Goal: Task Accomplishment & Management: Use online tool/utility

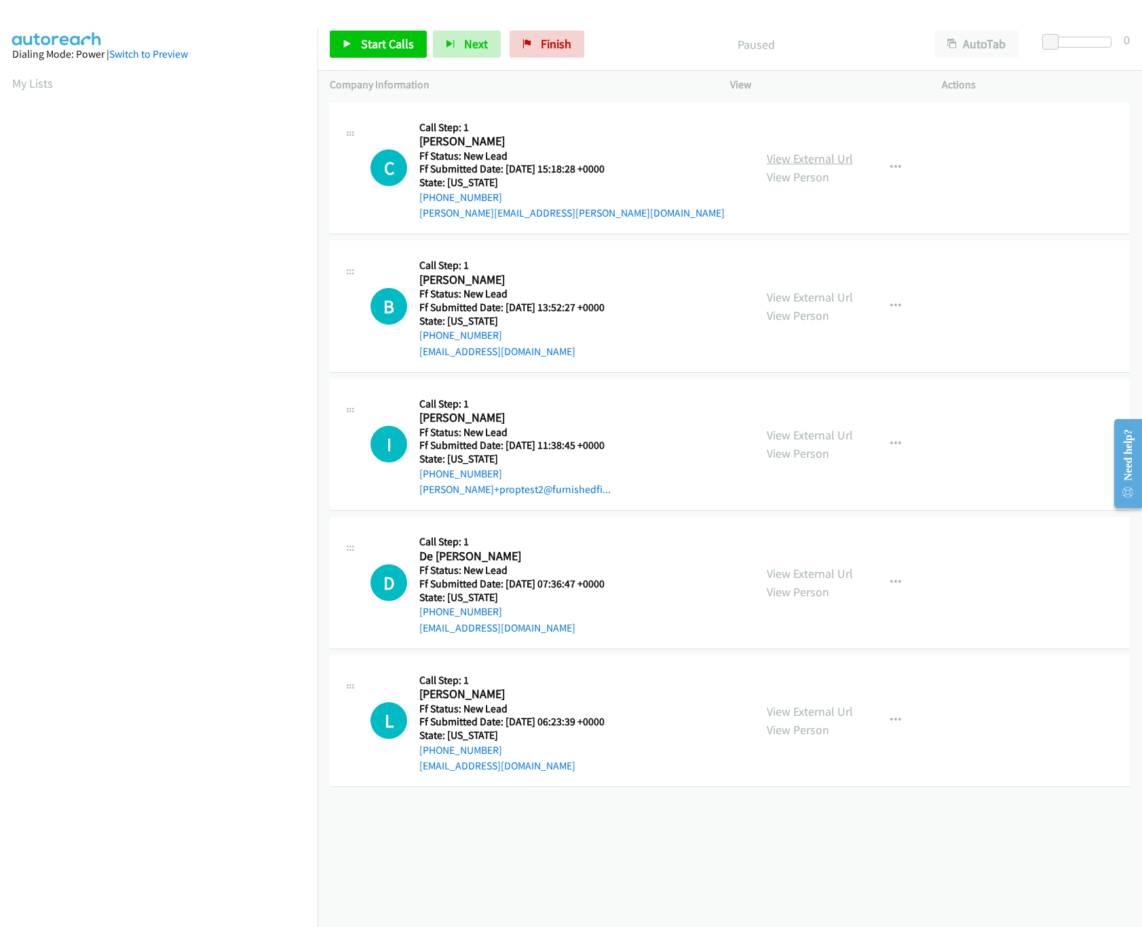
click at [807, 147] on div "View External Url View Person View External Url Email Schedule/Manage Callback …" at bounding box center [867, 168] width 225 height 107
click at [807, 170] on link "View Person" at bounding box center [798, 177] width 62 height 16
click at [809, 162] on link "View External Url" at bounding box center [810, 159] width 86 height 16
click at [802, 576] on link "View External Url" at bounding box center [810, 573] width 86 height 16
click at [809, 428] on link "View External Url" at bounding box center [810, 435] width 86 height 16
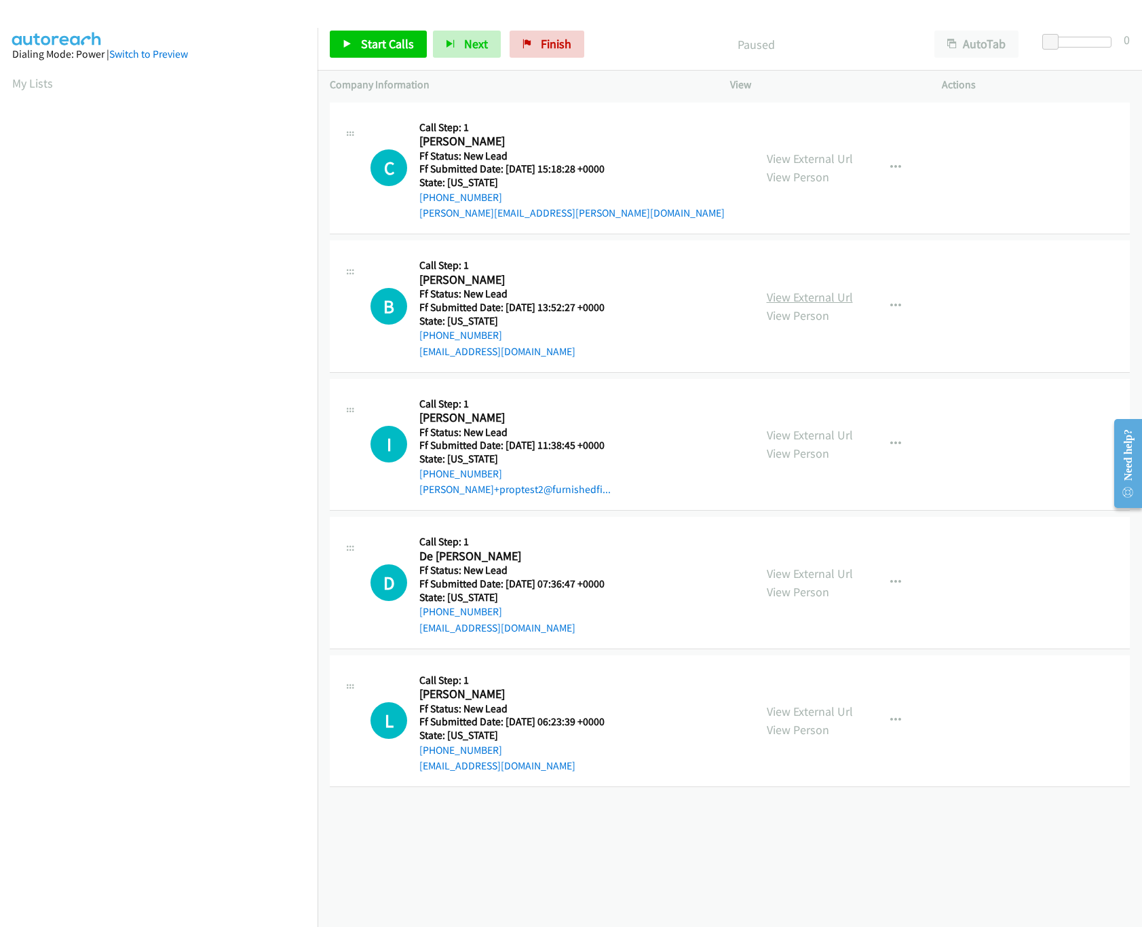
click at [821, 295] on link "View External Url" at bounding box center [810, 297] width 86 height 16
click at [373, 56] on link "Start Calls" at bounding box center [378, 44] width 97 height 27
drag, startPoint x: 1047, startPoint y: 39, endPoint x: 1129, endPoint y: 50, distance: 82.1
click at [1129, 50] on body "Start Calls Pause Next Finish Started AutoTab AutoTab 30 Company Information In…" at bounding box center [571, 32] width 1142 height 64
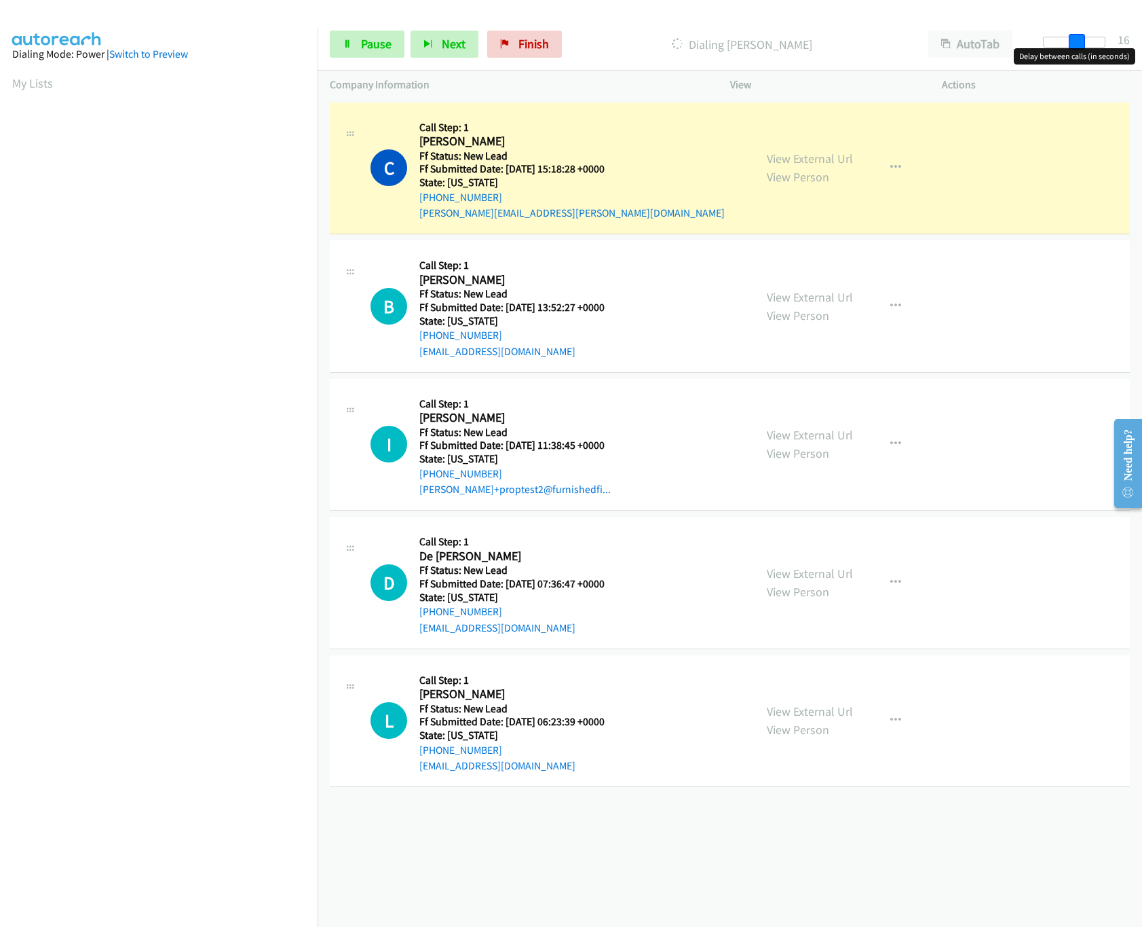
click at [1076, 43] on div at bounding box center [1074, 42] width 62 height 11
click at [1069, 43] on span at bounding box center [1073, 42] width 16 height 16
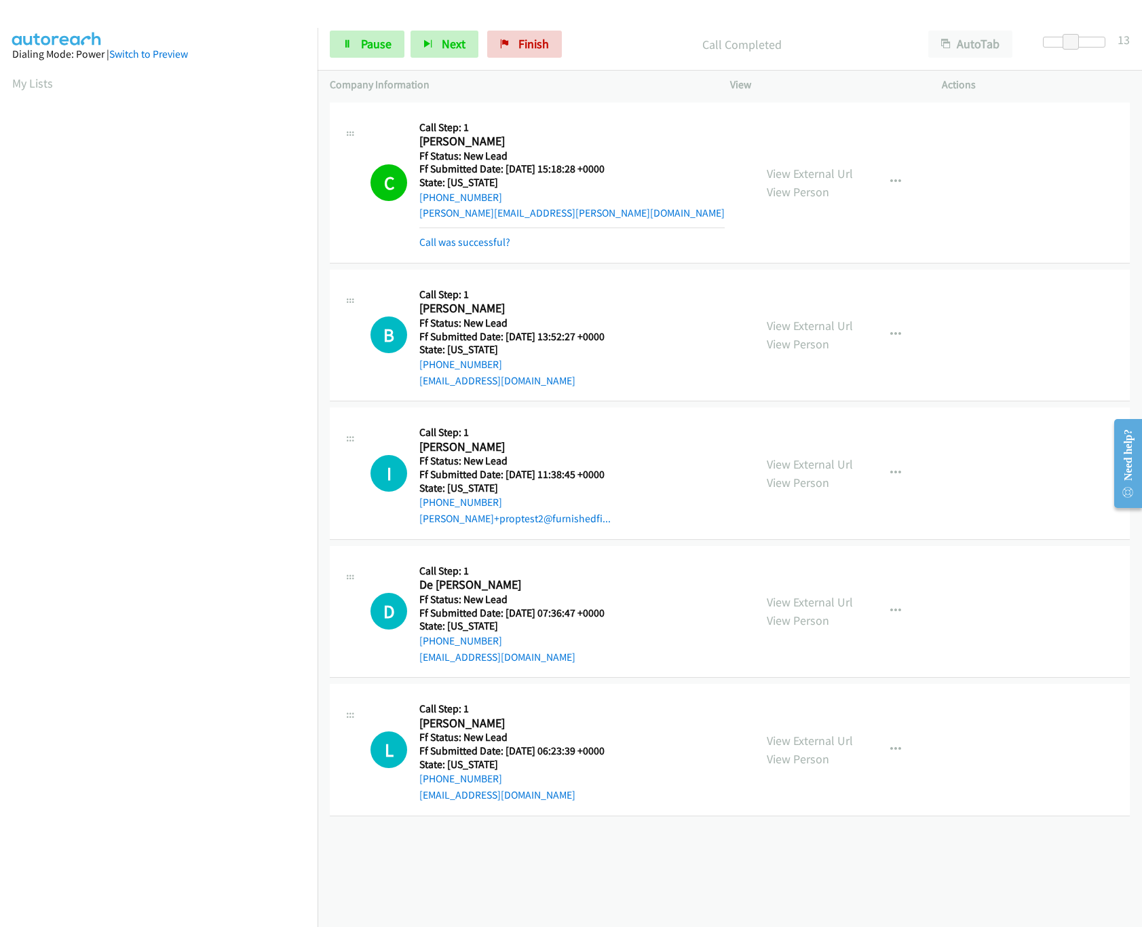
click at [756, 744] on div "View External Url View Person View External Url Email Schedule/Manage Callback …" at bounding box center [867, 749] width 225 height 107
click at [780, 747] on link "View External Url" at bounding box center [810, 740] width 86 height 16
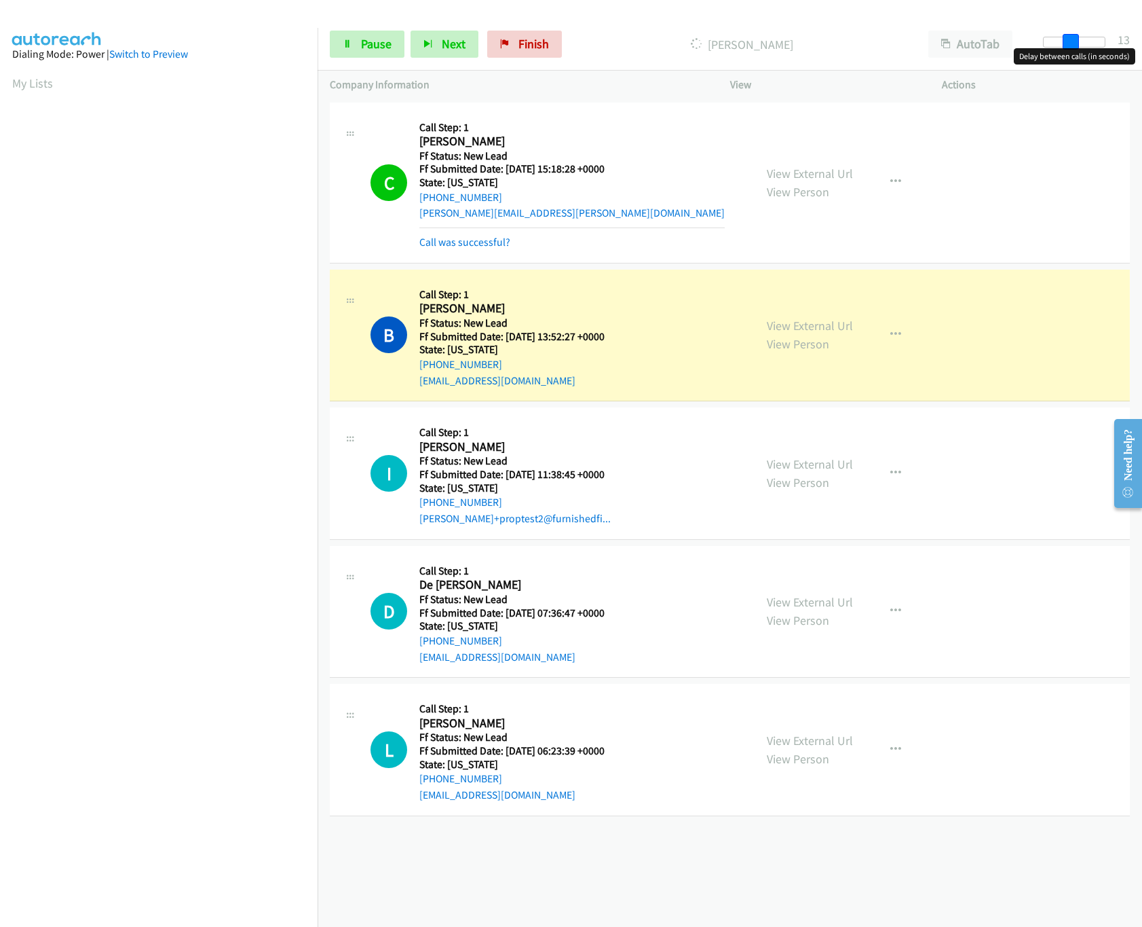
click at [1068, 37] on span at bounding box center [1071, 42] width 16 height 16
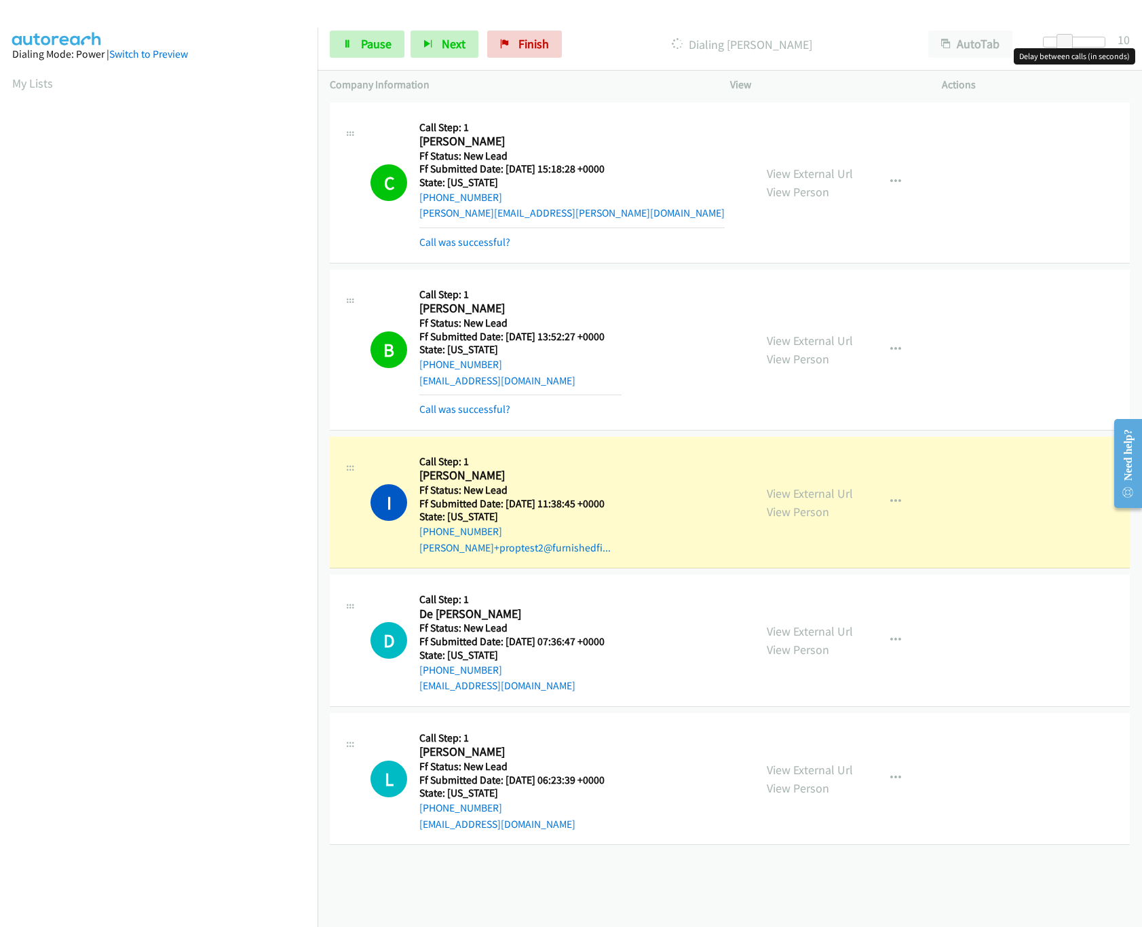
click at [1090, 37] on div at bounding box center [1074, 42] width 62 height 11
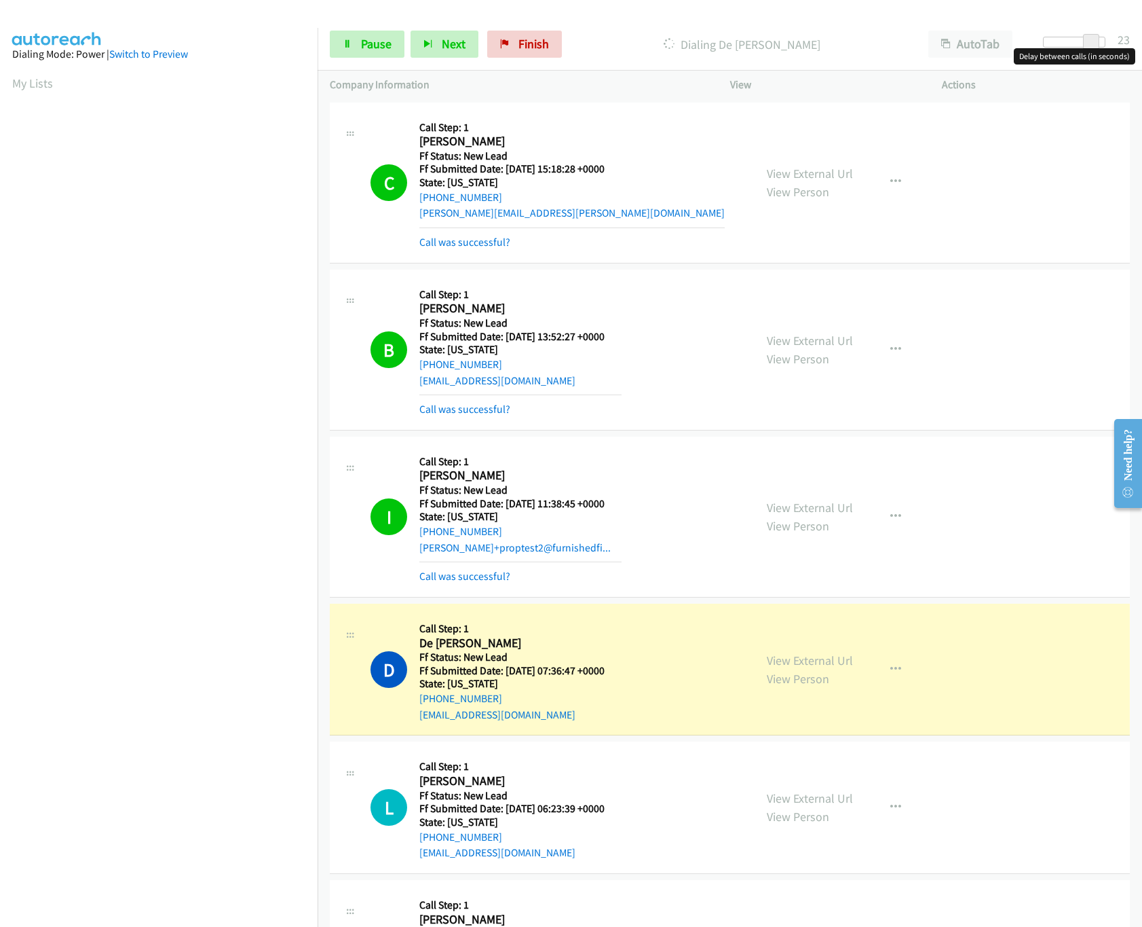
click at [1074, 41] on div at bounding box center [1074, 42] width 62 height 11
click at [1072, 41] on span at bounding box center [1073, 42] width 16 height 16
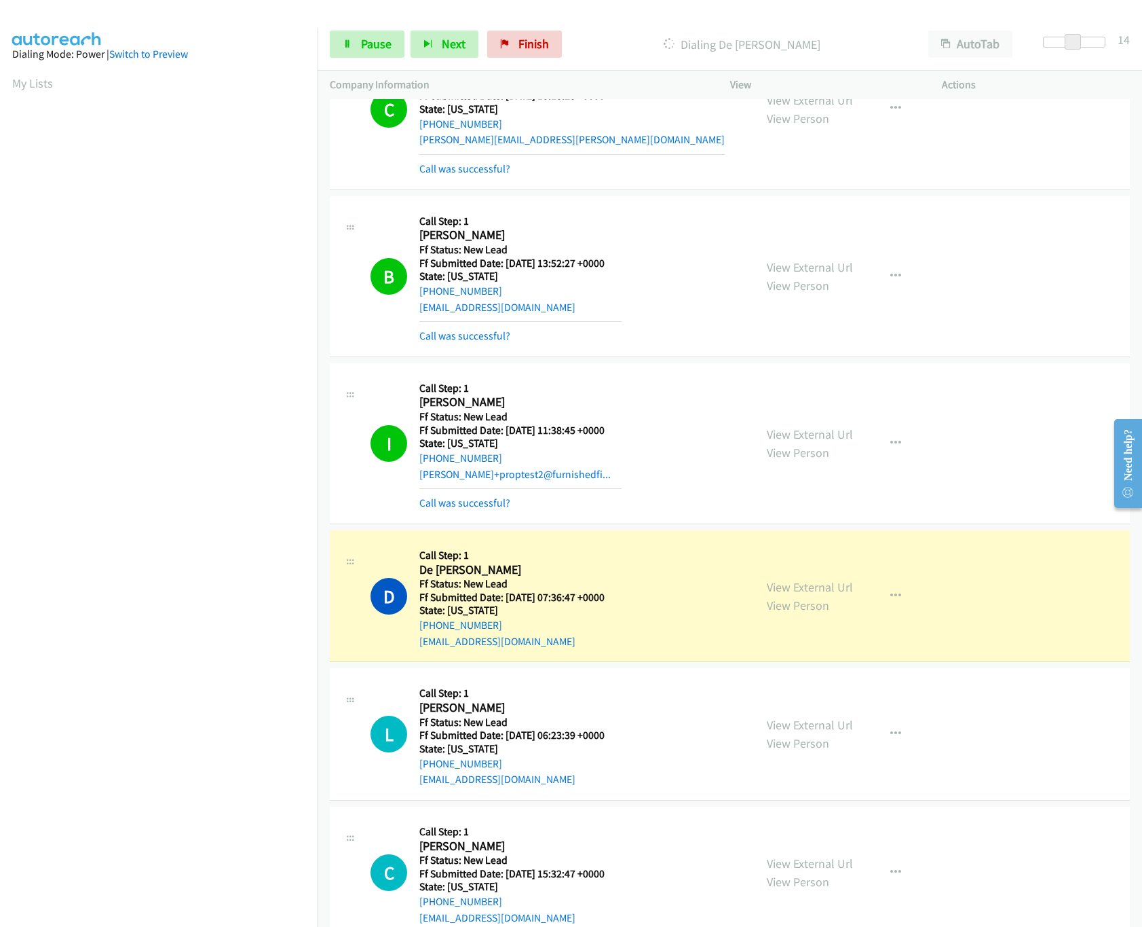
scroll to position [113, 0]
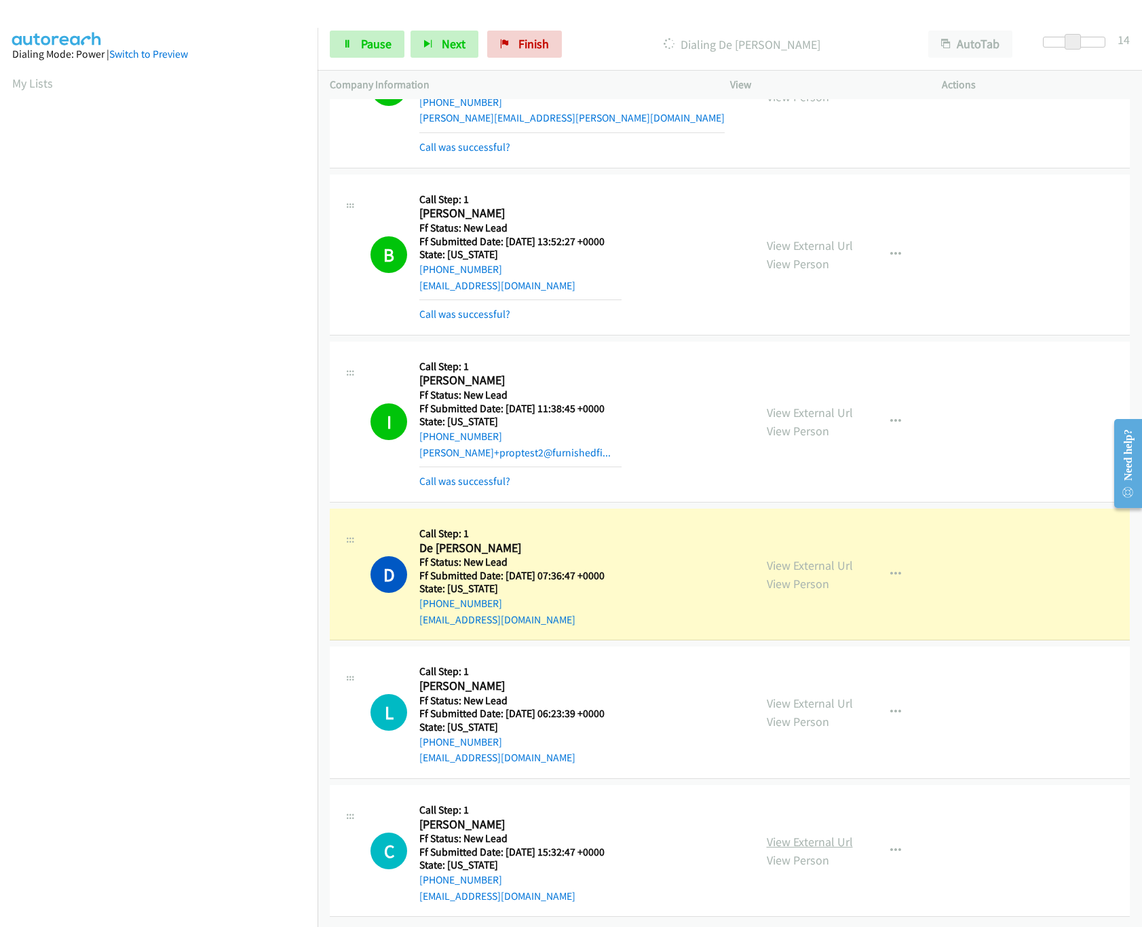
click at [767, 834] on link "View External Url" at bounding box center [810, 842] width 86 height 16
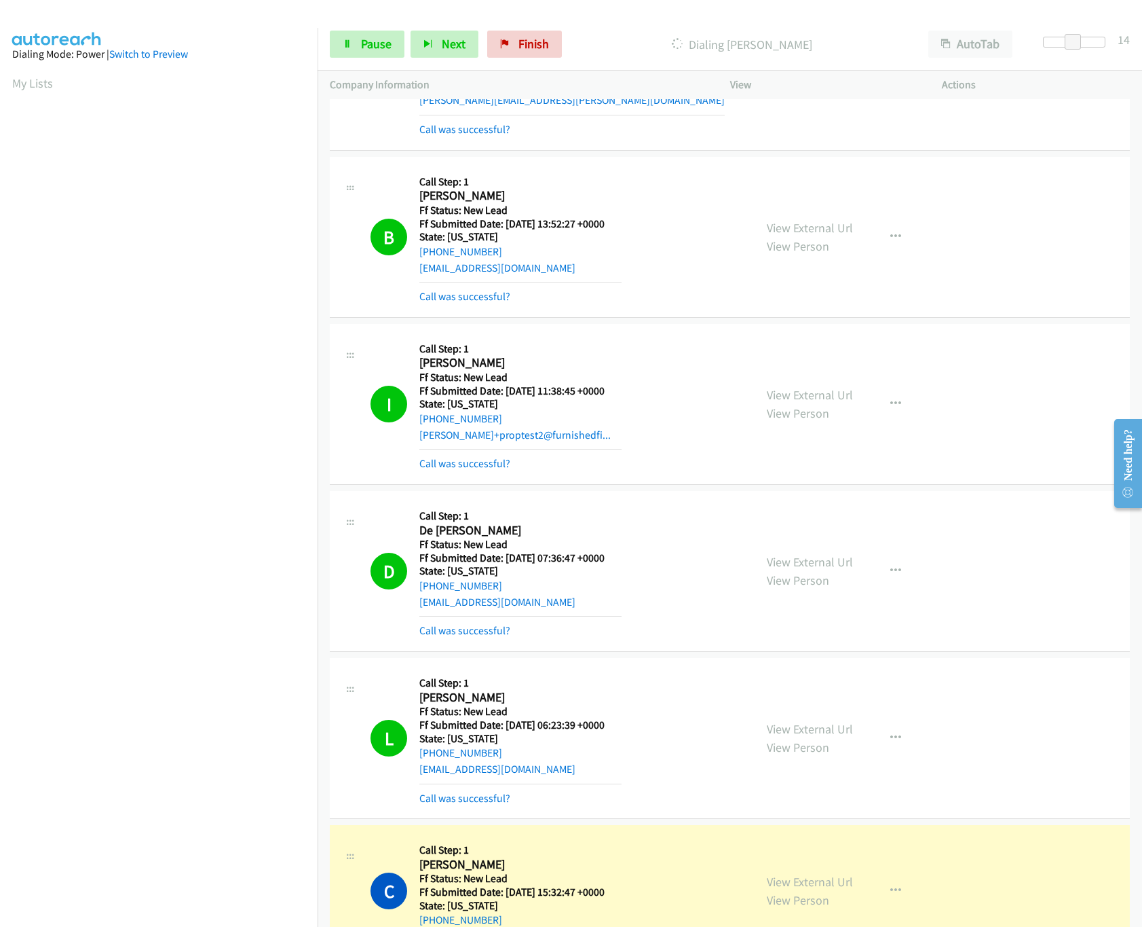
scroll to position [171, 0]
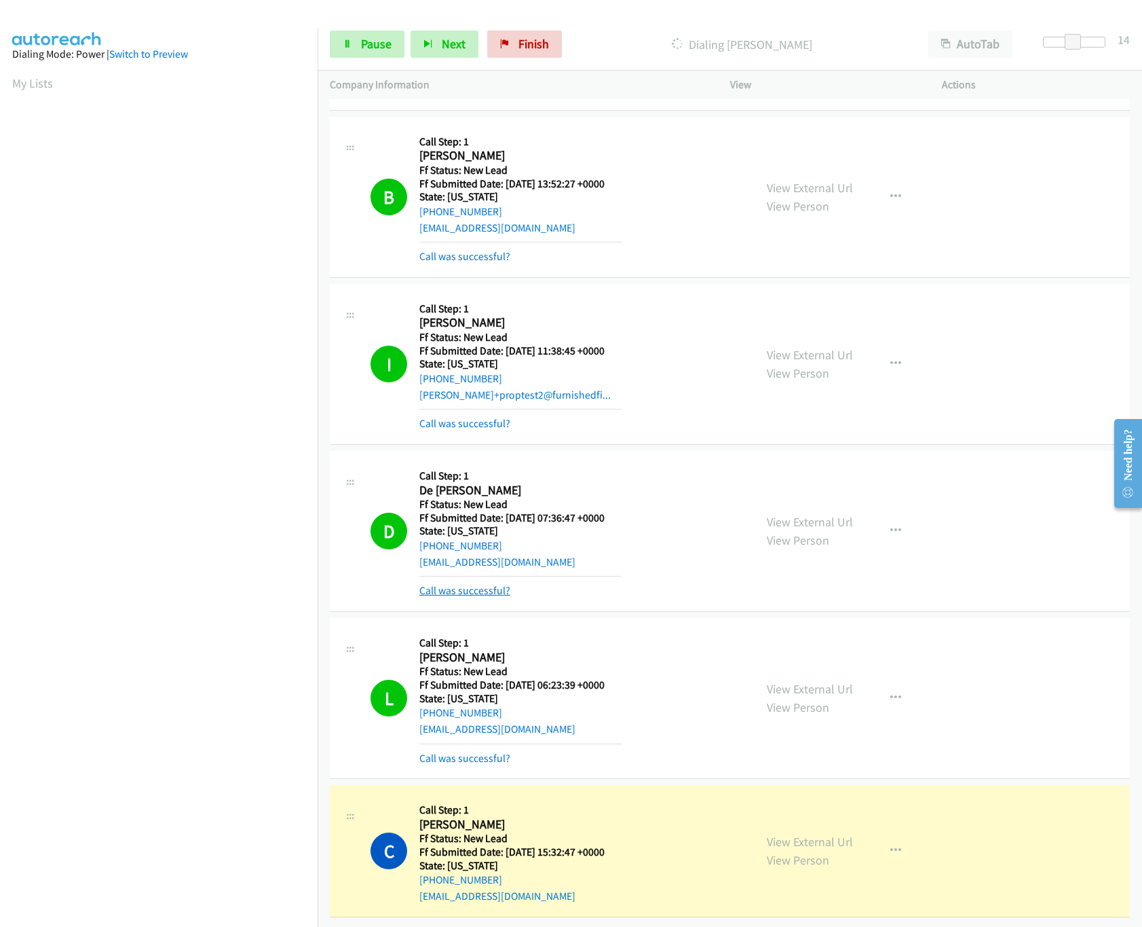
click at [472, 584] on link "Call was successful?" at bounding box center [465, 590] width 91 height 13
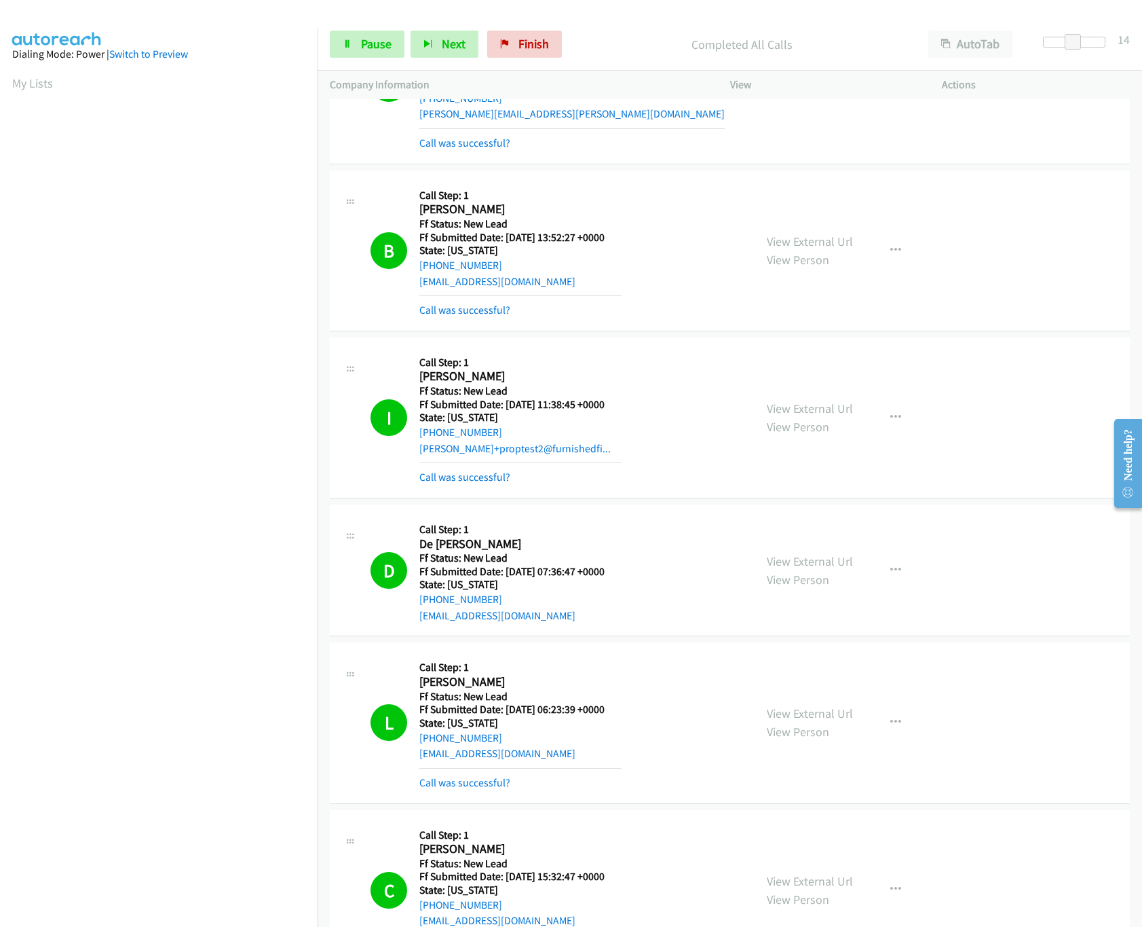
click at [548, 395] on h5 "Ff Status: New Lead" at bounding box center [521, 391] width 202 height 14
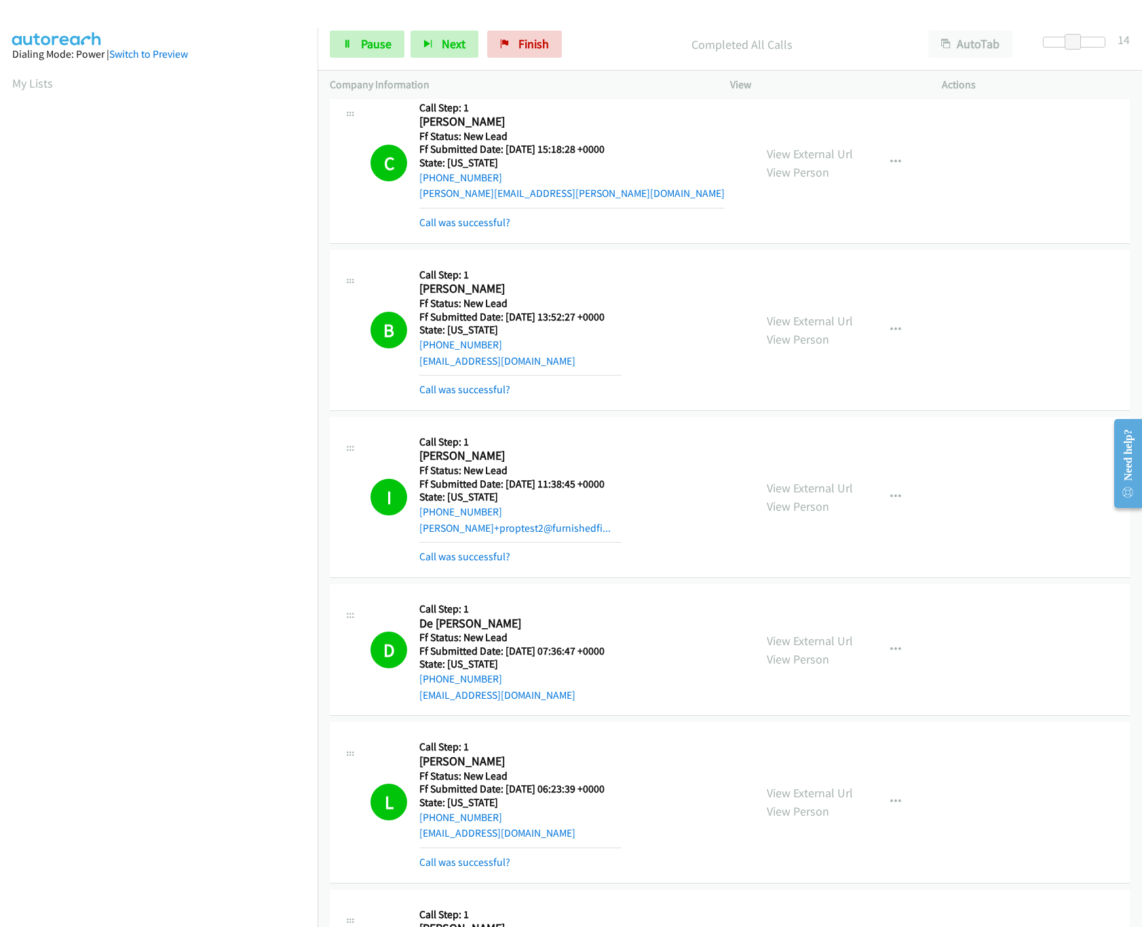
scroll to position [0, 0]
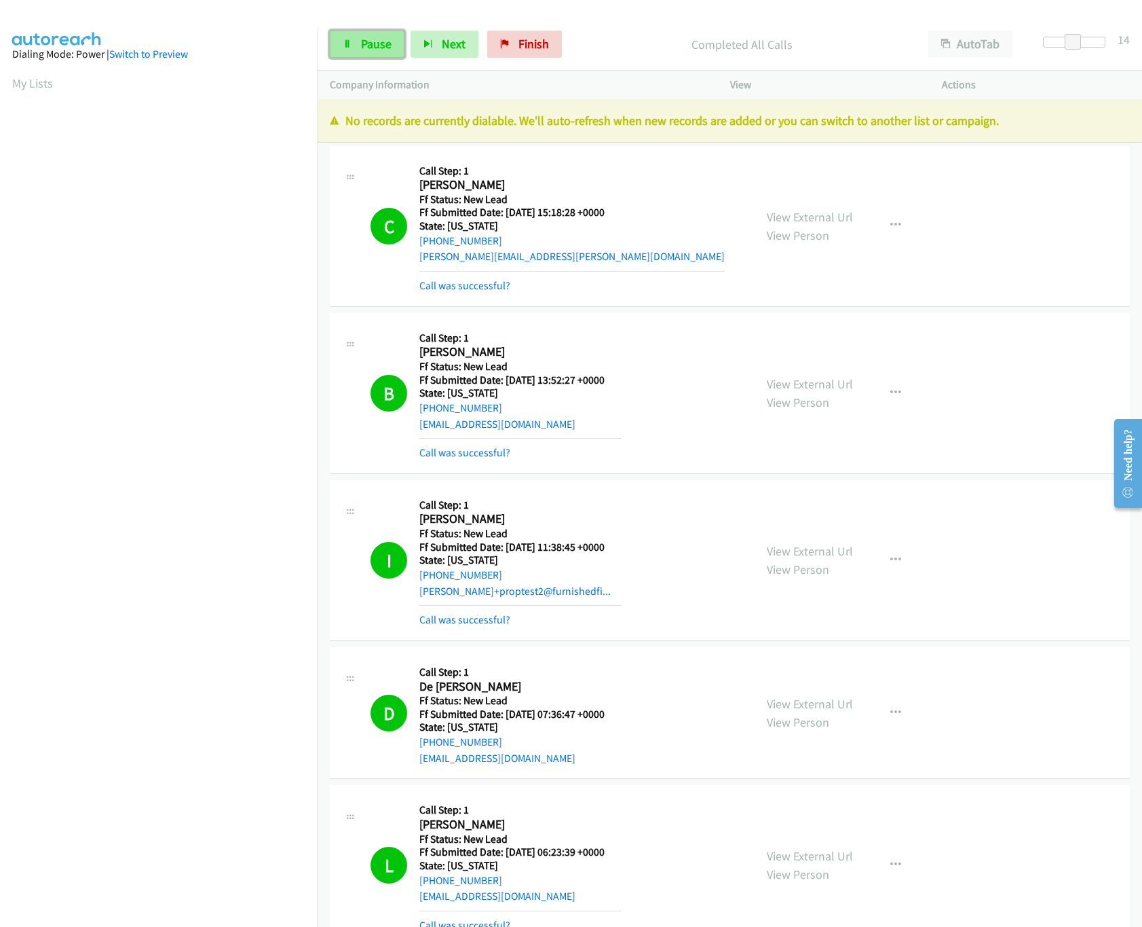
click at [395, 49] on link "Pause" at bounding box center [367, 44] width 75 height 27
drag, startPoint x: 553, startPoint y: 48, endPoint x: 648, endPoint y: 68, distance: 97.9
click at [554, 48] on span "Finish" at bounding box center [556, 44] width 31 height 16
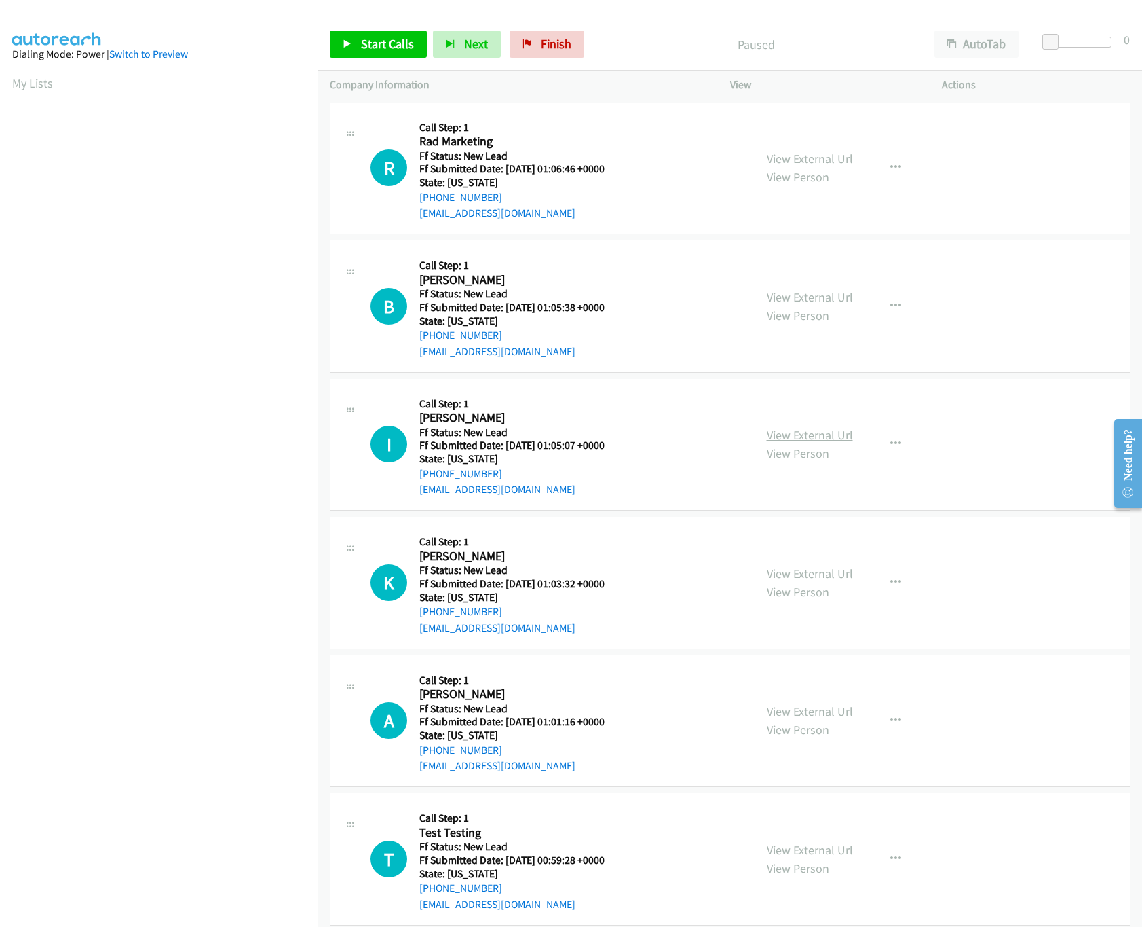
click at [802, 436] on link "View External Url" at bounding box center [810, 435] width 86 height 16
click at [830, 298] on link "View External Url" at bounding box center [810, 297] width 86 height 16
click at [805, 157] on link "View External Url" at bounding box center [810, 159] width 86 height 16
click at [383, 47] on span "Start Calls" at bounding box center [387, 44] width 53 height 16
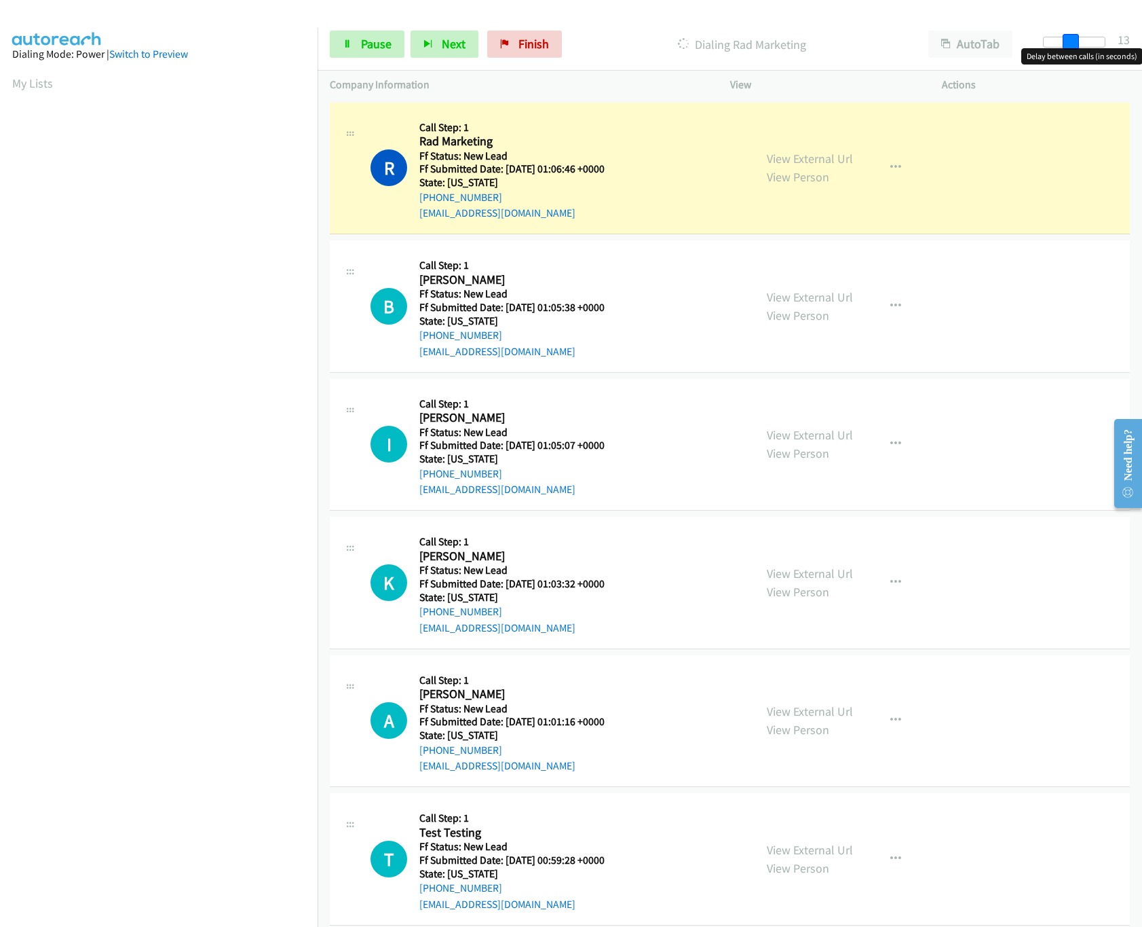
drag, startPoint x: 1058, startPoint y: 37, endPoint x: 1083, endPoint y: 37, distance: 25.8
click at [1083, 37] on div at bounding box center [1074, 42] width 62 height 11
click at [785, 568] on link "View External Url" at bounding box center [810, 573] width 86 height 16
click at [1053, 39] on div at bounding box center [1080, 42] width 62 height 11
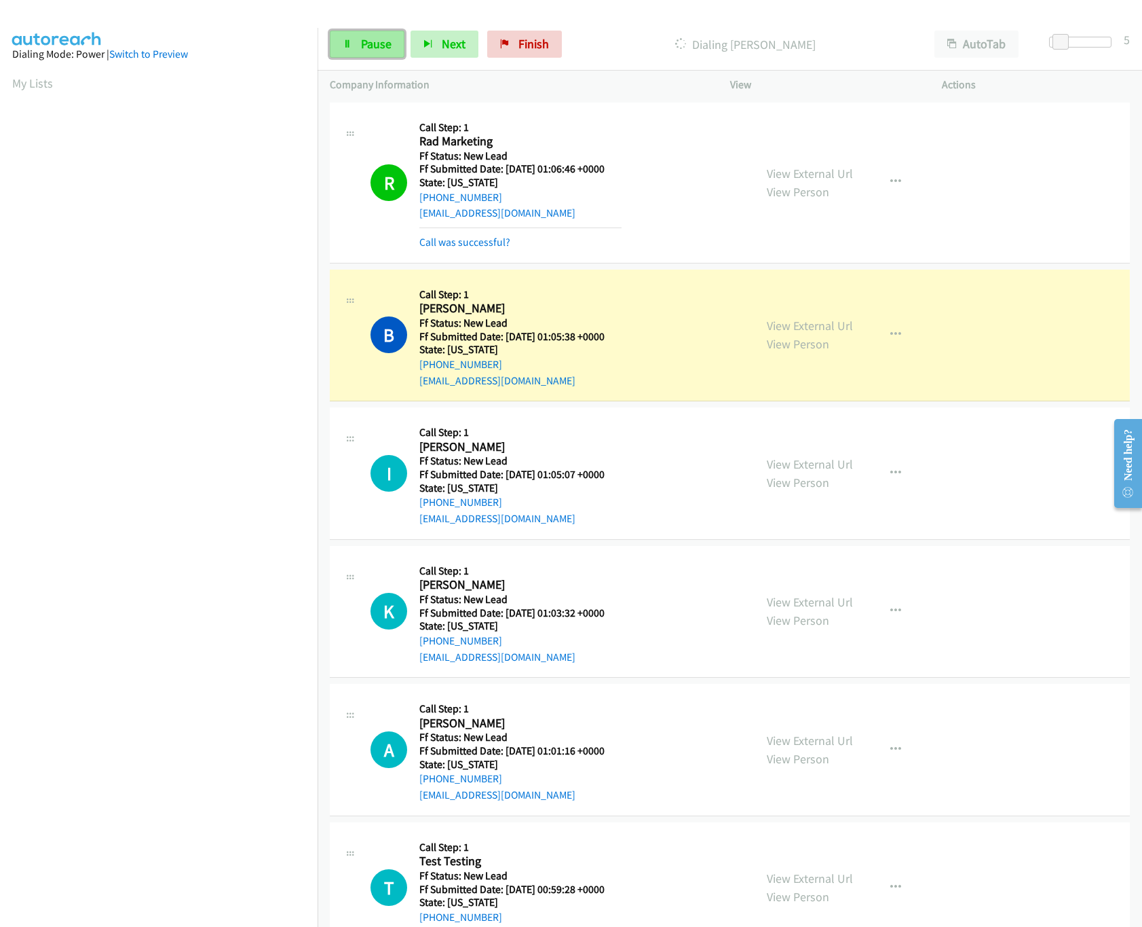
click at [367, 45] on span "Pause" at bounding box center [376, 44] width 31 height 16
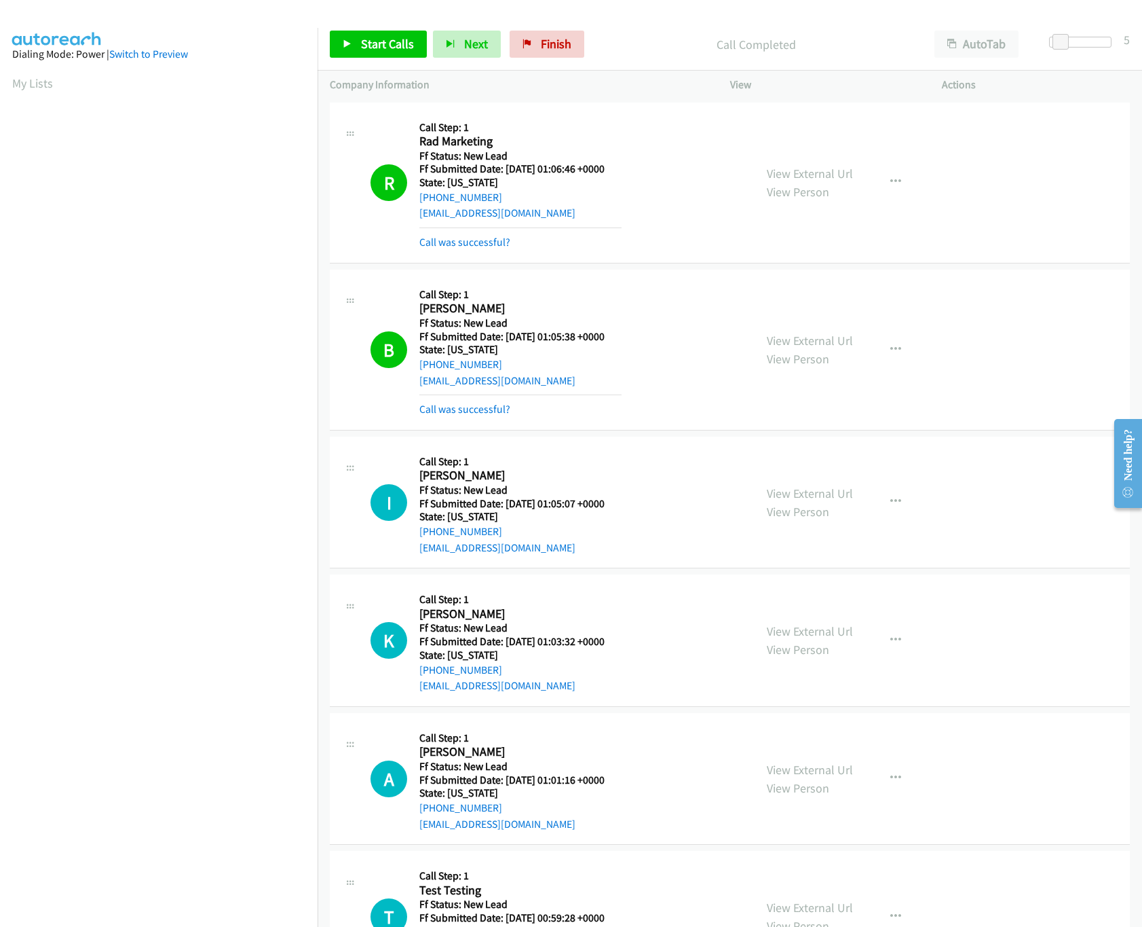
click at [464, 401] on mb0 "Call was successful?" at bounding box center [521, 405] width 202 height 23
click at [466, 408] on link "Call was successful?" at bounding box center [465, 409] width 91 height 13
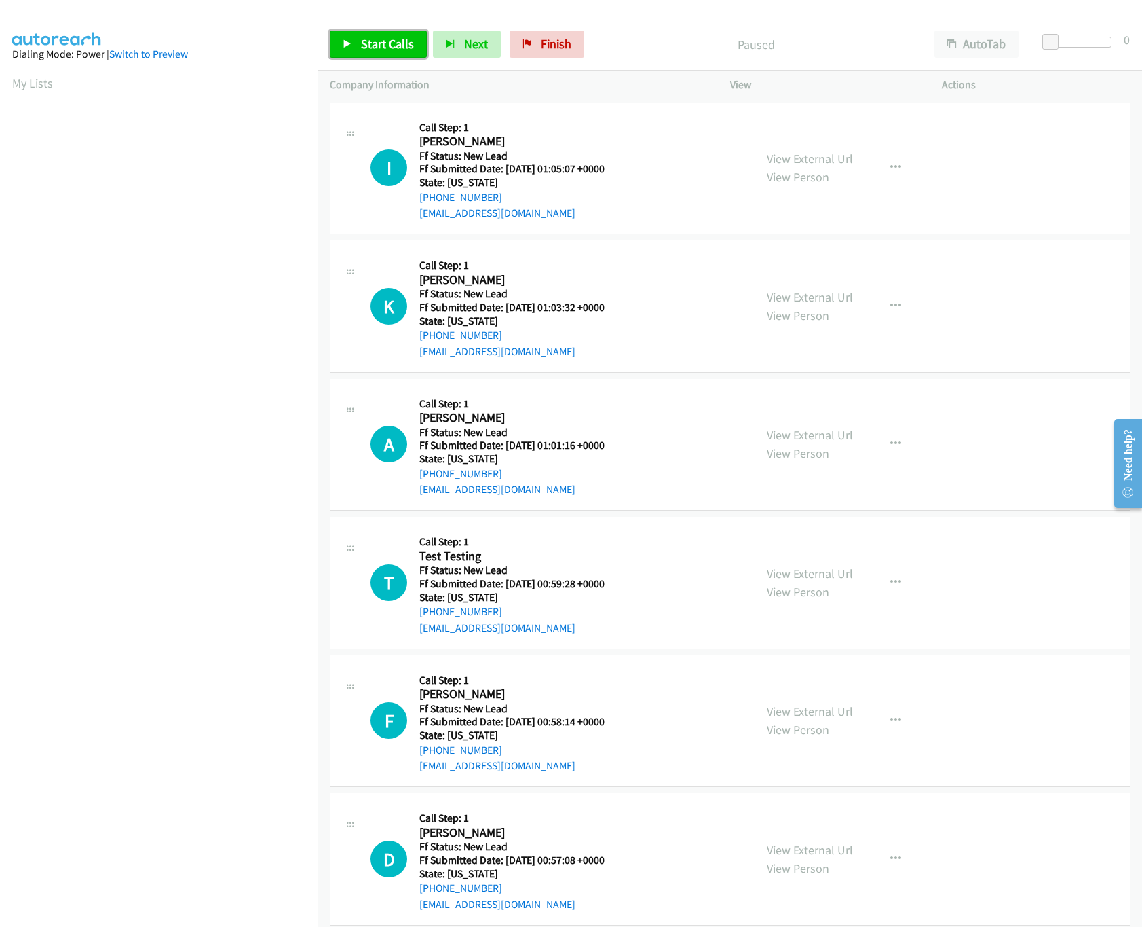
click at [353, 41] on link "Start Calls" at bounding box center [378, 44] width 97 height 27
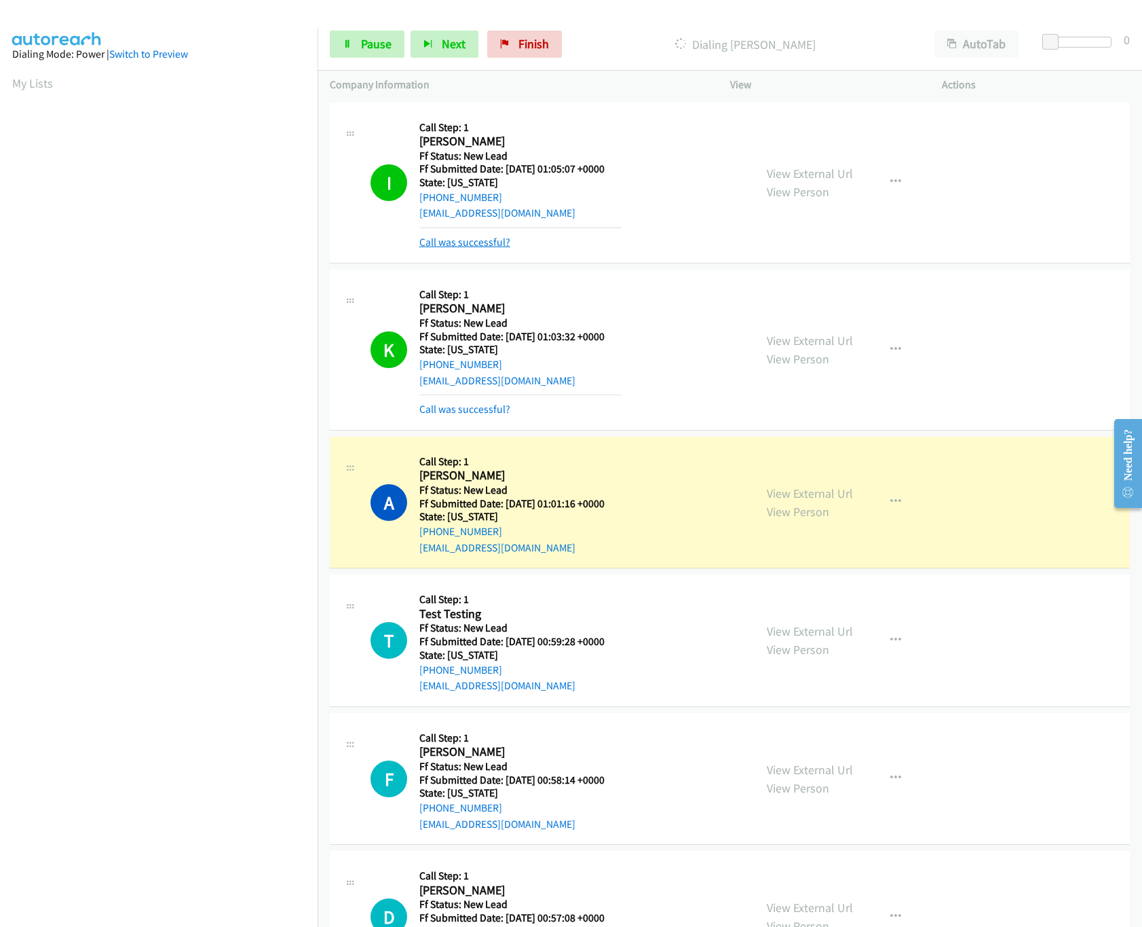
click at [450, 239] on link "Call was successful?" at bounding box center [465, 242] width 91 height 13
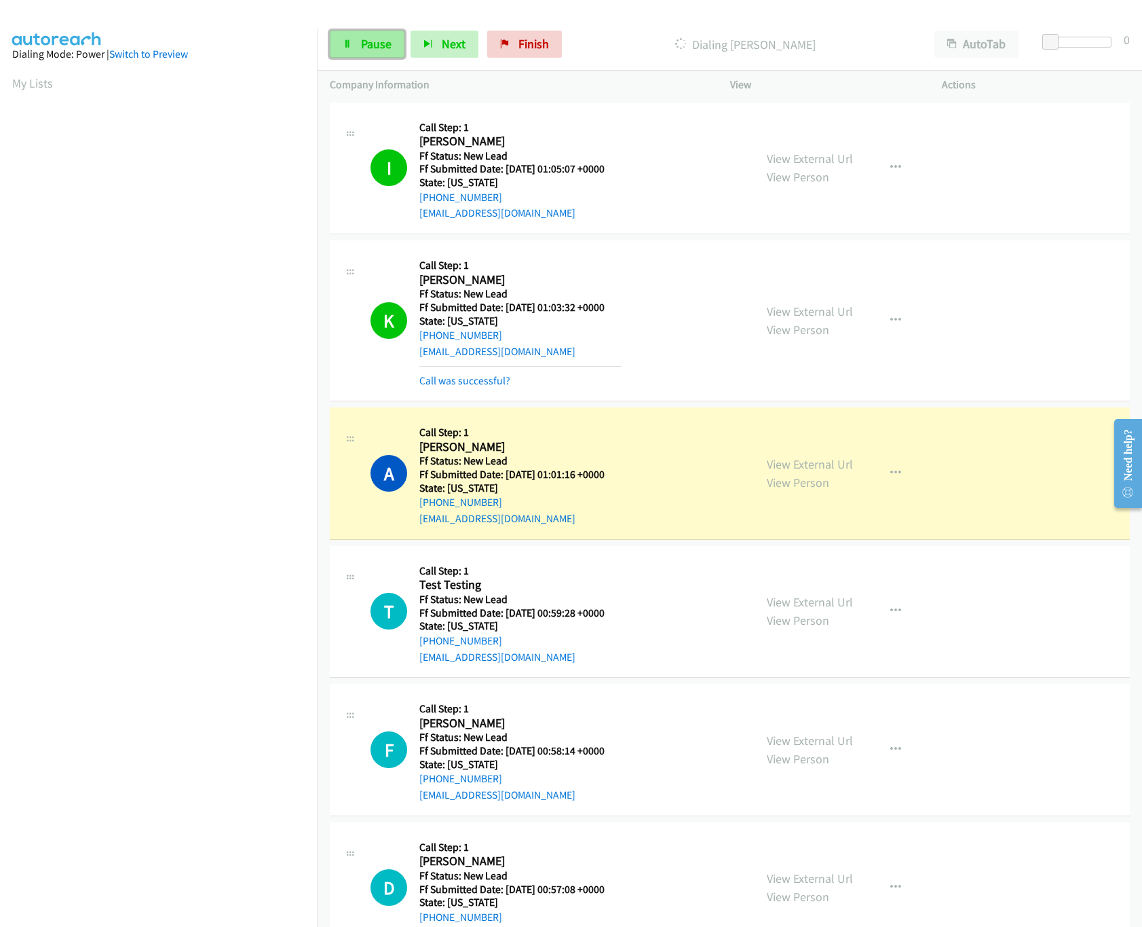
click at [348, 43] on icon at bounding box center [348, 45] width 10 height 10
click at [795, 460] on link "View External Url" at bounding box center [810, 464] width 86 height 16
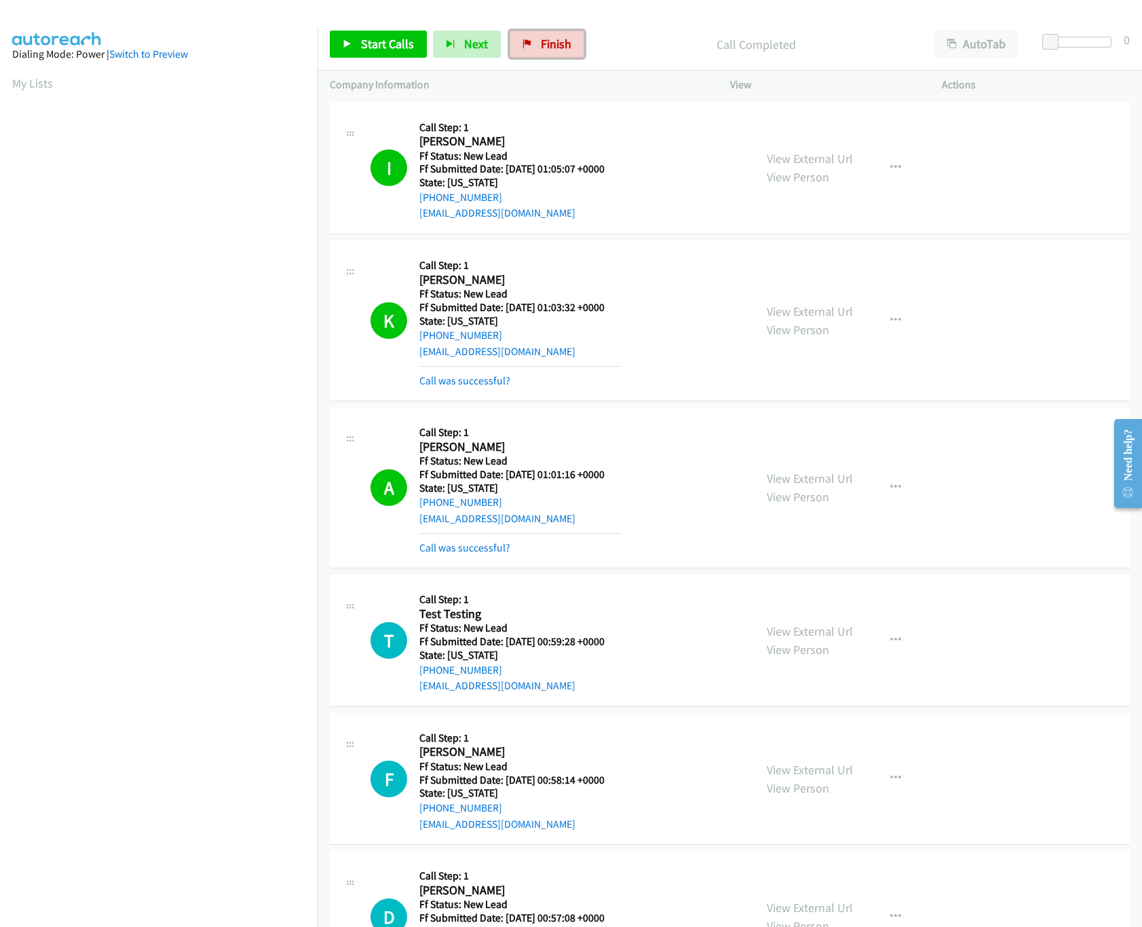
drag, startPoint x: 538, startPoint y: 37, endPoint x: 644, endPoint y: 61, distance: 108.5
click at [538, 37] on link "Finish" at bounding box center [547, 44] width 75 height 27
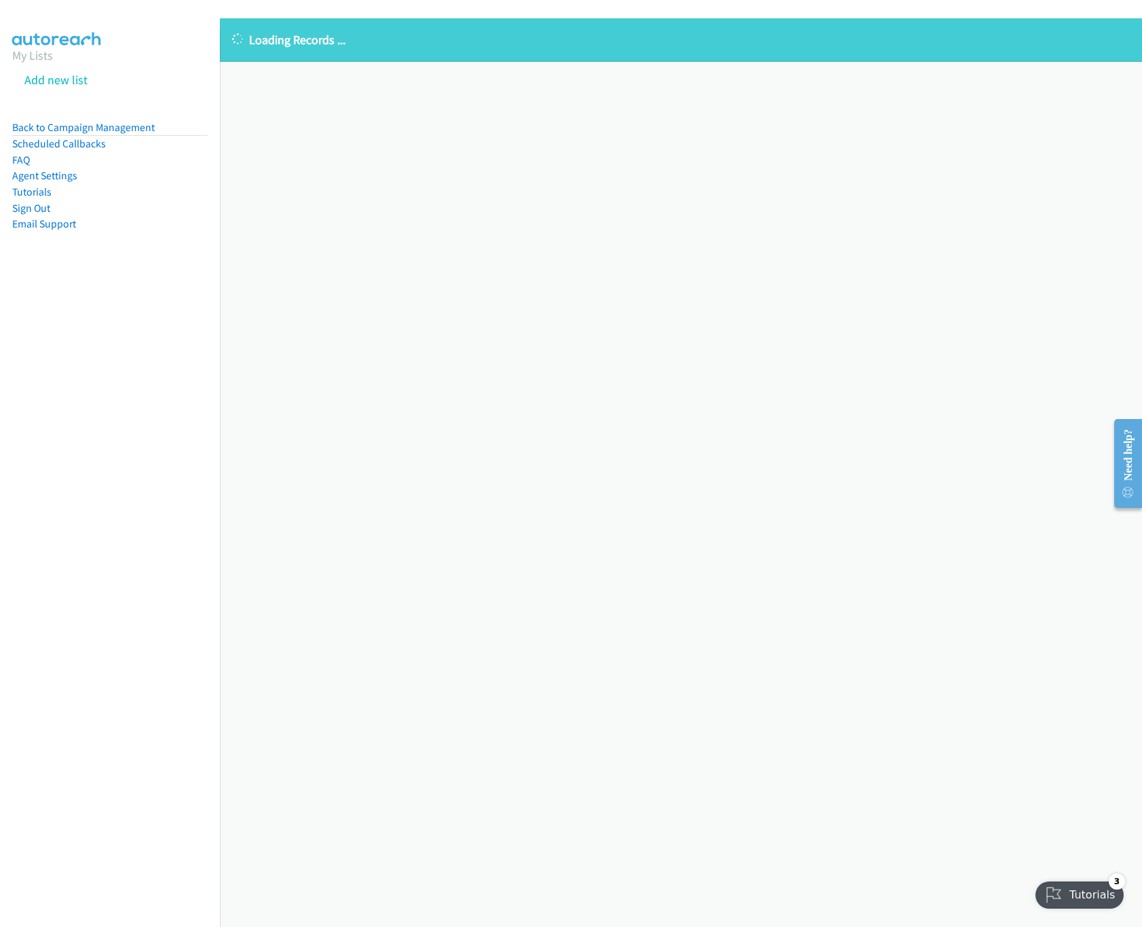
click at [650, 554] on div "Loading Records ... Sorry, something went wrong please try again." at bounding box center [681, 472] width 923 height 908
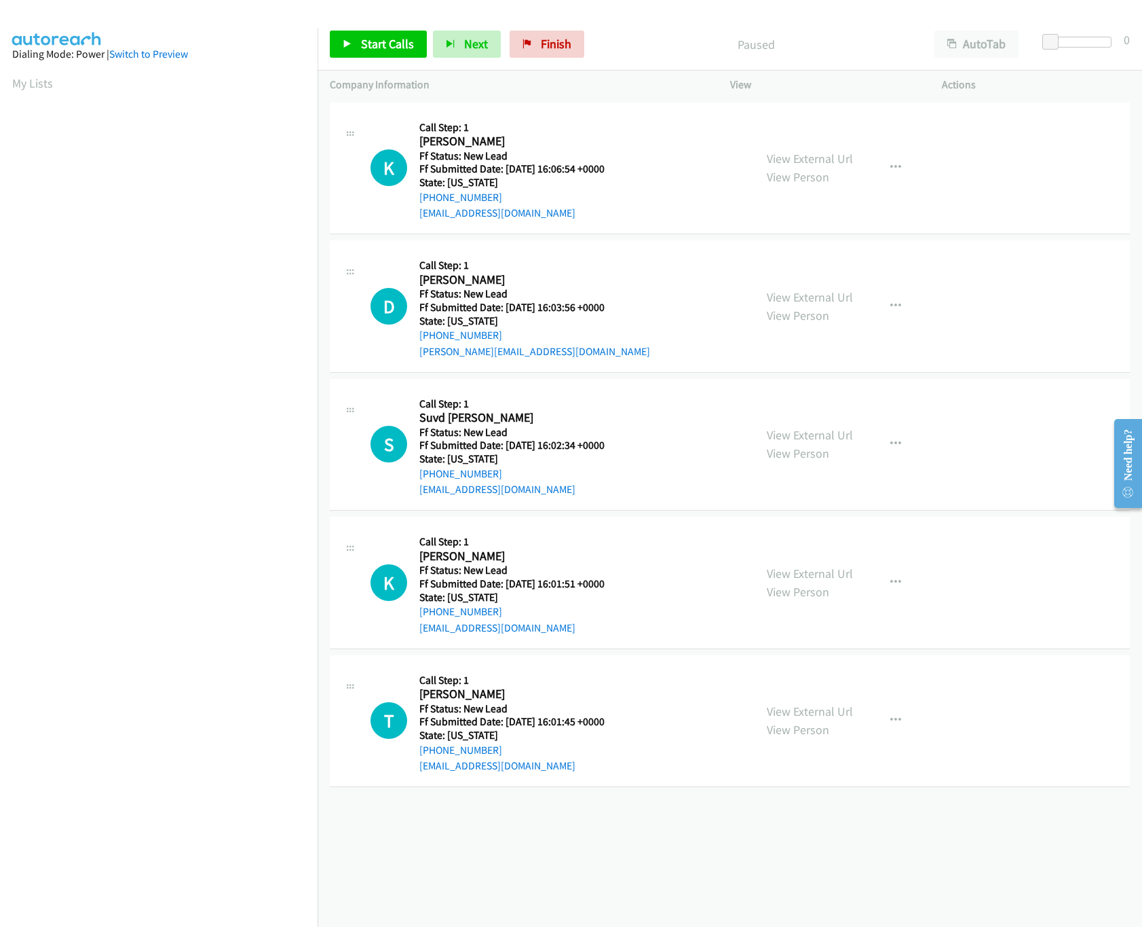
drag, startPoint x: 557, startPoint y: 876, endPoint x: 530, endPoint y: 800, distance: 80.5
click at [557, 876] on div "[PHONE_NUMBER] Call failed - Please reload the list and try again The Callbar F…" at bounding box center [730, 513] width 825 height 828
click at [819, 439] on link "View External Url" at bounding box center [810, 435] width 86 height 16
click at [797, 291] on link "View External Url" at bounding box center [810, 297] width 86 height 16
click at [813, 167] on div "View External Url View Person" at bounding box center [810, 167] width 86 height 37
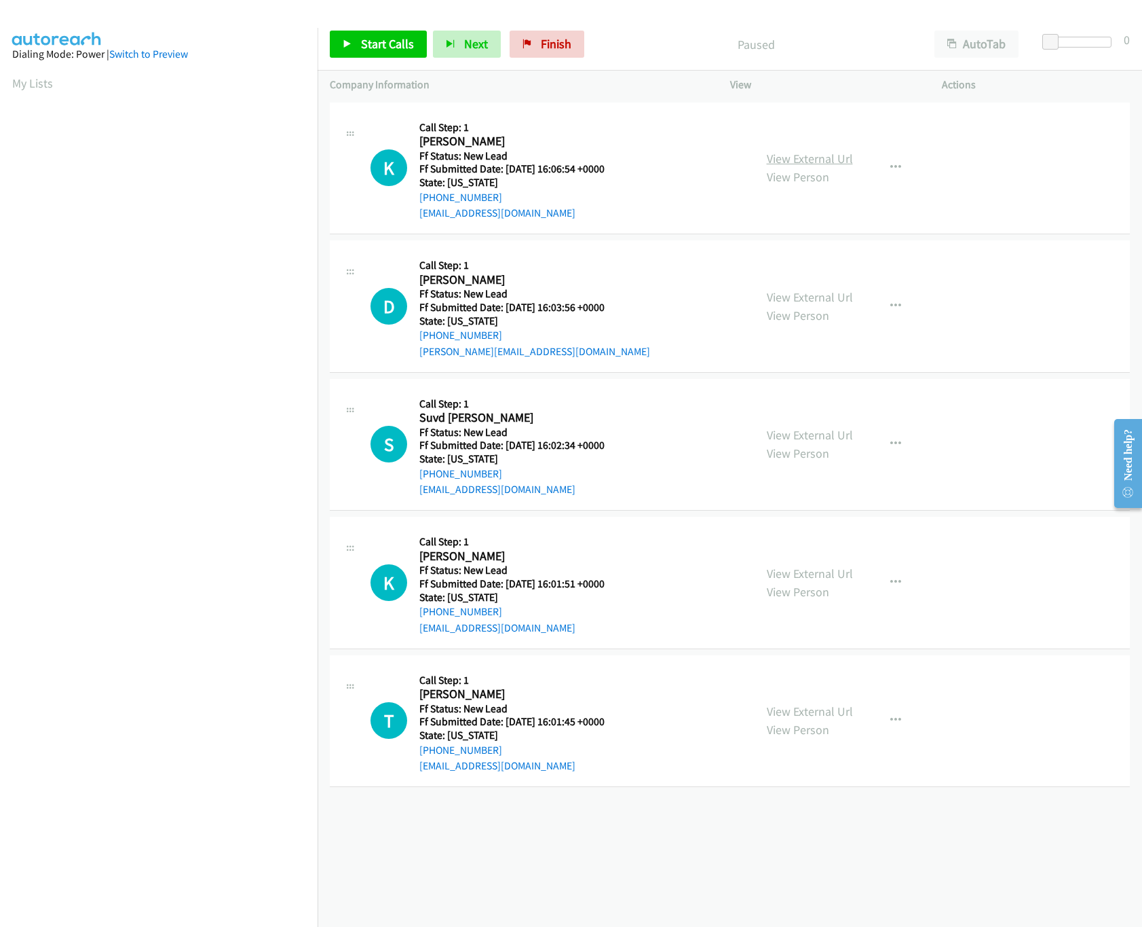
click at [813, 153] on link "View External Url" at bounding box center [810, 159] width 86 height 16
click at [375, 49] on span "Start Calls" at bounding box center [387, 44] width 53 height 16
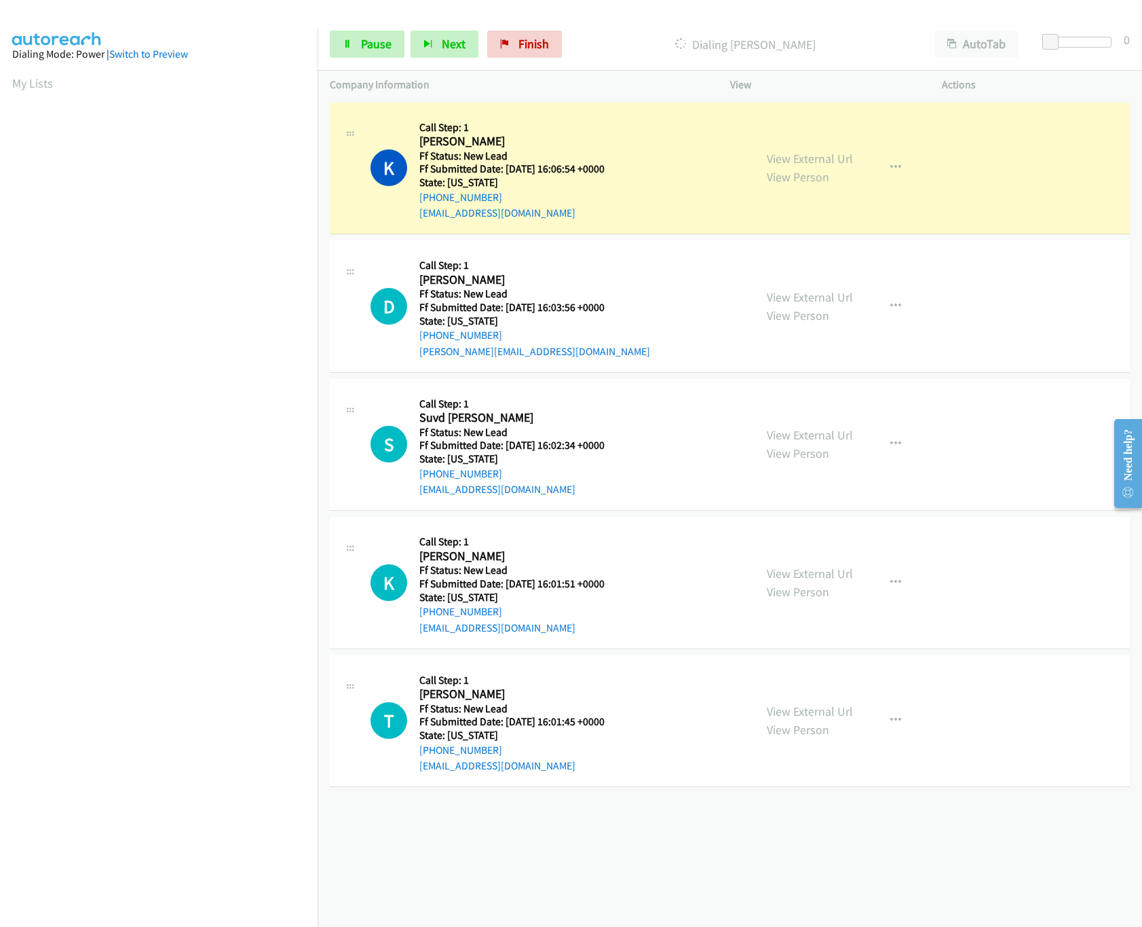
click at [1072, 39] on div at bounding box center [1080, 42] width 62 height 11
click at [1075, 39] on span at bounding box center [1071, 42] width 16 height 16
drag, startPoint x: 1075, startPoint y: 39, endPoint x: 1086, endPoint y: 37, distance: 11.2
click at [1086, 37] on span at bounding box center [1081, 42] width 16 height 16
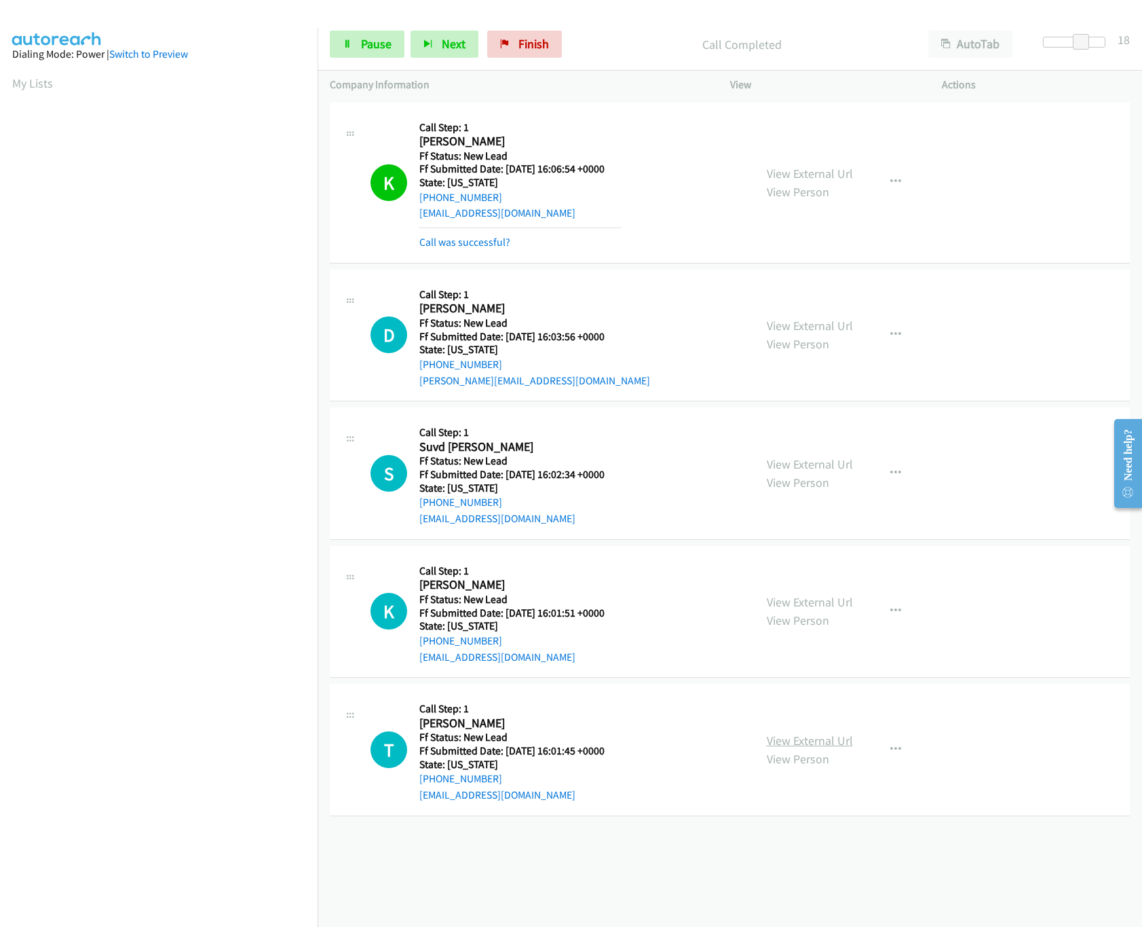
click at [817, 745] on link "View External Url" at bounding box center [810, 740] width 86 height 16
click at [832, 605] on link "View External Url" at bounding box center [810, 602] width 86 height 16
drag, startPoint x: 1078, startPoint y: 43, endPoint x: 1061, endPoint y: 45, distance: 17.0
click at [1061, 45] on span at bounding box center [1065, 42] width 16 height 16
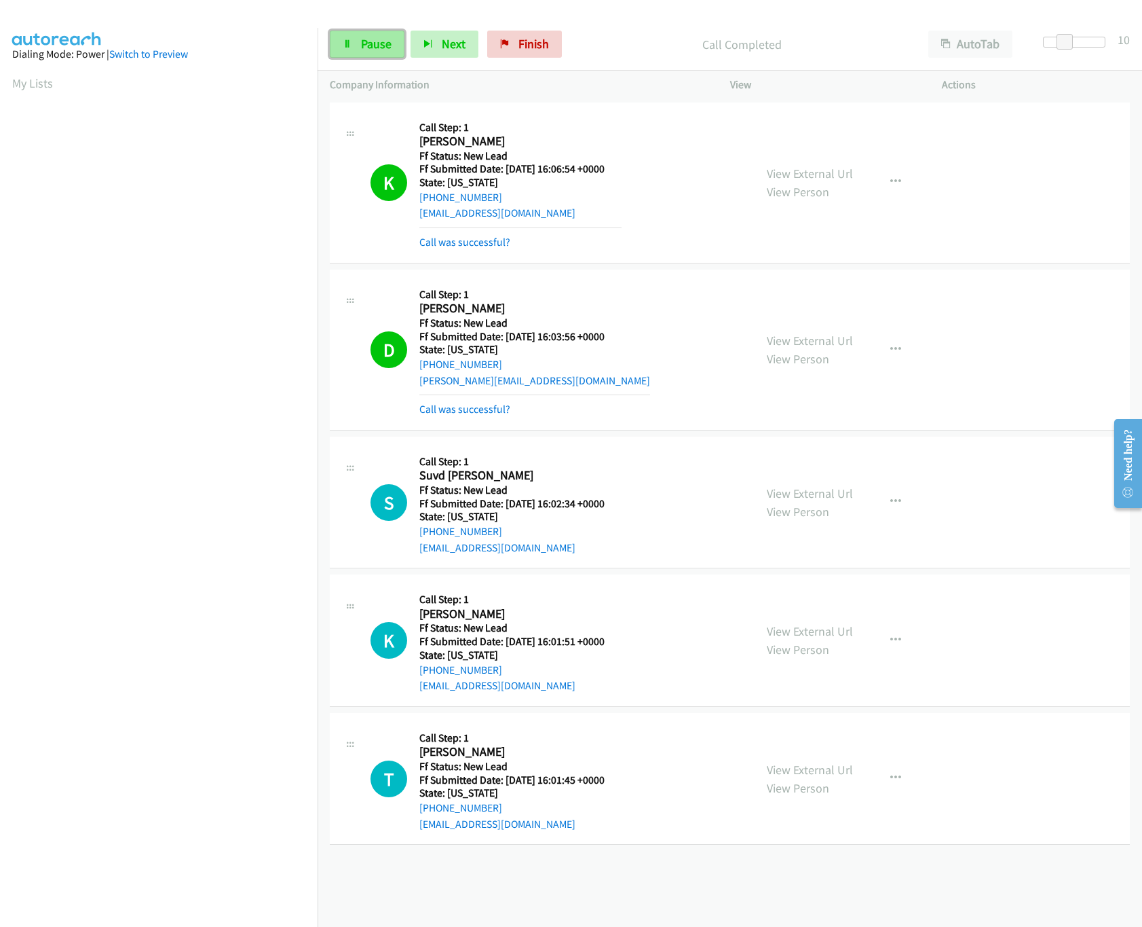
click at [377, 45] on span "Pause" at bounding box center [376, 44] width 31 height 16
click at [650, 870] on div "+1 415-964-1034 Call failed - Please reload the list and try again The Callbar …" at bounding box center [730, 513] width 825 height 828
click at [737, 902] on div "+1 415-964-1034 Call failed - Please reload the list and try again The Callbar …" at bounding box center [730, 513] width 825 height 828
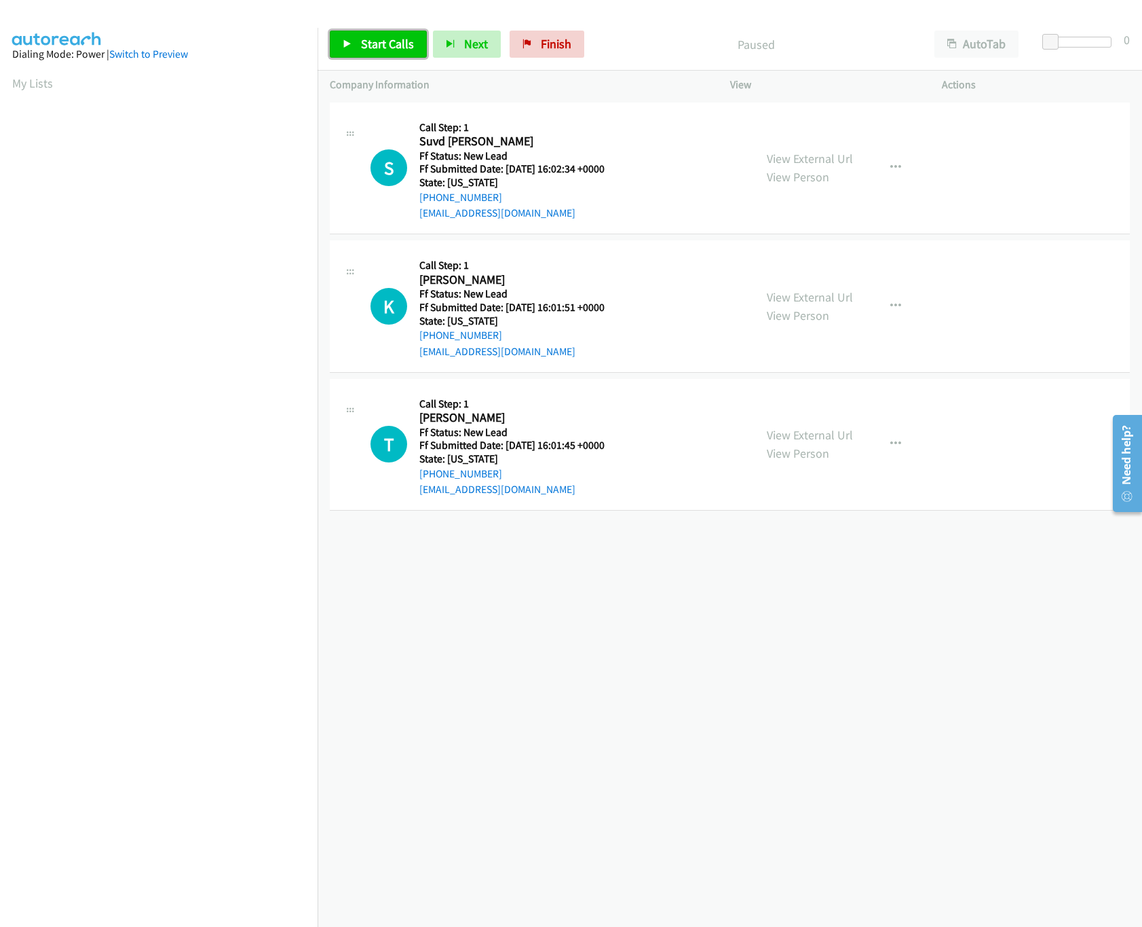
click at [399, 39] on span "Start Calls" at bounding box center [387, 44] width 53 height 16
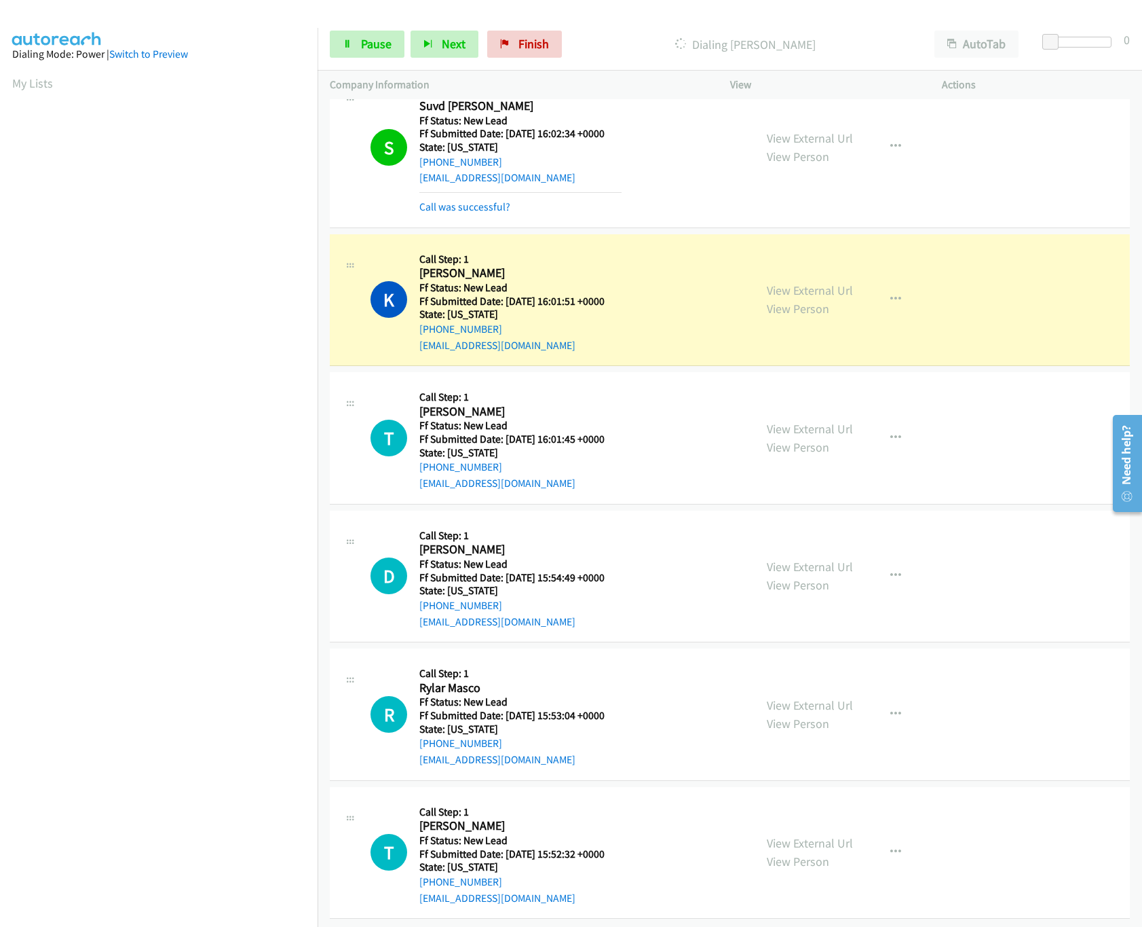
scroll to position [54, 0]
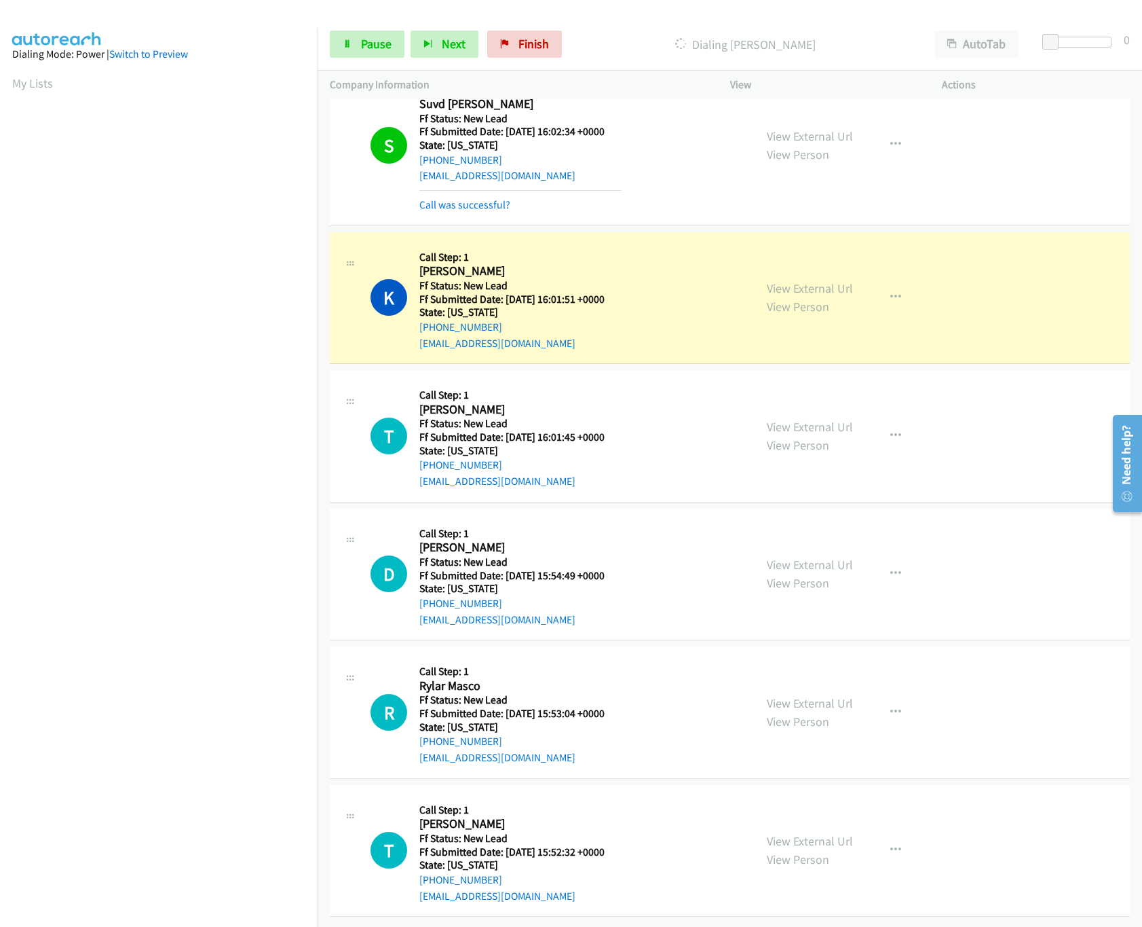
click at [792, 835] on div "View External Url View Person" at bounding box center [810, 850] width 86 height 37
click at [792, 833] on link "View External Url" at bounding box center [810, 841] width 86 height 16
click at [838, 695] on link "View External Url" at bounding box center [810, 703] width 86 height 16
click at [819, 557] on link "View External Url" at bounding box center [810, 565] width 86 height 16
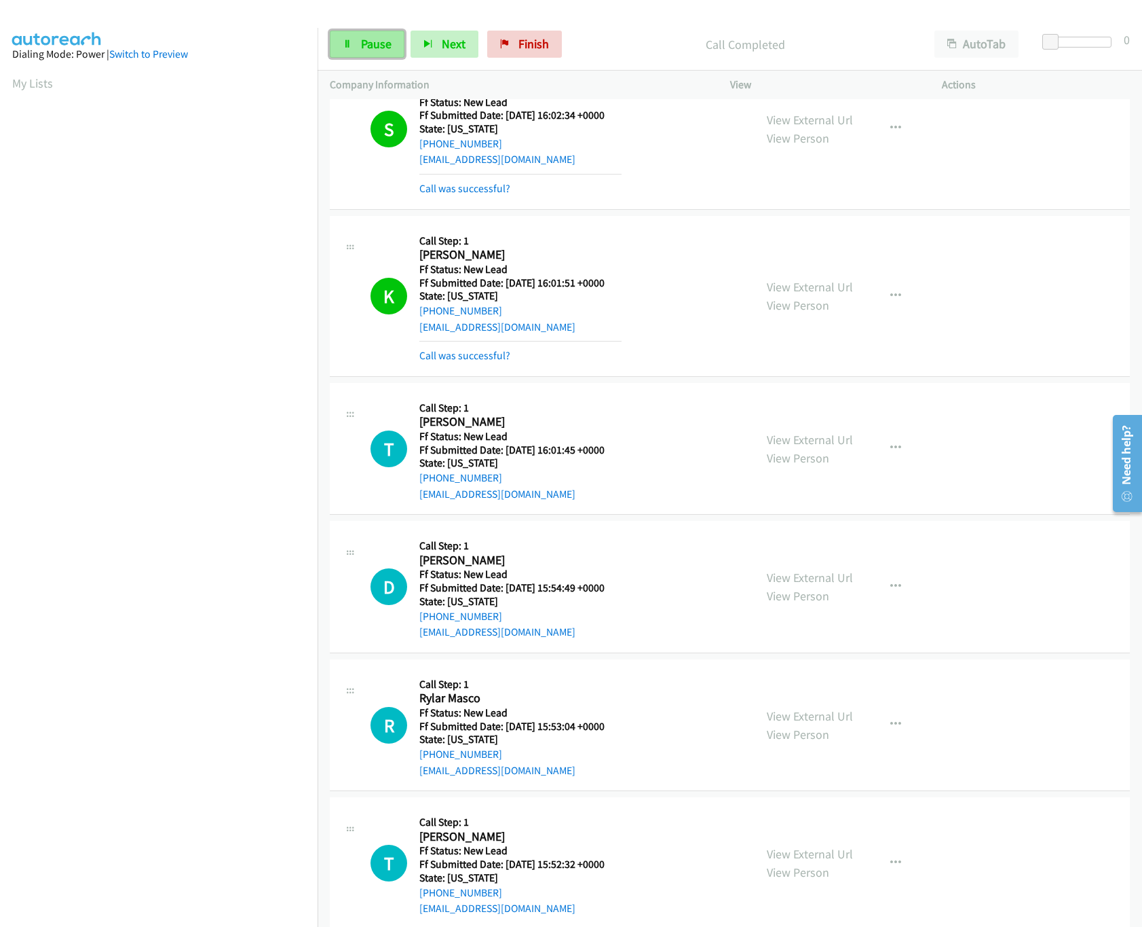
click at [354, 35] on link "Pause" at bounding box center [367, 44] width 75 height 27
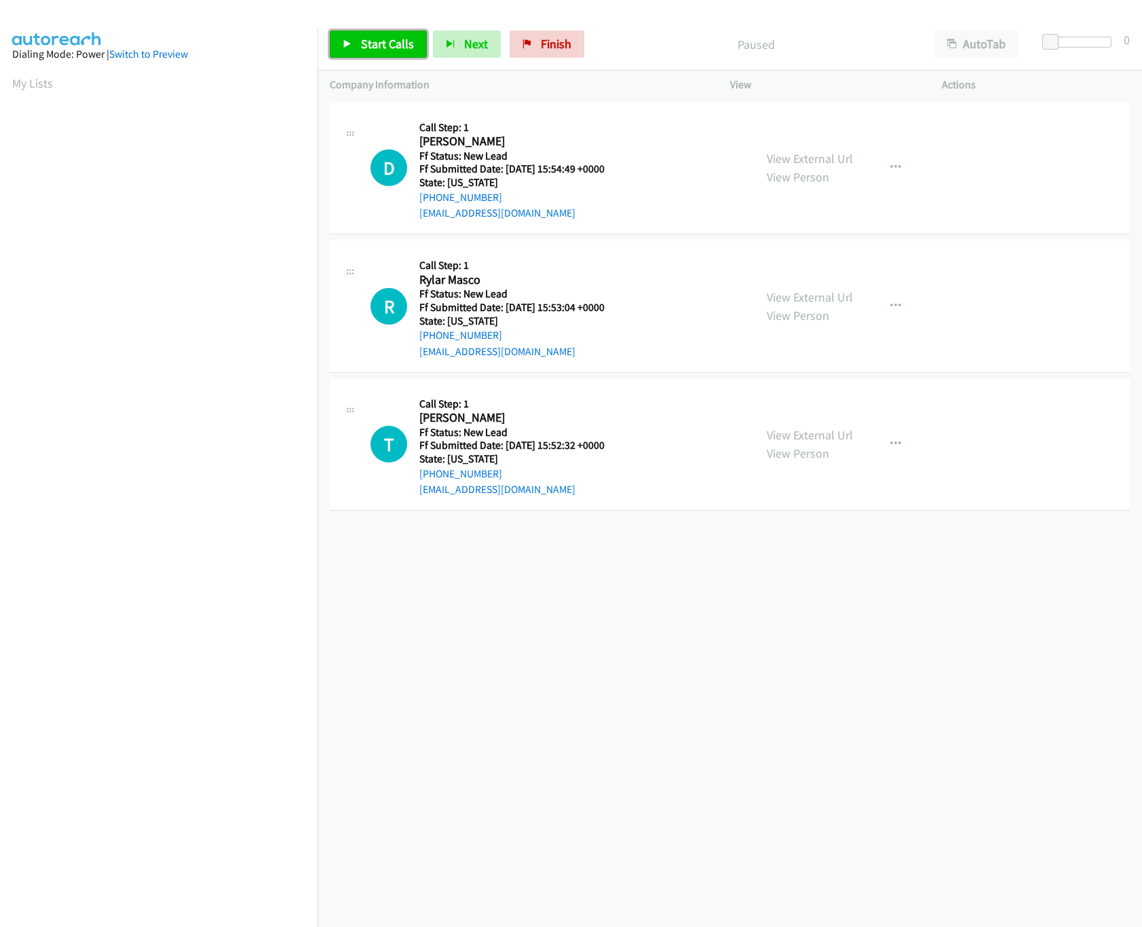
click at [351, 51] on link "Start Calls" at bounding box center [378, 44] width 97 height 27
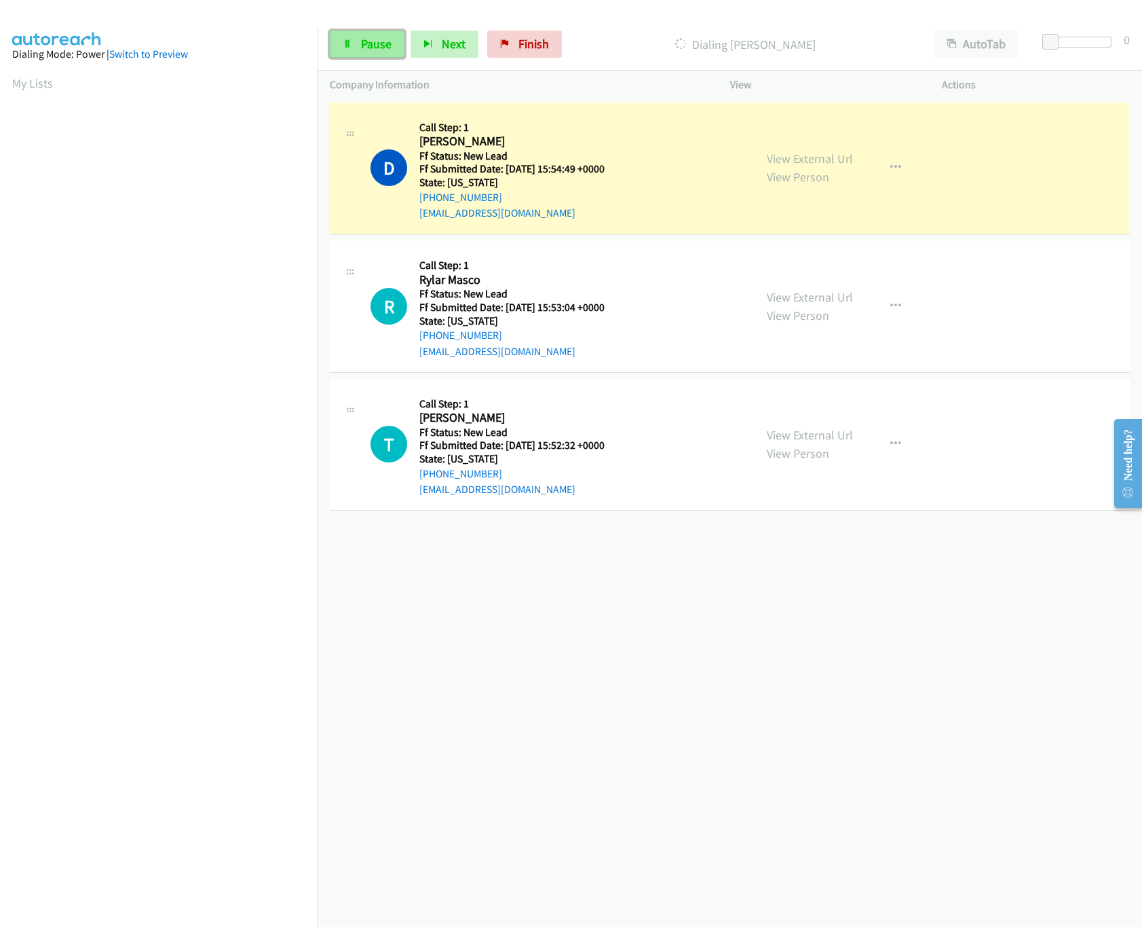
click at [336, 37] on link "Pause" at bounding box center [367, 44] width 75 height 27
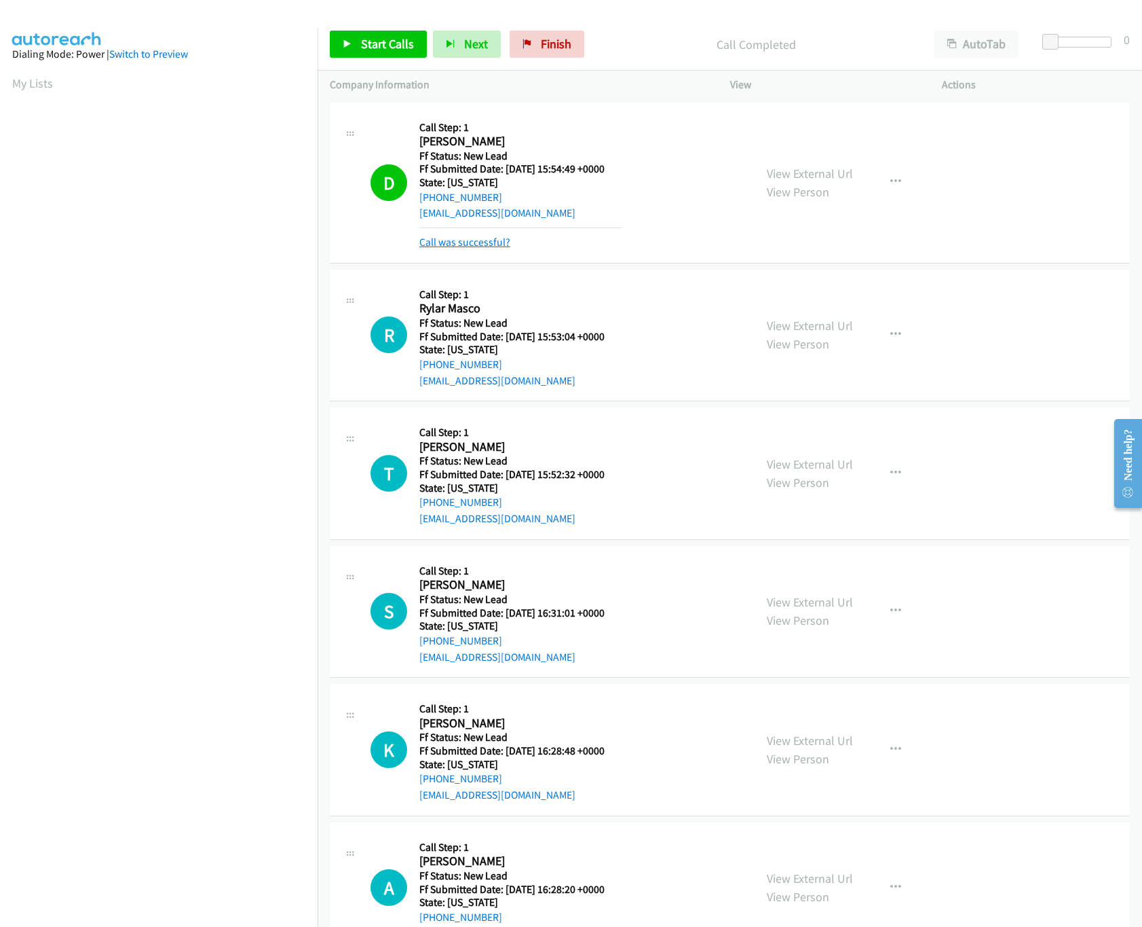
click at [467, 244] on link "Call was successful?" at bounding box center [465, 242] width 91 height 13
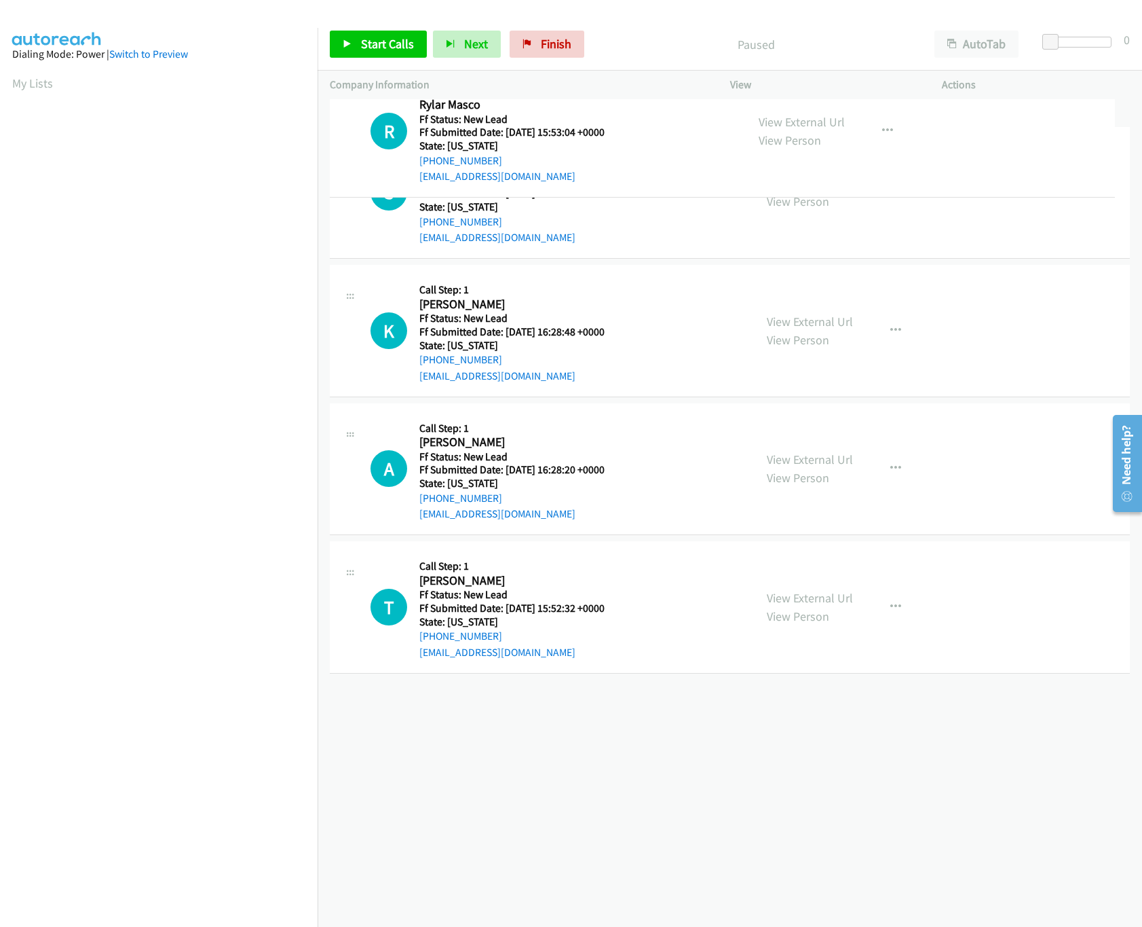
drag, startPoint x: 648, startPoint y: 591, endPoint x: 683, endPoint y: 86, distance: 505.6
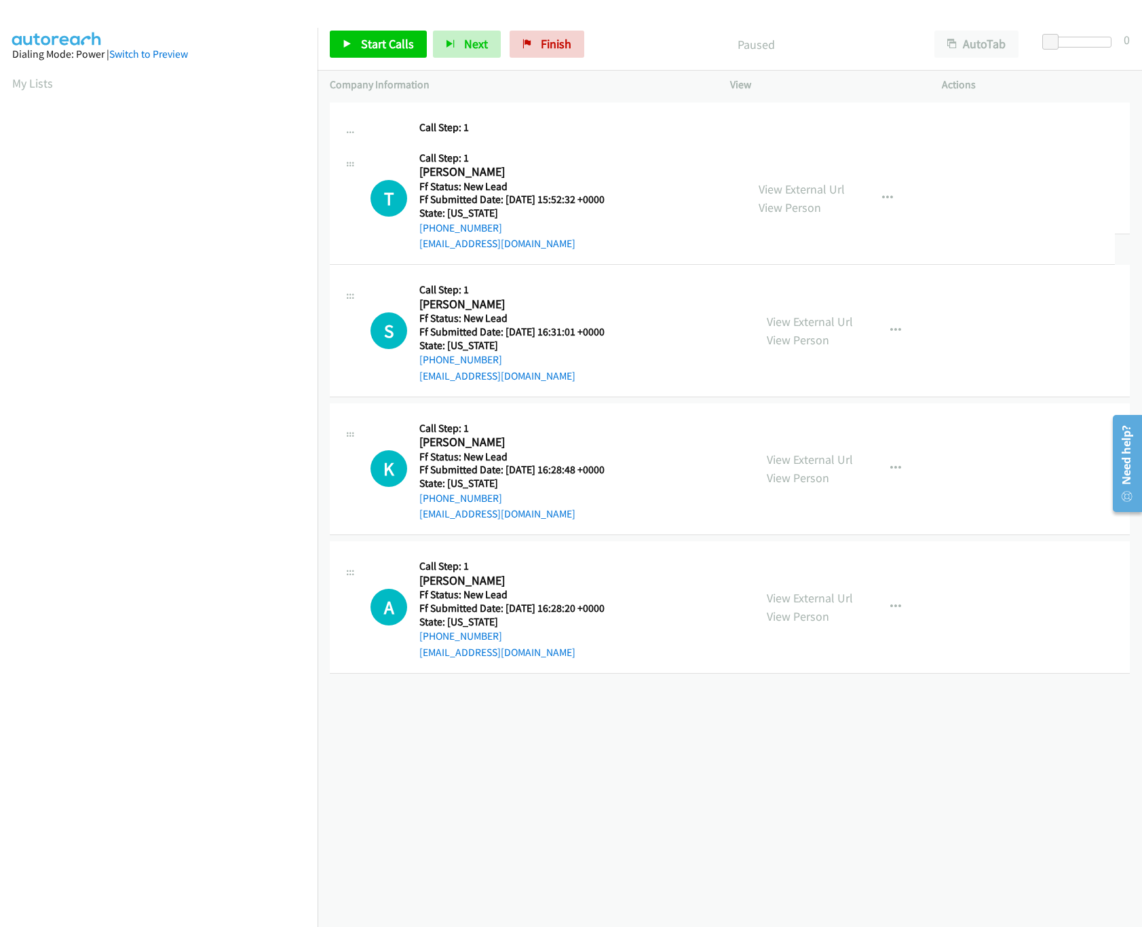
drag, startPoint x: 558, startPoint y: 756, endPoint x: 609, endPoint y: 233, distance: 525.9
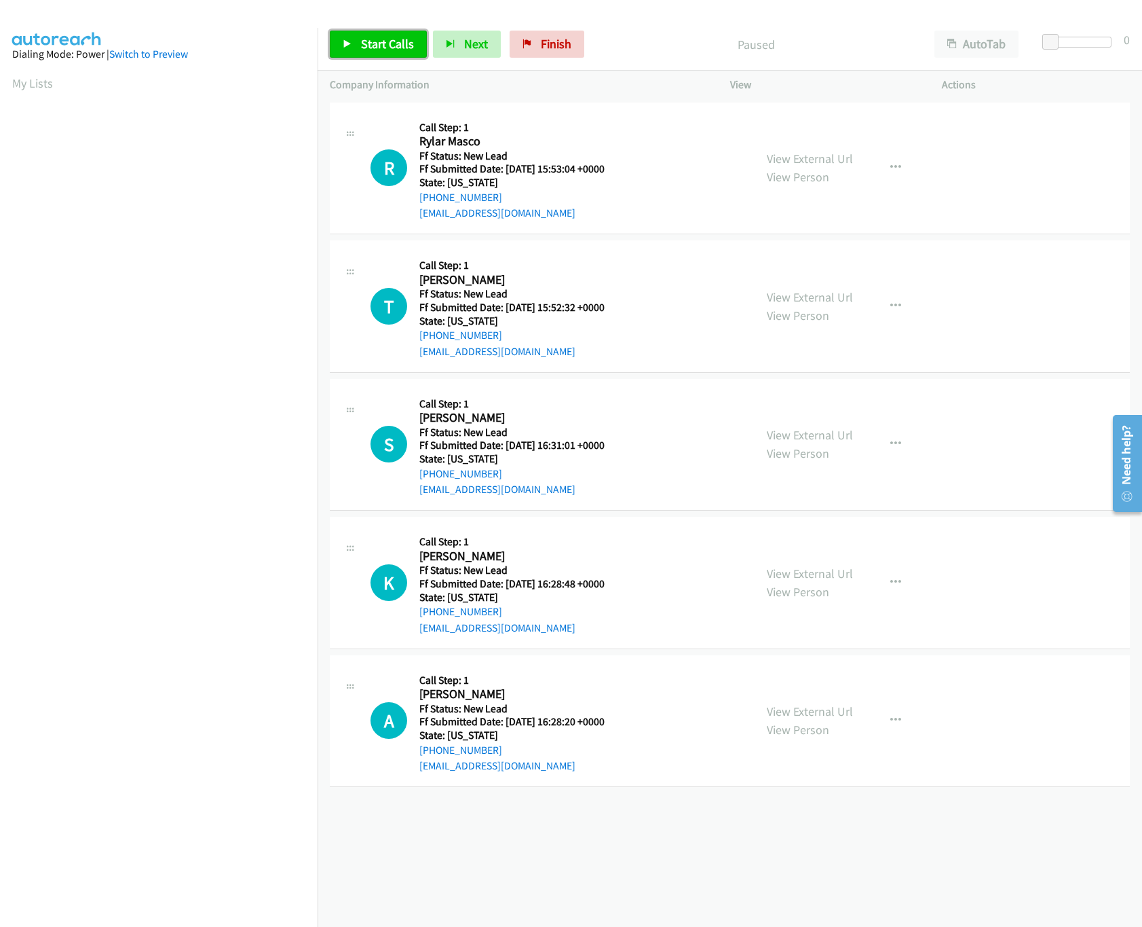
click at [352, 45] on link "Start Calls" at bounding box center [378, 44] width 97 height 27
drag, startPoint x: 1047, startPoint y: 41, endPoint x: 1081, endPoint y: 43, distance: 34.0
click at [1081, 43] on span at bounding box center [1079, 42] width 16 height 16
click at [799, 715] on link "View External Url" at bounding box center [810, 711] width 86 height 16
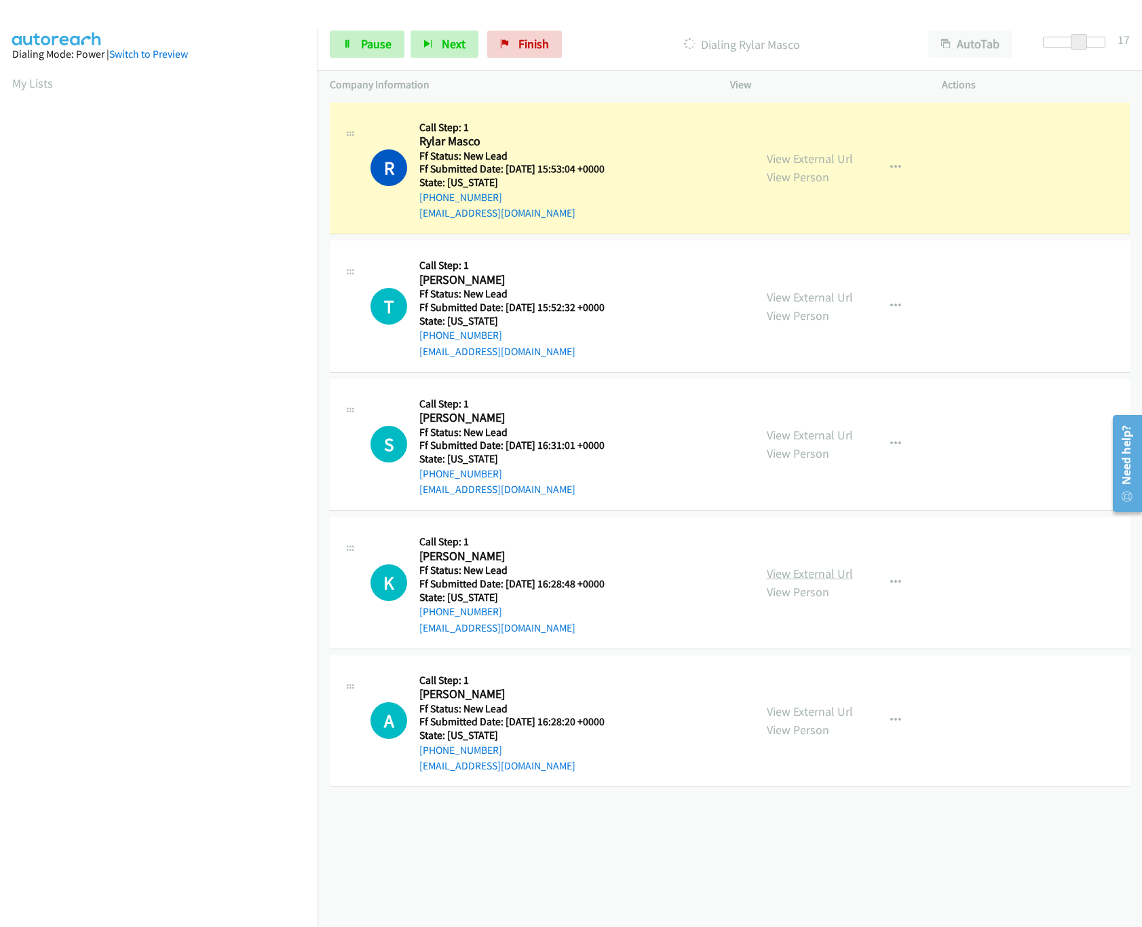
click at [840, 569] on link "View External Url" at bounding box center [810, 573] width 86 height 16
click at [827, 436] on link "View External Url" at bounding box center [810, 435] width 86 height 16
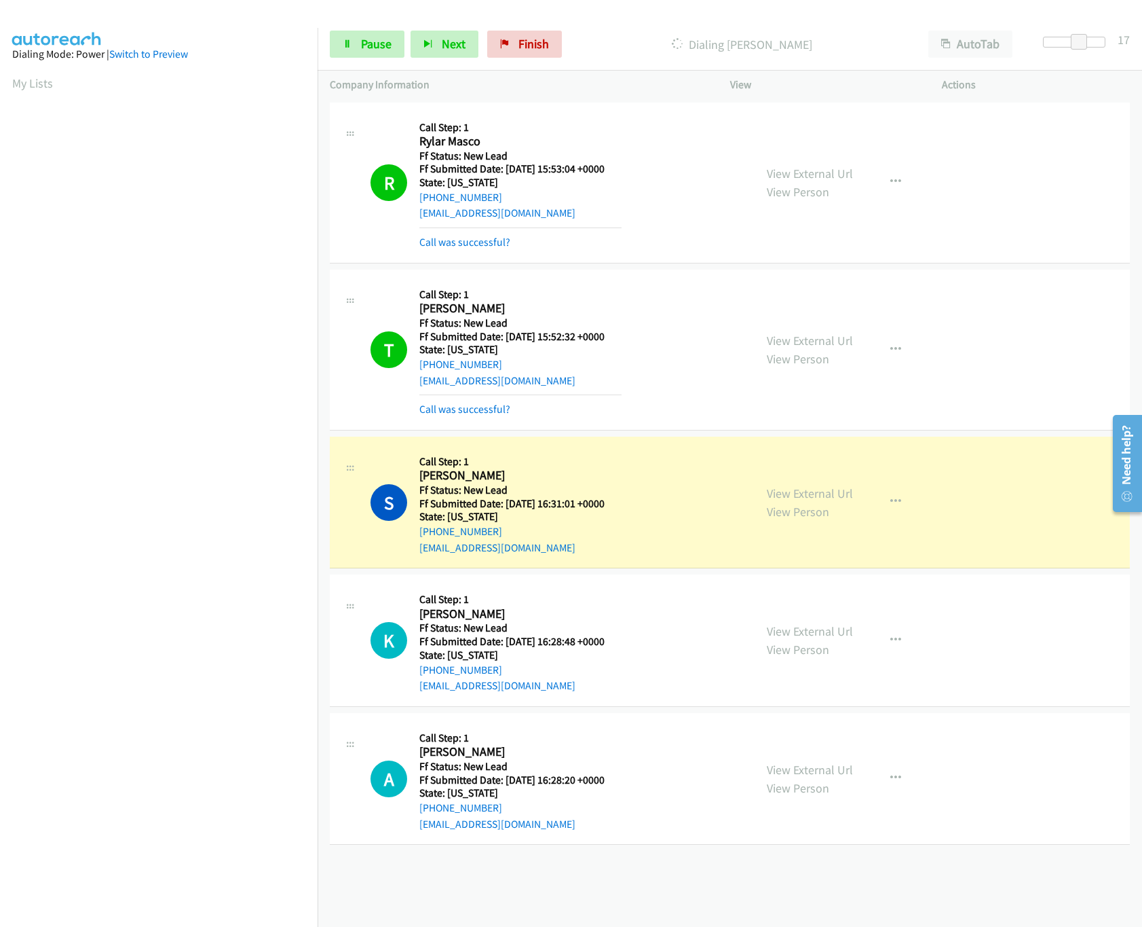
click at [612, 858] on div "+1 415-964-1034 Call failed - Please reload the list and try again The Callbar …" at bounding box center [730, 513] width 825 height 828
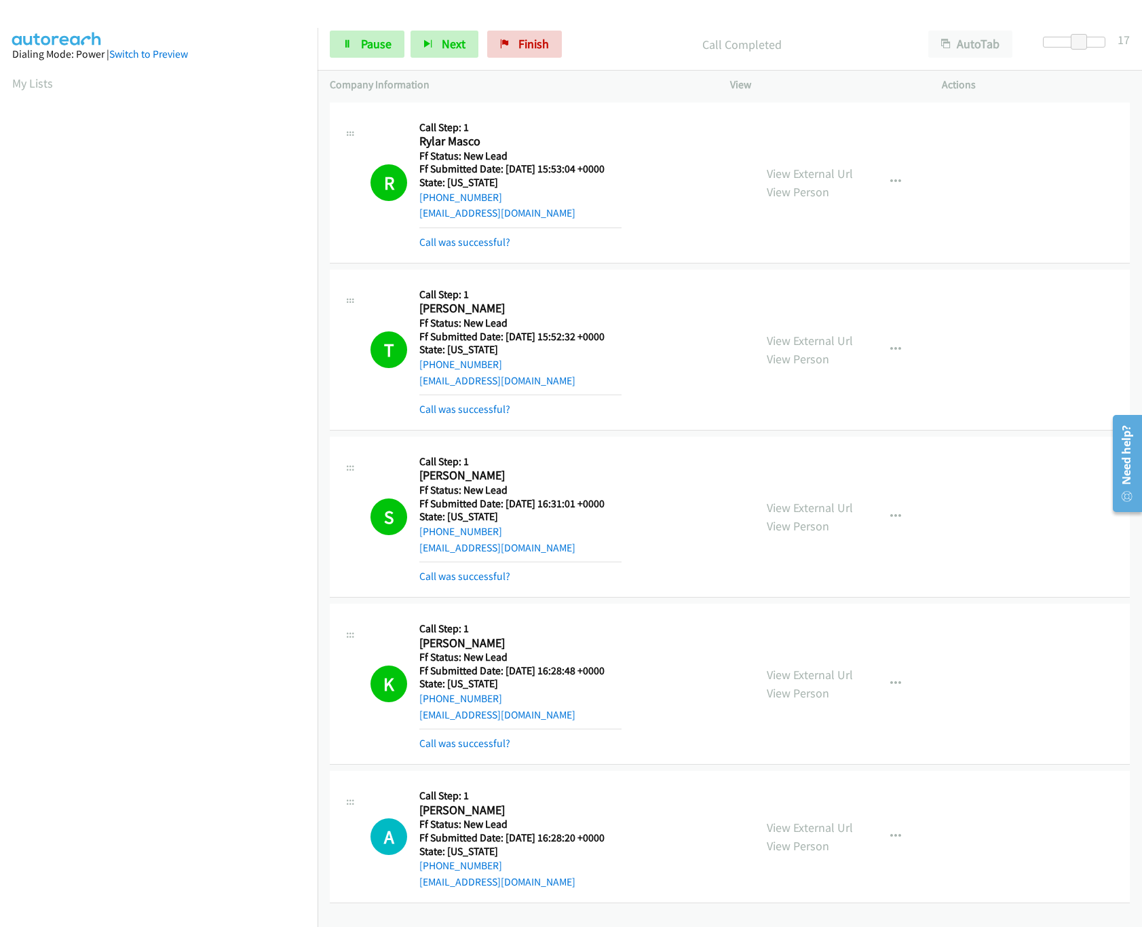
scroll to position [4, 0]
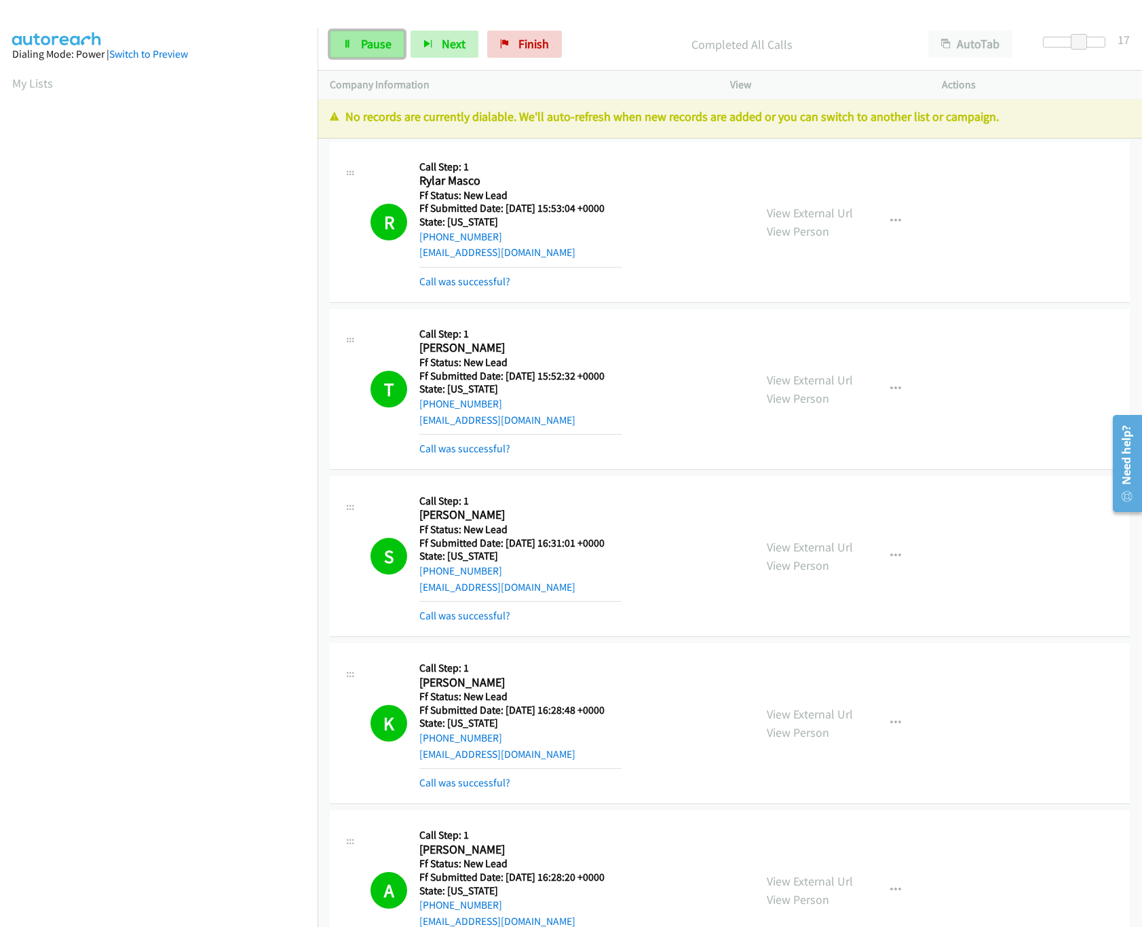
click at [365, 54] on link "Pause" at bounding box center [367, 44] width 75 height 27
drag, startPoint x: 576, startPoint y: 35, endPoint x: 661, endPoint y: 66, distance: 89.5
click at [576, 35] on link "Finish" at bounding box center [547, 44] width 75 height 27
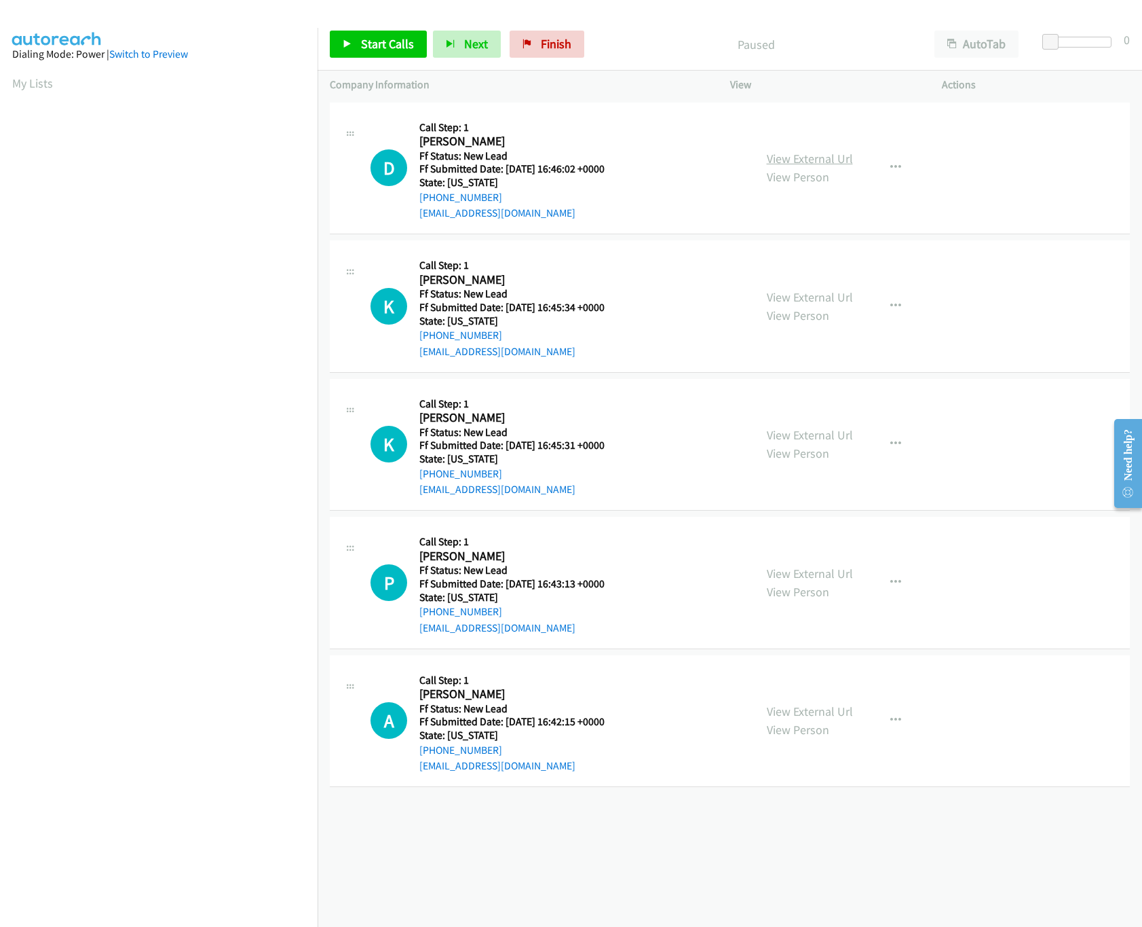
click at [838, 153] on link "View External Url" at bounding box center [810, 159] width 86 height 16
click at [815, 569] on link "View External Url" at bounding box center [810, 573] width 86 height 16
click at [828, 436] on link "View External Url" at bounding box center [810, 435] width 86 height 16
click at [823, 292] on link "View External Url" at bounding box center [810, 297] width 86 height 16
click at [354, 37] on link "Start Calls" at bounding box center [378, 44] width 97 height 27
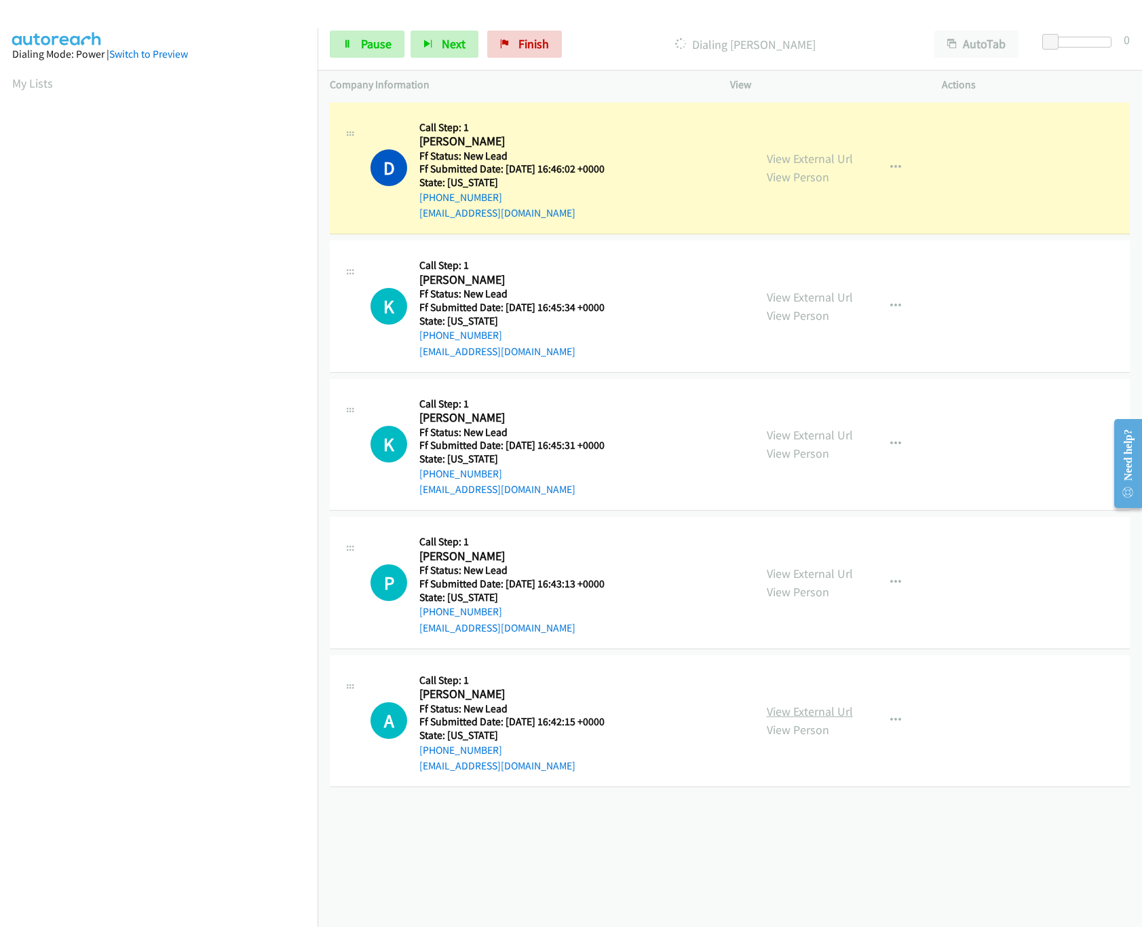
click at [806, 715] on link "View External Url" at bounding box center [810, 711] width 86 height 16
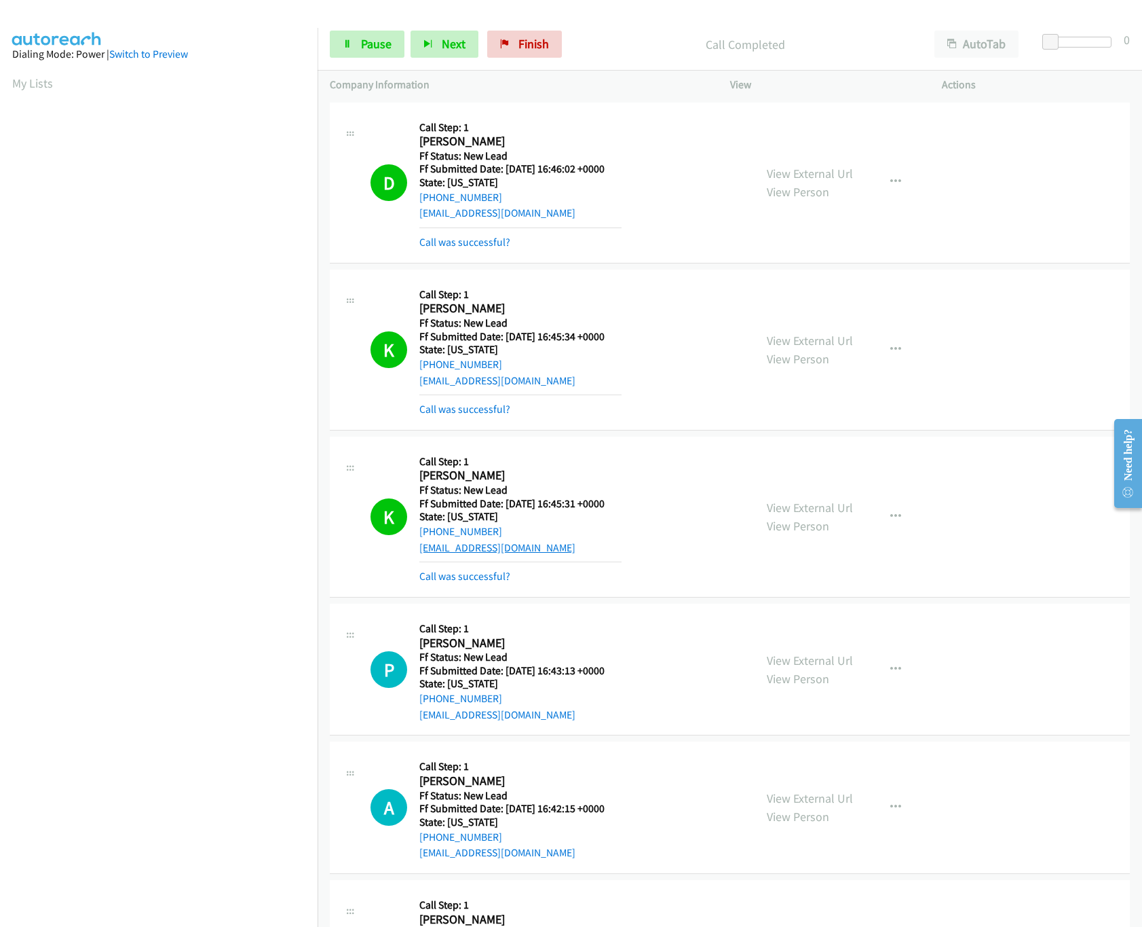
scroll to position [390, 0]
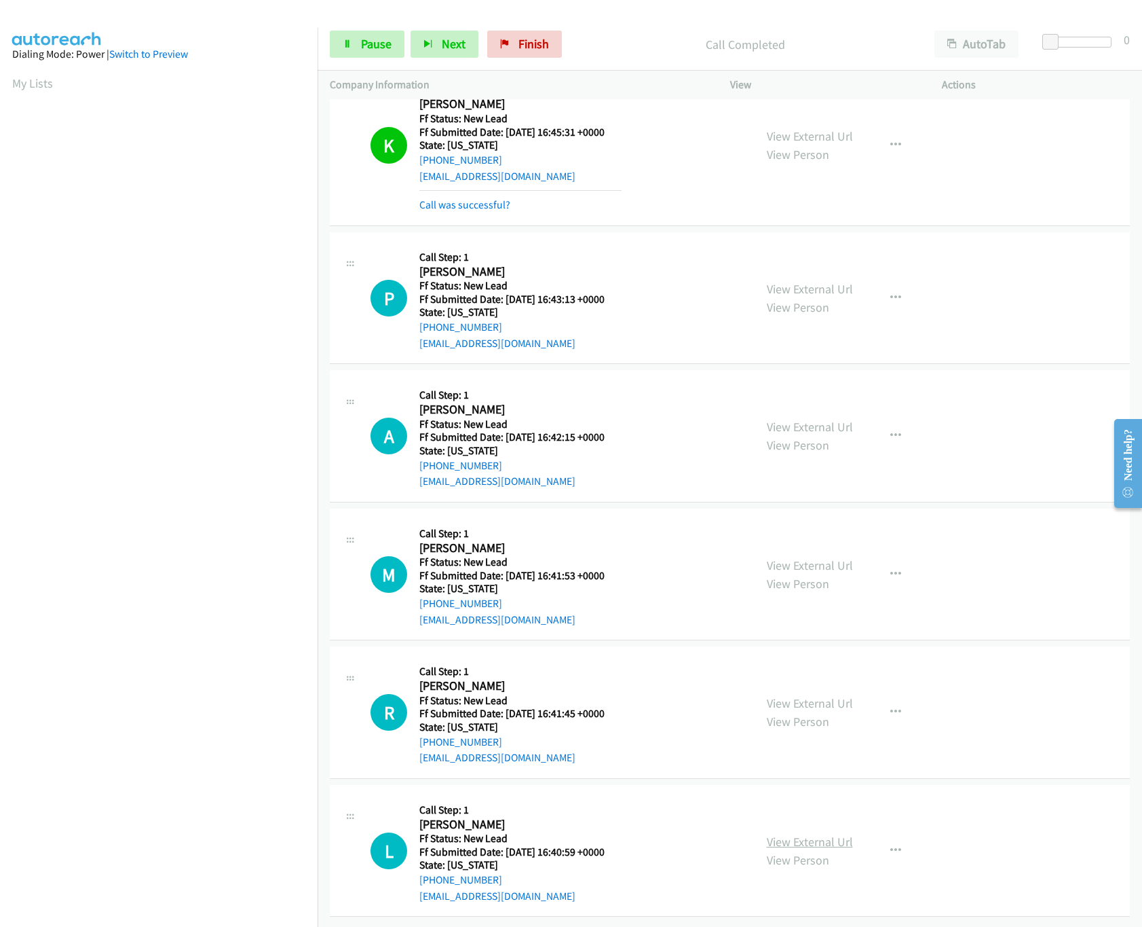
click at [785, 834] on link "View External Url" at bounding box center [810, 842] width 86 height 16
click at [817, 695] on link "View External Url" at bounding box center [810, 703] width 86 height 16
click at [809, 557] on link "View External Url" at bounding box center [810, 565] width 86 height 16
click at [379, 53] on link "Pause" at bounding box center [367, 44] width 75 height 27
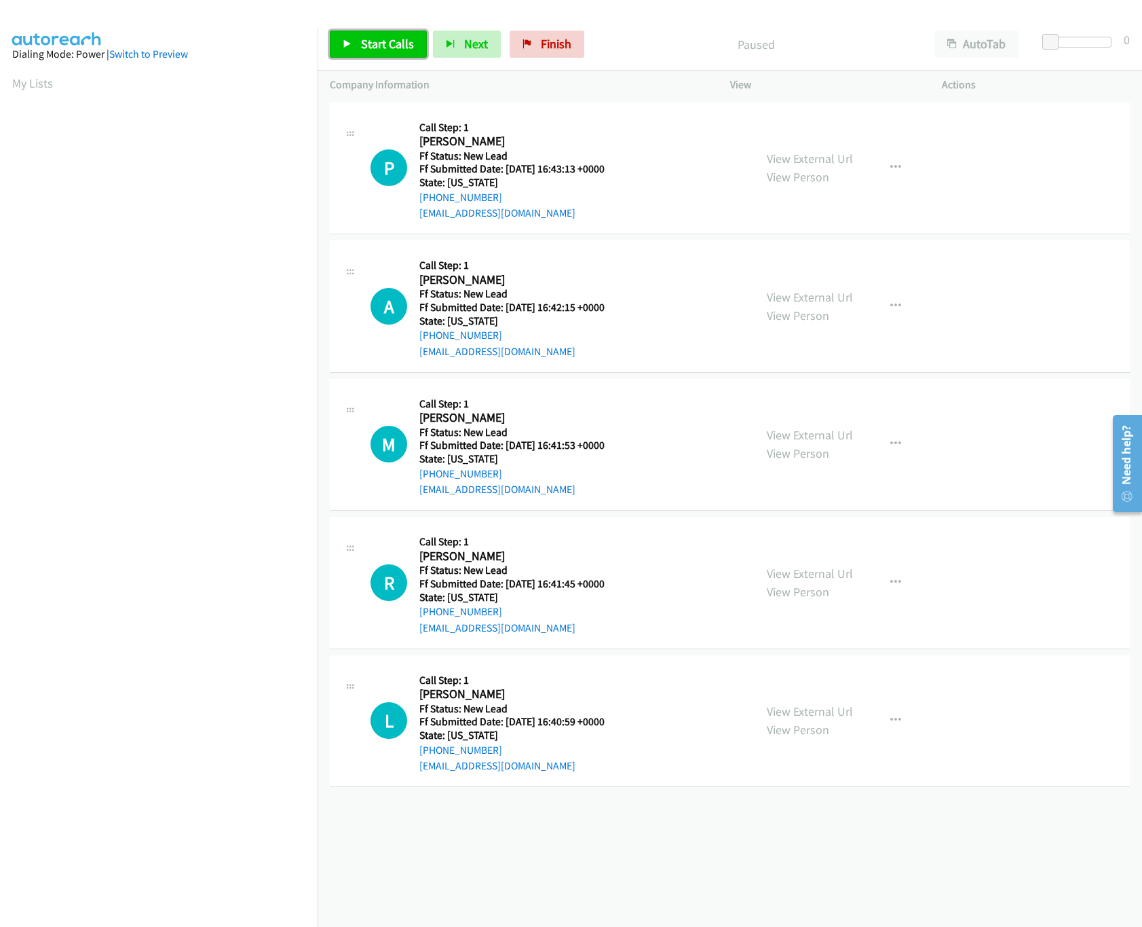
click at [381, 52] on link "Start Calls" at bounding box center [378, 44] width 97 height 27
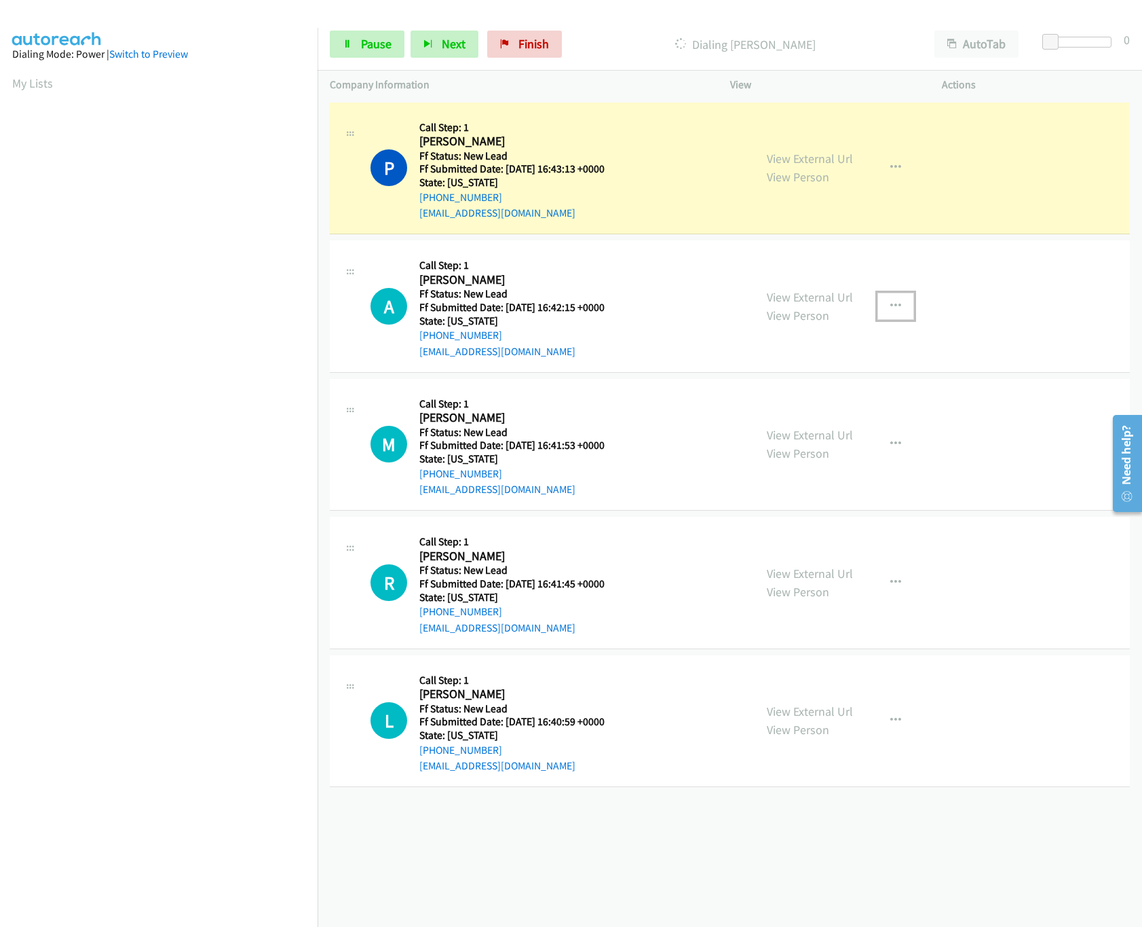
click at [891, 308] on icon "button" at bounding box center [896, 306] width 11 height 11
click at [770, 397] on link "Skip Call" at bounding box center [823, 394] width 181 height 27
drag, startPoint x: 1059, startPoint y: 45, endPoint x: 1145, endPoint y: 41, distance: 86.3
click at [1142, 41] on html "Start Calls Pause Next Finish Dialing Priscillia Akofu AutoTab AutoTab 30 Compa…" at bounding box center [571, 32] width 1142 height 64
click at [381, 41] on span "Pause" at bounding box center [376, 44] width 31 height 16
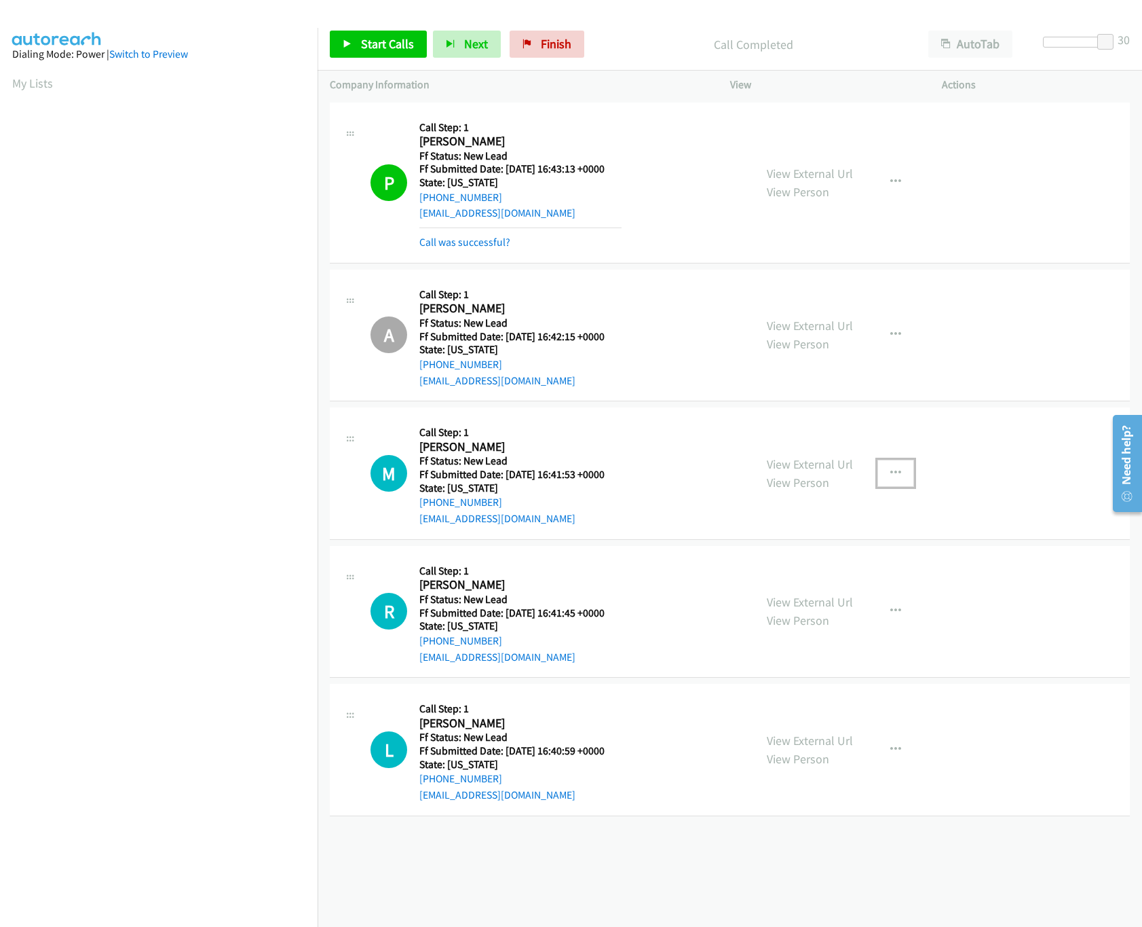
click at [891, 479] on icon "button" at bounding box center [896, 473] width 11 height 11
click at [794, 559] on link "Skip Call" at bounding box center [823, 562] width 181 height 27
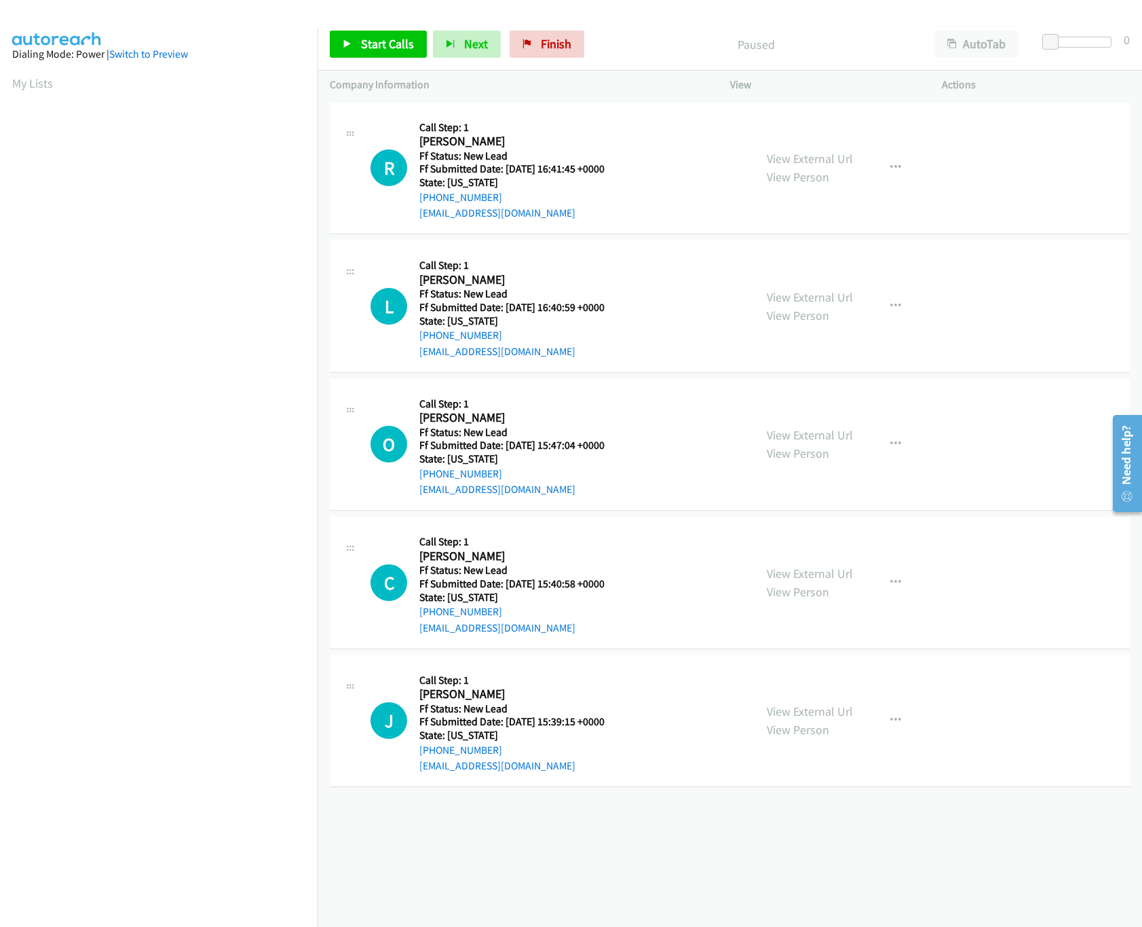
click at [615, 830] on div "[PHONE_NUMBER] Call failed - Please reload the list and try again The Callbar F…" at bounding box center [730, 513] width 825 height 828
click at [825, 436] on link "View External Url" at bounding box center [810, 435] width 86 height 16
click at [357, 39] on link "Start Calls" at bounding box center [378, 44] width 97 height 27
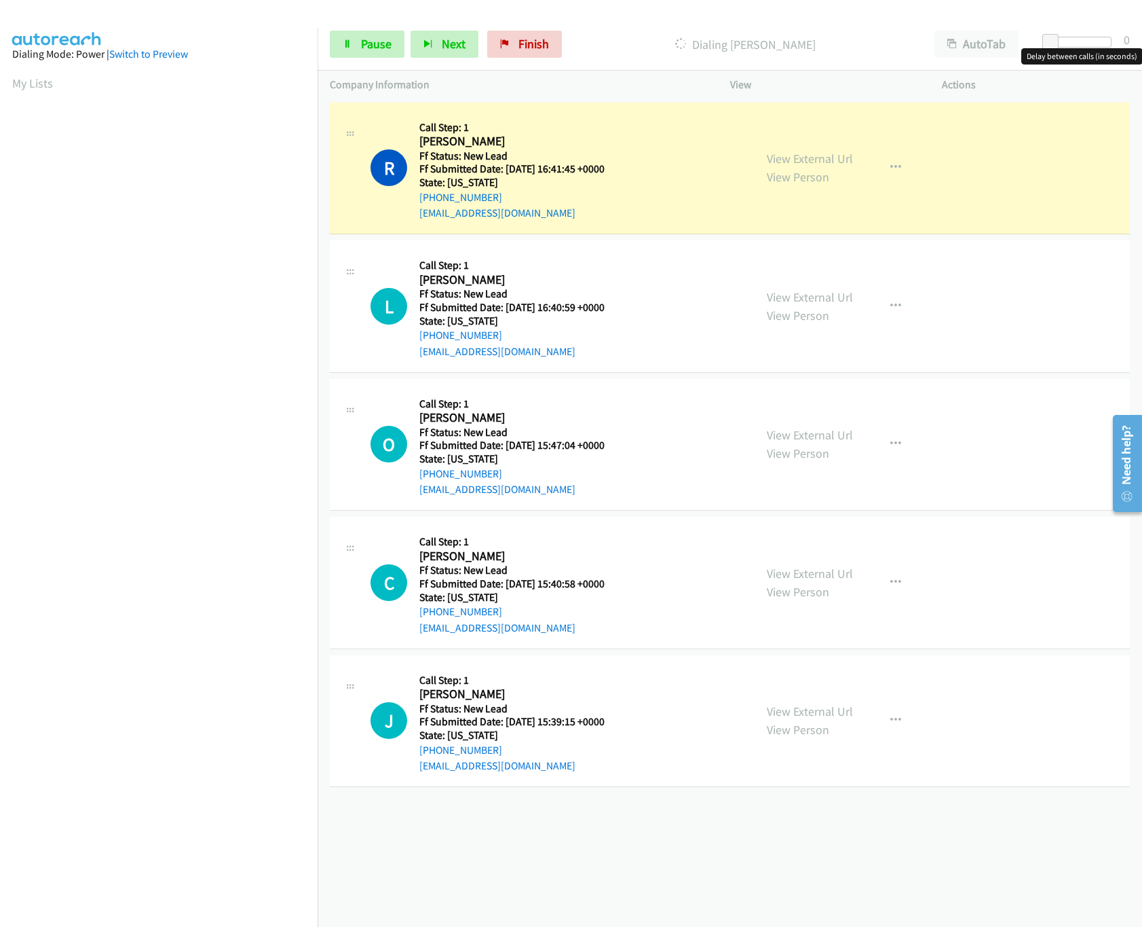
click at [1084, 37] on div at bounding box center [1080, 42] width 62 height 11
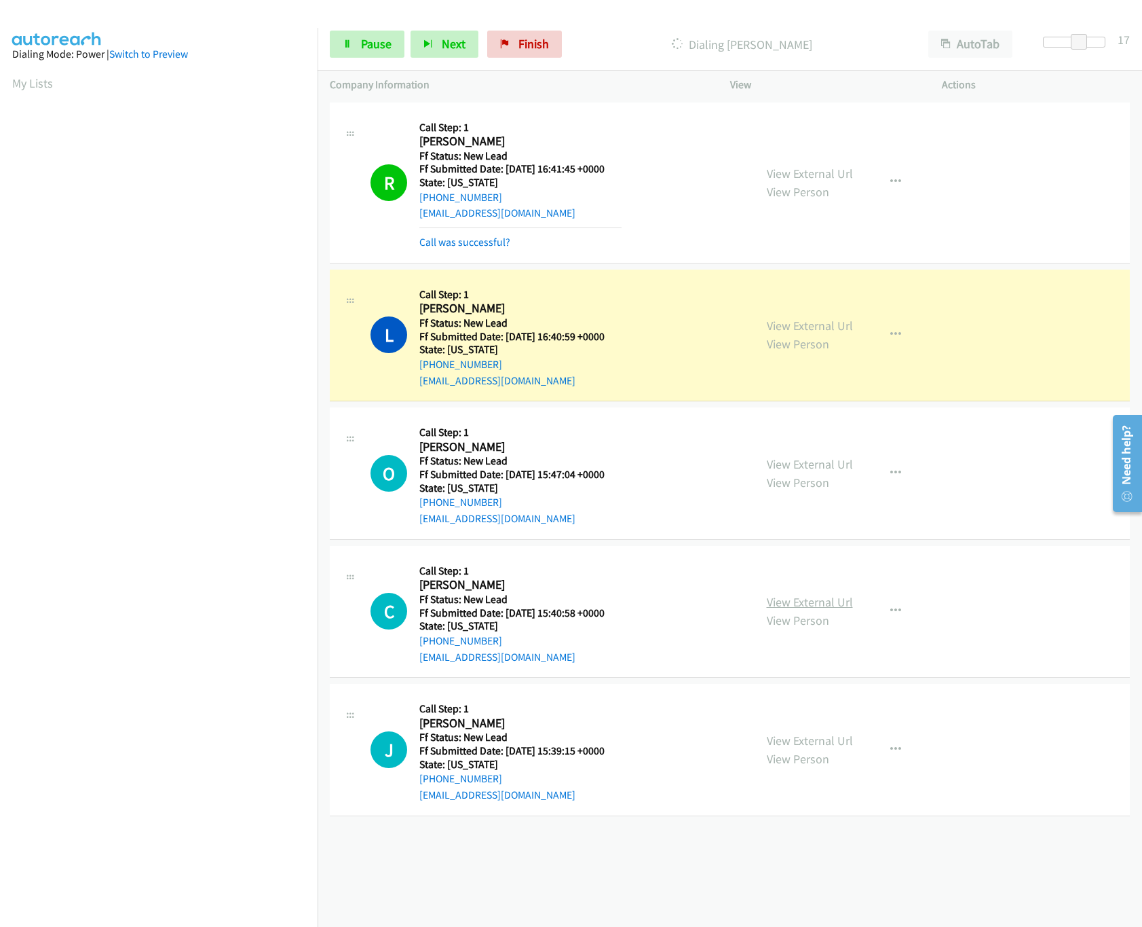
click at [791, 599] on link "View External Url" at bounding box center [810, 602] width 86 height 16
drag, startPoint x: 1077, startPoint y: 43, endPoint x: 1066, endPoint y: 43, distance: 11.5
click at [1066, 43] on span at bounding box center [1071, 42] width 16 height 16
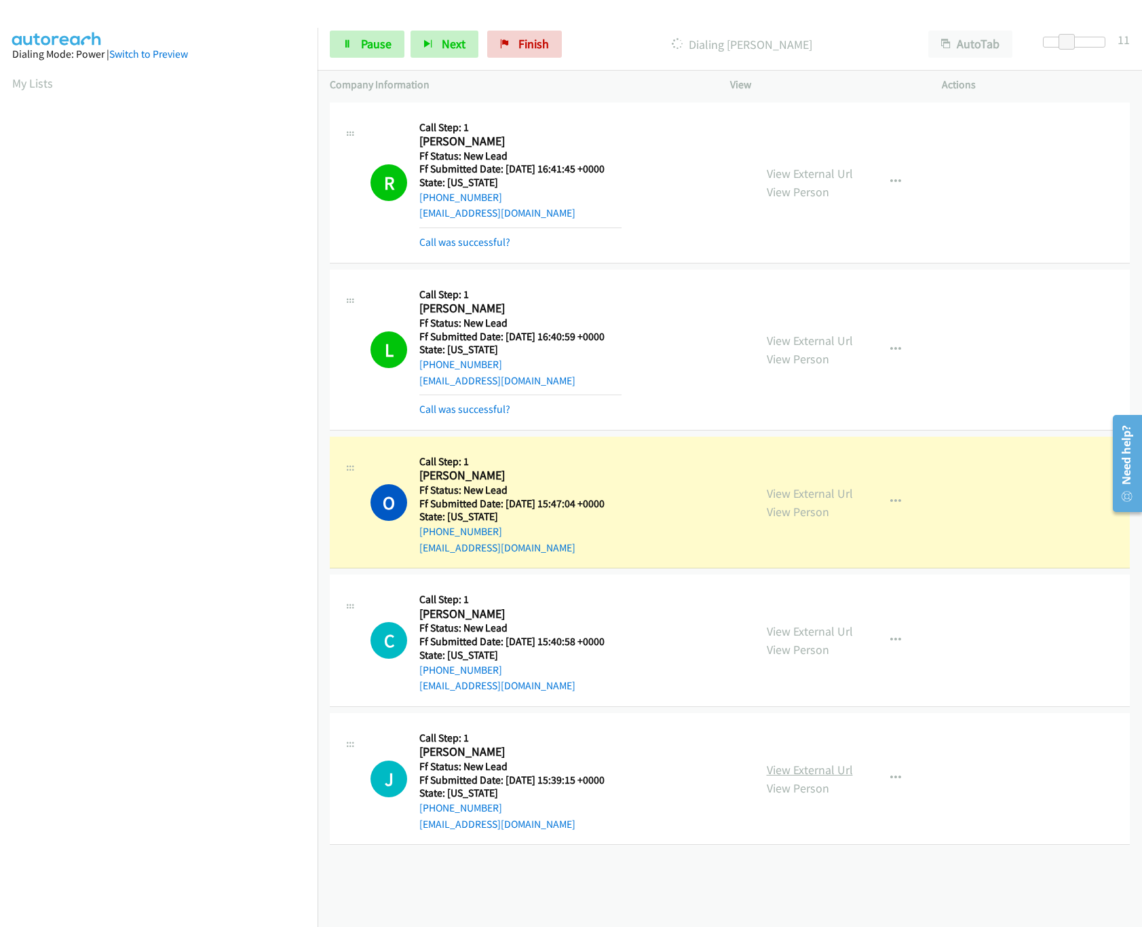
click at [794, 775] on link "View External Url" at bounding box center [810, 770] width 86 height 16
drag, startPoint x: 1066, startPoint y: 45, endPoint x: 1005, endPoint y: 41, distance: 61.2
click at [1005, 41] on div "Start Calls Pause Next Finish Dialing Oran Marlando AutoTab AutoTab 0" at bounding box center [730, 44] width 825 height 52
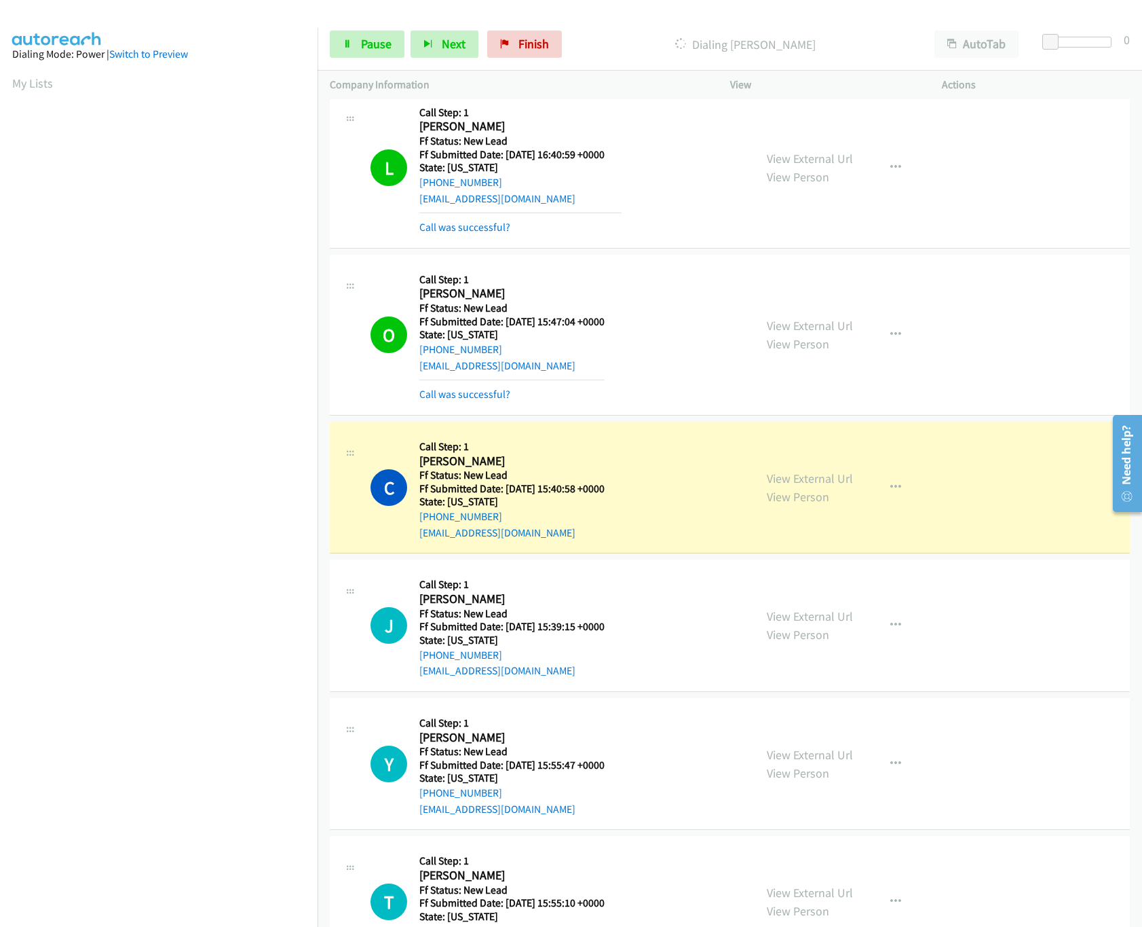
scroll to position [390, 0]
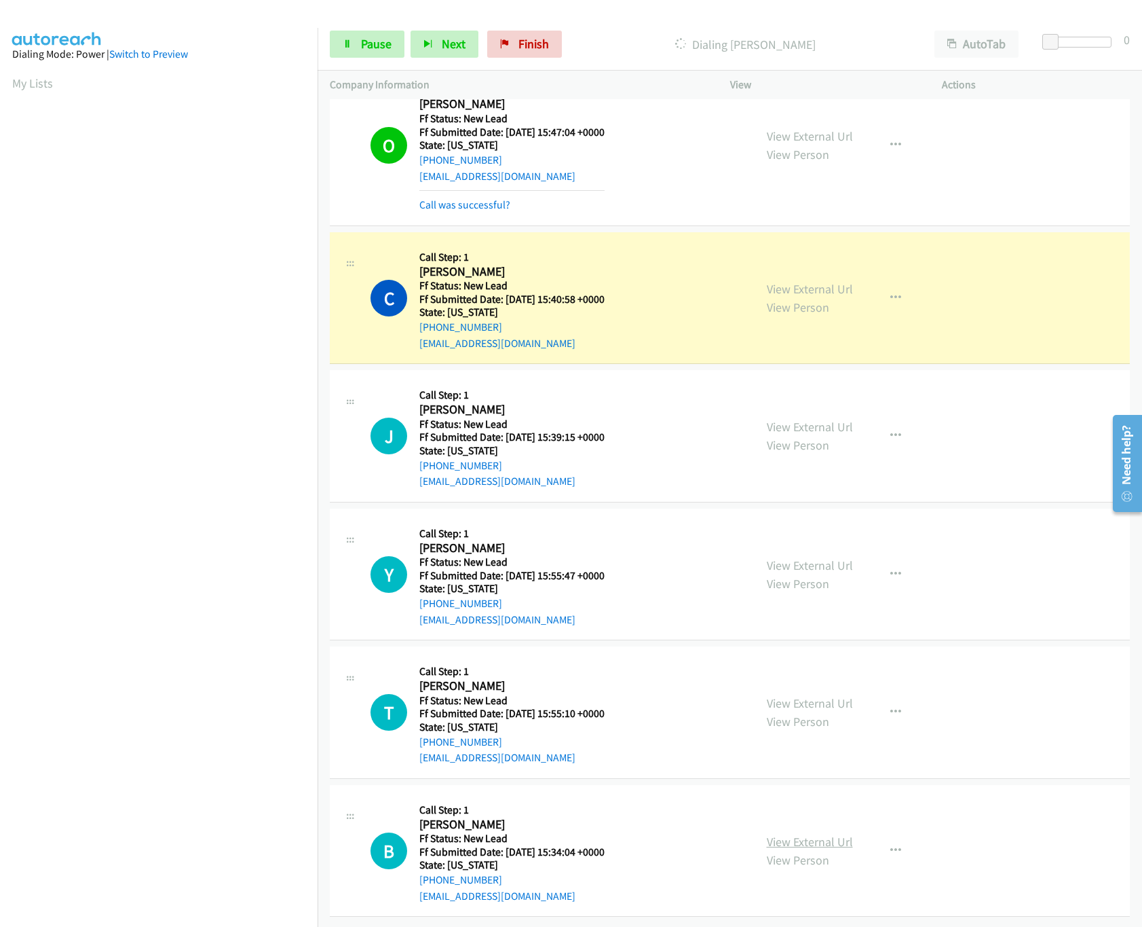
click at [792, 834] on link "View External Url" at bounding box center [810, 842] width 86 height 16
click at [803, 695] on link "View External Url" at bounding box center [810, 703] width 86 height 16
click at [821, 557] on link "View External Url" at bounding box center [810, 565] width 86 height 16
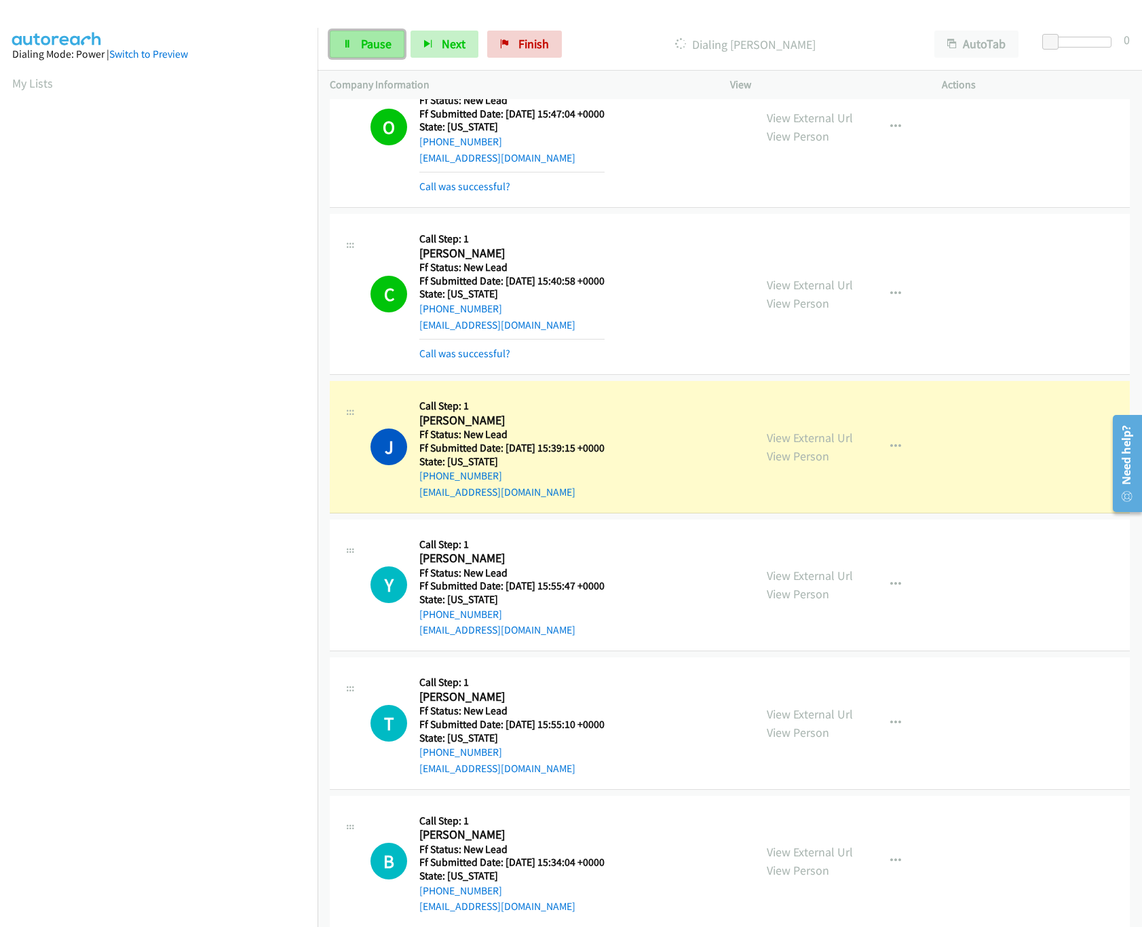
click at [369, 48] on span "Pause" at bounding box center [376, 44] width 31 height 16
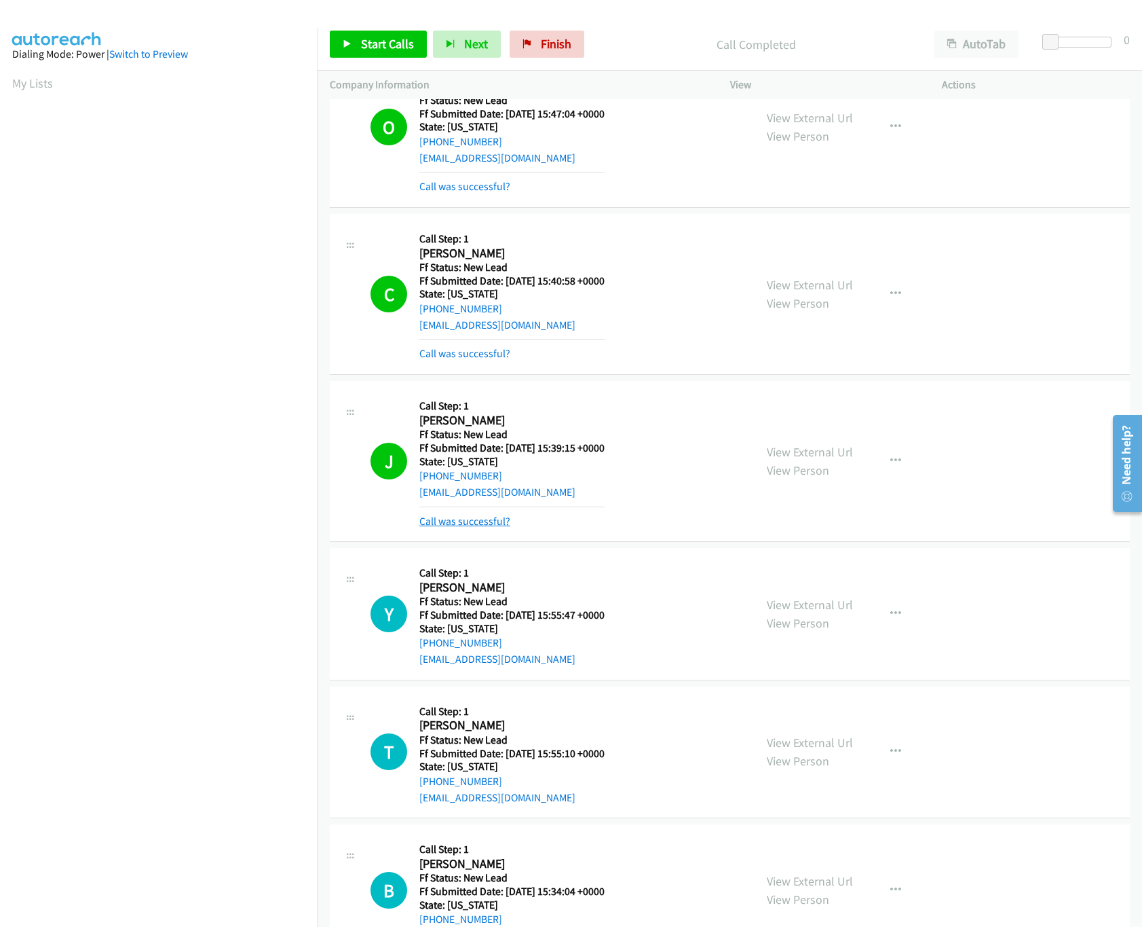
click at [453, 521] on link "Call was successful?" at bounding box center [465, 521] width 91 height 13
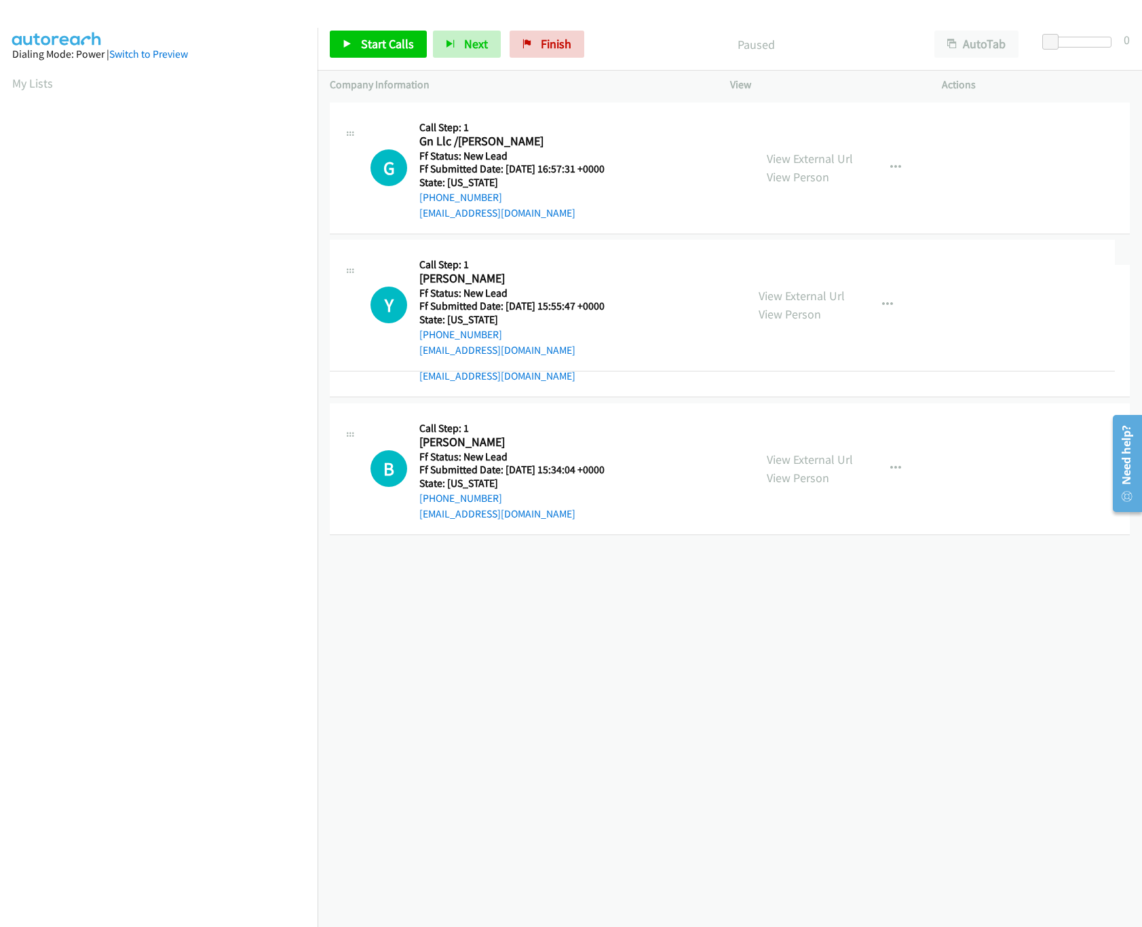
drag, startPoint x: 603, startPoint y: 305, endPoint x: 619, endPoint y: 136, distance: 169.8
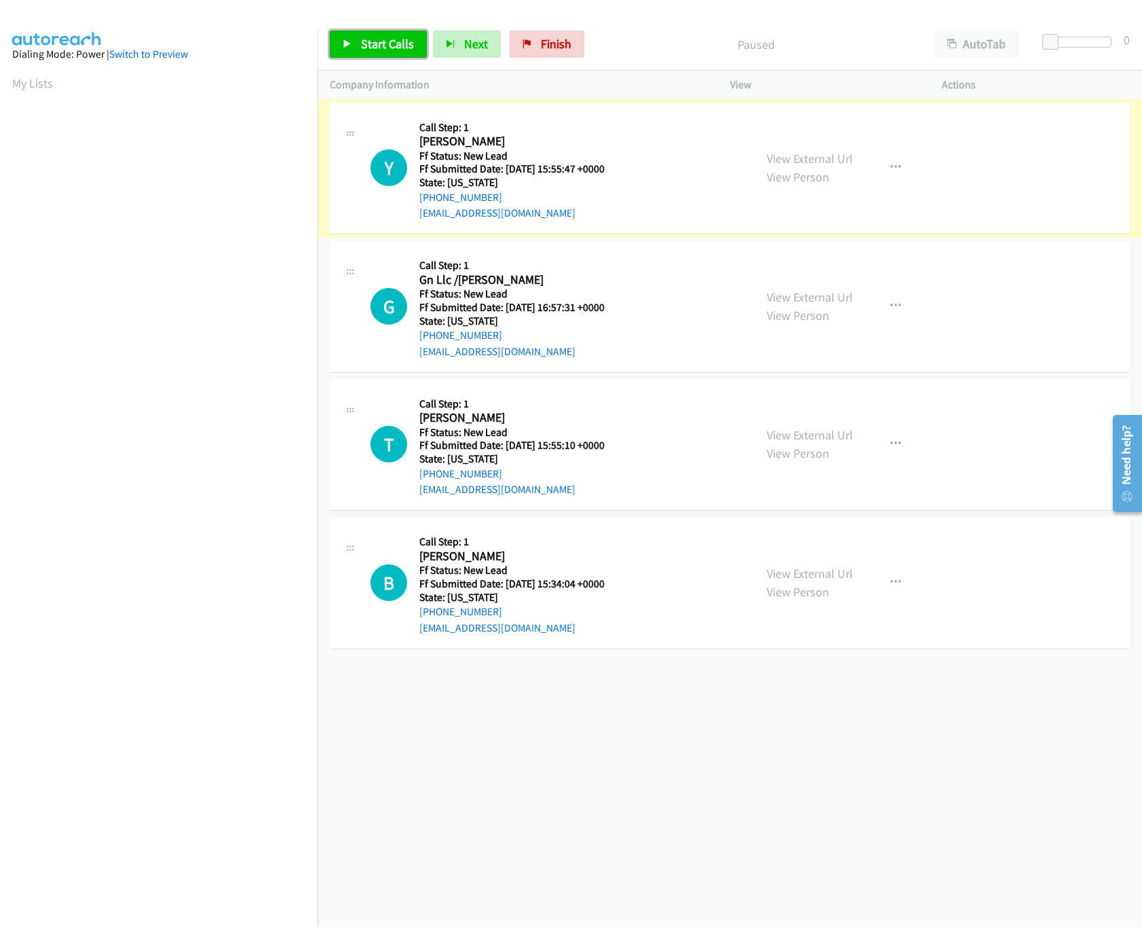
click at [382, 39] on span "Start Calls" at bounding box center [387, 44] width 53 height 16
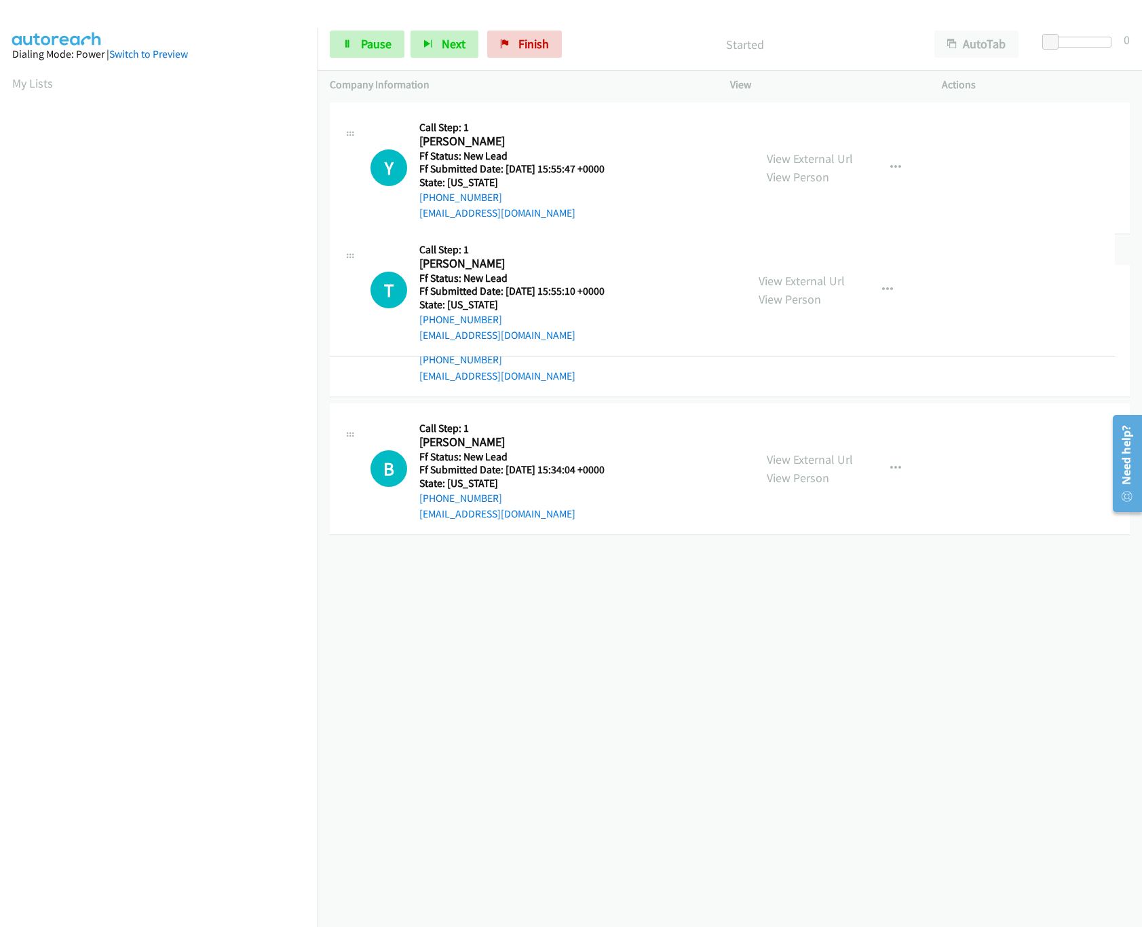
drag, startPoint x: 522, startPoint y: 441, endPoint x: 546, endPoint y: 286, distance: 156.6
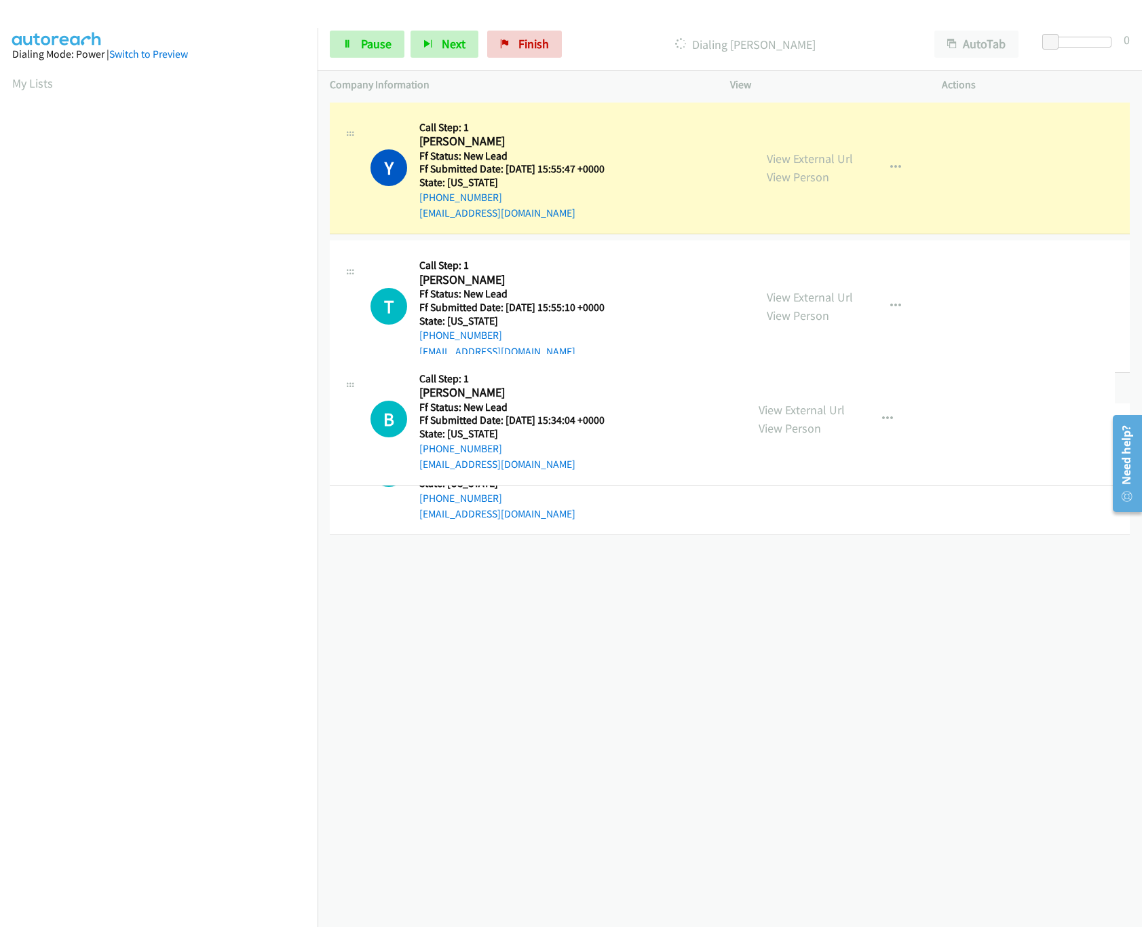
drag, startPoint x: 566, startPoint y: 603, endPoint x: 595, endPoint y: 432, distance: 172.9
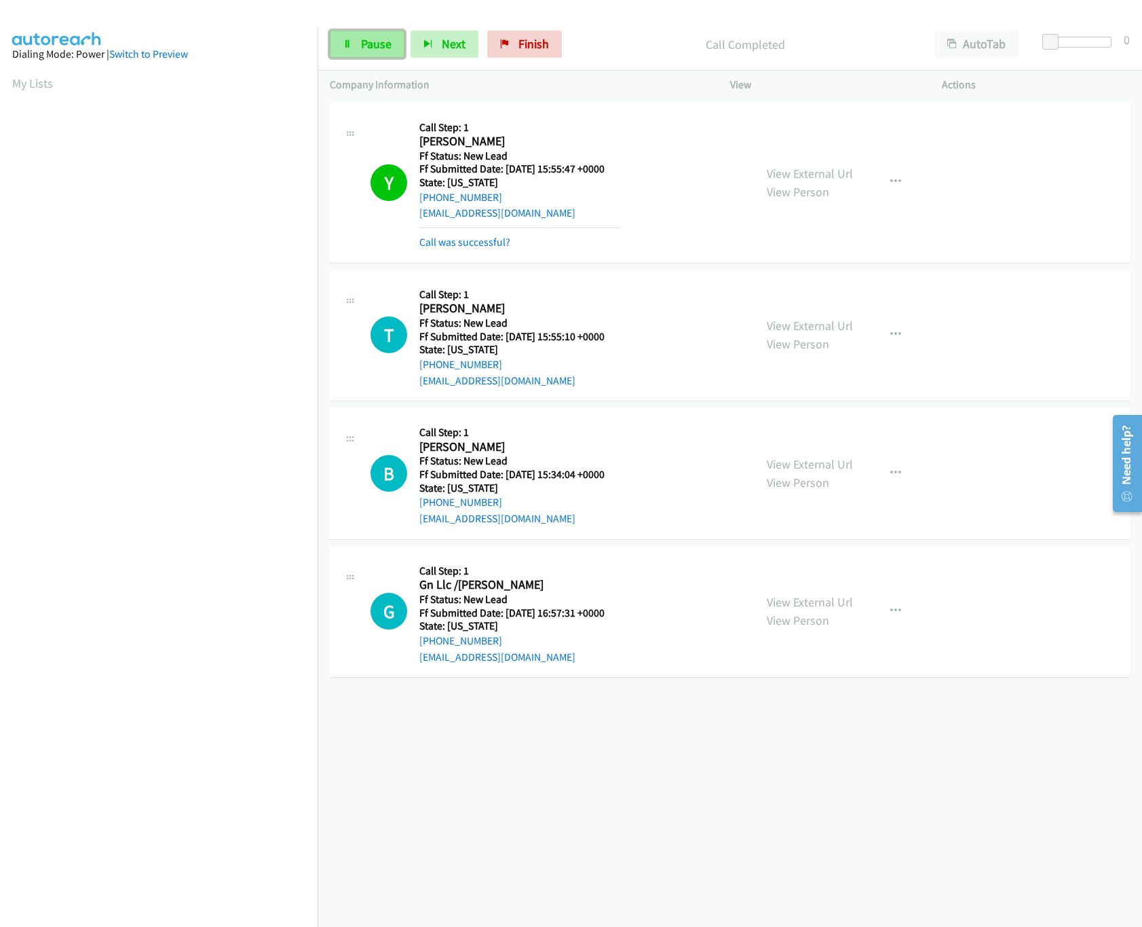
click at [388, 37] on span "Pause" at bounding box center [376, 44] width 31 height 16
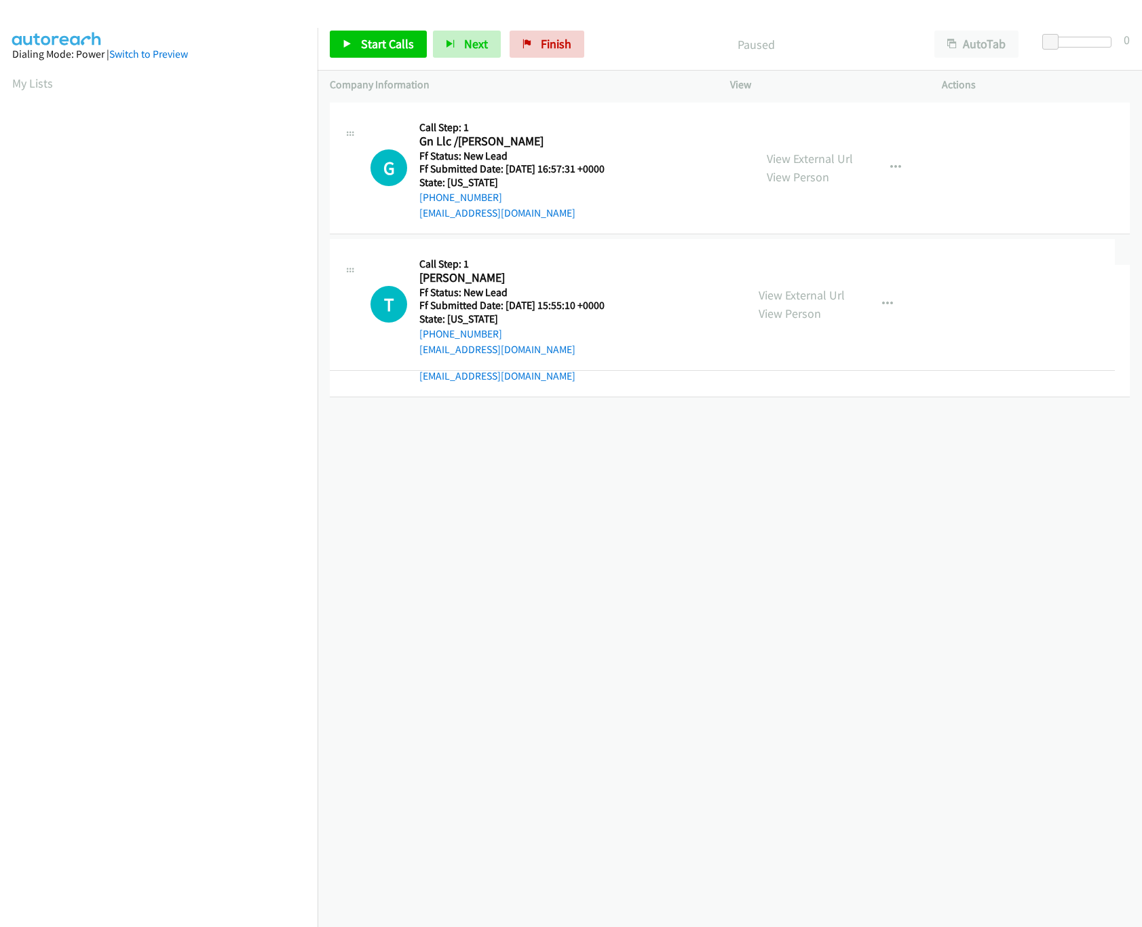
drag, startPoint x: 591, startPoint y: 303, endPoint x: 597, endPoint y: 100, distance: 203.1
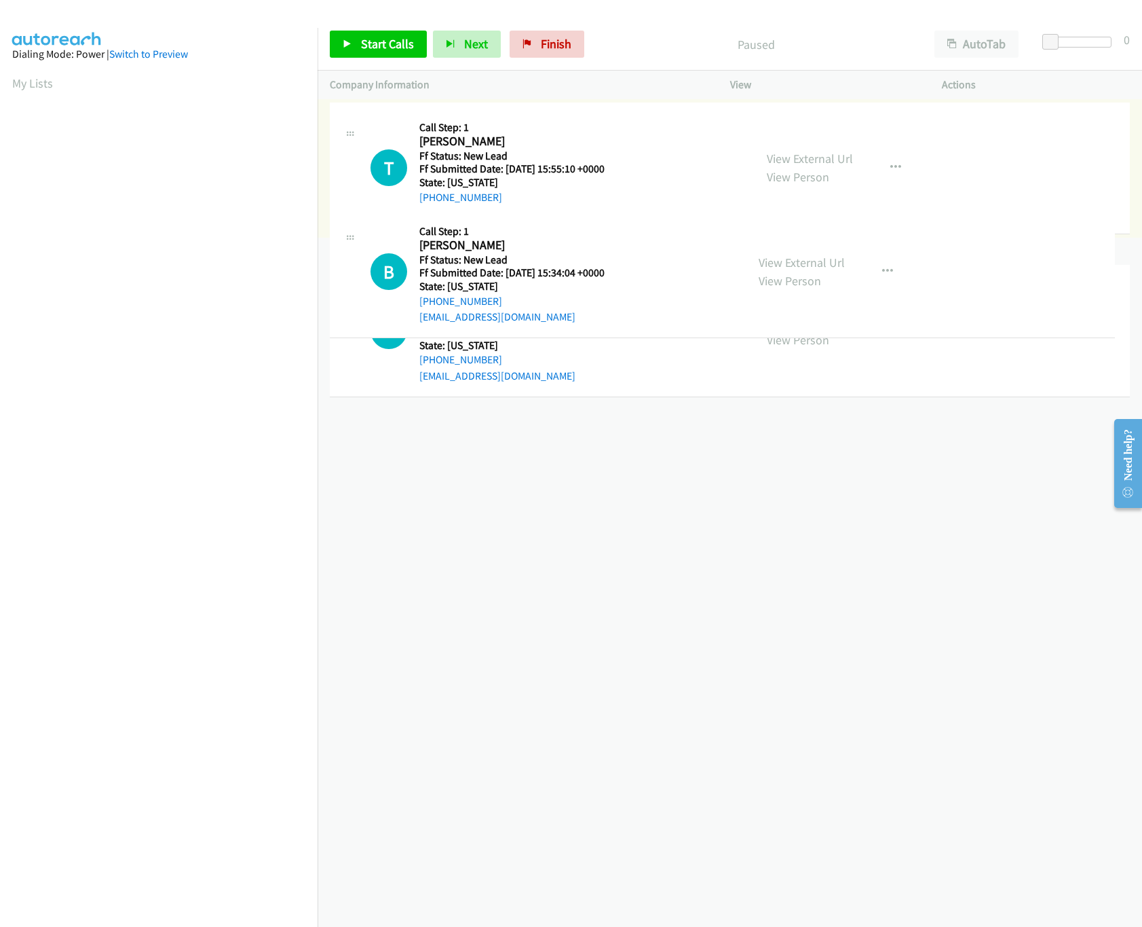
drag, startPoint x: 532, startPoint y: 473, endPoint x: 578, endPoint y: 300, distance: 179.2
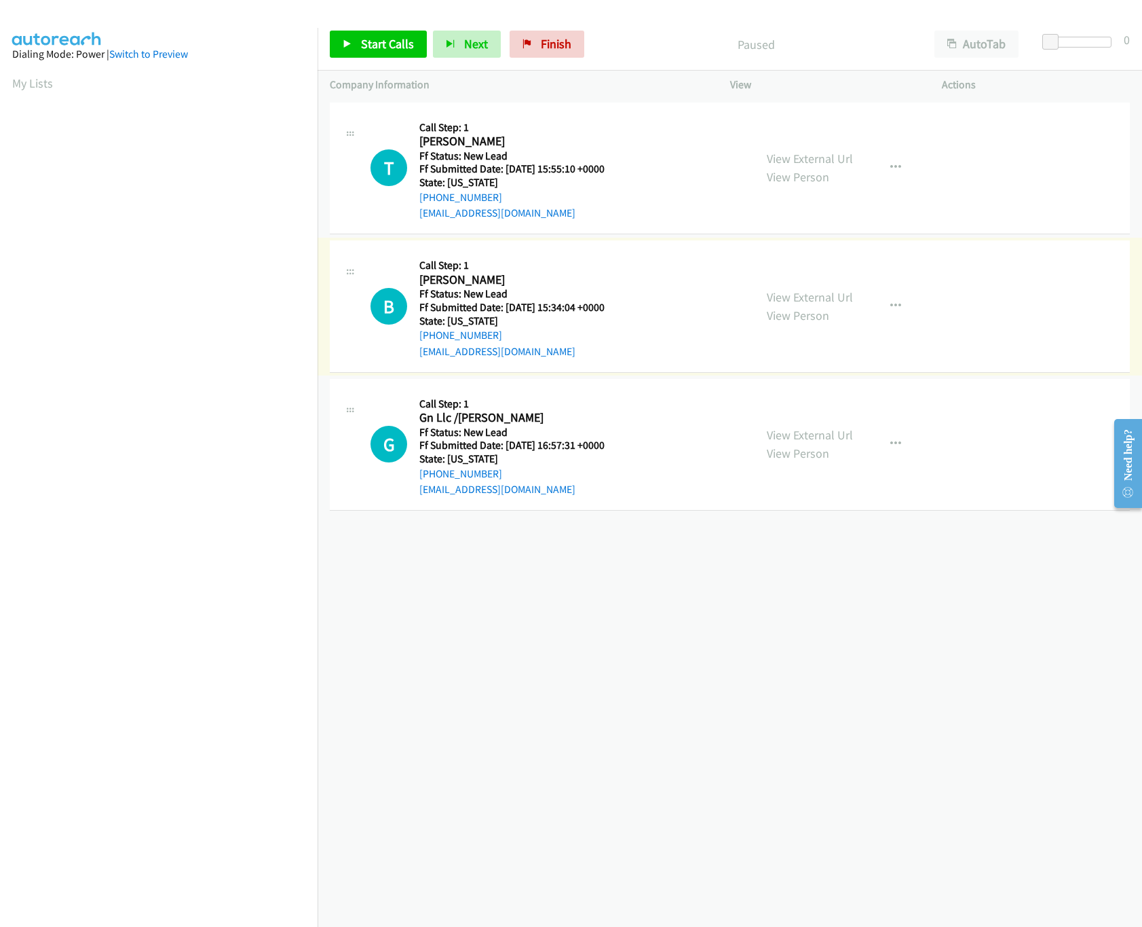
click at [375, 59] on div "Start Calls Pause Next Finish Paused AutoTab AutoTab 0" at bounding box center [730, 44] width 825 height 52
click at [377, 48] on span "Start Calls" at bounding box center [387, 44] width 53 height 16
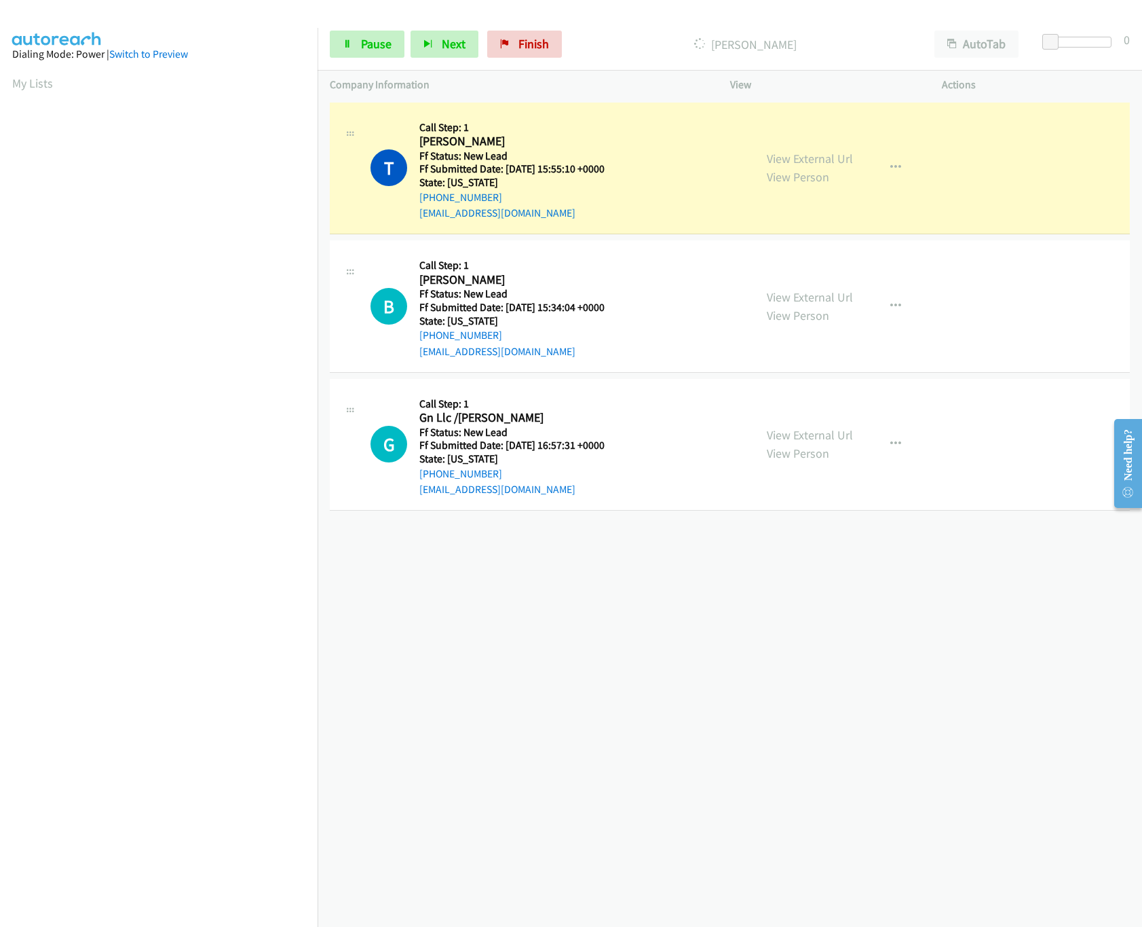
drag, startPoint x: 721, startPoint y: 633, endPoint x: 717, endPoint y: 591, distance: 43.0
click at [721, 633] on div "[PHONE_NUMBER] Call failed - Please reload the list and try again The Callbar F…" at bounding box center [730, 513] width 825 height 828
click at [767, 432] on link "View External Url" at bounding box center [810, 435] width 86 height 16
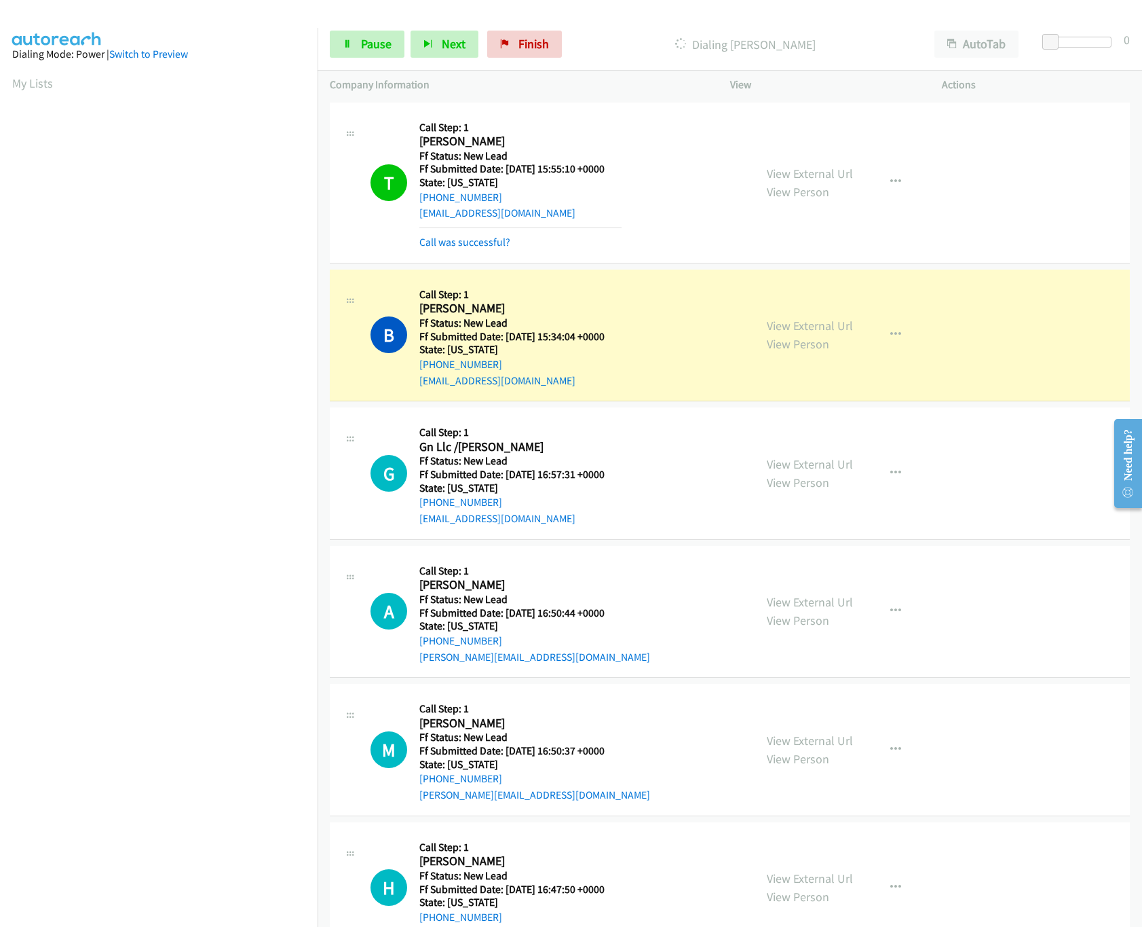
scroll to position [54, 0]
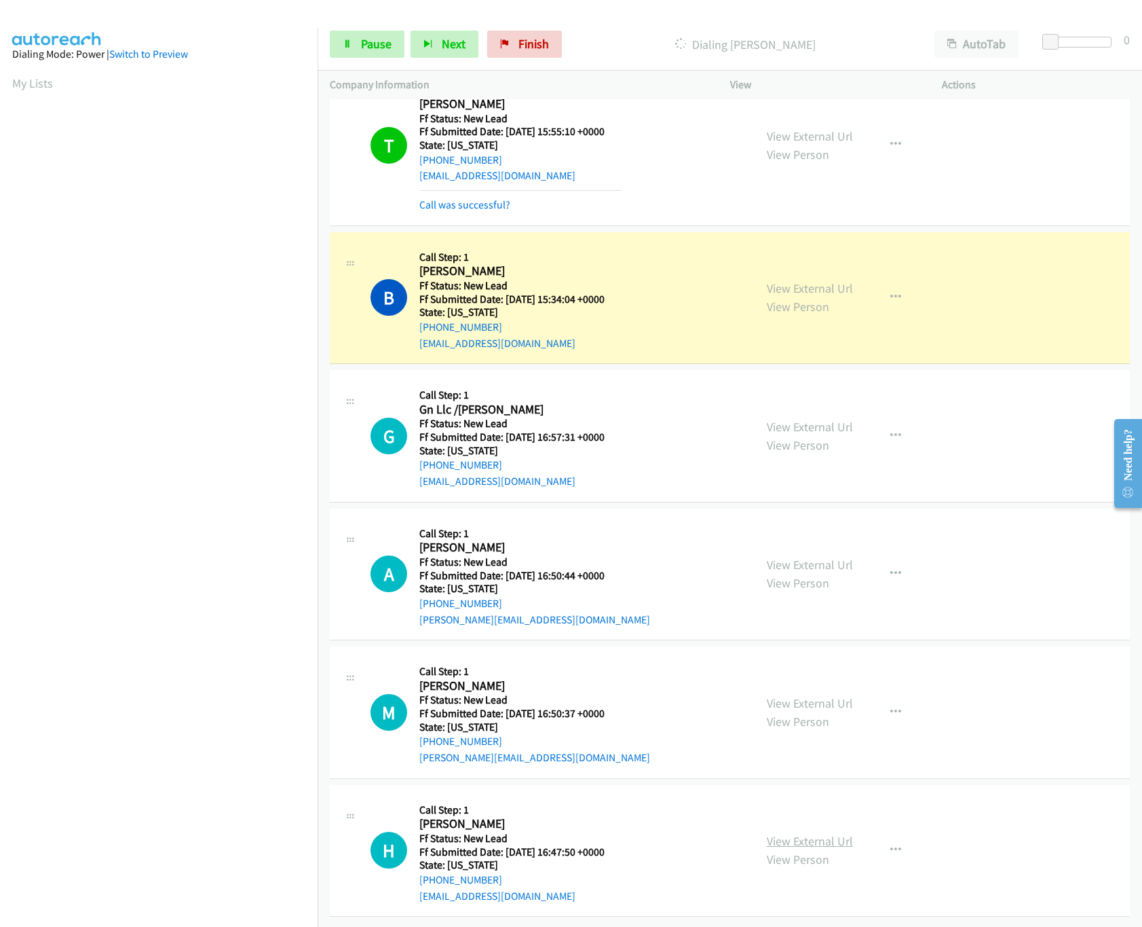
click at [777, 833] on link "View External Url" at bounding box center [810, 841] width 86 height 16
click at [828, 695] on link "View External Url" at bounding box center [810, 703] width 86 height 16
click at [829, 557] on link "View External Url" at bounding box center [810, 565] width 86 height 16
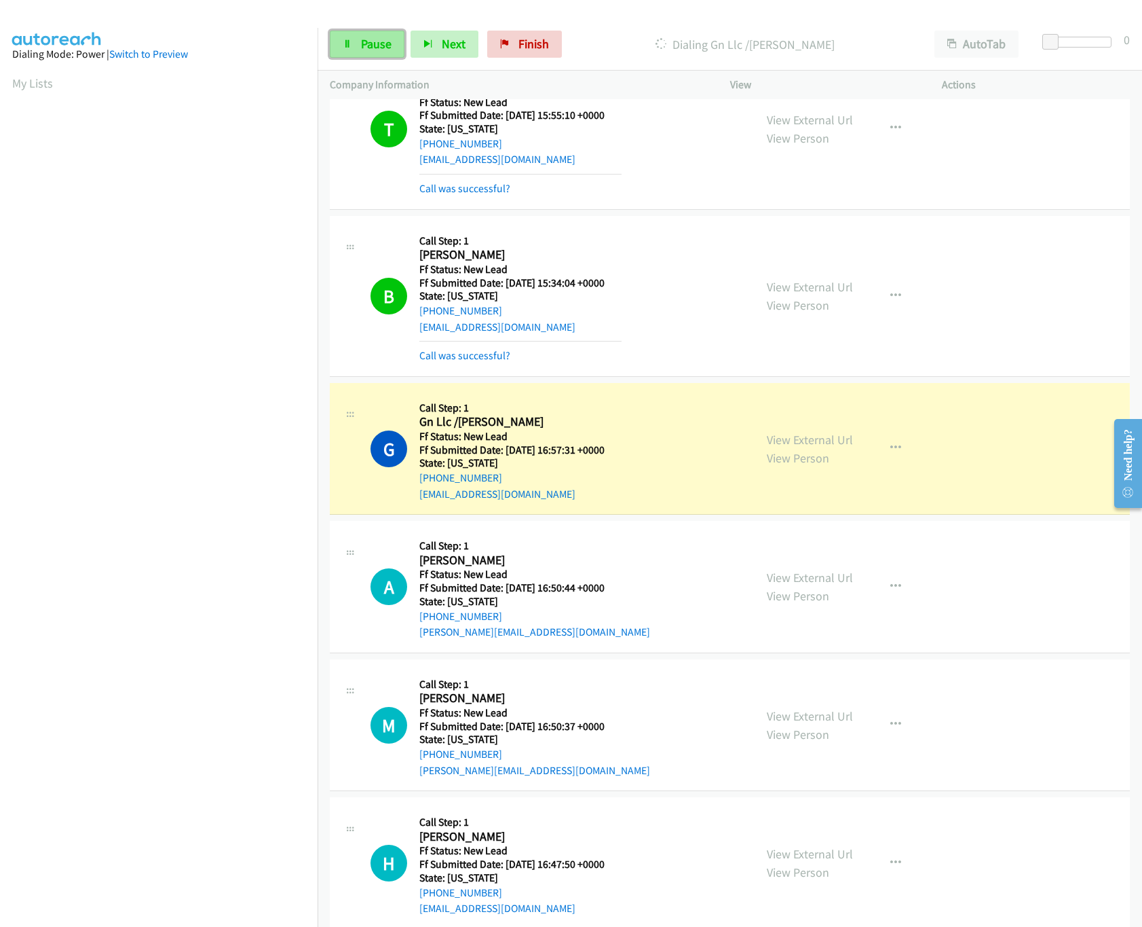
click at [350, 33] on link "Pause" at bounding box center [367, 44] width 75 height 27
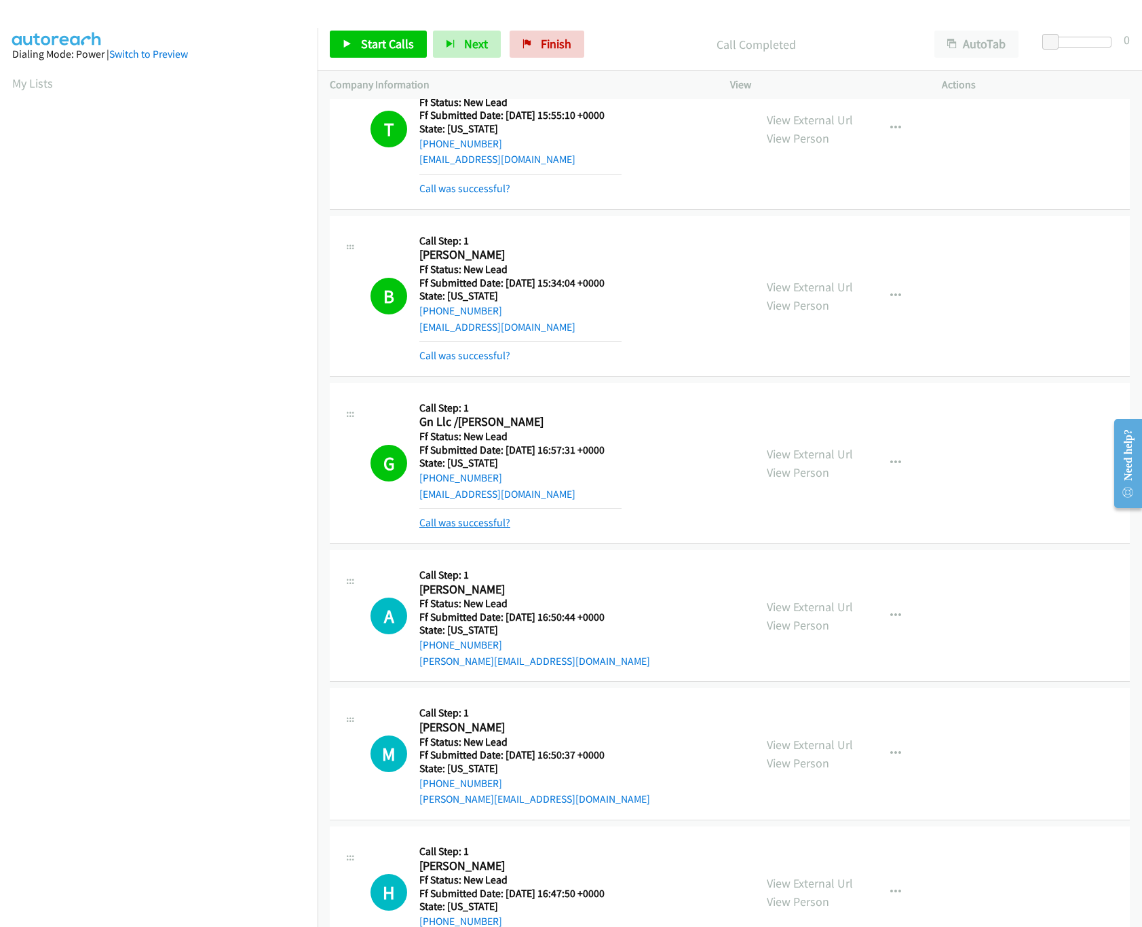
click at [436, 525] on link "Call was successful?" at bounding box center [465, 522] width 91 height 13
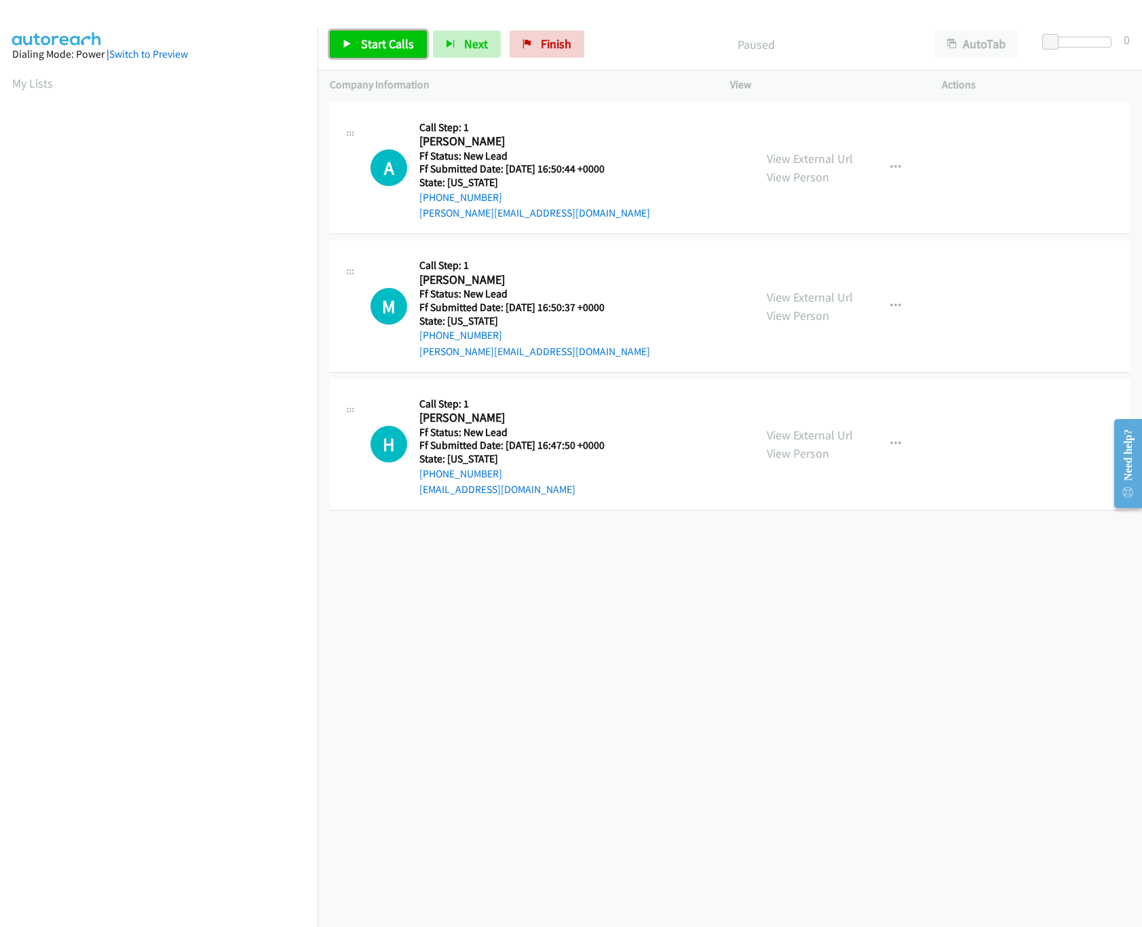
click at [399, 50] on span "Start Calls" at bounding box center [387, 44] width 53 height 16
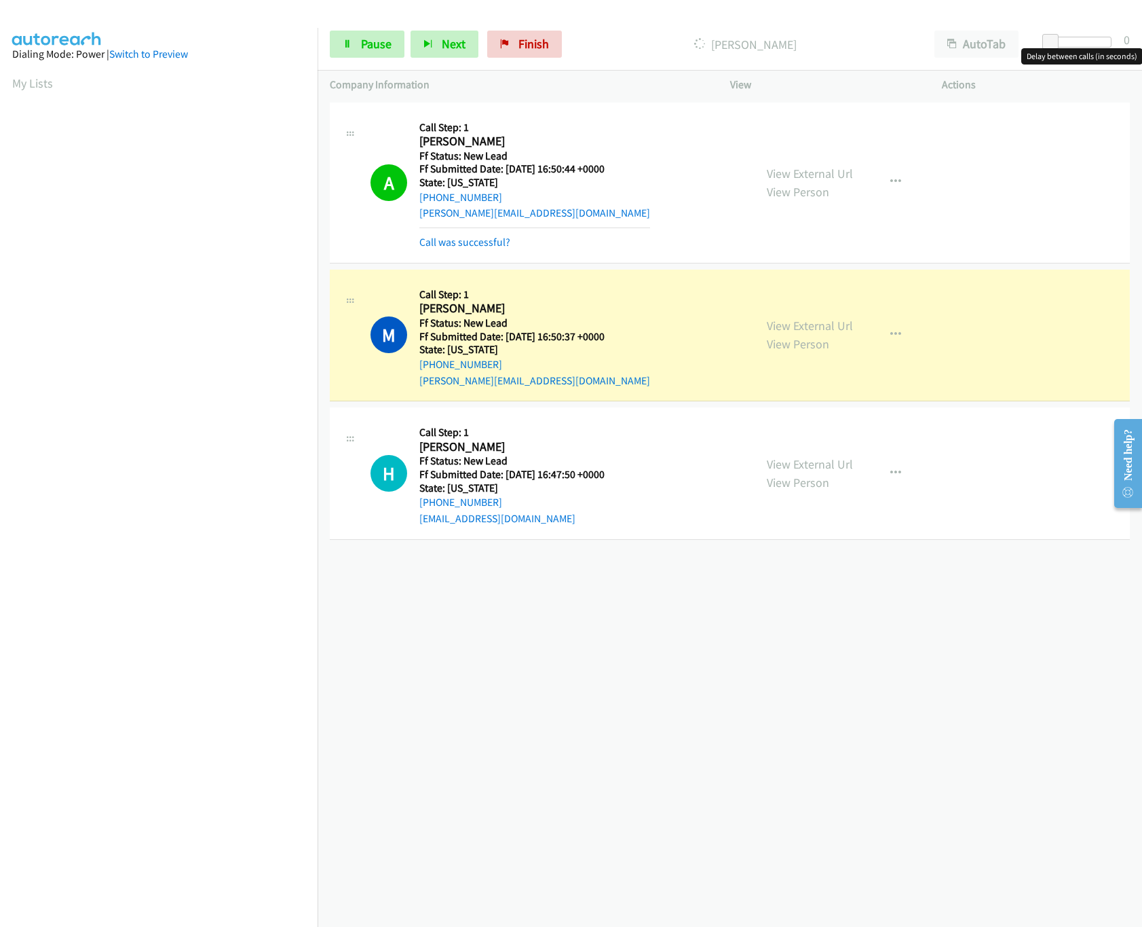
click at [1090, 47] on div at bounding box center [1080, 42] width 62 height 11
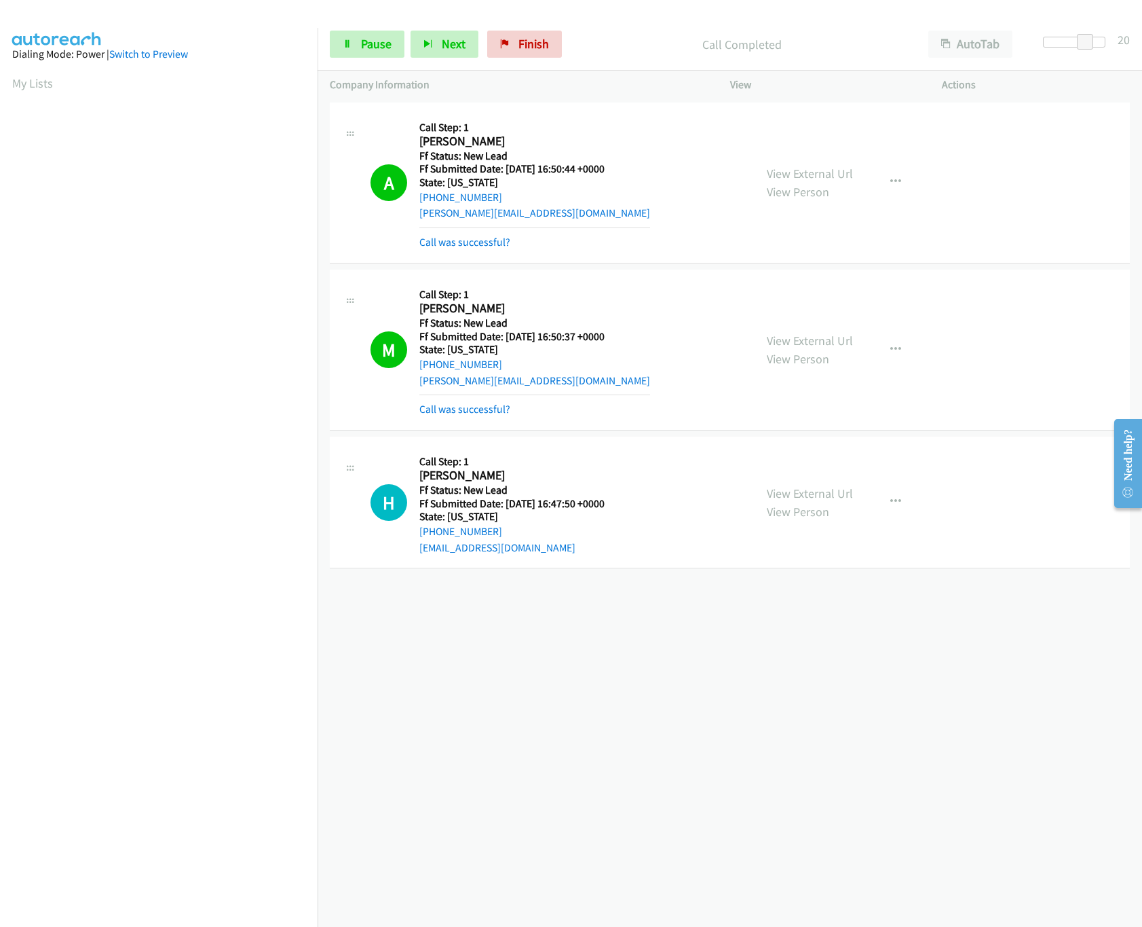
click at [551, 737] on div "[PHONE_NUMBER] Call failed - Please reload the list and try again The Callbar F…" at bounding box center [730, 513] width 825 height 828
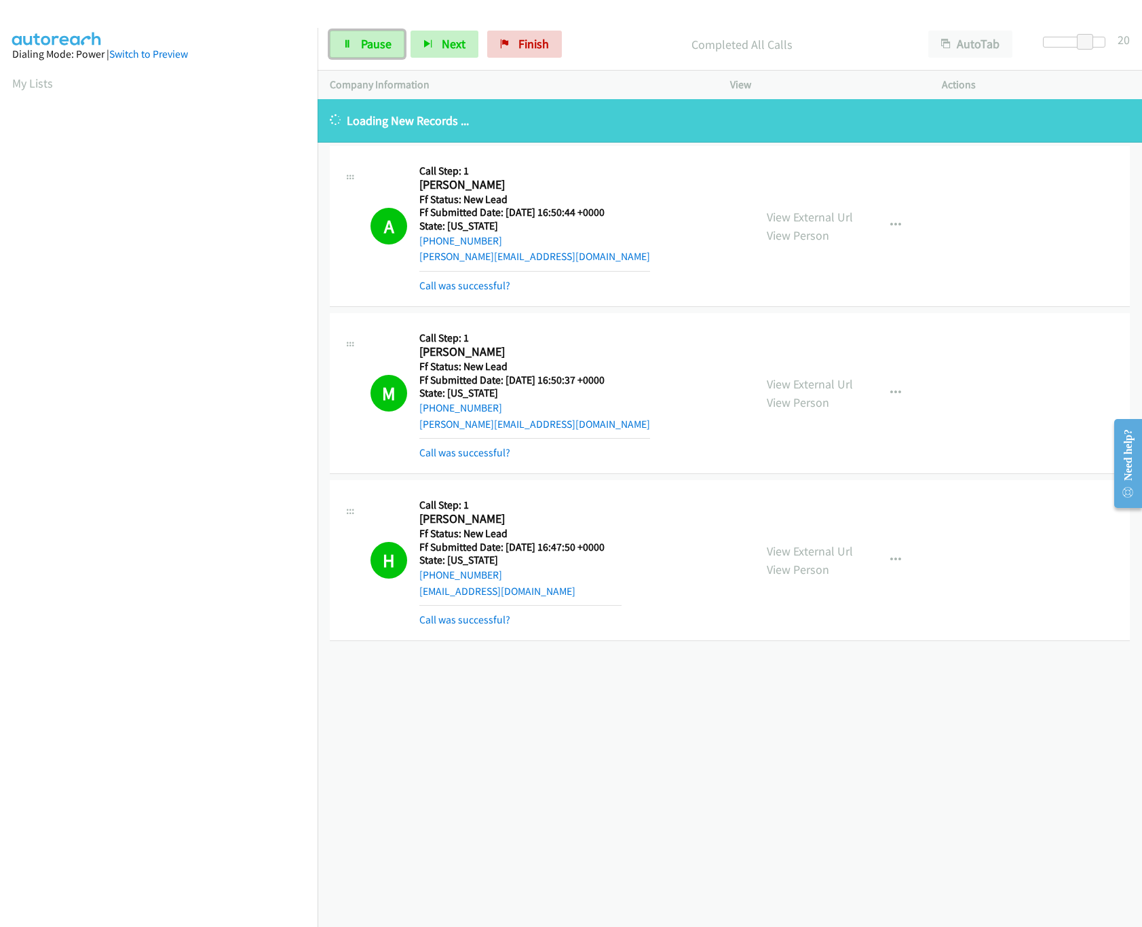
drag, startPoint x: 379, startPoint y: 41, endPoint x: 377, endPoint y: 7, distance: 34.0
click at [379, 41] on span "Pause" at bounding box center [376, 44] width 31 height 16
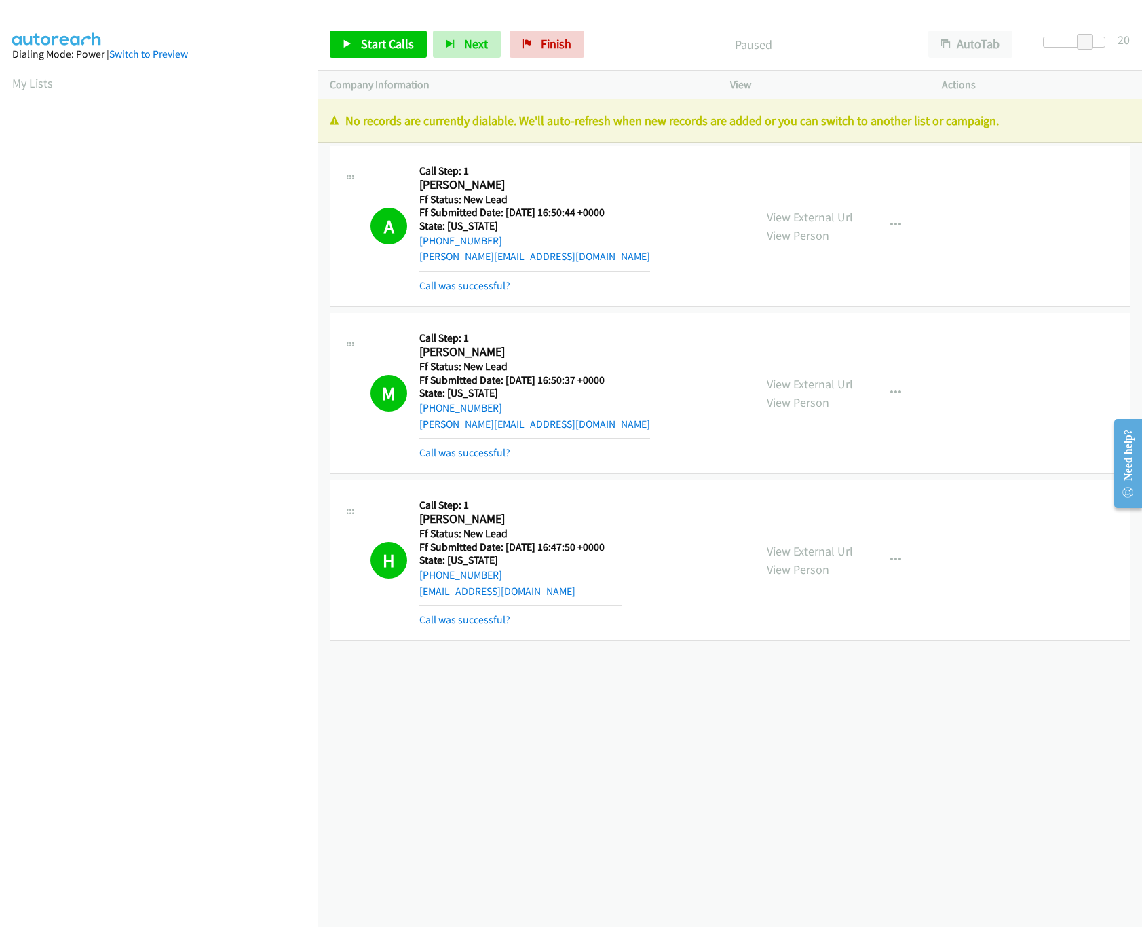
drag, startPoint x: 680, startPoint y: 711, endPoint x: 676, endPoint y: 644, distance: 67.3
click at [680, 711] on div "+1 415-964-1034 Call failed - Please reload the list and try again The Callbar …" at bounding box center [730, 513] width 825 height 828
click at [570, 37] on link "Finish" at bounding box center [547, 44] width 75 height 27
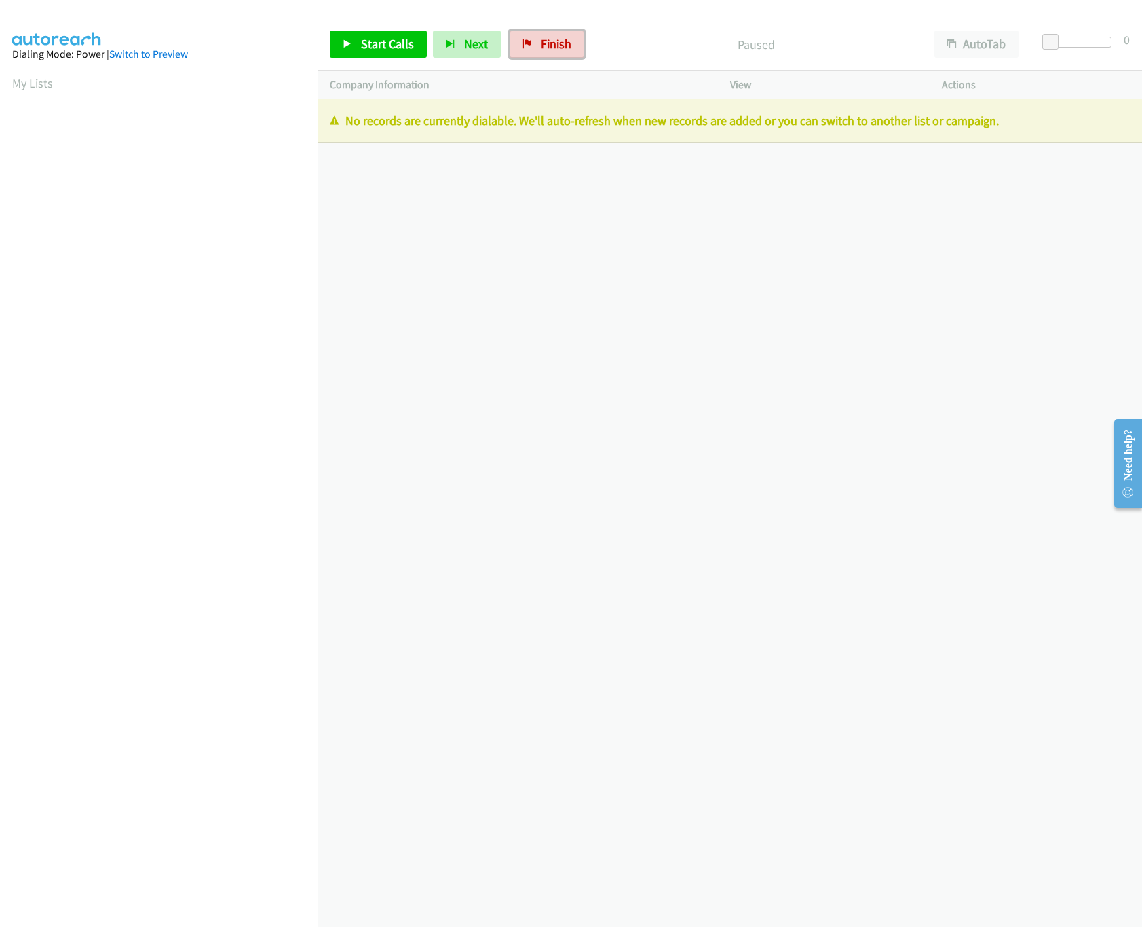
drag, startPoint x: 559, startPoint y: 41, endPoint x: 642, endPoint y: 62, distance: 85.5
click at [559, 41] on span "Finish" at bounding box center [556, 44] width 31 height 16
click at [526, 37] on link "Finish" at bounding box center [547, 44] width 75 height 27
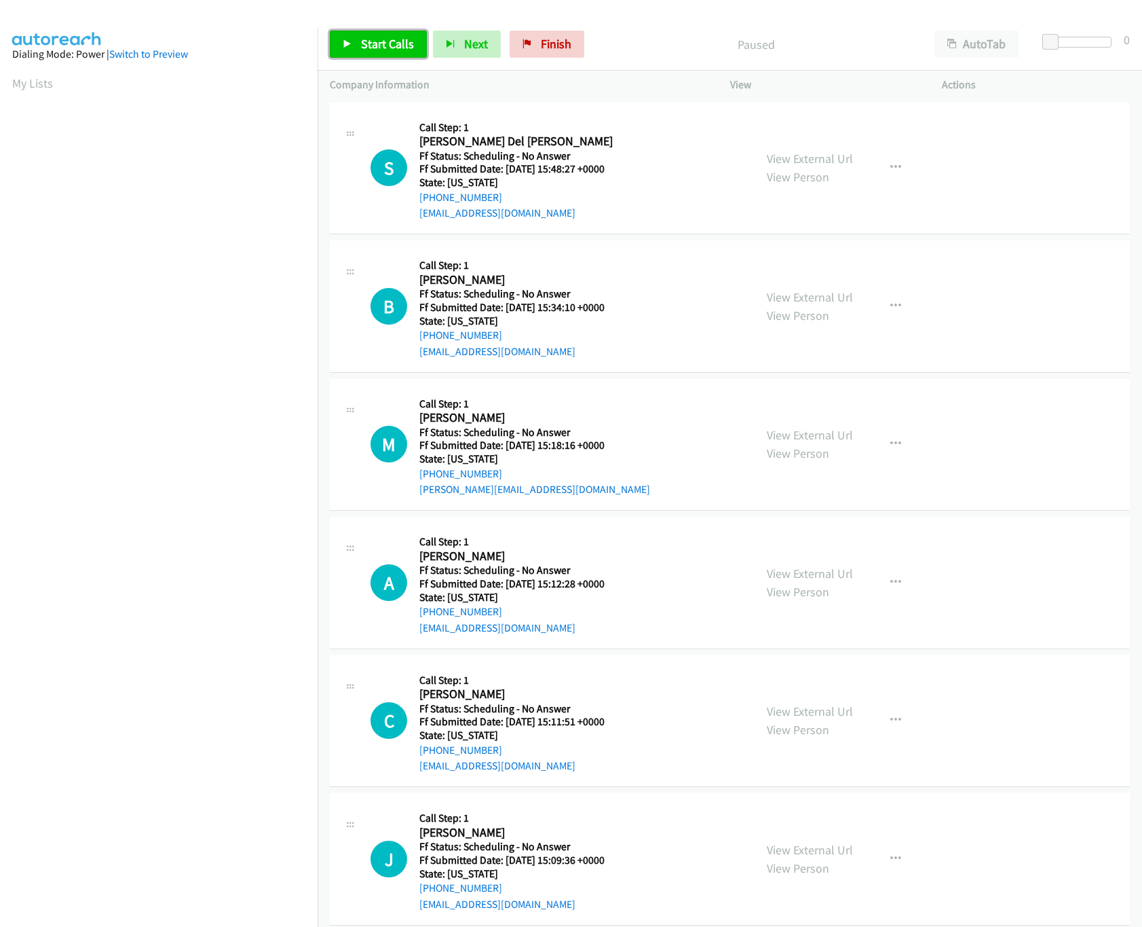
click at [394, 35] on link "Start Calls" at bounding box center [378, 44] width 97 height 27
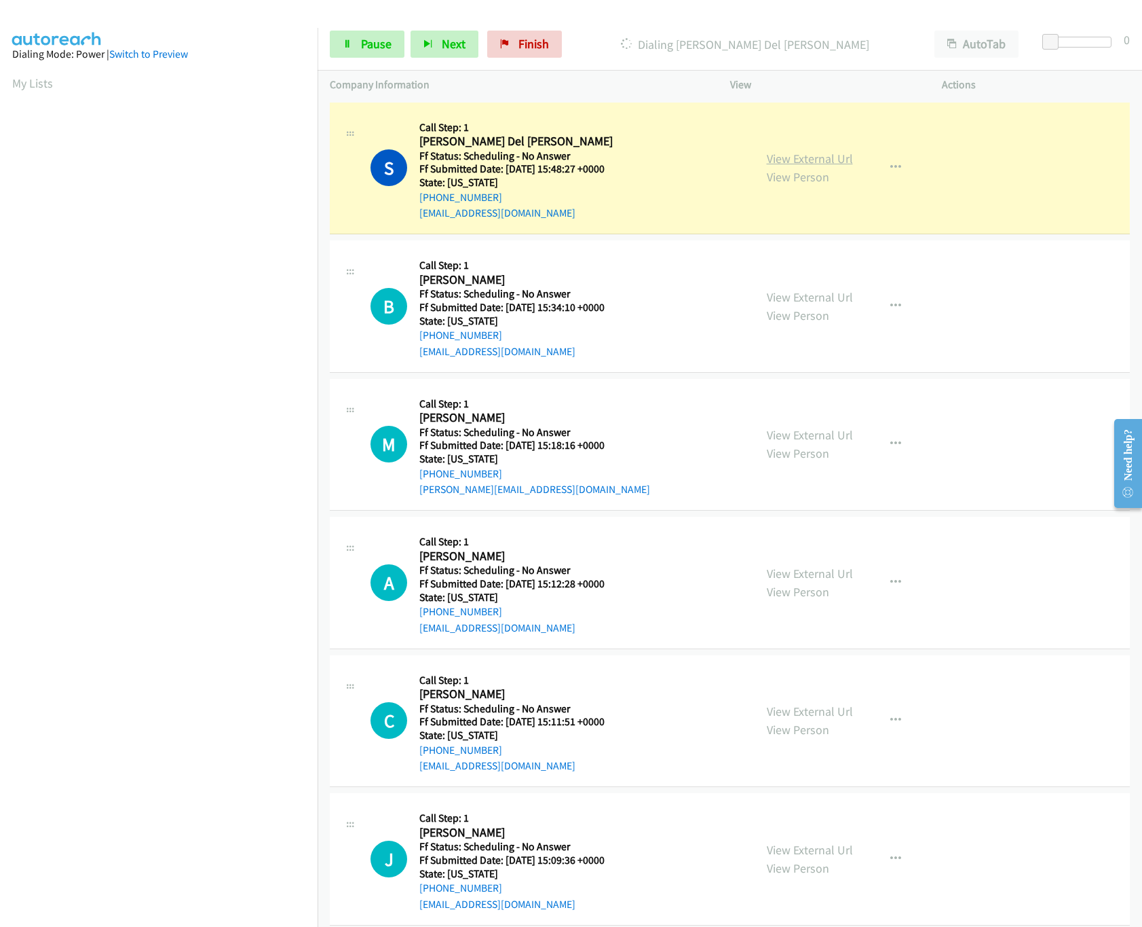
click at [825, 155] on link "View External Url" at bounding box center [810, 159] width 86 height 16
click at [815, 301] on link "View External Url" at bounding box center [810, 297] width 86 height 16
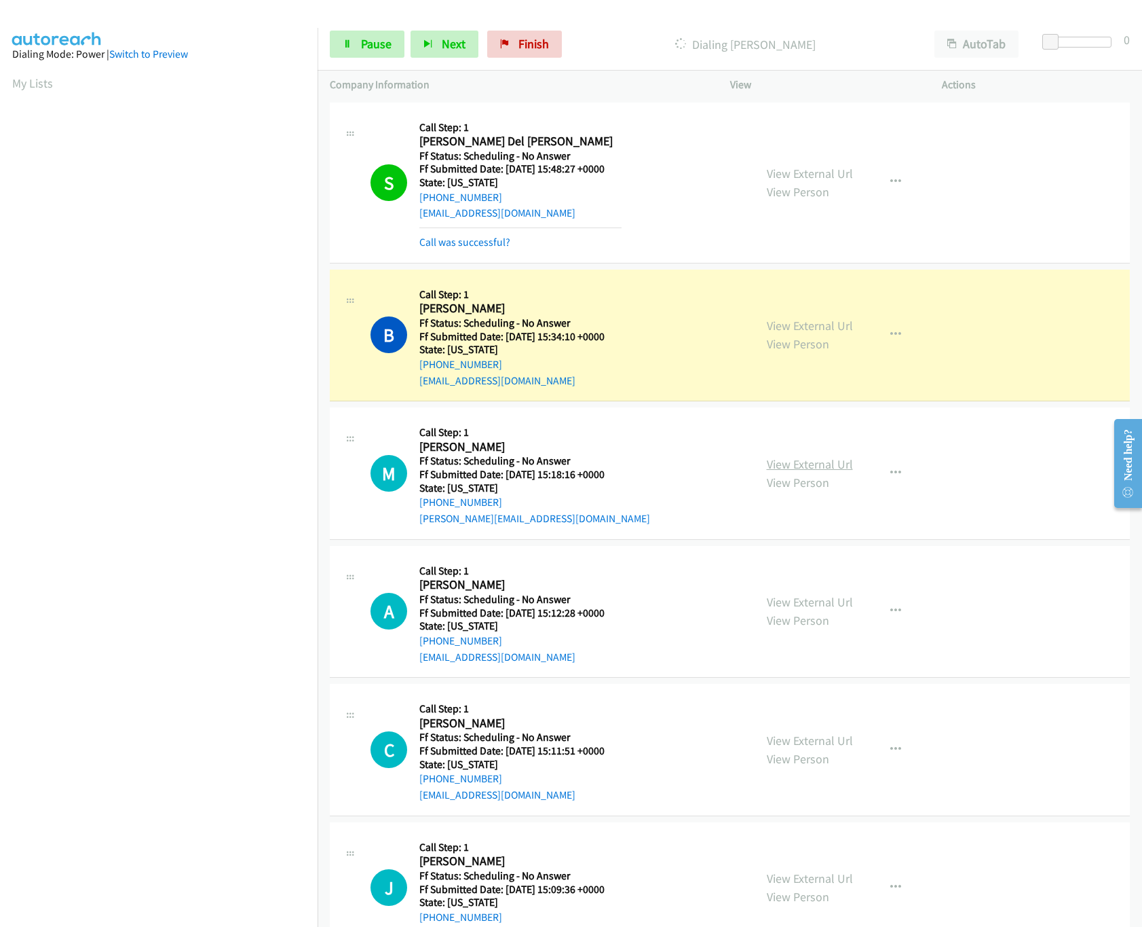
click at [775, 470] on link "View External Url" at bounding box center [810, 464] width 86 height 16
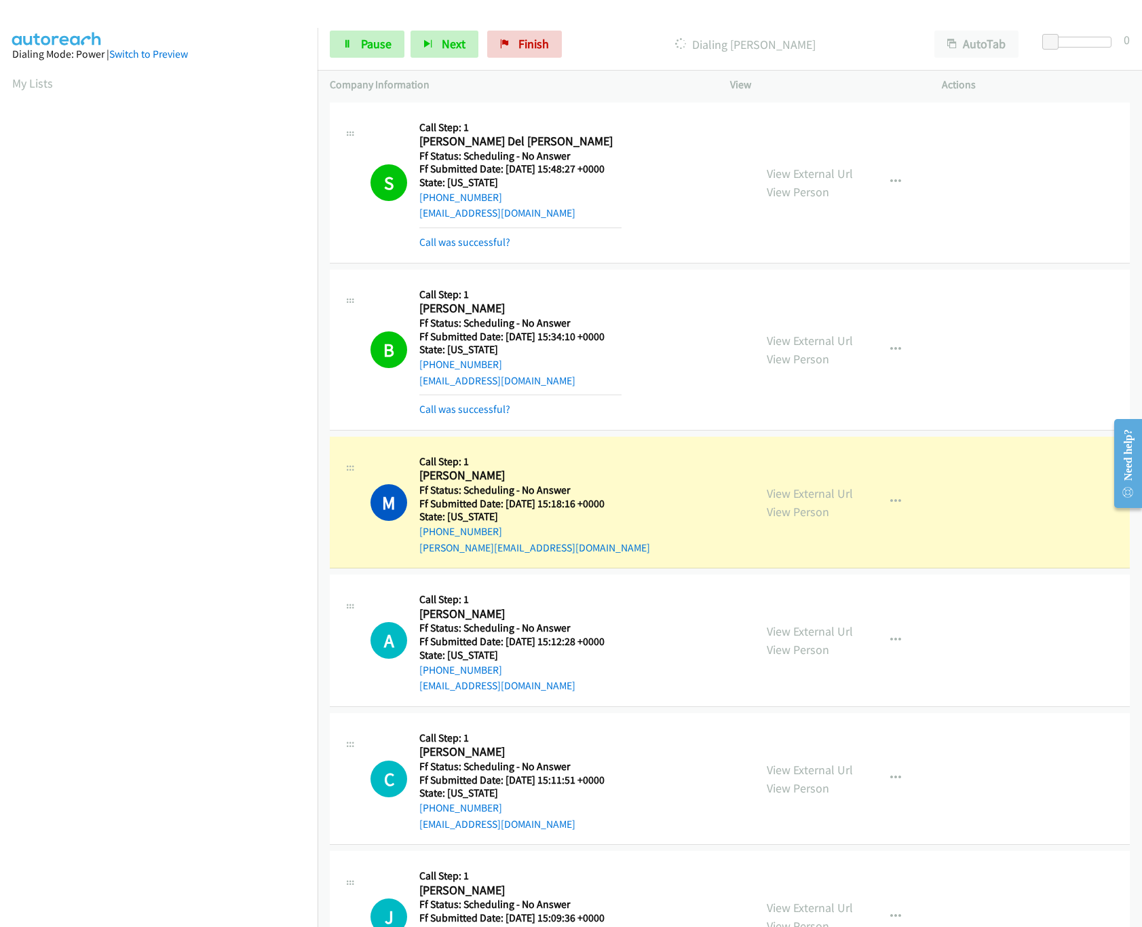
scroll to position [272, 0]
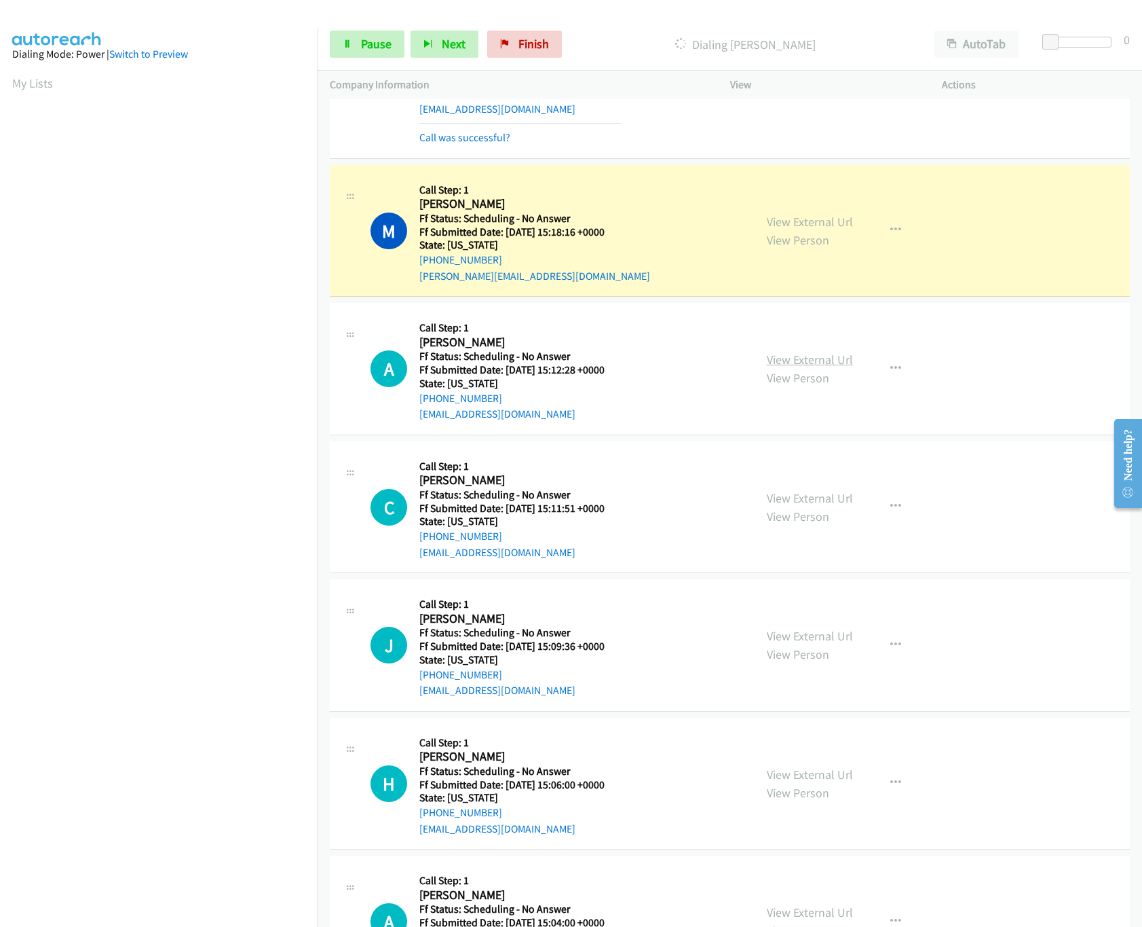
click at [787, 357] on link "View External Url" at bounding box center [810, 360] width 86 height 16
click at [361, 47] on span "Pause" at bounding box center [376, 44] width 31 height 16
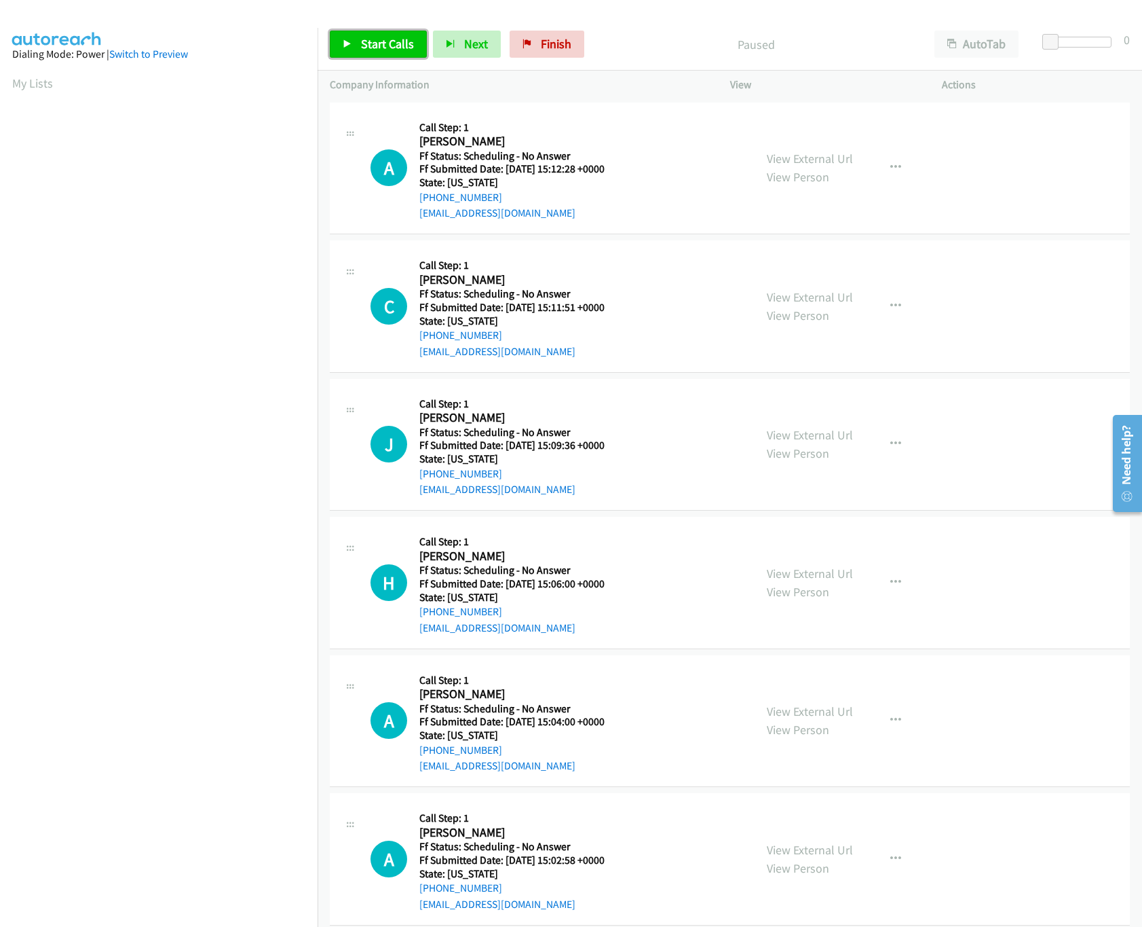
click at [345, 48] on icon at bounding box center [348, 45] width 10 height 10
click at [829, 295] on link "View External Url" at bounding box center [810, 297] width 86 height 16
click at [780, 434] on div "View External Url View Person" at bounding box center [810, 444] width 86 height 37
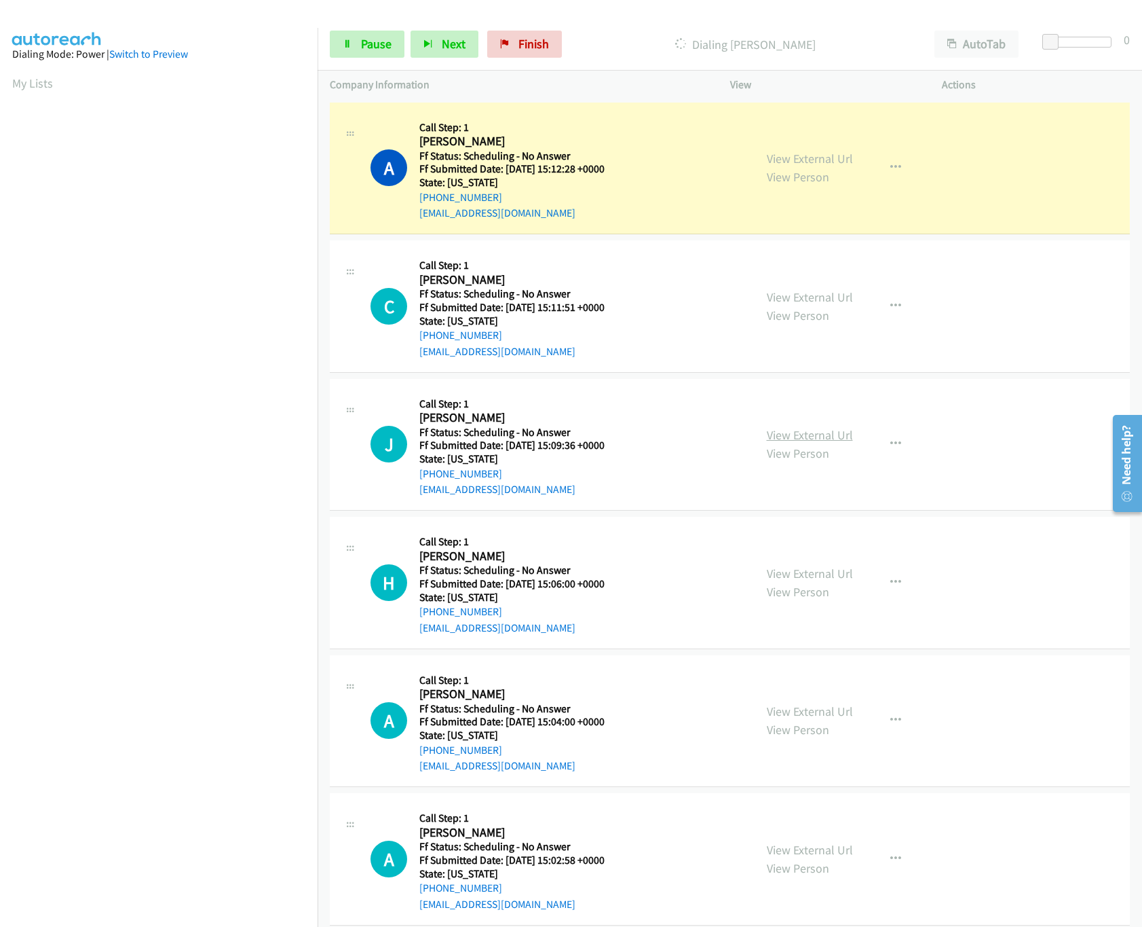
click at [781, 439] on link "View External Url" at bounding box center [810, 435] width 86 height 16
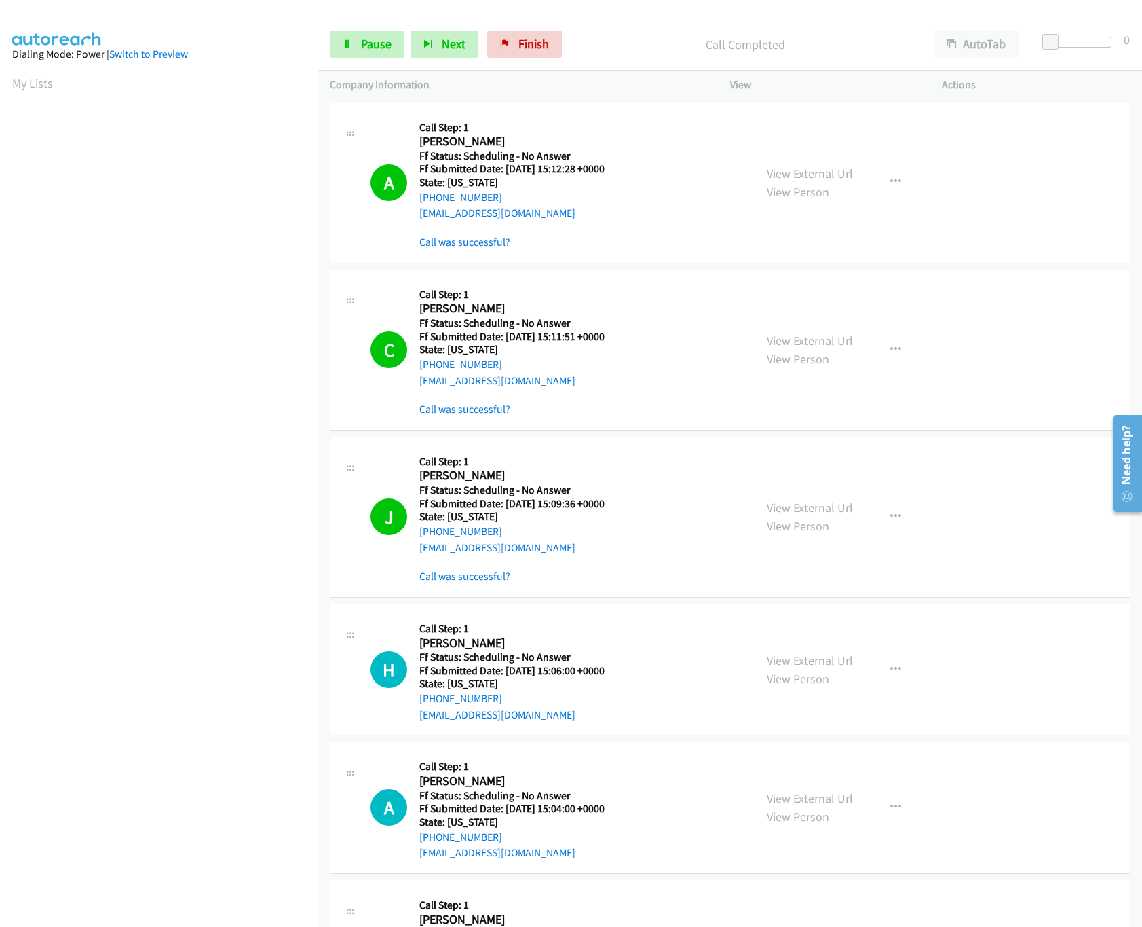
scroll to position [272, 0]
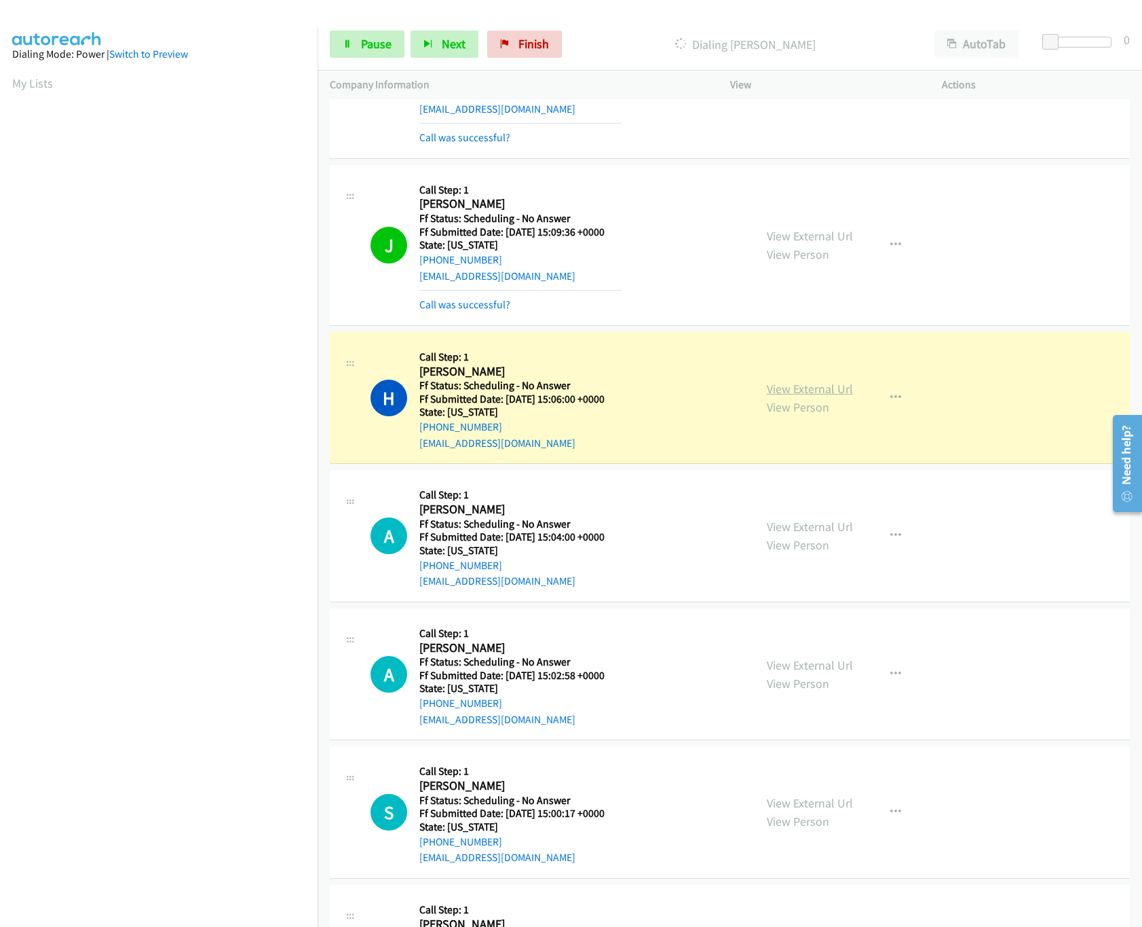
click at [777, 391] on link "View External Url" at bounding box center [810, 389] width 86 height 16
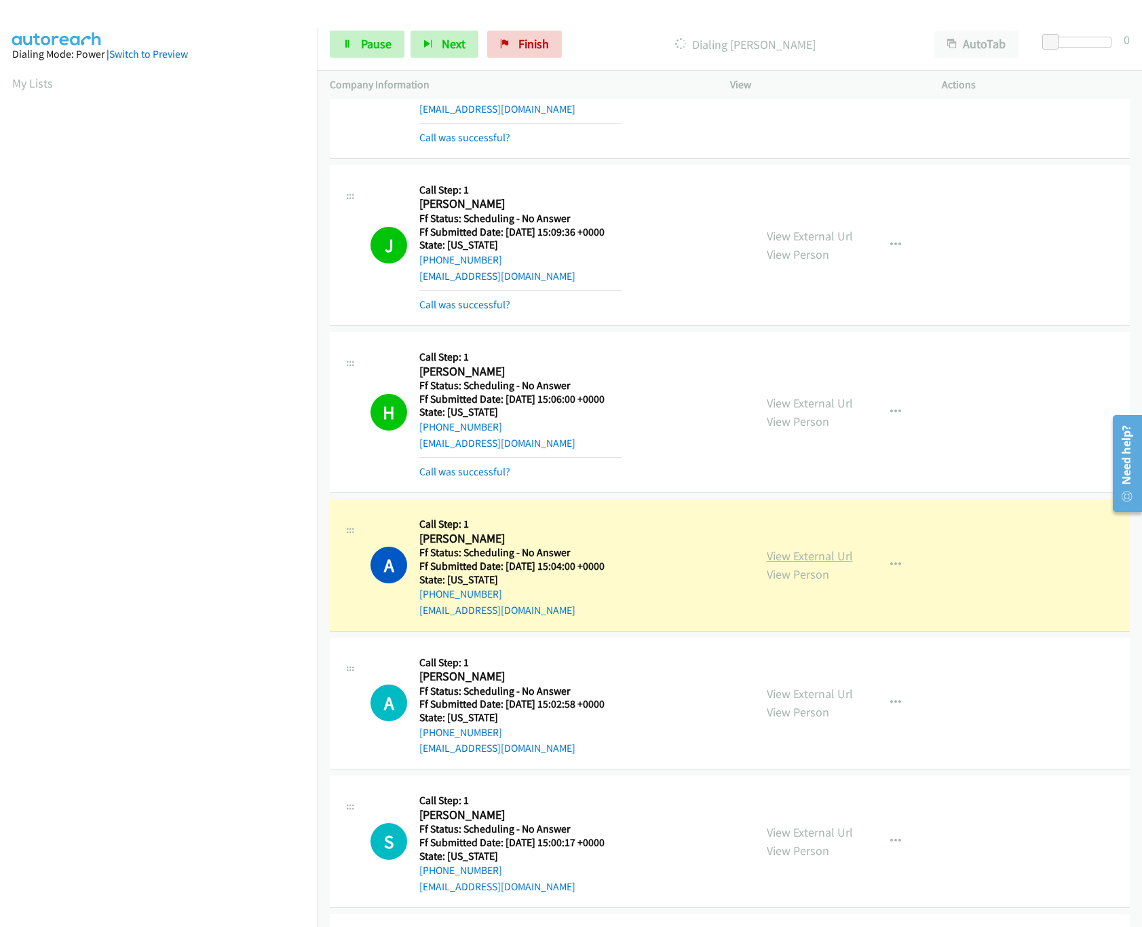
click at [829, 556] on link "View External Url" at bounding box center [810, 556] width 86 height 16
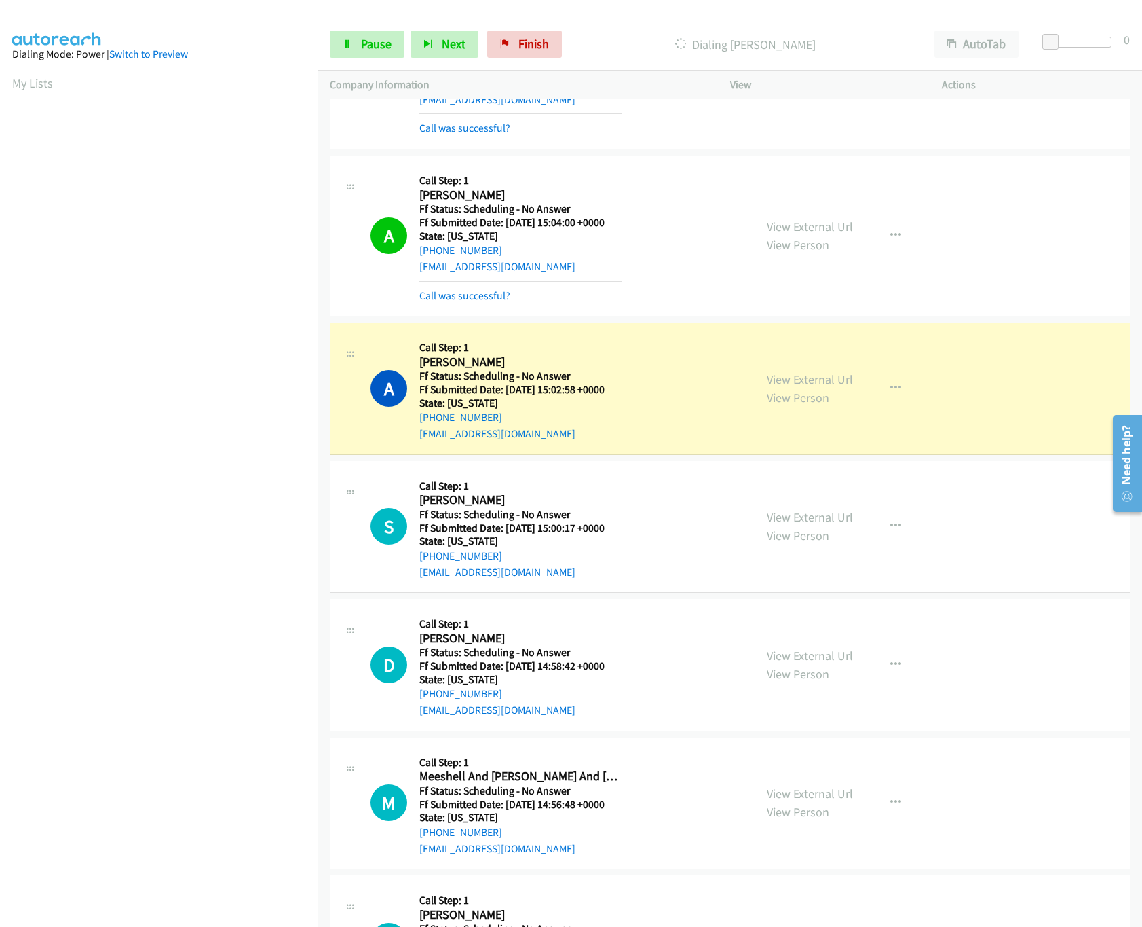
scroll to position [815, 0]
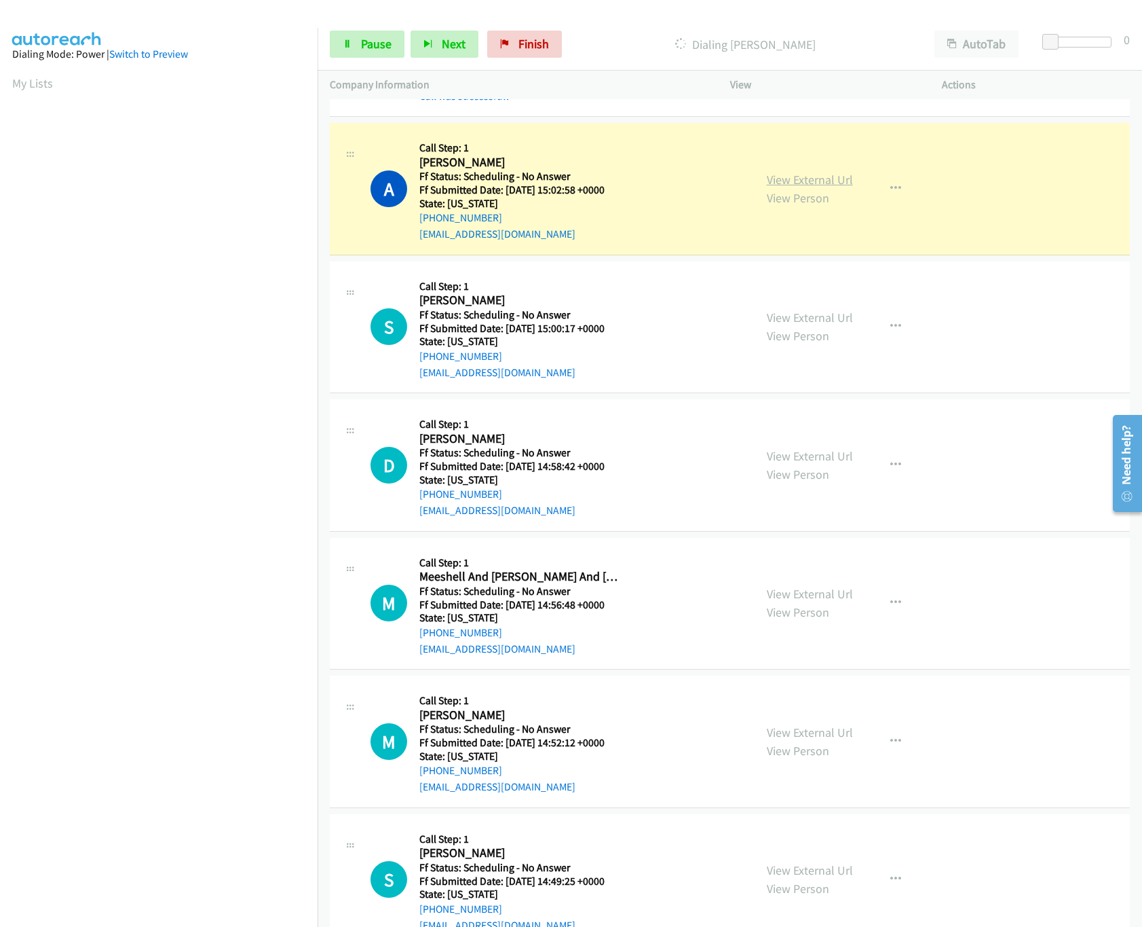
click at [815, 186] on link "View External Url" at bounding box center [810, 180] width 86 height 16
click at [807, 320] on link "View External Url" at bounding box center [810, 318] width 86 height 16
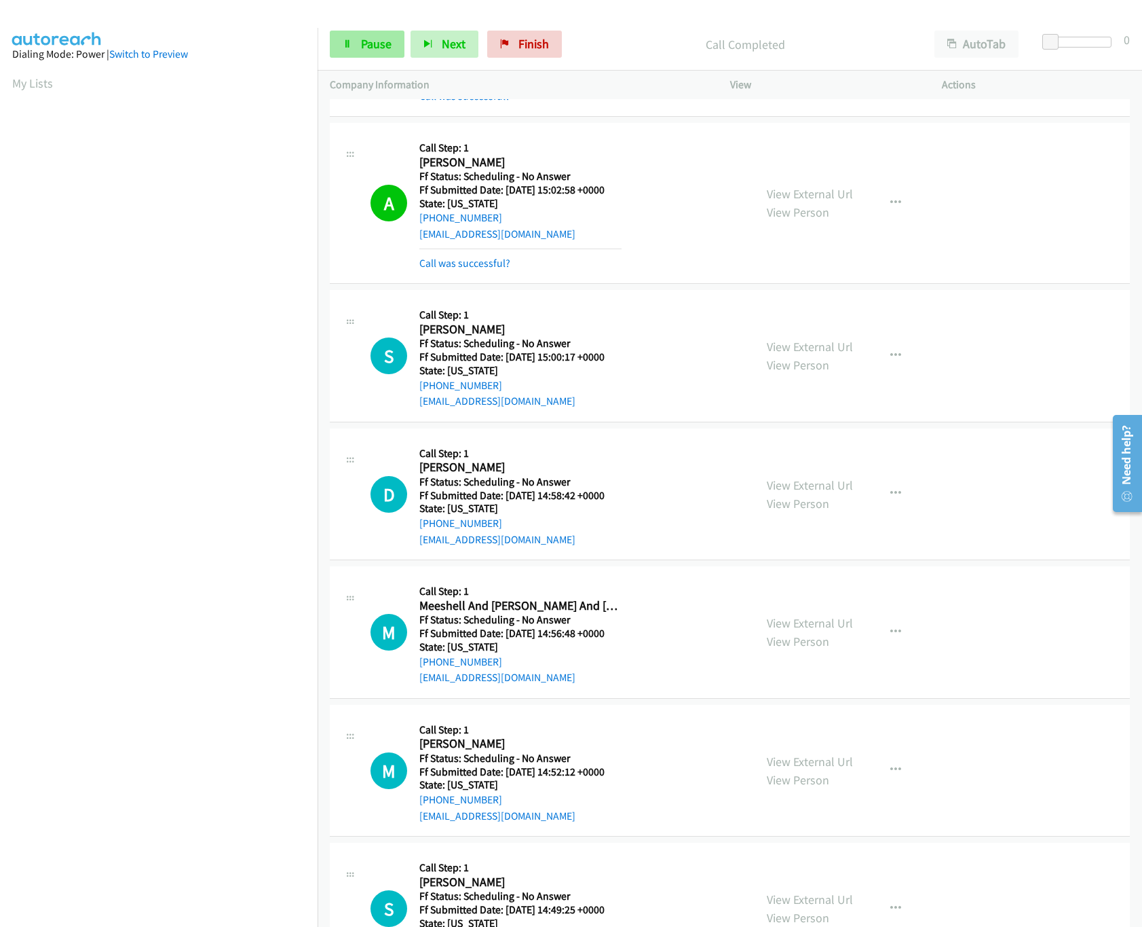
drag, startPoint x: 357, startPoint y: 29, endPoint x: 355, endPoint y: 39, distance: 9.7
click at [357, 29] on div "Start Calls Pause Next Finish Call Completed AutoTab AutoTab 0" at bounding box center [730, 44] width 825 height 52
click at [355, 49] on link "Pause" at bounding box center [367, 44] width 75 height 27
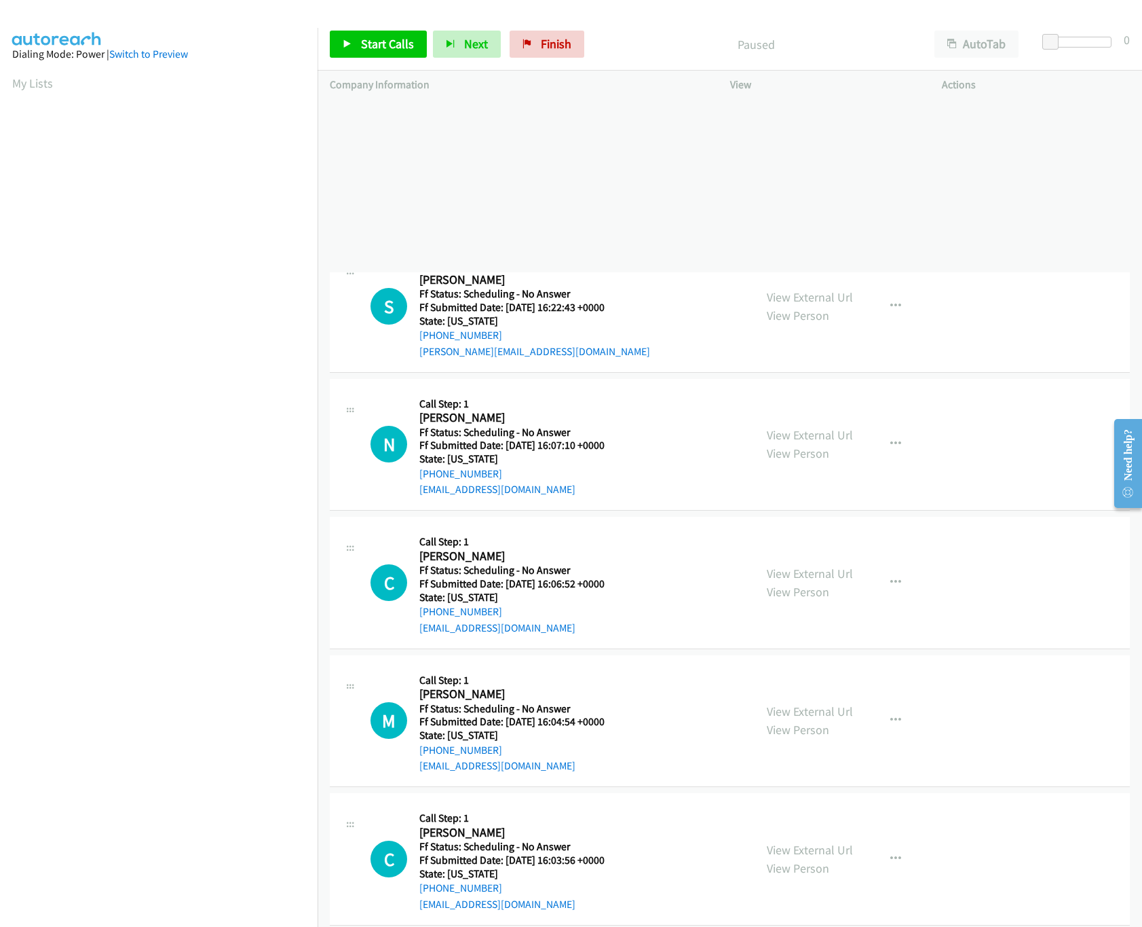
drag, startPoint x: 607, startPoint y: 749, endPoint x: 577, endPoint y: 13, distance: 737.1
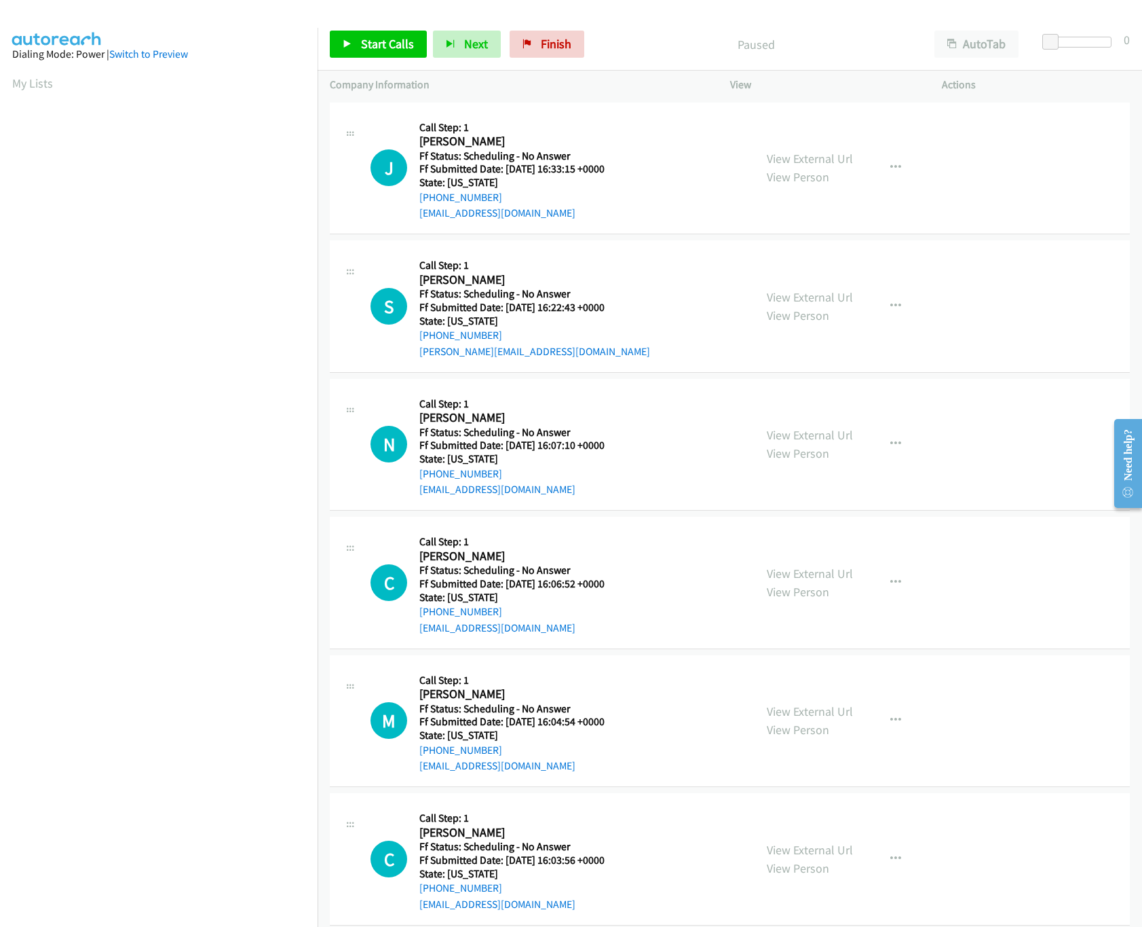
click at [577, 0] on div "Start Calls Pause Next Finish Paused AutoTab AutoTab 0 Company Information Info…" at bounding box center [571, 0] width 1142 height 0
click at [634, 149] on div "J Callback Scheduled Call Step: 1 Julia Stanton America/Los_Angeles Ff Status: …" at bounding box center [557, 168] width 372 height 107
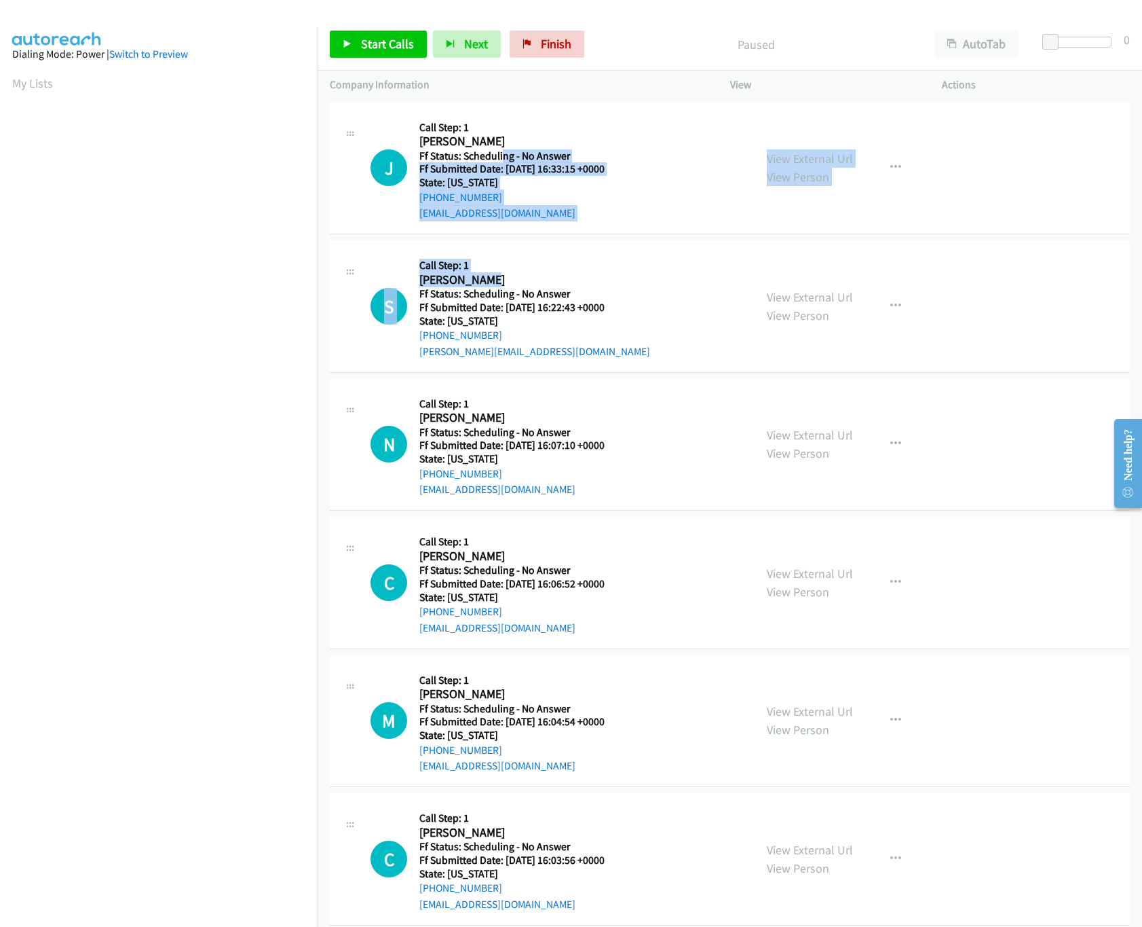
drag, startPoint x: 502, startPoint y: 149, endPoint x: 497, endPoint y: 276, distance: 126.4
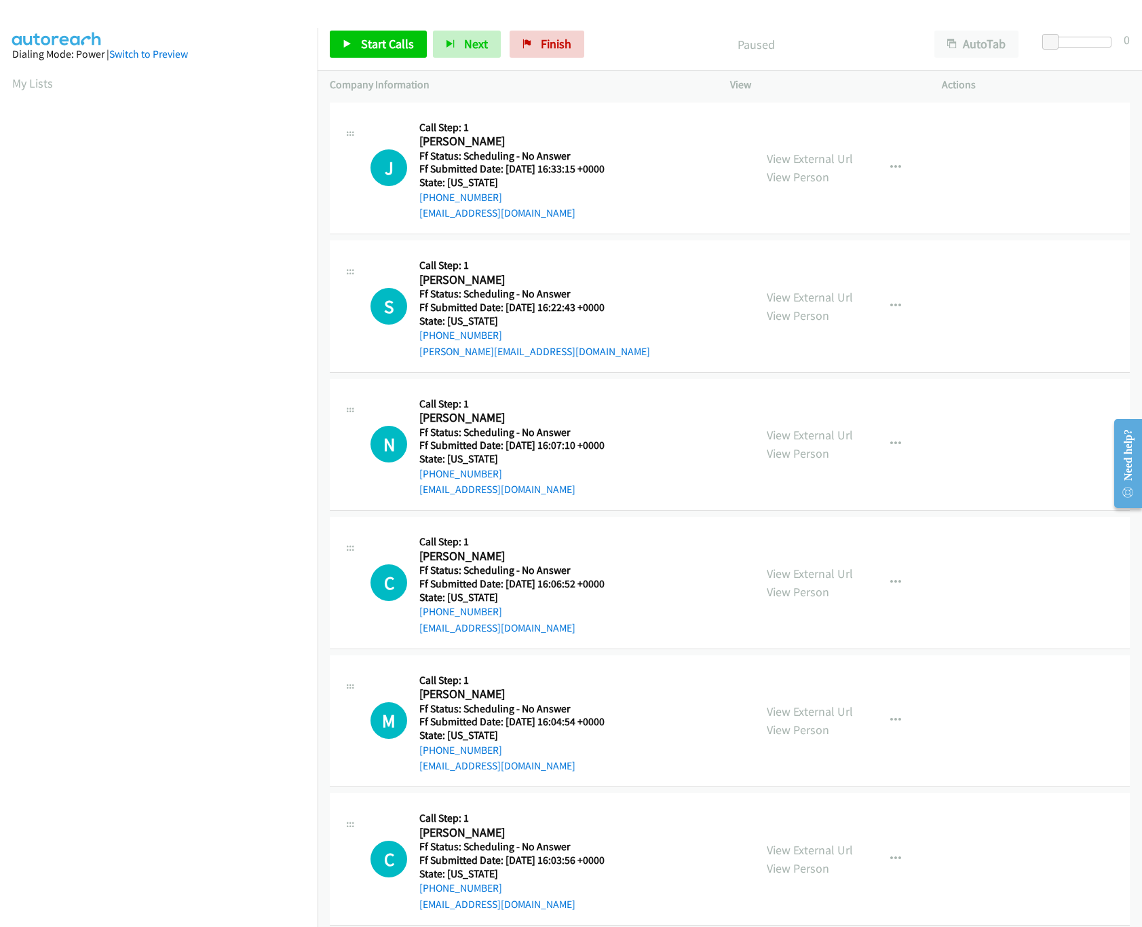
click at [502, 80] on p "Company Information" at bounding box center [518, 85] width 376 height 16
click at [383, 45] on span "Start Calls" at bounding box center [387, 44] width 53 height 16
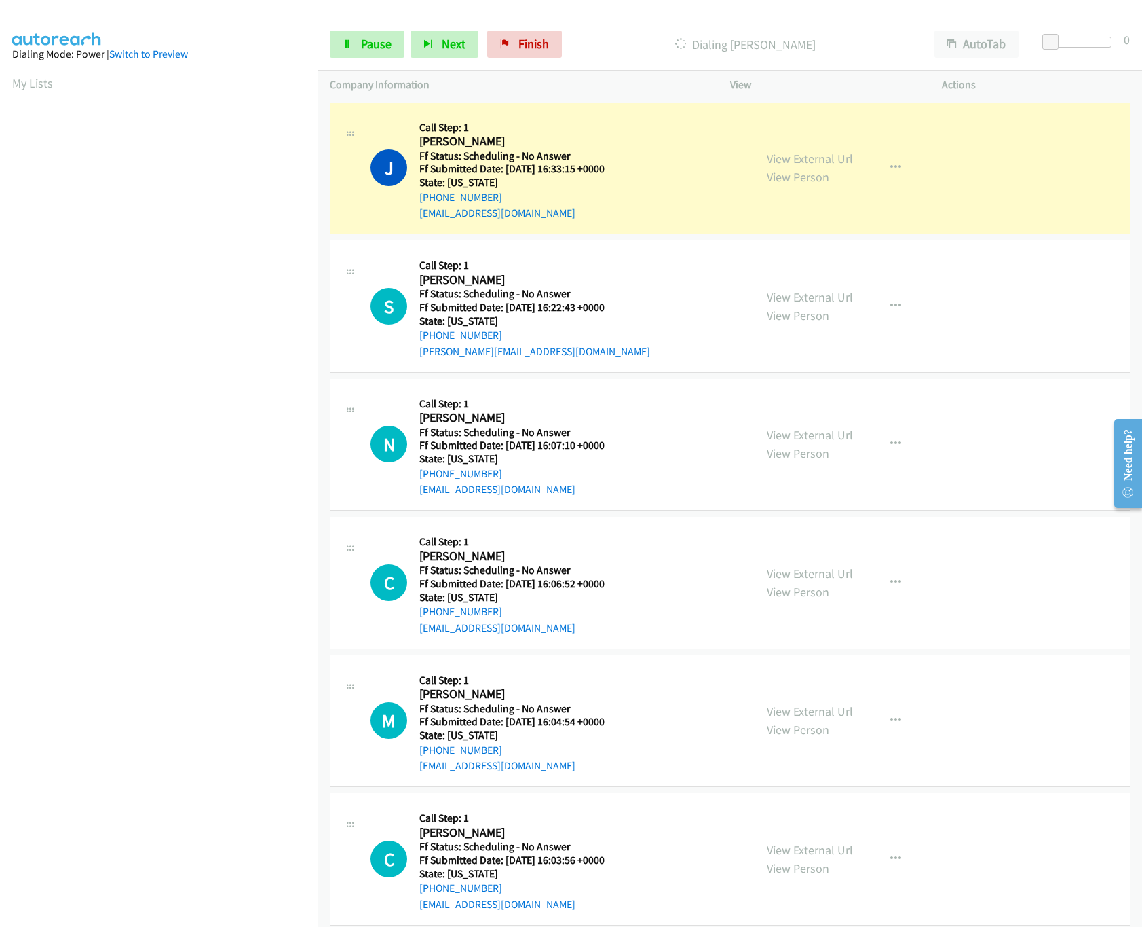
click at [819, 151] on link "View External Url" at bounding box center [810, 159] width 86 height 16
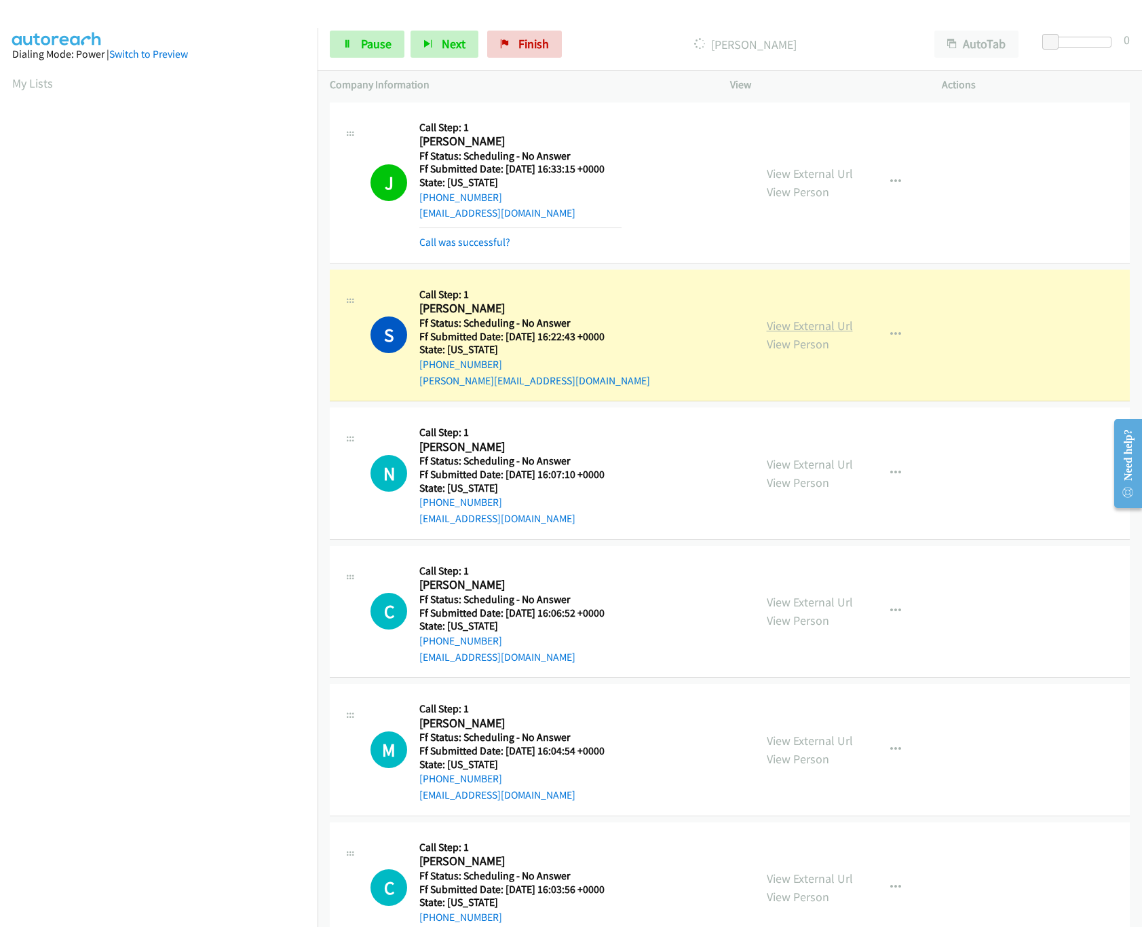
click at [785, 324] on link "View External Url" at bounding box center [810, 326] width 86 height 16
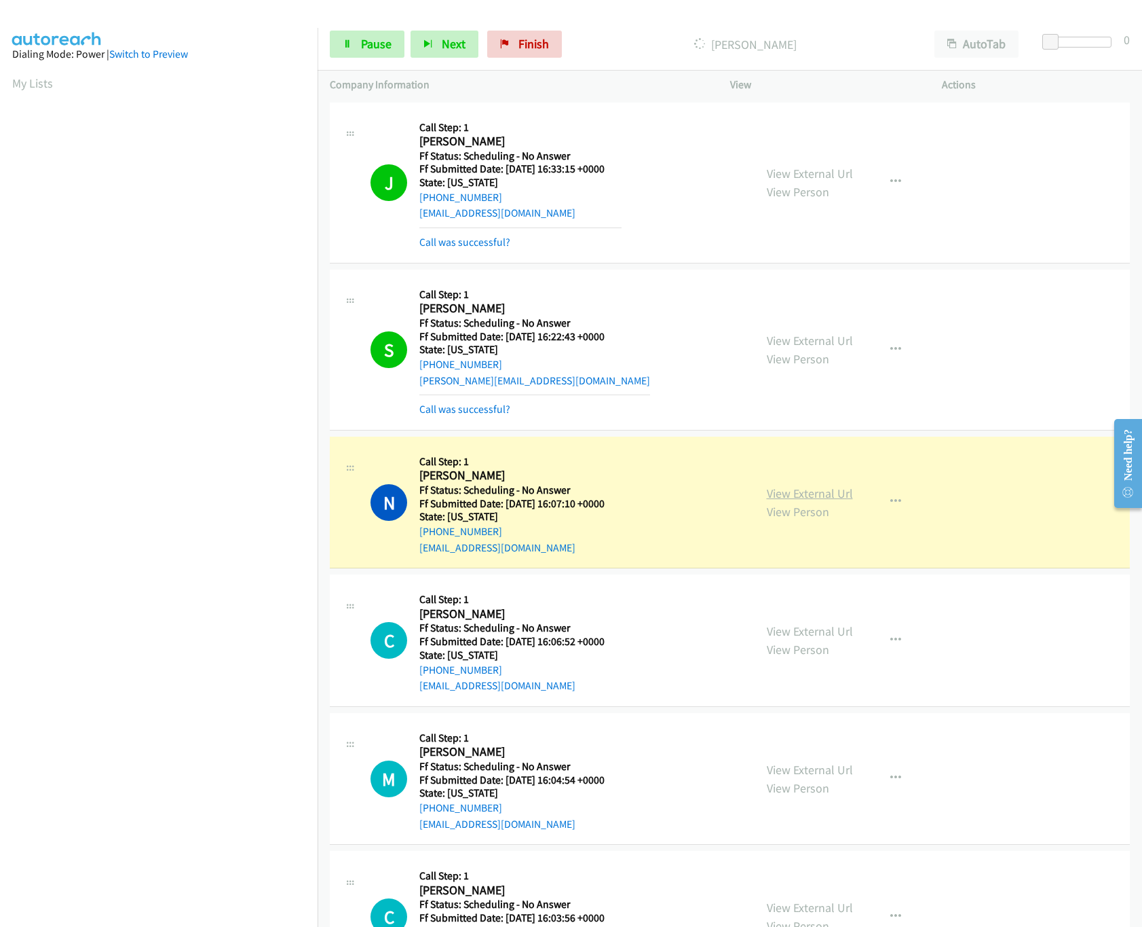
click at [800, 489] on link "View External Url" at bounding box center [810, 493] width 86 height 16
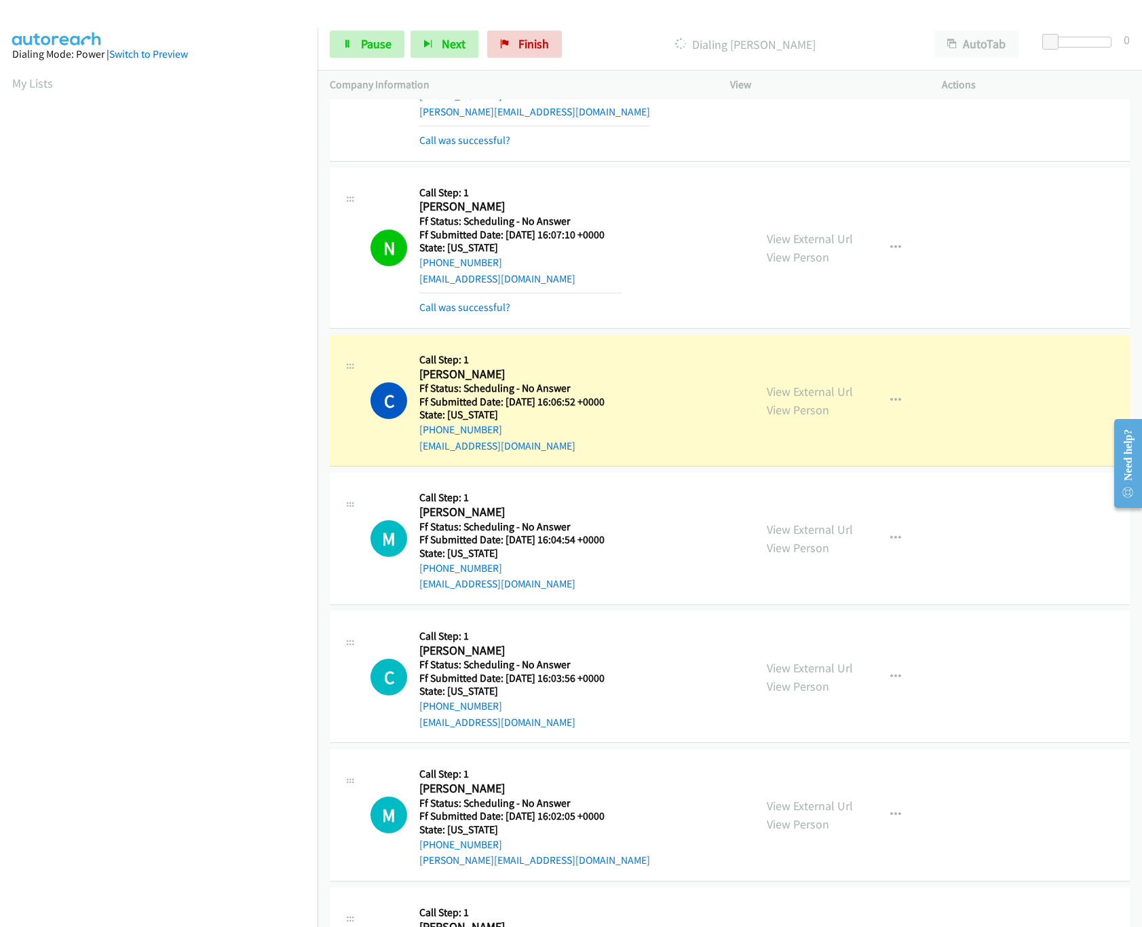
scroll to position [272, 0]
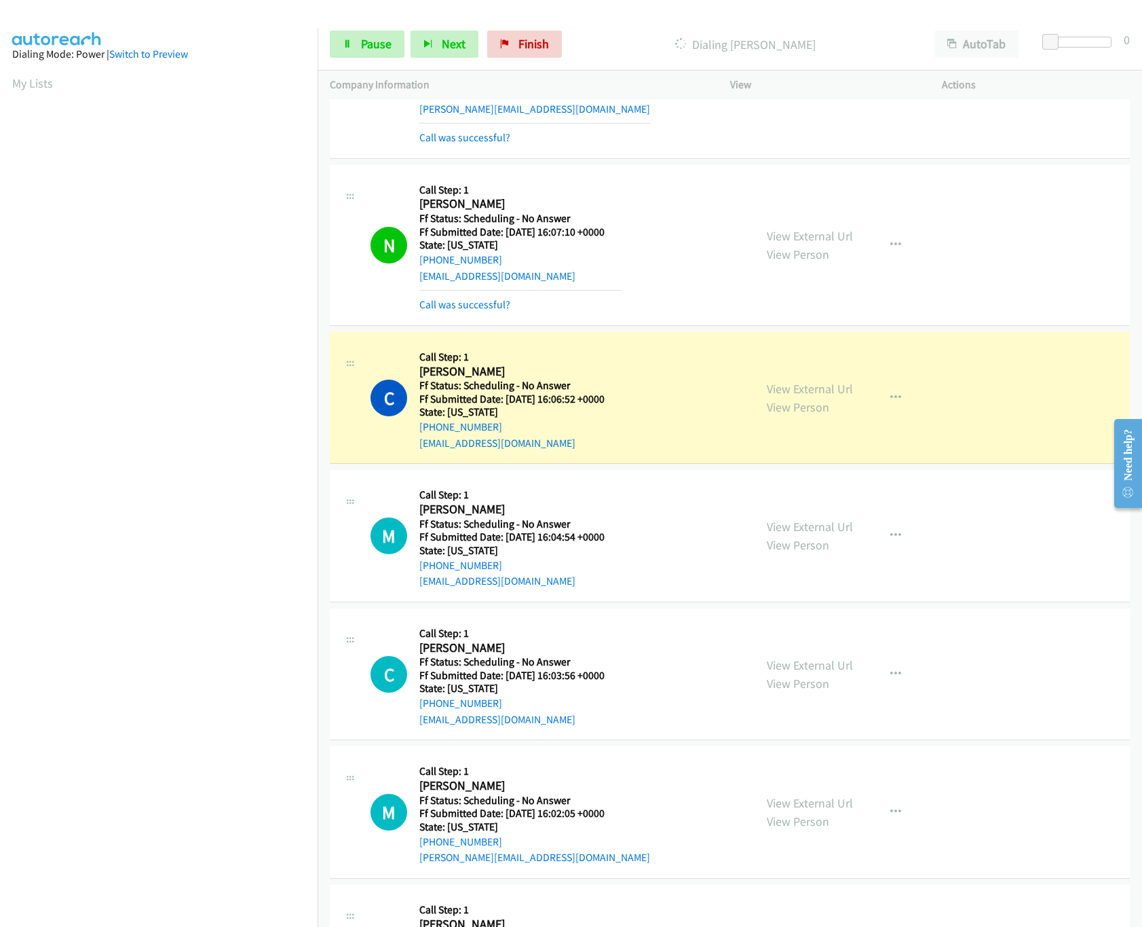
click at [815, 377] on div "View External Url View Person View External Url Email Schedule/Manage Callback …" at bounding box center [867, 397] width 225 height 107
click at [813, 384] on link "View External Url" at bounding box center [810, 389] width 86 height 16
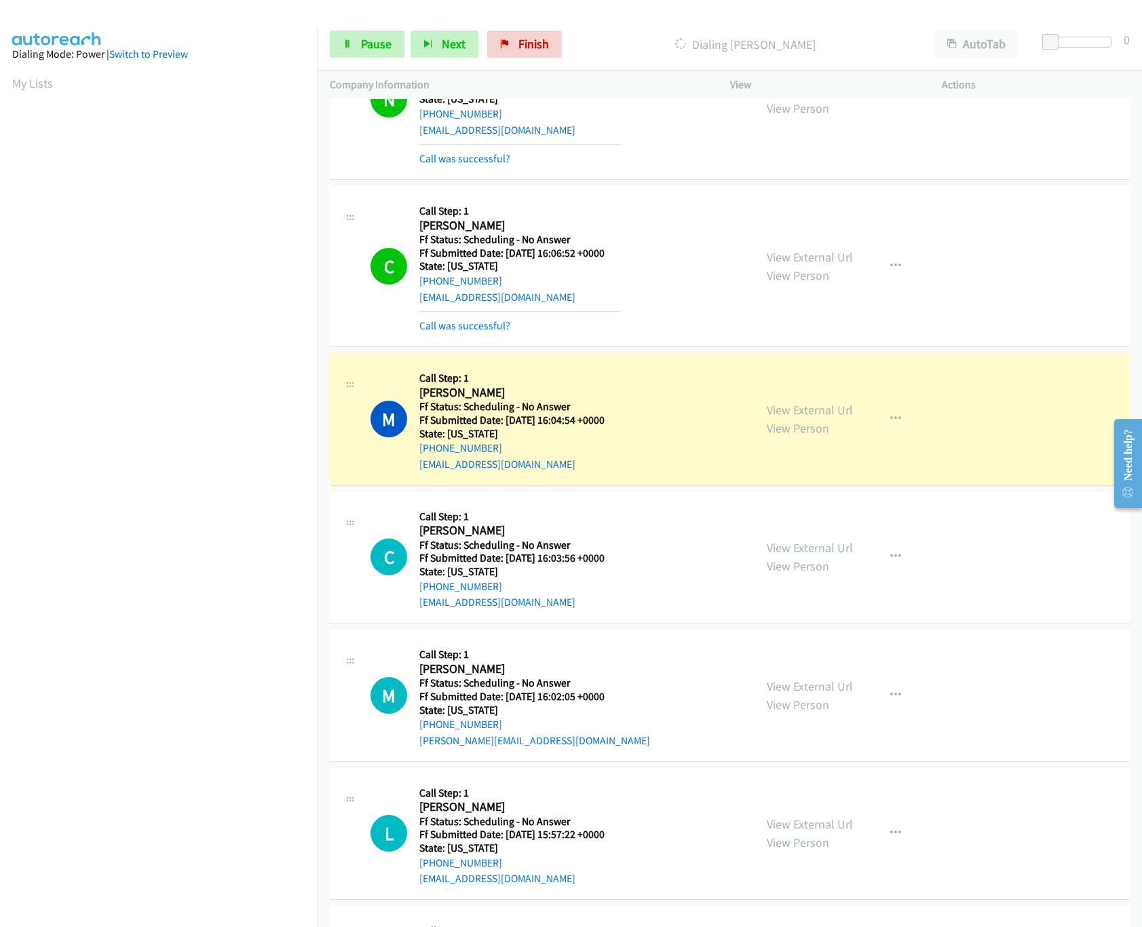
scroll to position [542, 0]
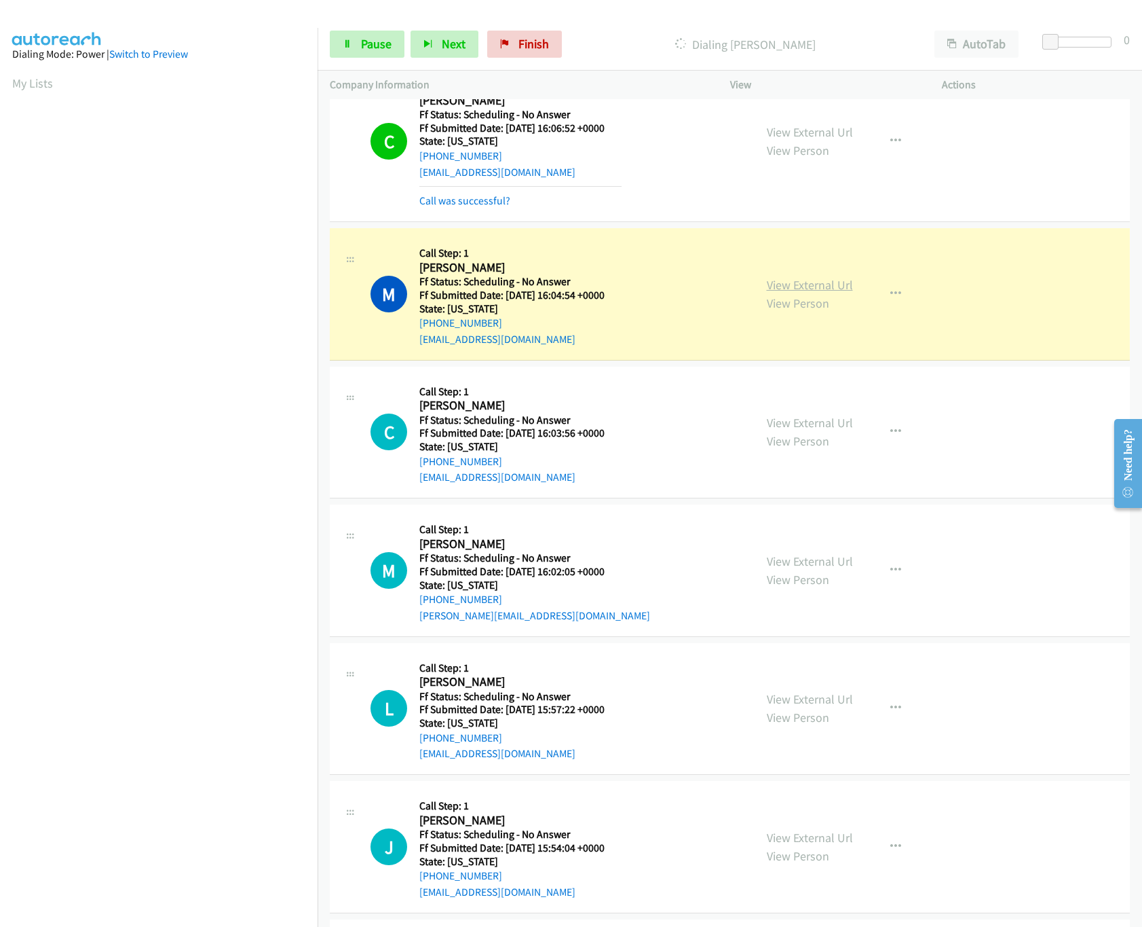
click at [821, 287] on link "View External Url" at bounding box center [810, 285] width 86 height 16
click at [356, 47] on link "Pause" at bounding box center [367, 44] width 75 height 27
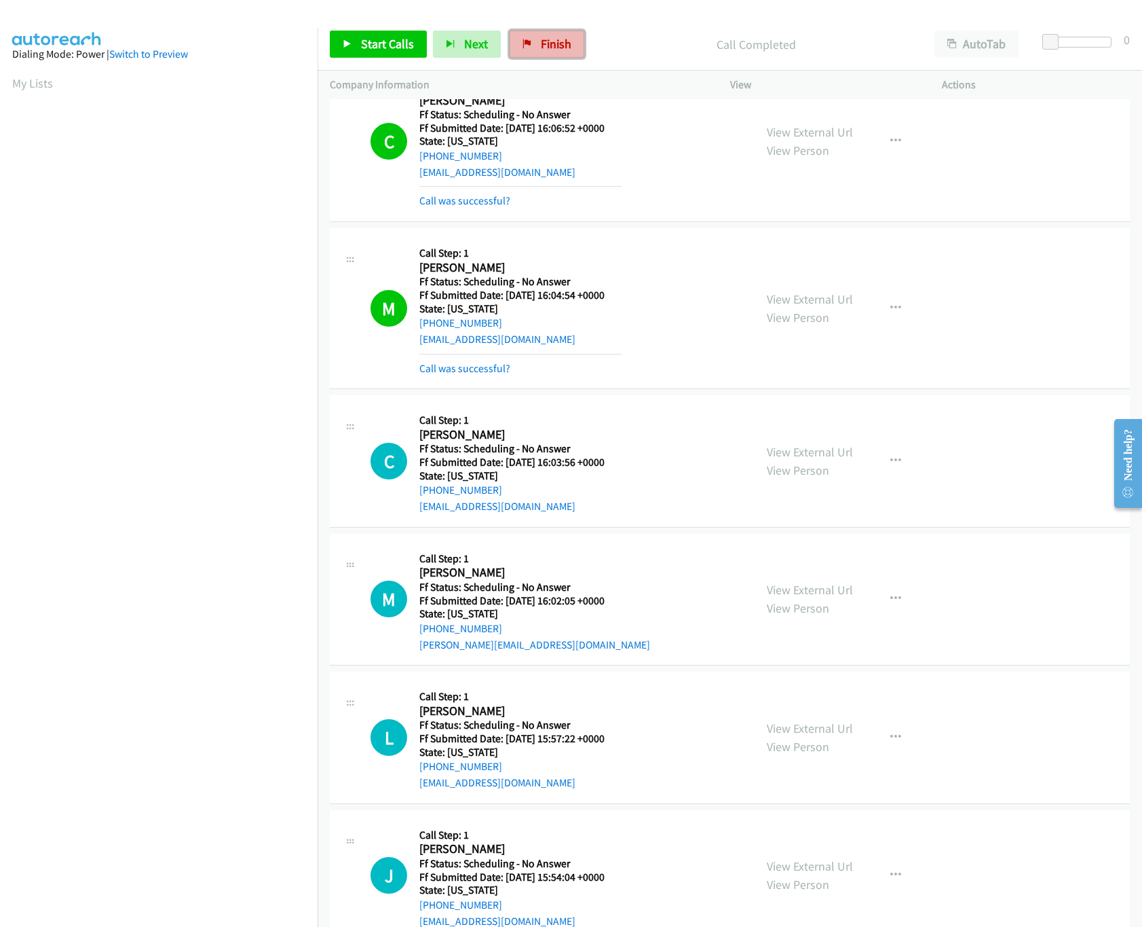
click at [541, 41] on span "Finish" at bounding box center [556, 44] width 31 height 16
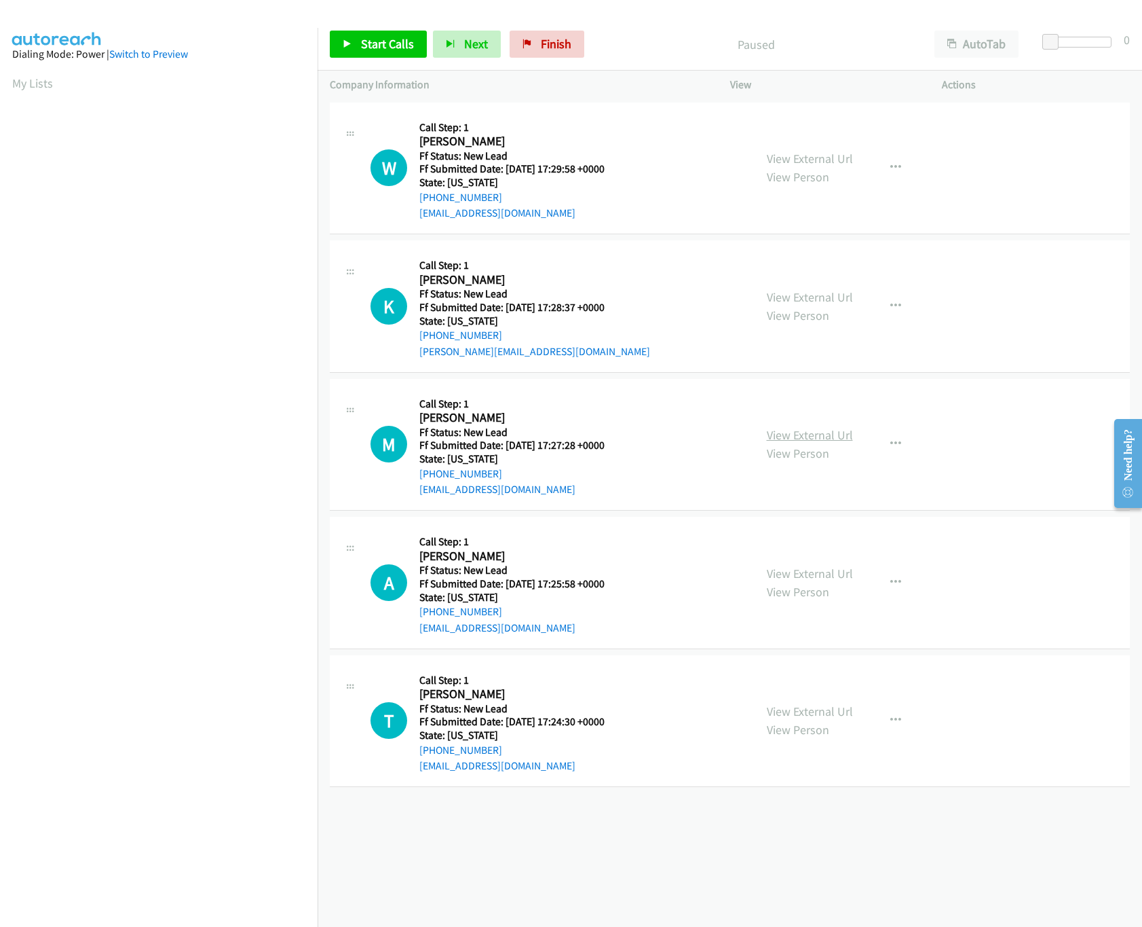
click at [819, 428] on link "View External Url" at bounding box center [810, 435] width 86 height 16
click at [829, 297] on link "View External Url" at bounding box center [810, 297] width 86 height 16
click at [817, 145] on div "View External Url View Person View External Url Email Schedule/Manage Callback …" at bounding box center [867, 168] width 225 height 107
click at [817, 155] on link "View External Url" at bounding box center [810, 159] width 86 height 16
click at [398, 43] on span "Start Calls" at bounding box center [387, 44] width 53 height 16
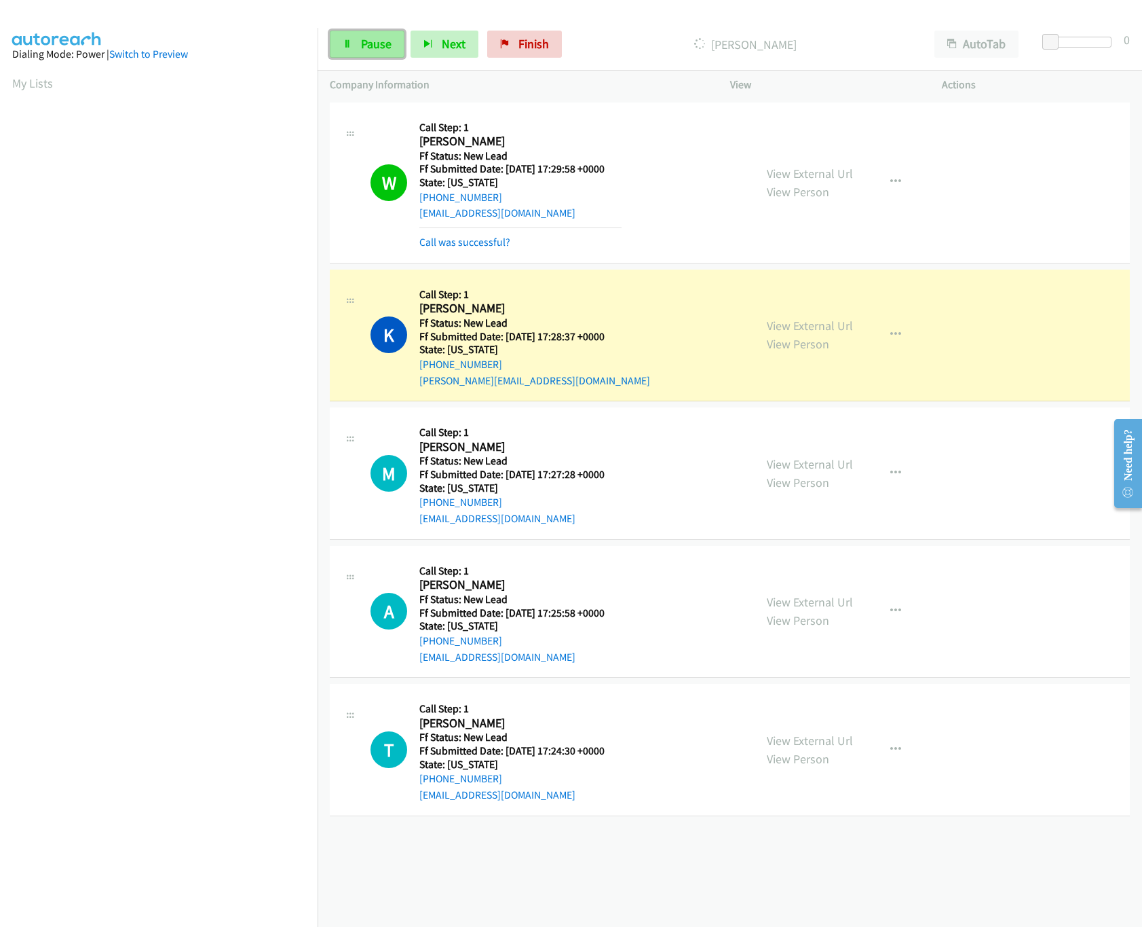
click at [363, 43] on span "Pause" at bounding box center [376, 44] width 31 height 16
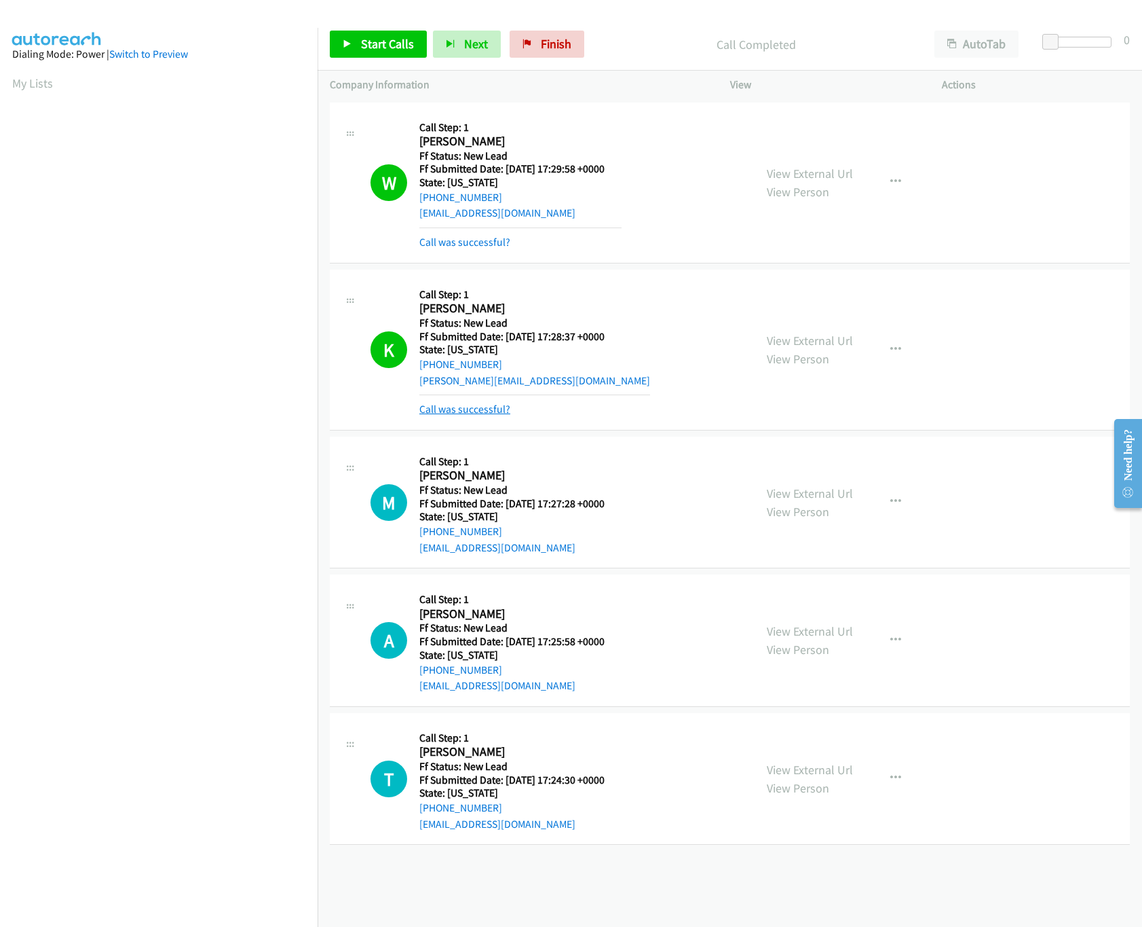
click at [460, 411] on link "Call was successful?" at bounding box center [465, 409] width 91 height 13
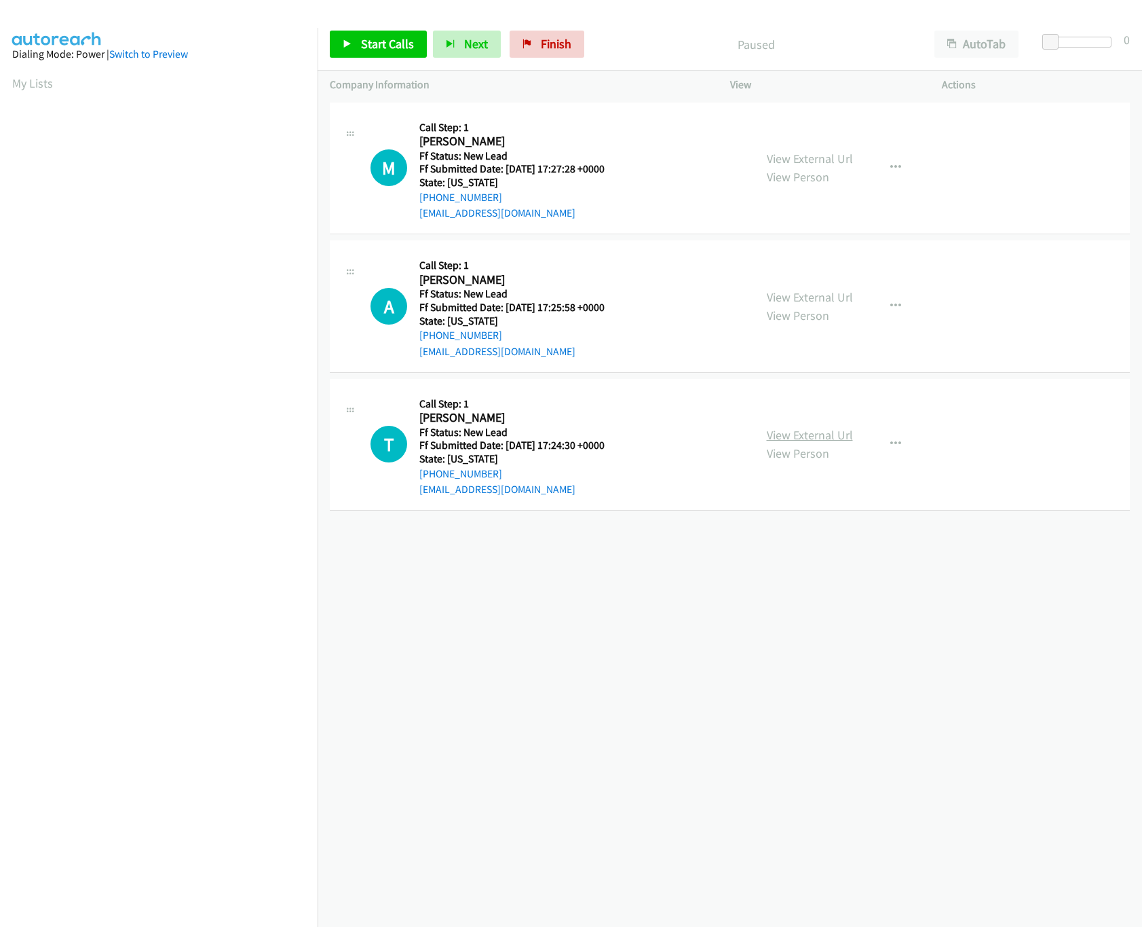
click at [798, 438] on link "View External Url" at bounding box center [810, 435] width 86 height 16
click at [813, 293] on link "View External Url" at bounding box center [810, 297] width 86 height 16
click at [365, 43] on span "Start Calls" at bounding box center [387, 44] width 53 height 16
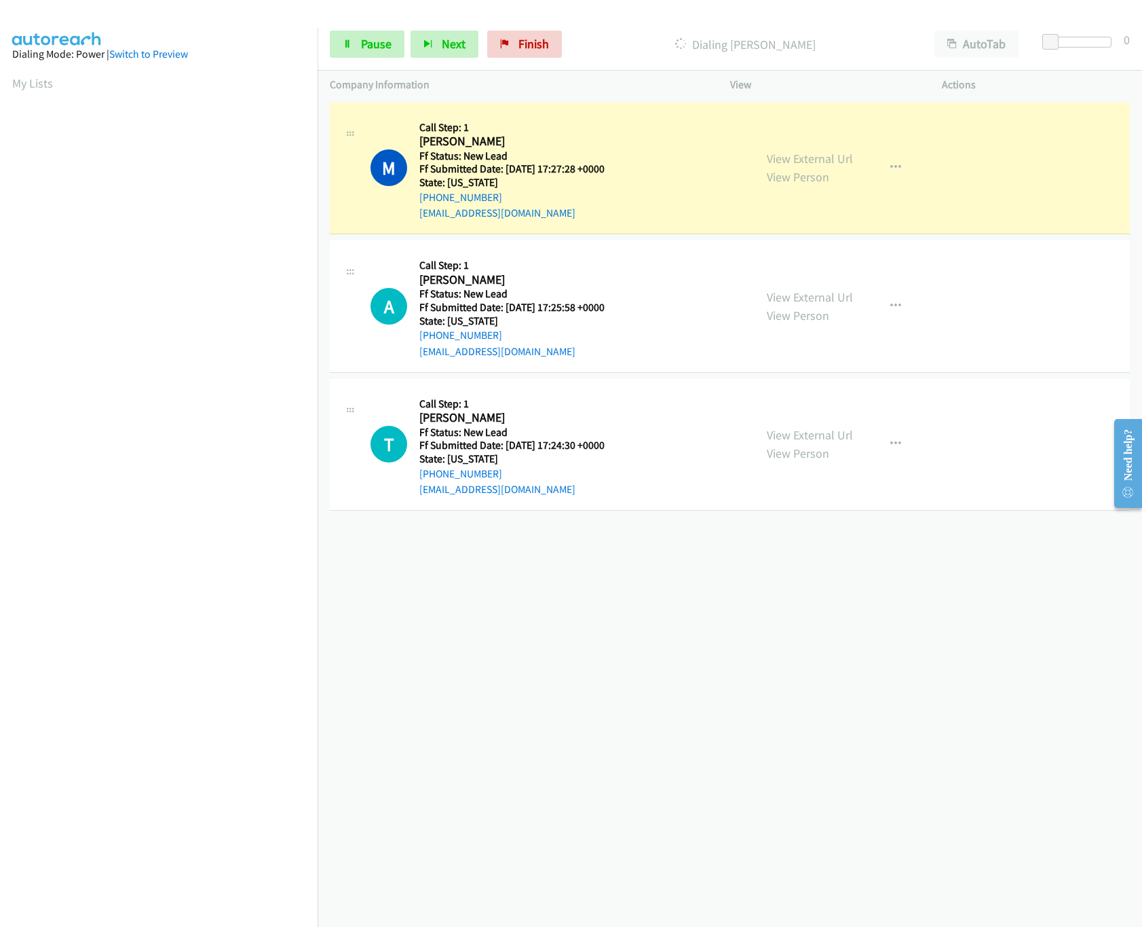
click at [718, 701] on div "[PHONE_NUMBER] Call failed - Please reload the list and try again The Callbar F…" at bounding box center [730, 513] width 825 height 828
click at [367, 51] on span "Pause" at bounding box center [376, 44] width 31 height 16
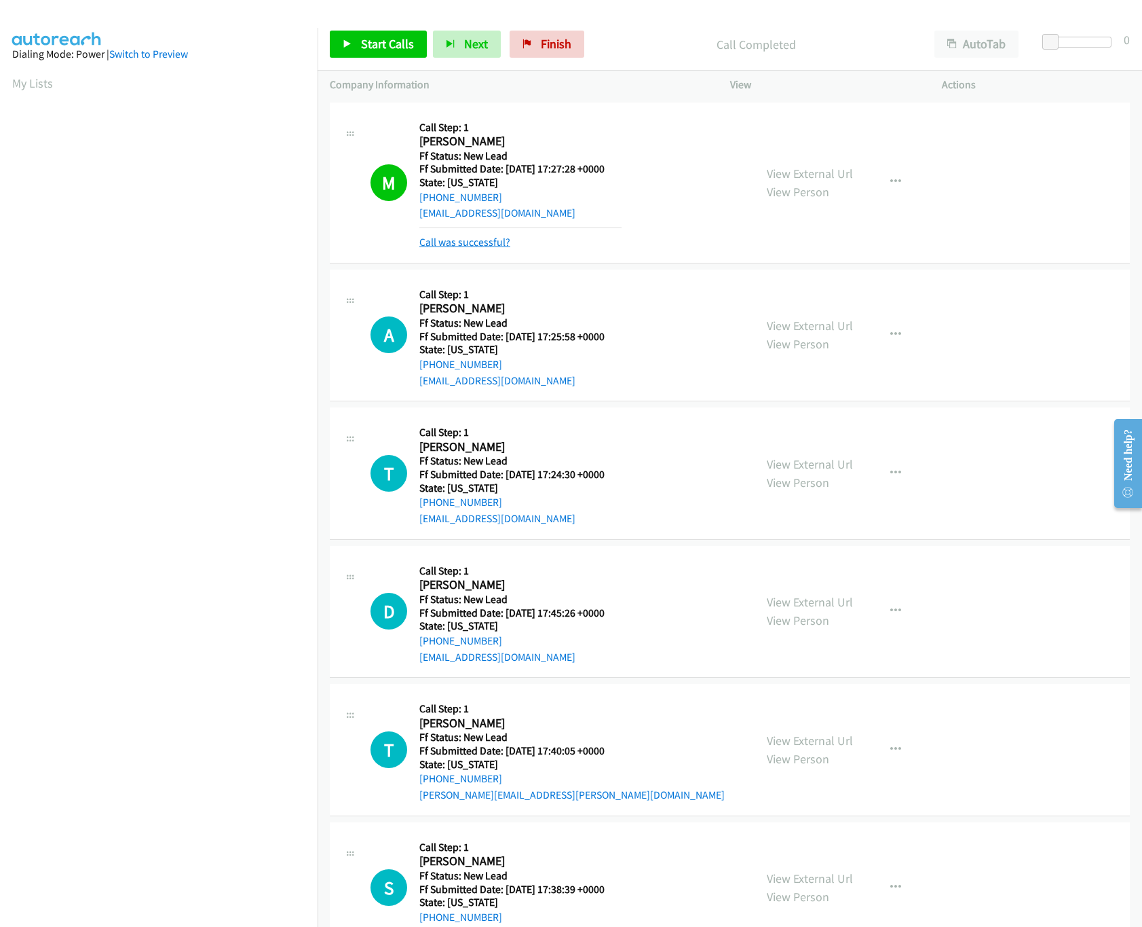
click at [432, 237] on link "Call was successful?" at bounding box center [465, 242] width 91 height 13
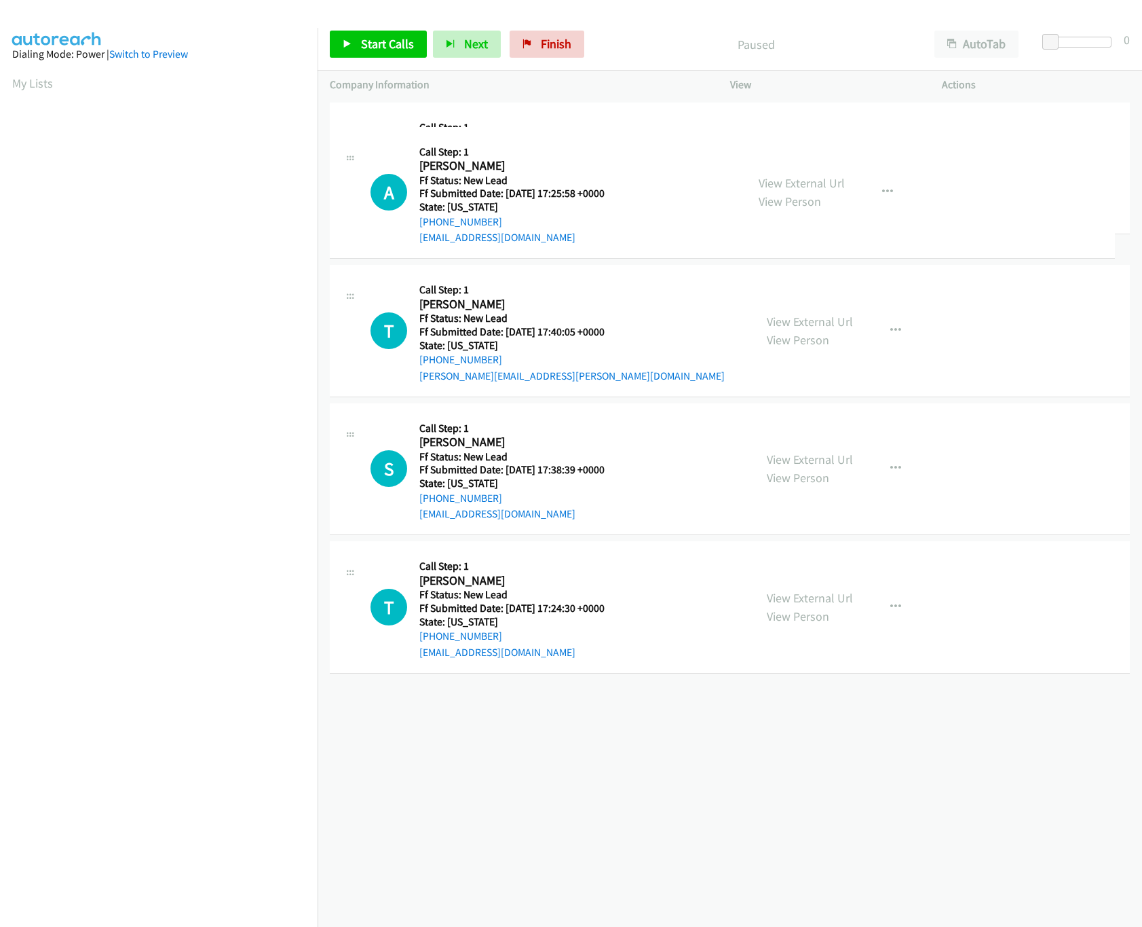
drag, startPoint x: 551, startPoint y: 595, endPoint x: 631, endPoint y: 88, distance: 513.5
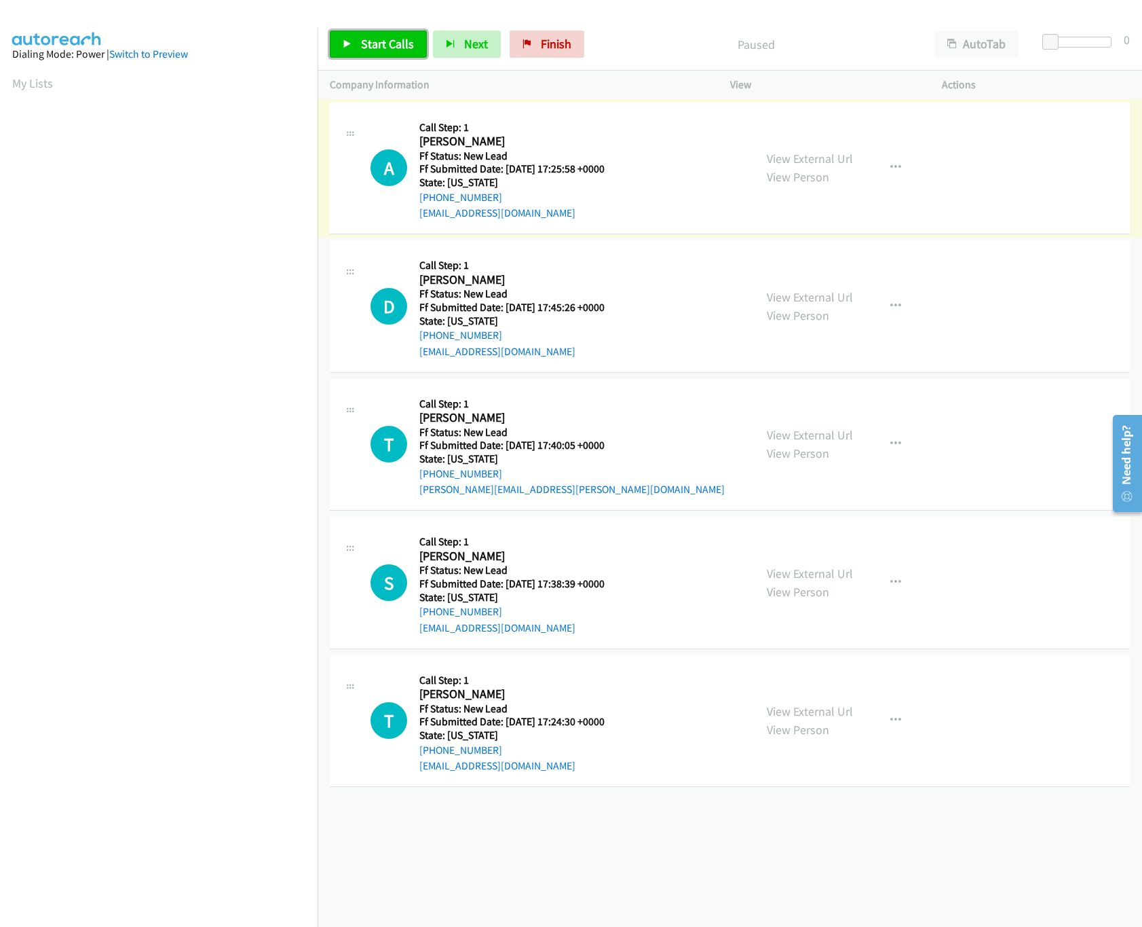
click at [382, 43] on span "Start Calls" at bounding box center [387, 44] width 53 height 16
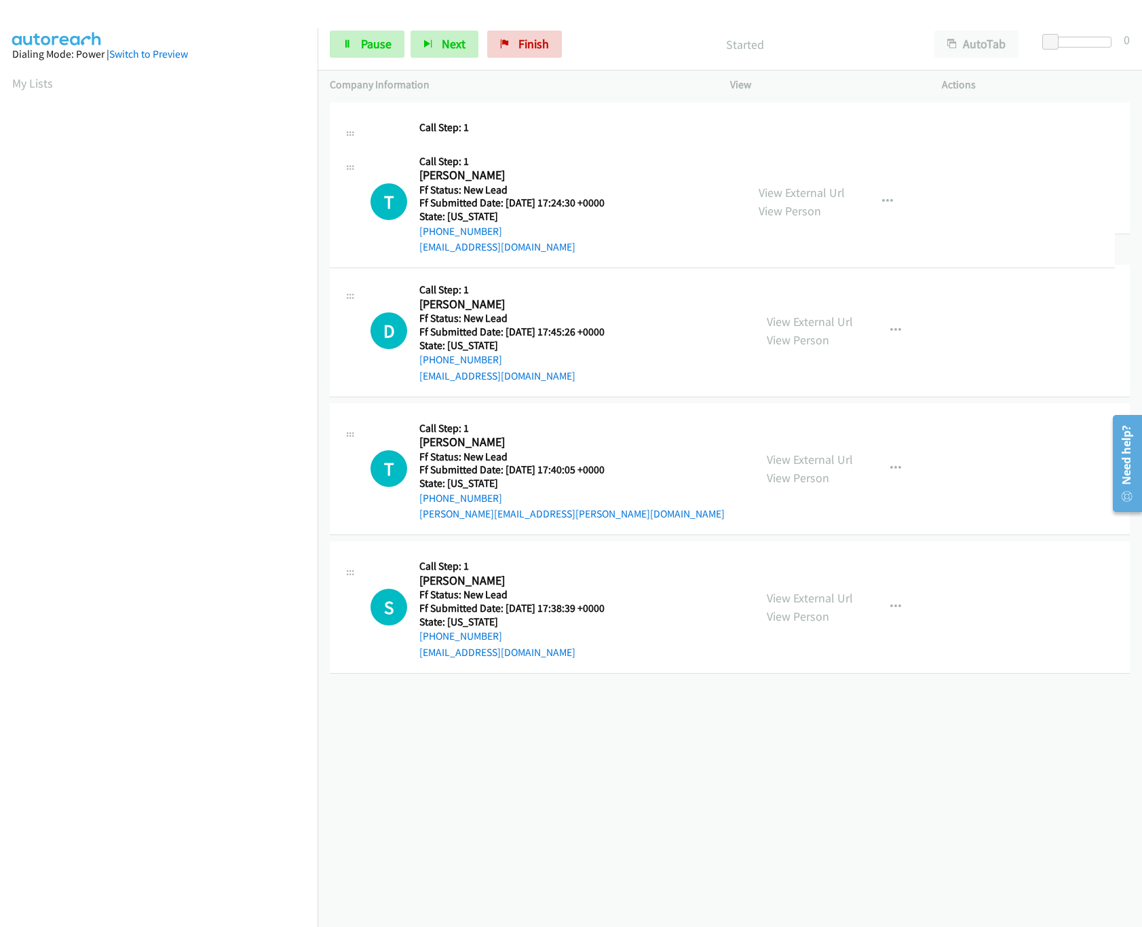
drag, startPoint x: 506, startPoint y: 626, endPoint x: 554, endPoint y: 198, distance: 431.1
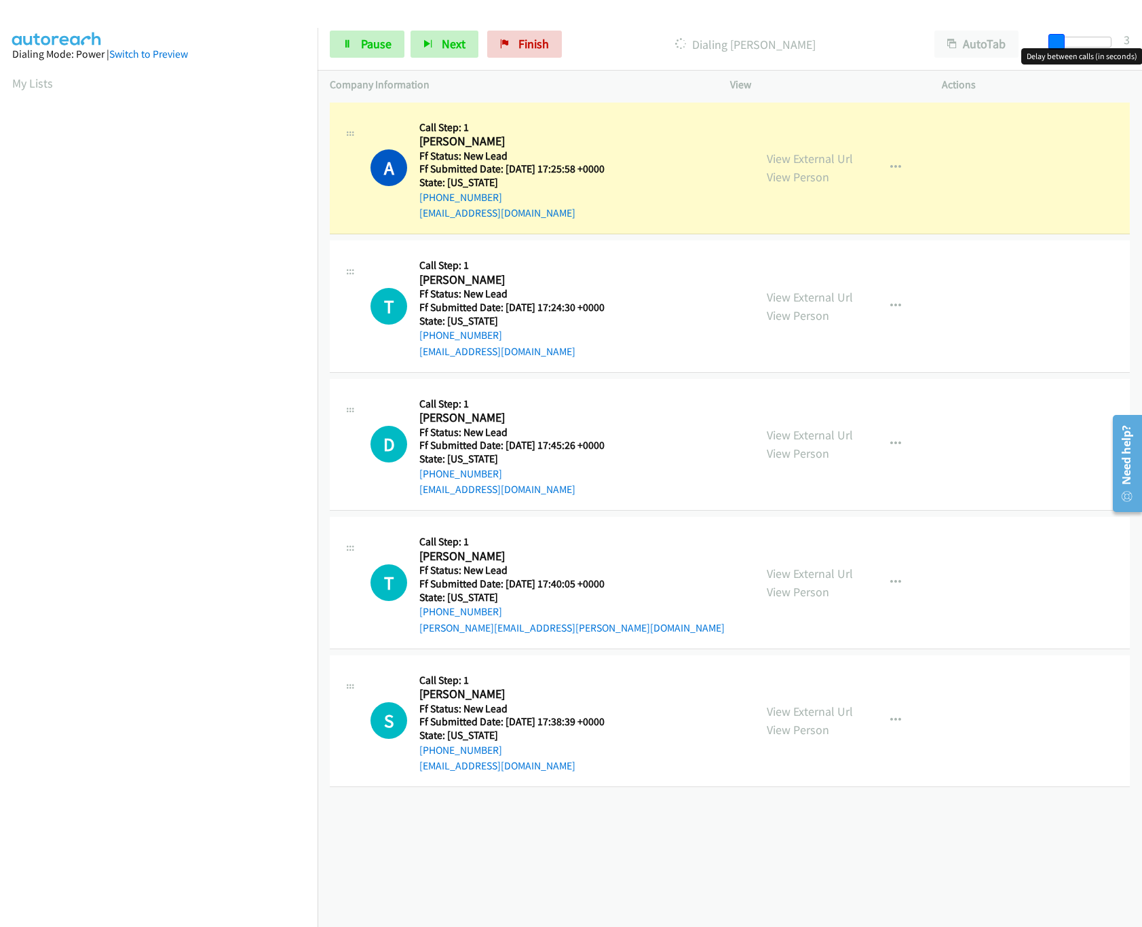
click at [1065, 43] on span at bounding box center [1057, 42] width 16 height 16
click at [1068, 43] on span at bounding box center [1063, 42] width 16 height 16
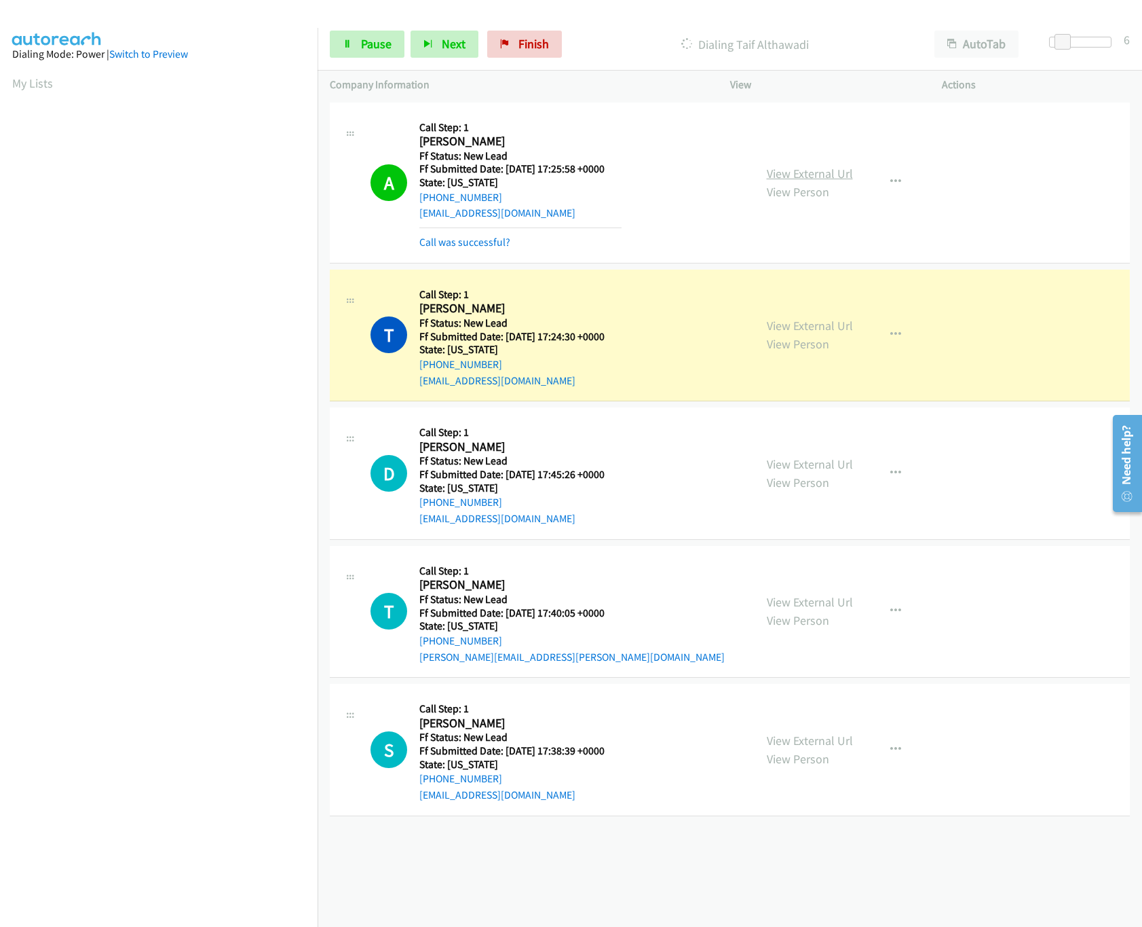
click at [781, 173] on link "View External Url" at bounding box center [810, 174] width 86 height 16
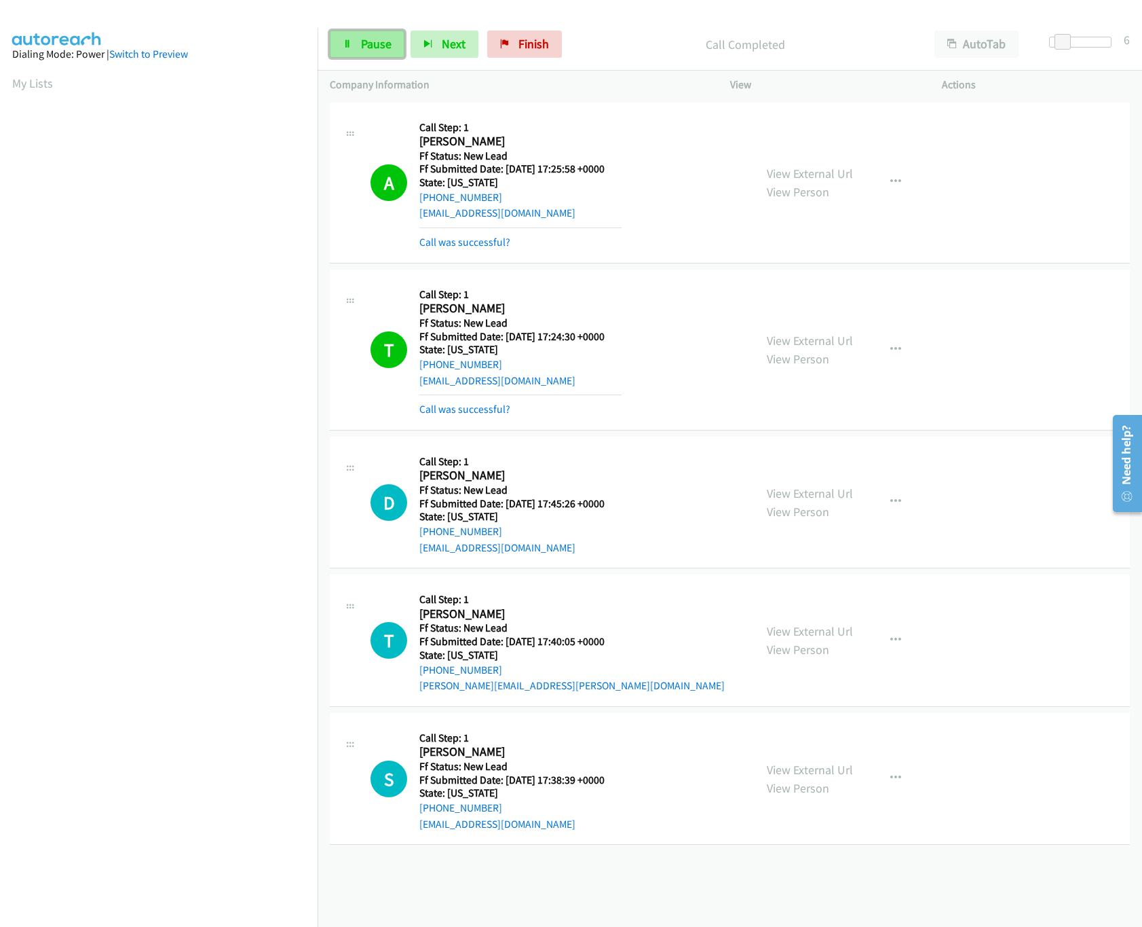
click at [383, 48] on span "Pause" at bounding box center [376, 44] width 31 height 16
click at [542, 35] on link "Finish" at bounding box center [547, 44] width 75 height 27
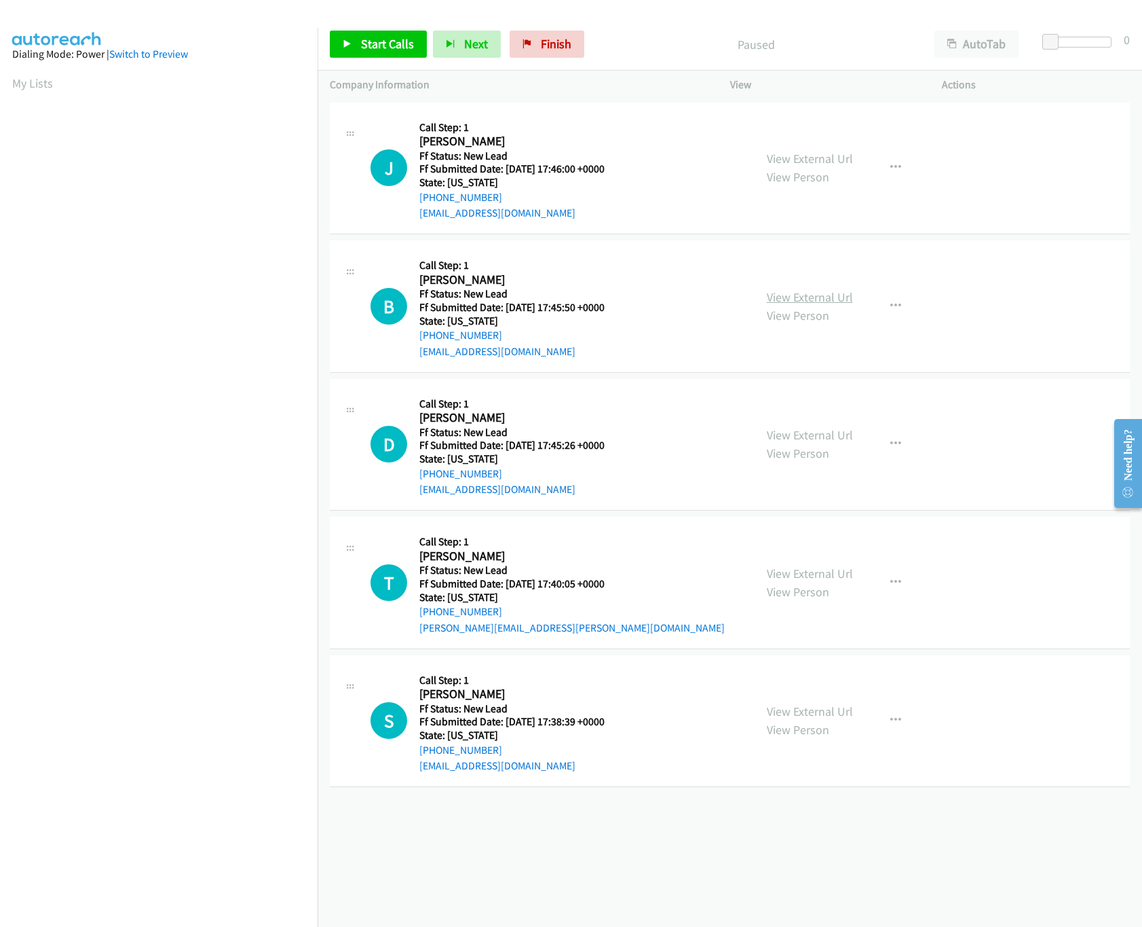
click at [791, 300] on link "View External Url" at bounding box center [810, 297] width 86 height 16
click at [819, 164] on link "View External Url" at bounding box center [810, 159] width 86 height 16
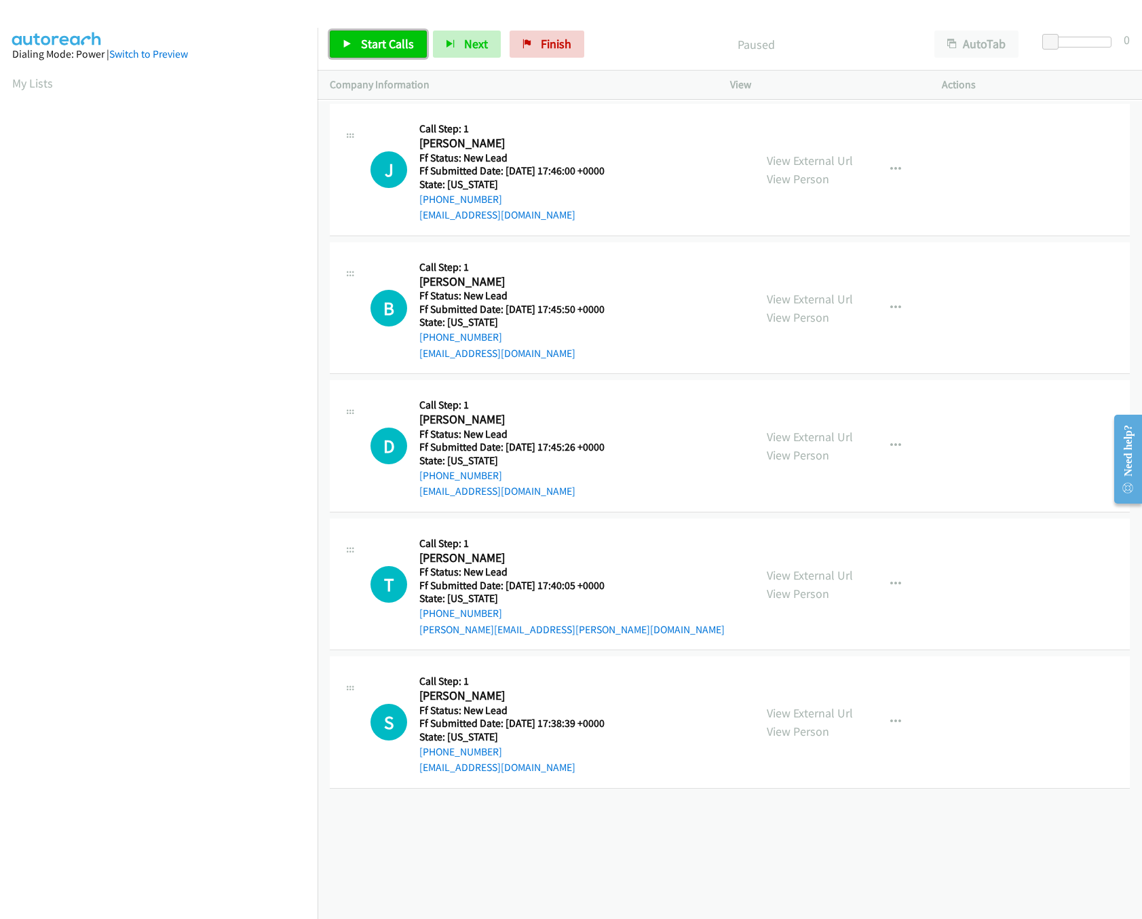
click at [365, 43] on span "Start Calls" at bounding box center [387, 44] width 53 height 16
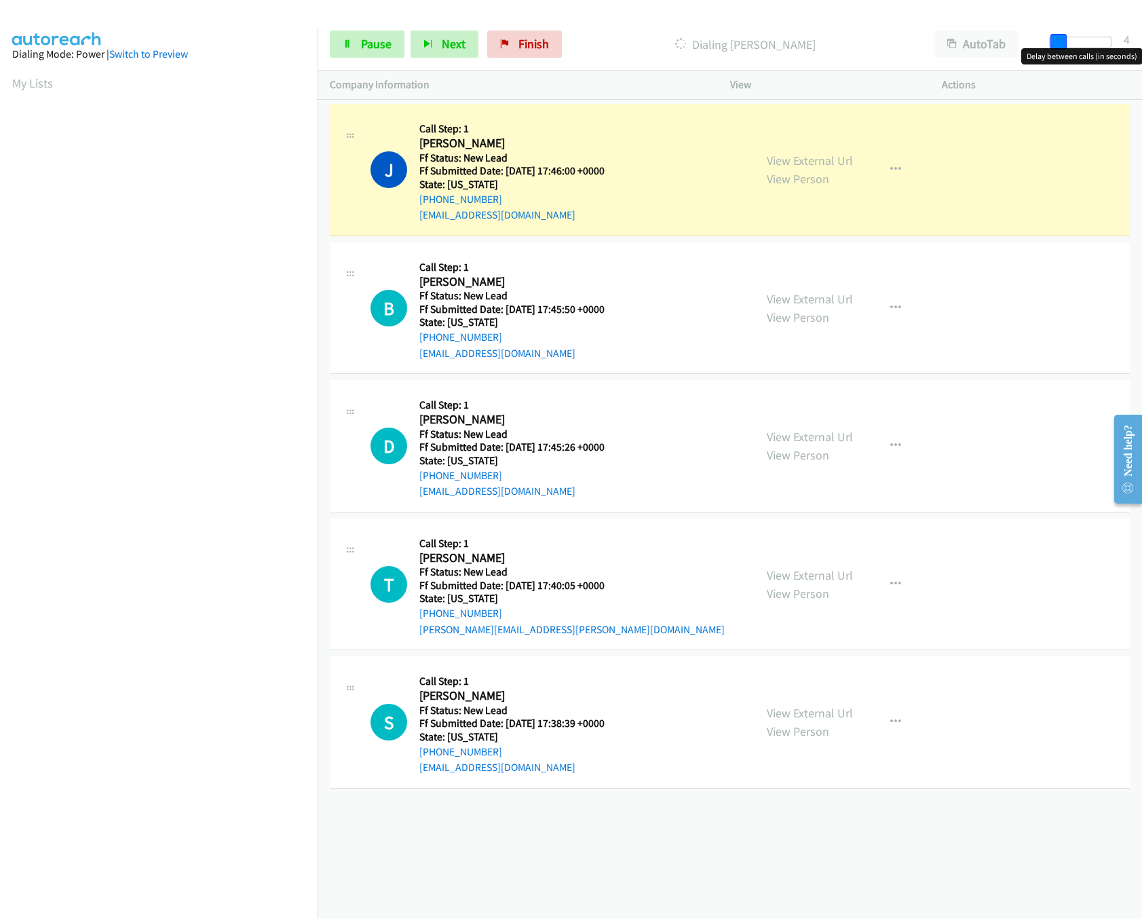
drag, startPoint x: 1049, startPoint y: 45, endPoint x: 1058, endPoint y: 45, distance: 8.1
click at [1058, 45] on span at bounding box center [1059, 42] width 16 height 16
click at [534, 852] on div "[PHONE_NUMBER] Call failed - Please reload the list and try again The Callbar F…" at bounding box center [730, 510] width 825 height 818
drag, startPoint x: 1062, startPoint y: 50, endPoint x: 1139, endPoint y: 48, distance: 77.4
click at [1139, 48] on body "Start Calls Pause Next Finish Dialing Jeffrey Walkins AutoTab AutoTab 30 Compan…" at bounding box center [571, 32] width 1142 height 64
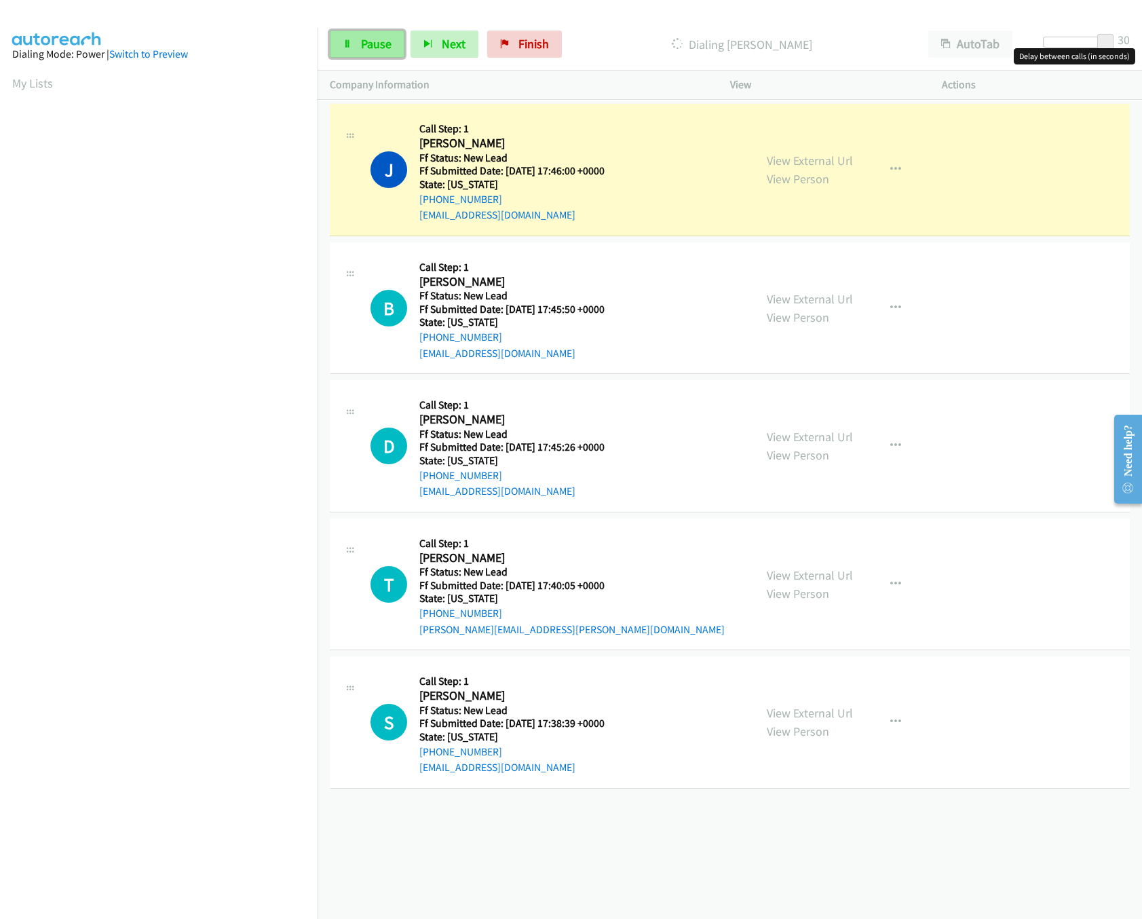
click at [365, 50] on span "Pause" at bounding box center [376, 44] width 31 height 16
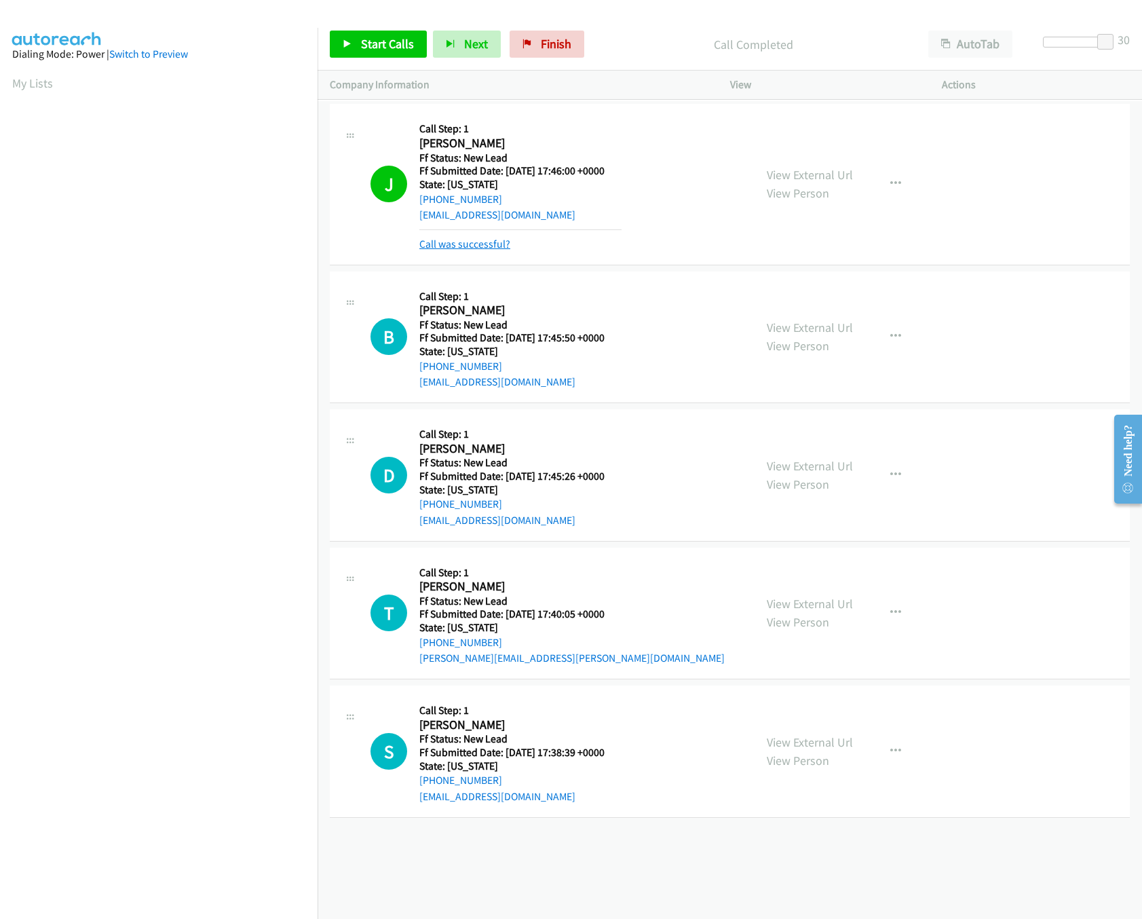
click at [465, 242] on link "Call was successful?" at bounding box center [465, 244] width 91 height 13
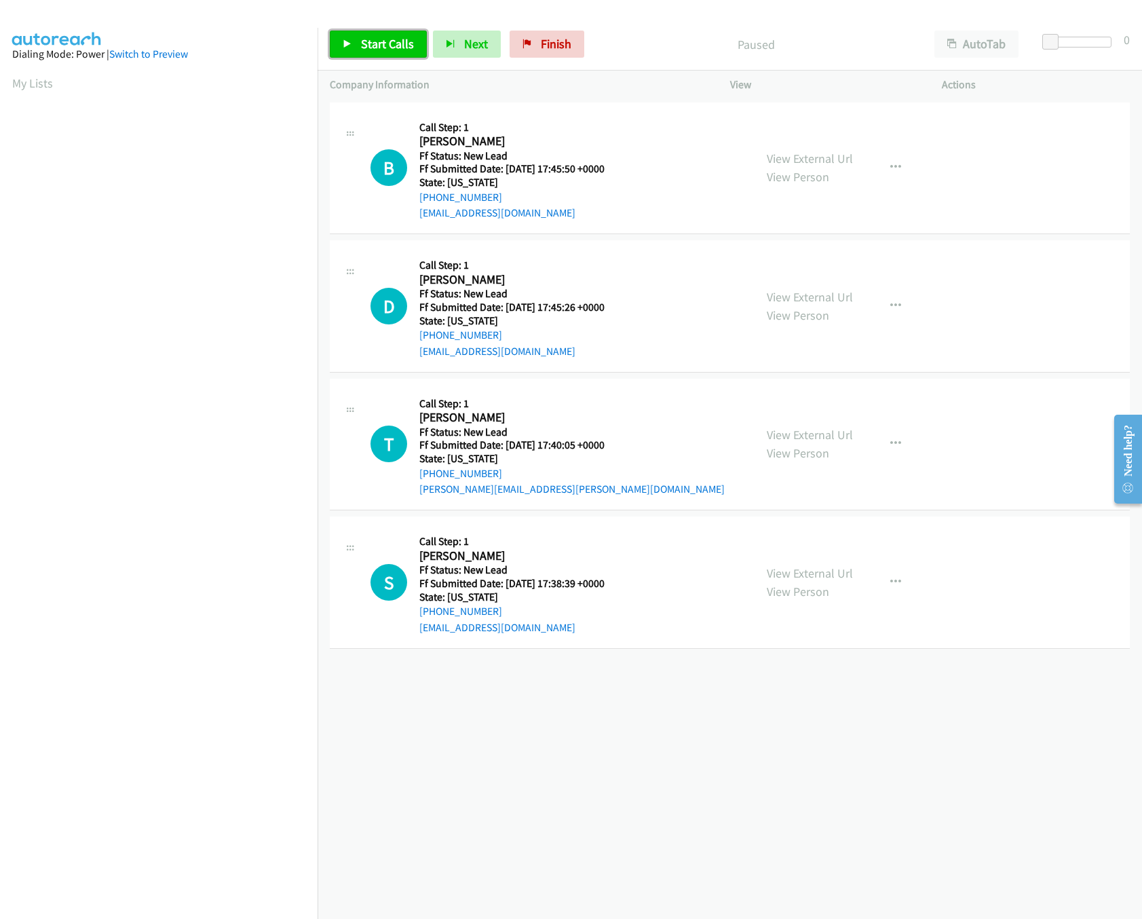
click at [367, 41] on span "Start Calls" at bounding box center [387, 44] width 53 height 16
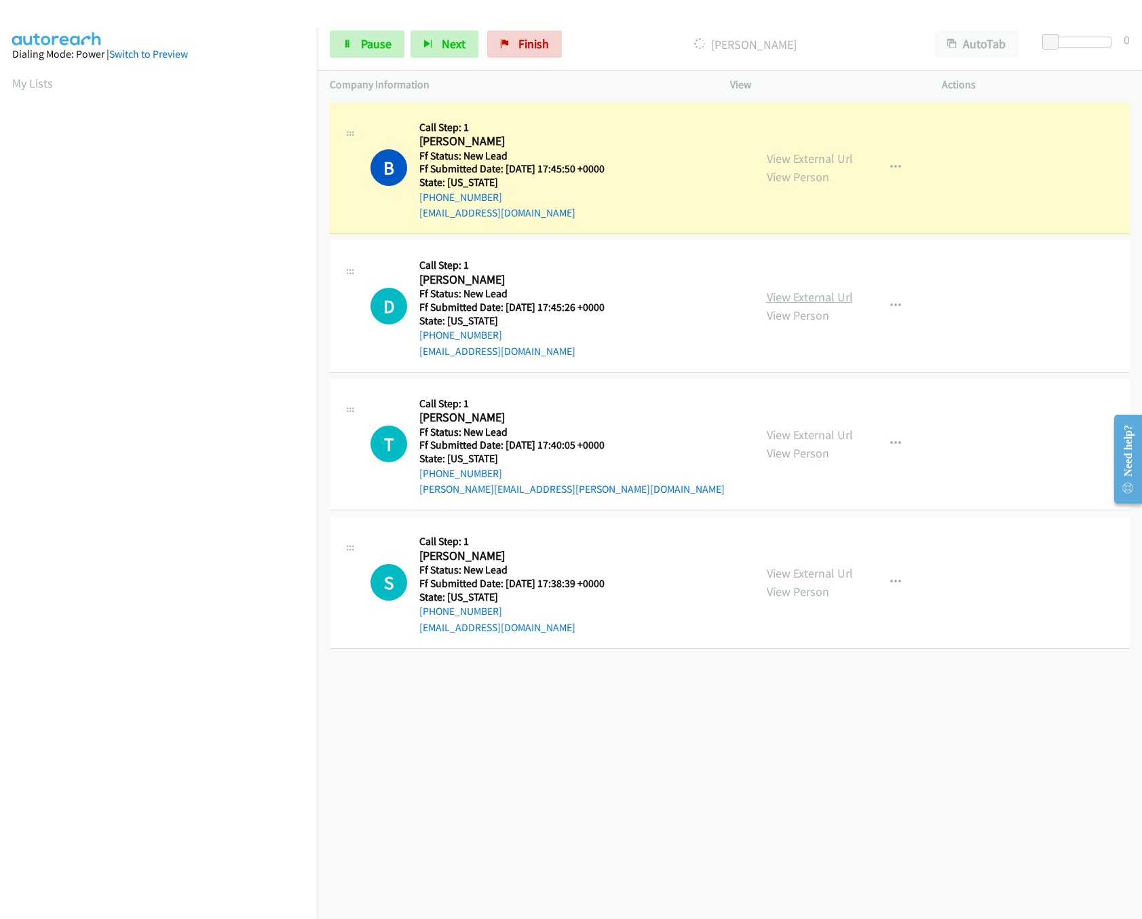
click at [794, 295] on link "View External Url" at bounding box center [810, 297] width 86 height 16
drag, startPoint x: 1053, startPoint y: 39, endPoint x: 1069, endPoint y: 43, distance: 17.0
click at [1069, 43] on span at bounding box center [1065, 42] width 16 height 16
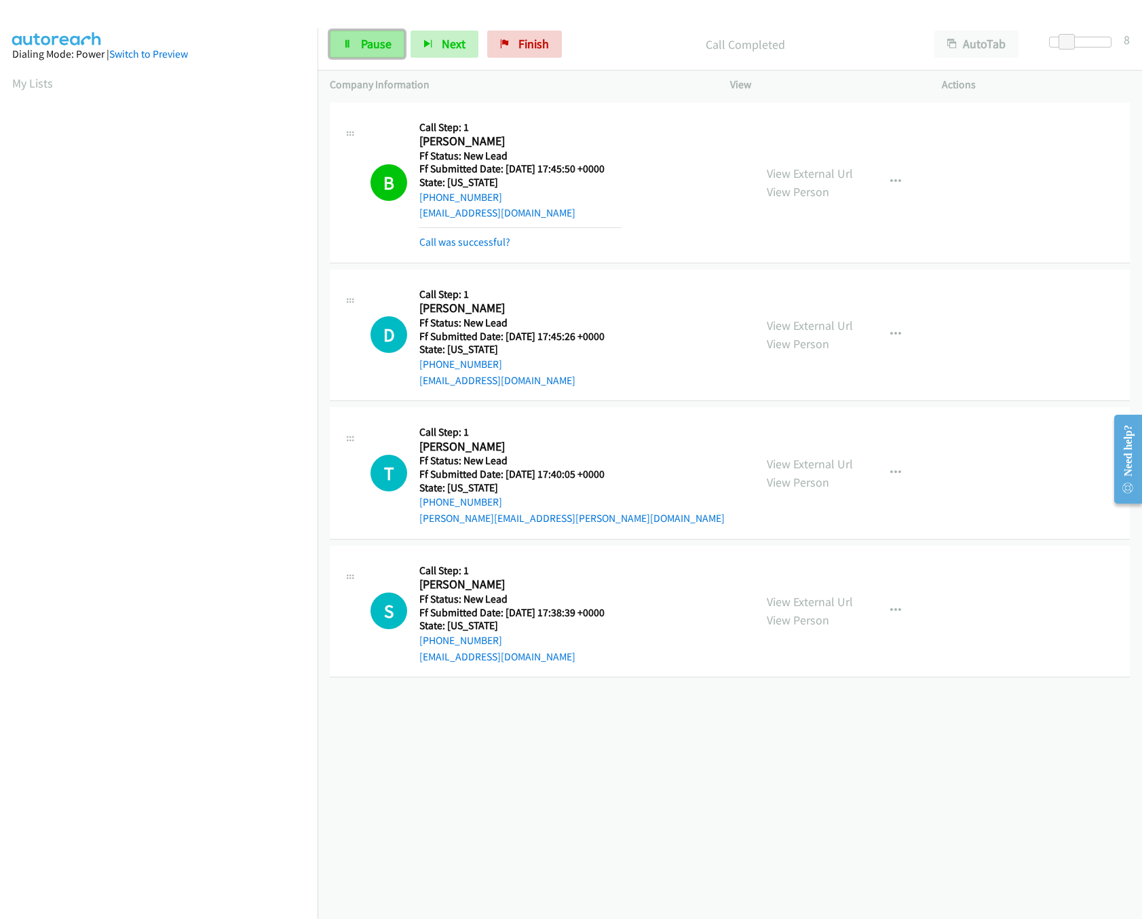
click at [363, 43] on span "Pause" at bounding box center [376, 44] width 31 height 16
drag, startPoint x: 1067, startPoint y: 41, endPoint x: 1055, endPoint y: 45, distance: 12.9
click at [1059, 45] on span at bounding box center [1067, 42] width 16 height 16
click at [369, 33] on link "Start Calls" at bounding box center [378, 44] width 97 height 27
click at [369, 41] on span "Pause" at bounding box center [376, 44] width 31 height 16
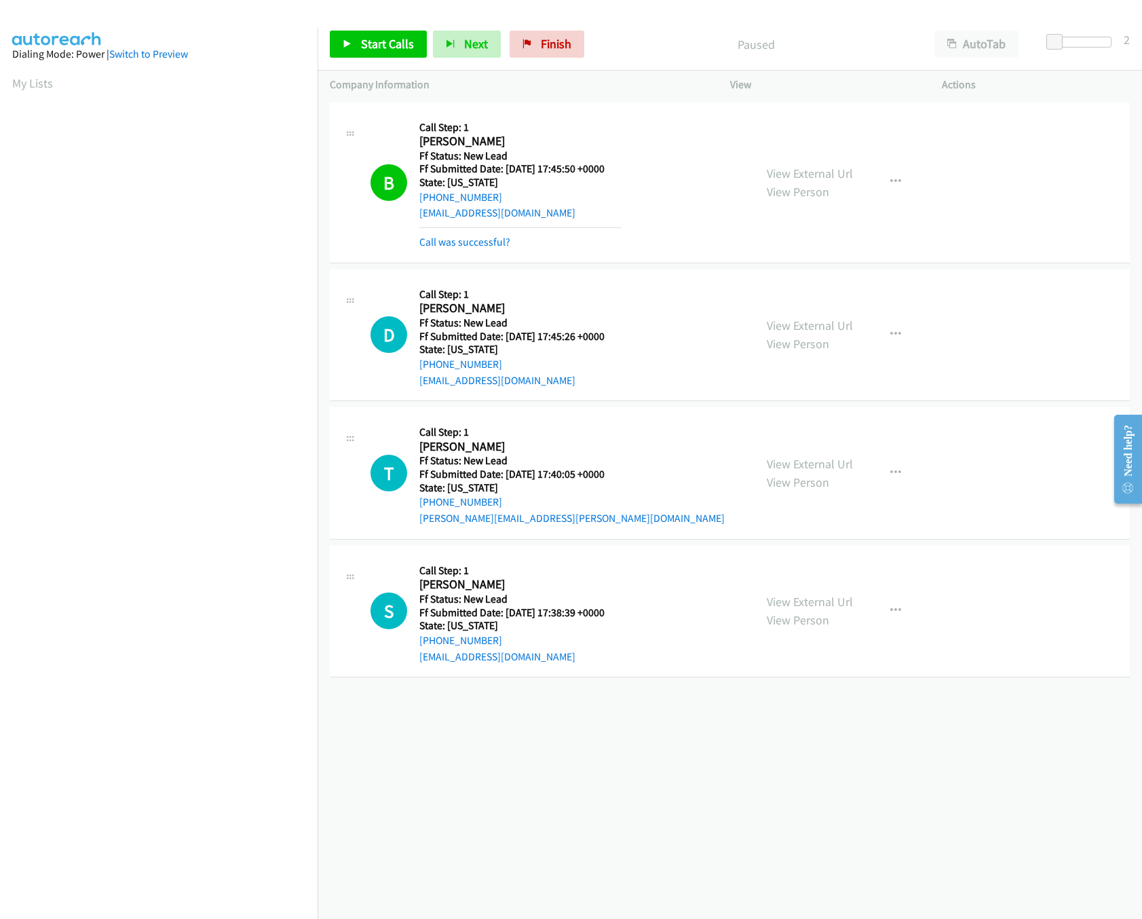
click at [801, 161] on div "View External Url View Person View External Url Email Schedule/Manage Callback …" at bounding box center [867, 183] width 225 height 136
click at [801, 180] on link "View External Url" at bounding box center [810, 174] width 86 height 16
drag, startPoint x: 1059, startPoint y: 45, endPoint x: 742, endPoint y: 76, distance: 318.6
click at [1043, 43] on span at bounding box center [1051, 42] width 16 height 16
click at [365, 43] on span "Start Calls" at bounding box center [387, 44] width 53 height 16
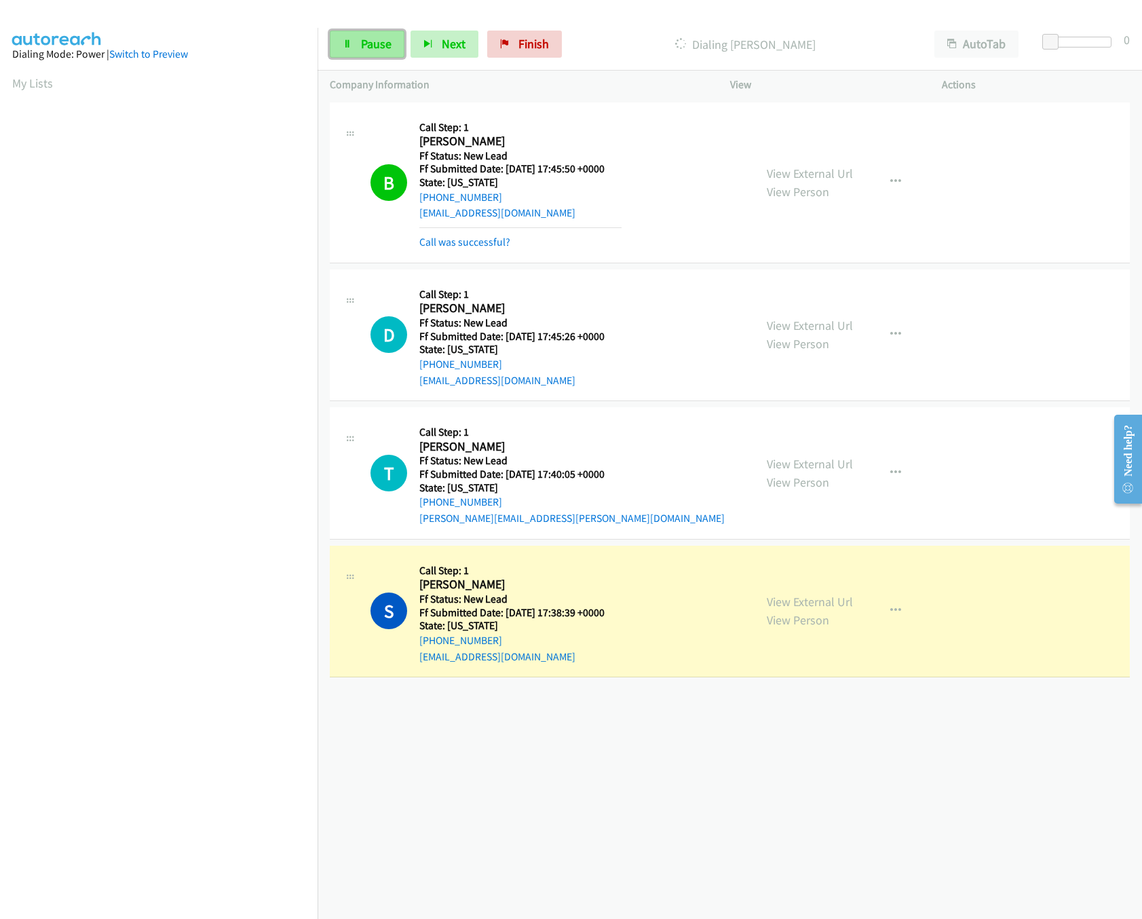
click at [361, 54] on link "Pause" at bounding box center [367, 44] width 75 height 27
click at [774, 595] on link "View External Url" at bounding box center [810, 602] width 86 height 16
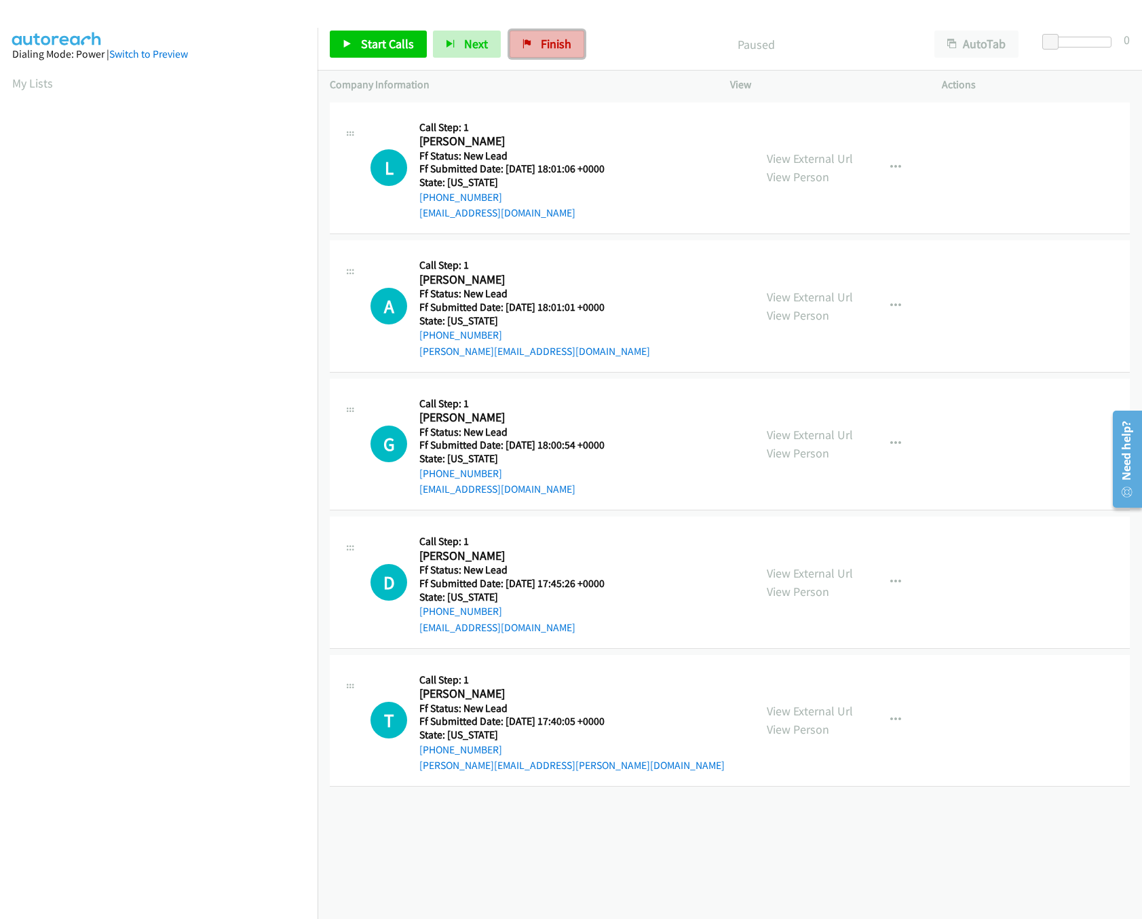
click at [520, 50] on link "Finish" at bounding box center [547, 44] width 75 height 27
click at [458, 841] on div "[PHONE_NUMBER] Call failed - Please reload the list and try again The Callbar F…" at bounding box center [730, 509] width 825 height 820
click at [544, 872] on div "[PHONE_NUMBER] Call failed - Please reload the list and try again The Callbar F…" at bounding box center [730, 509] width 825 height 820
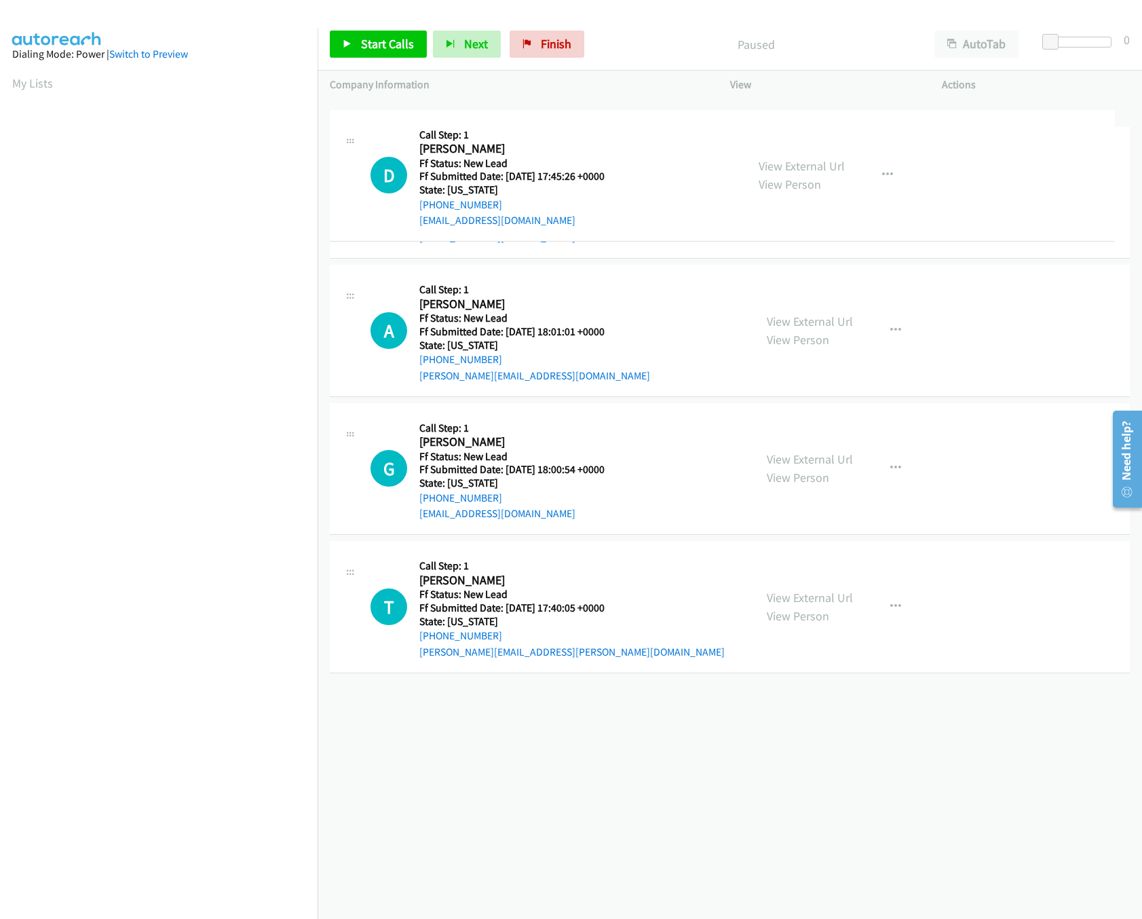
drag, startPoint x: 565, startPoint y: 555, endPoint x: 677, endPoint y: 143, distance: 427.0
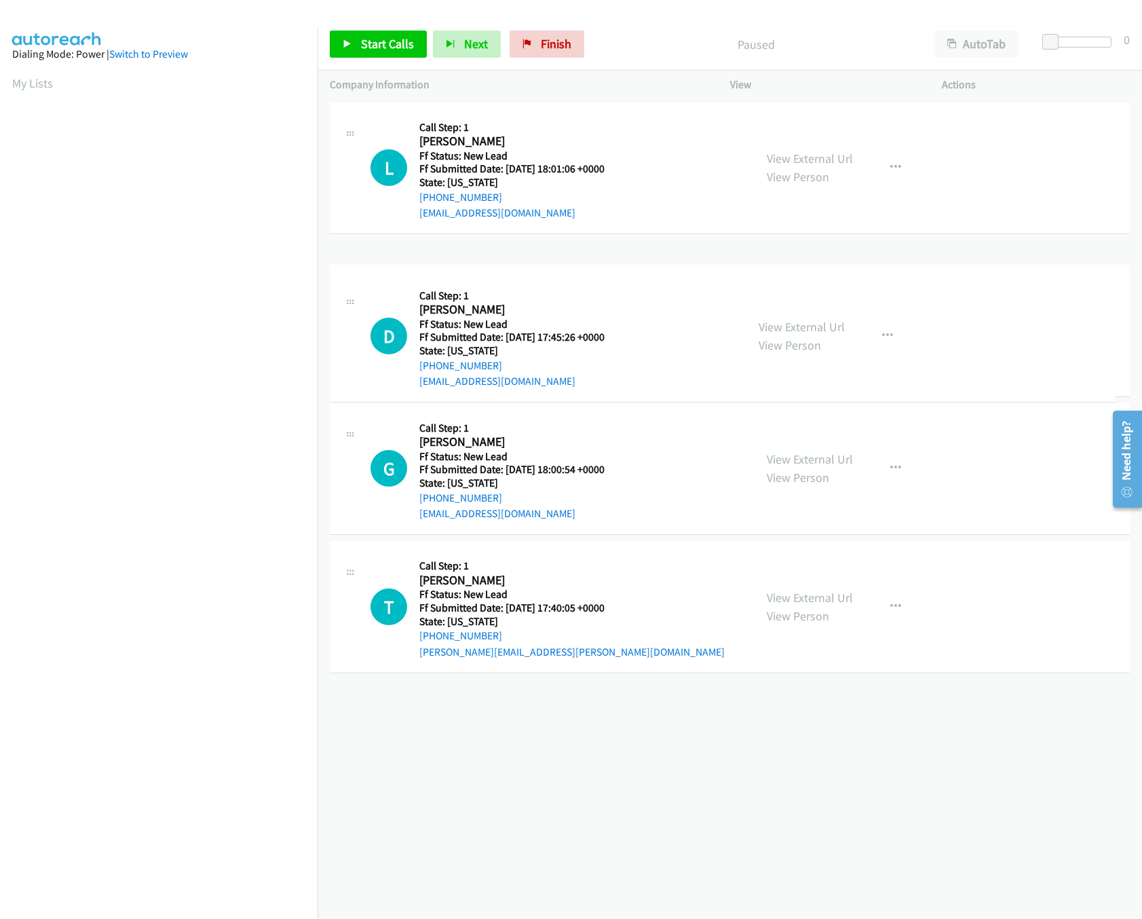
drag, startPoint x: 694, startPoint y: 141, endPoint x: 705, endPoint y: 399, distance: 258.2
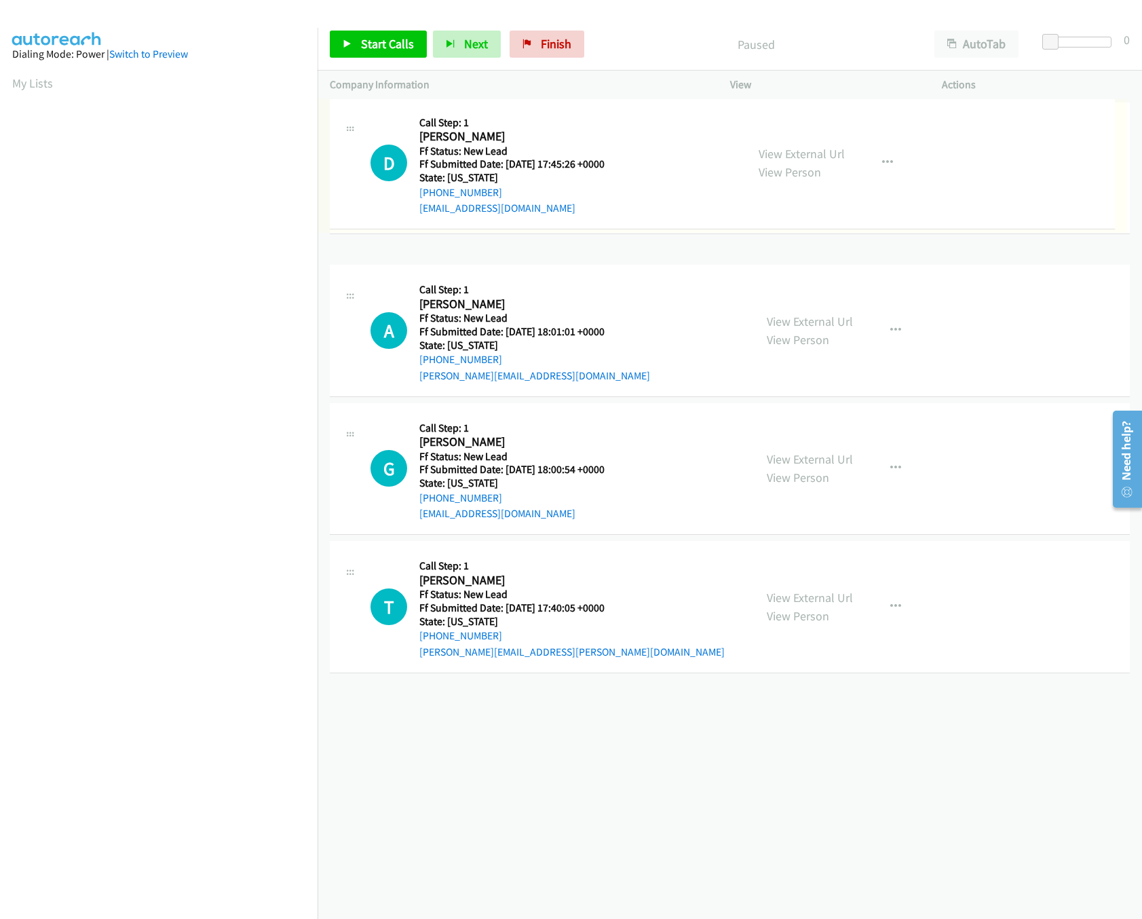
drag, startPoint x: 652, startPoint y: 455, endPoint x: 672, endPoint y: 149, distance: 306.8
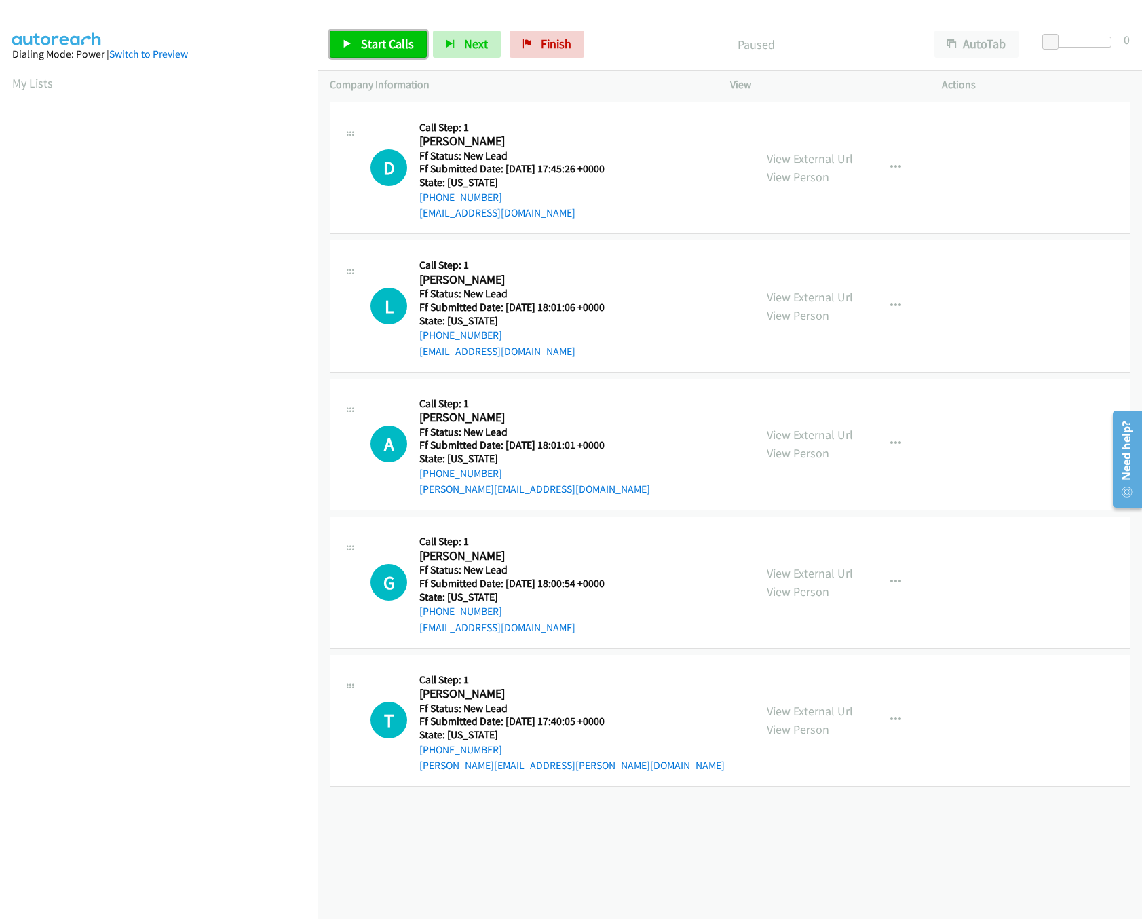
click at [377, 49] on span "Start Calls" at bounding box center [387, 44] width 53 height 16
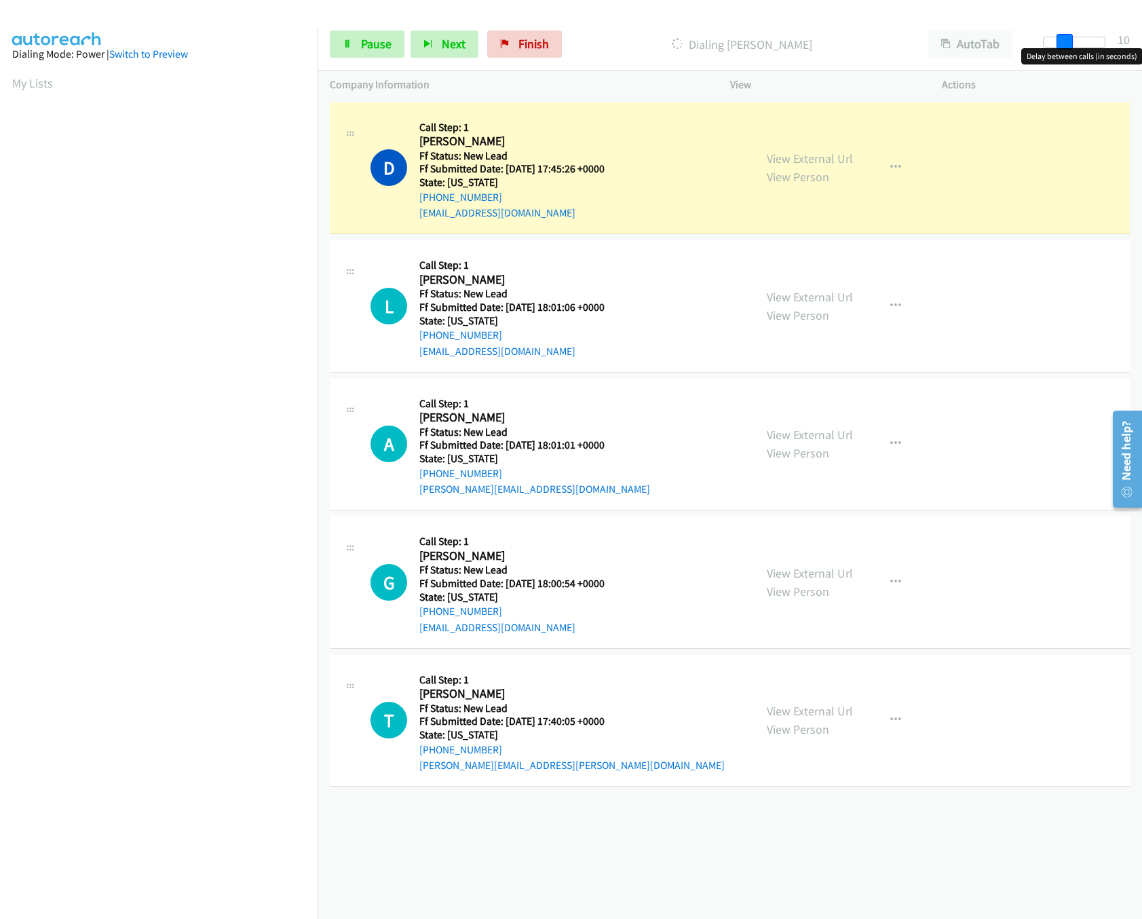
drag, startPoint x: 1056, startPoint y: 43, endPoint x: 1072, endPoint y: 51, distance: 17.9
click at [1072, 51] on body "Start Calls Pause Next Finish Dialing Dustin Kennedy AutoTab AutoTab 10 Company…" at bounding box center [571, 32] width 1142 height 64
click at [800, 301] on link "View External Url" at bounding box center [810, 297] width 86 height 16
click at [894, 297] on button "button" at bounding box center [896, 306] width 37 height 27
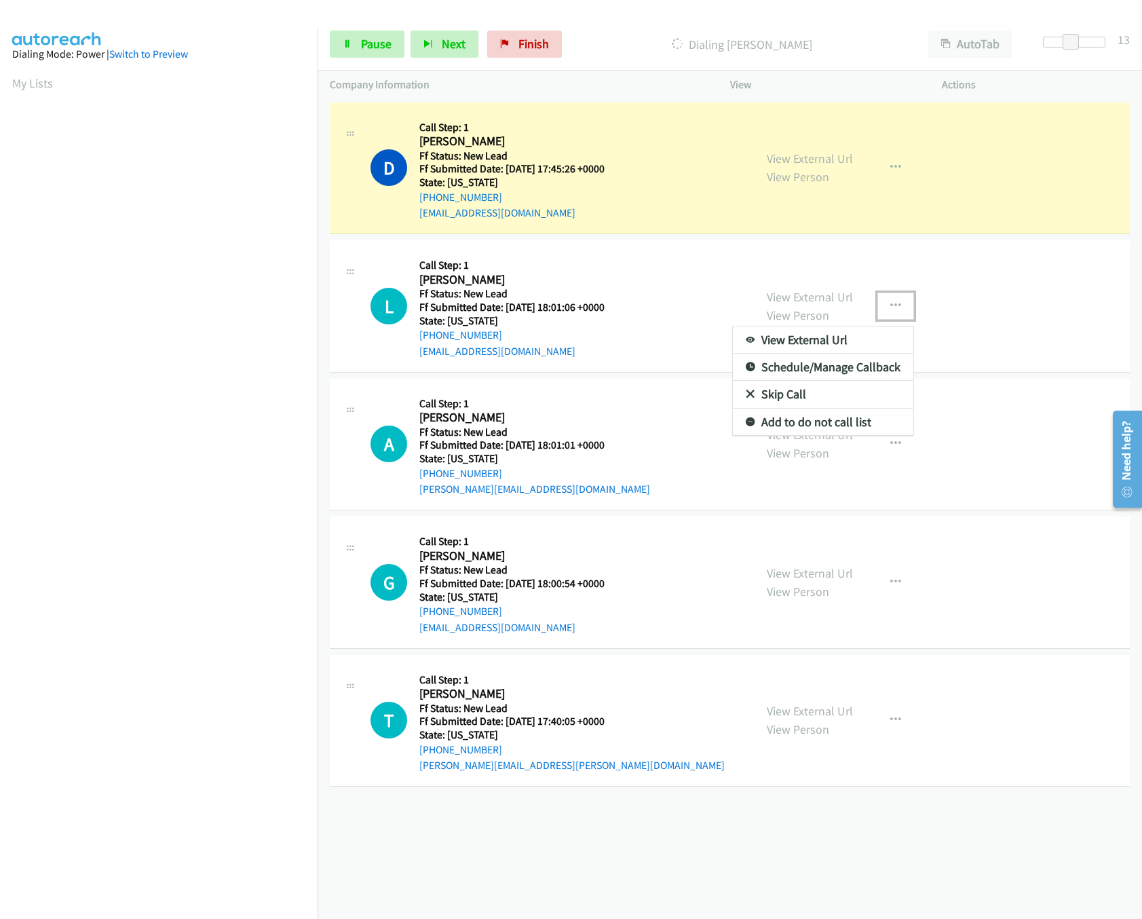
click at [774, 388] on link "Skip Call" at bounding box center [823, 394] width 181 height 27
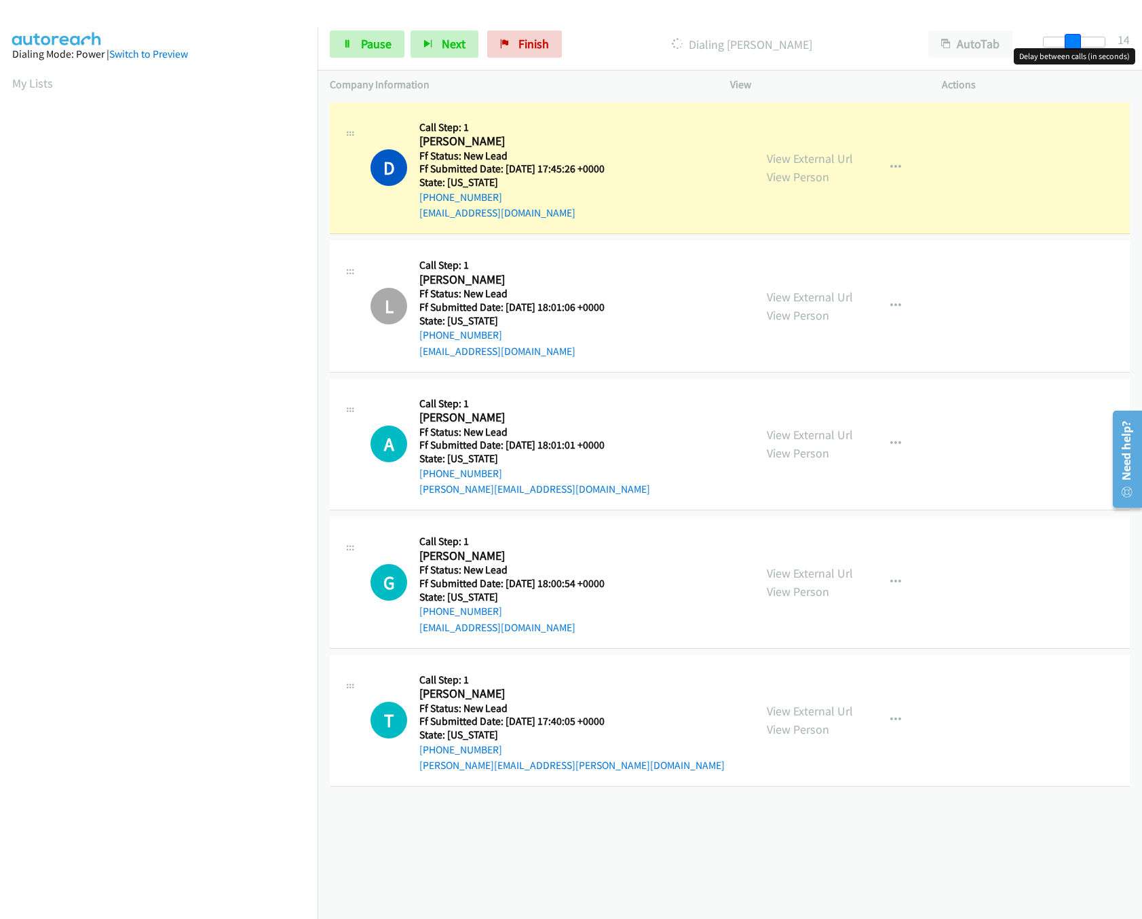
drag, startPoint x: 1076, startPoint y: 37, endPoint x: 1165, endPoint y: 43, distance: 89.1
click at [1142, 43] on html "Start Calls Pause Next Finish Dialing Dustin Kennedy AutoTab AutoTab 14 Company…" at bounding box center [571, 32] width 1142 height 64
click at [341, 41] on link "Pause" at bounding box center [367, 44] width 75 height 27
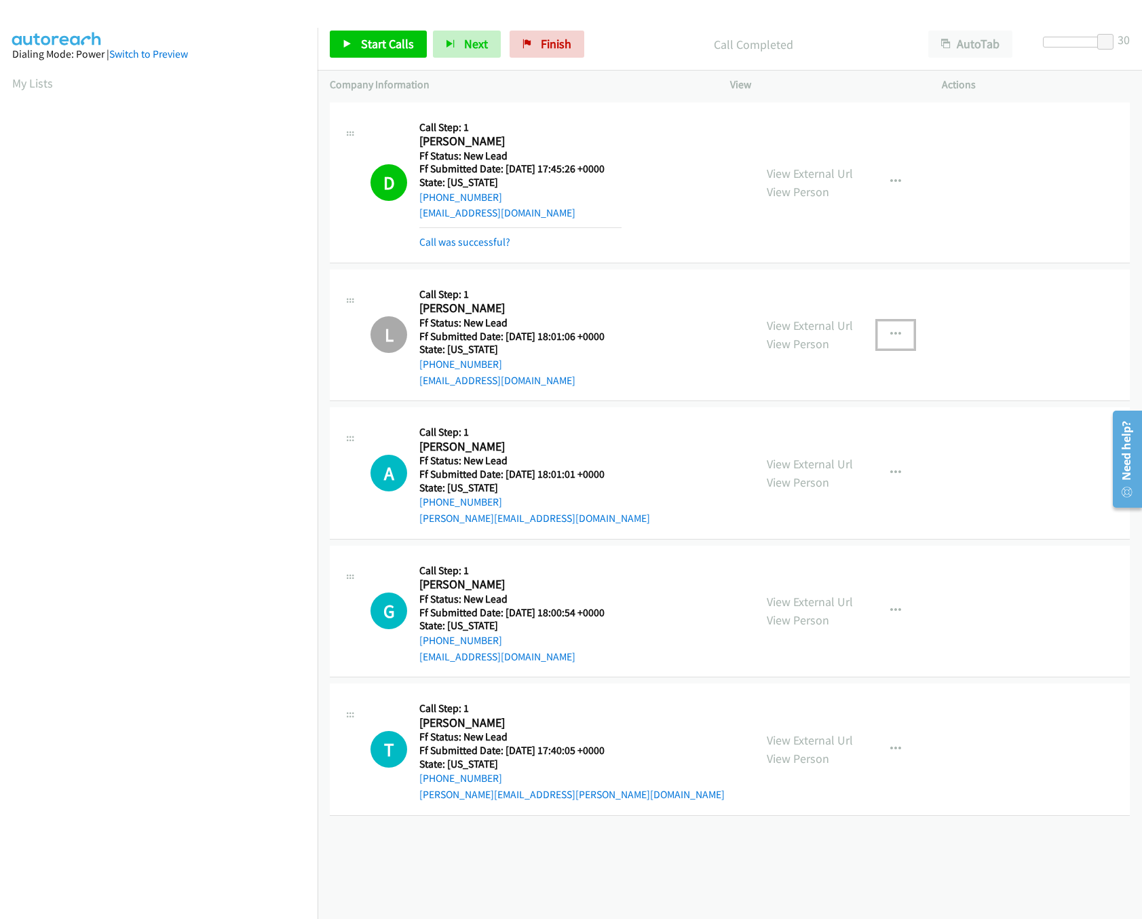
click at [891, 331] on icon "button" at bounding box center [896, 334] width 11 height 11
click at [779, 420] on link "Skip Call" at bounding box center [823, 423] width 181 height 27
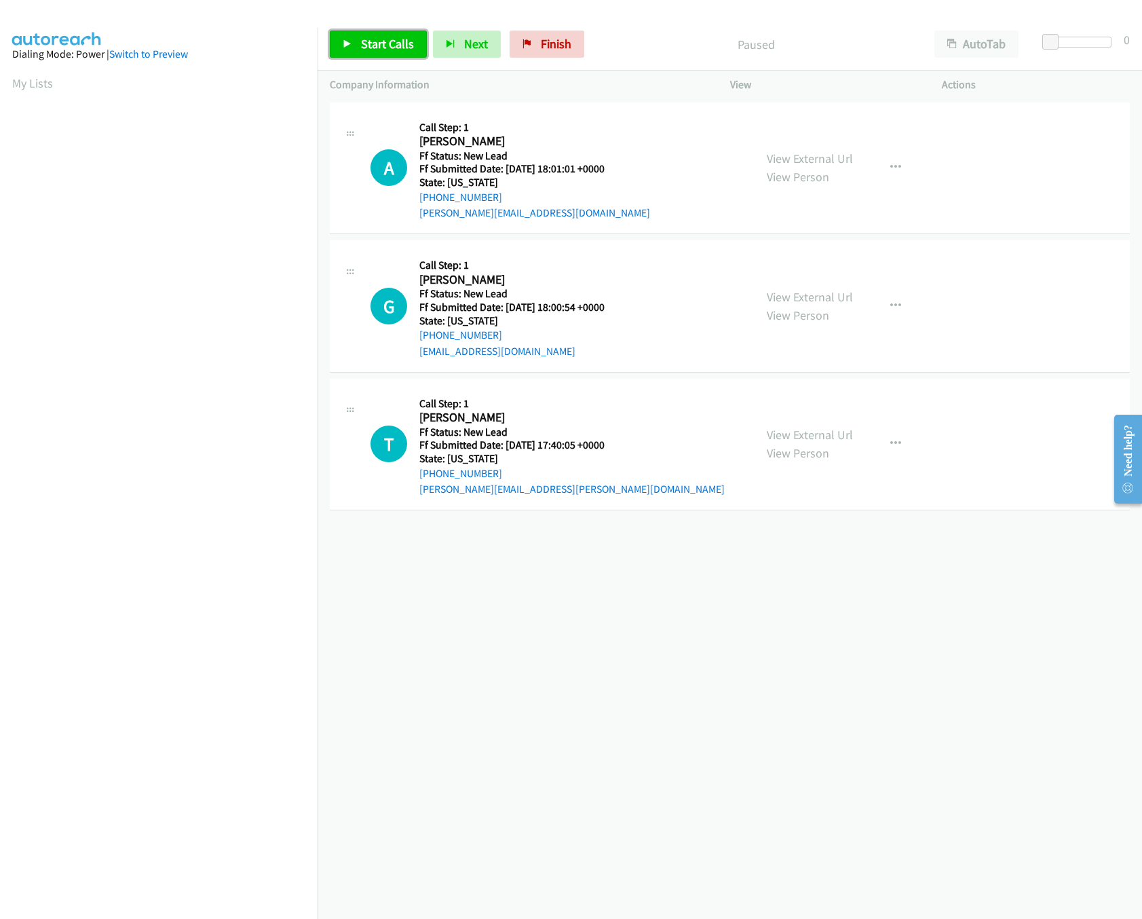
click at [369, 45] on span "Start Calls" at bounding box center [387, 44] width 53 height 16
click at [806, 153] on link "View External Url" at bounding box center [810, 159] width 86 height 16
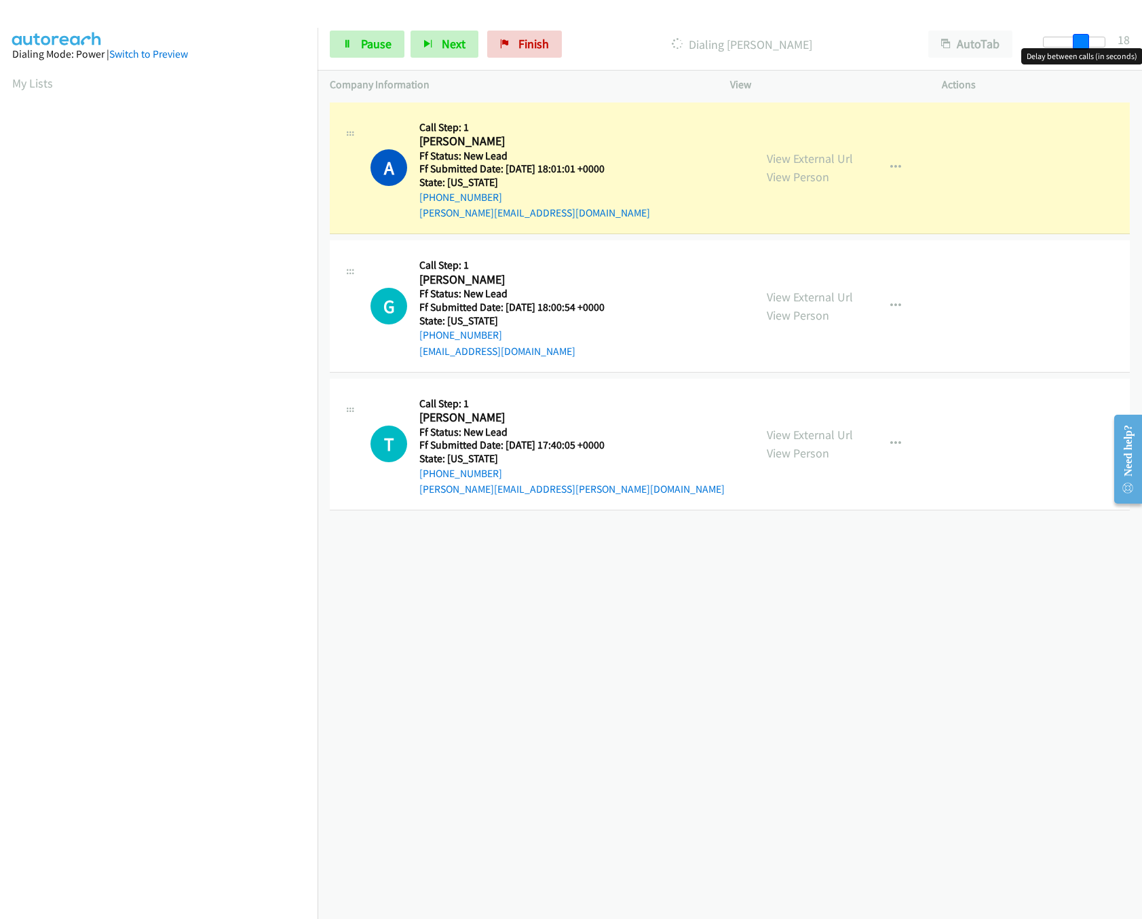
drag, startPoint x: 1054, startPoint y: 41, endPoint x: 1090, endPoint y: 45, distance: 36.2
click at [1090, 45] on span at bounding box center [1081, 42] width 16 height 16
click at [799, 296] on link "View External Url" at bounding box center [810, 297] width 86 height 16
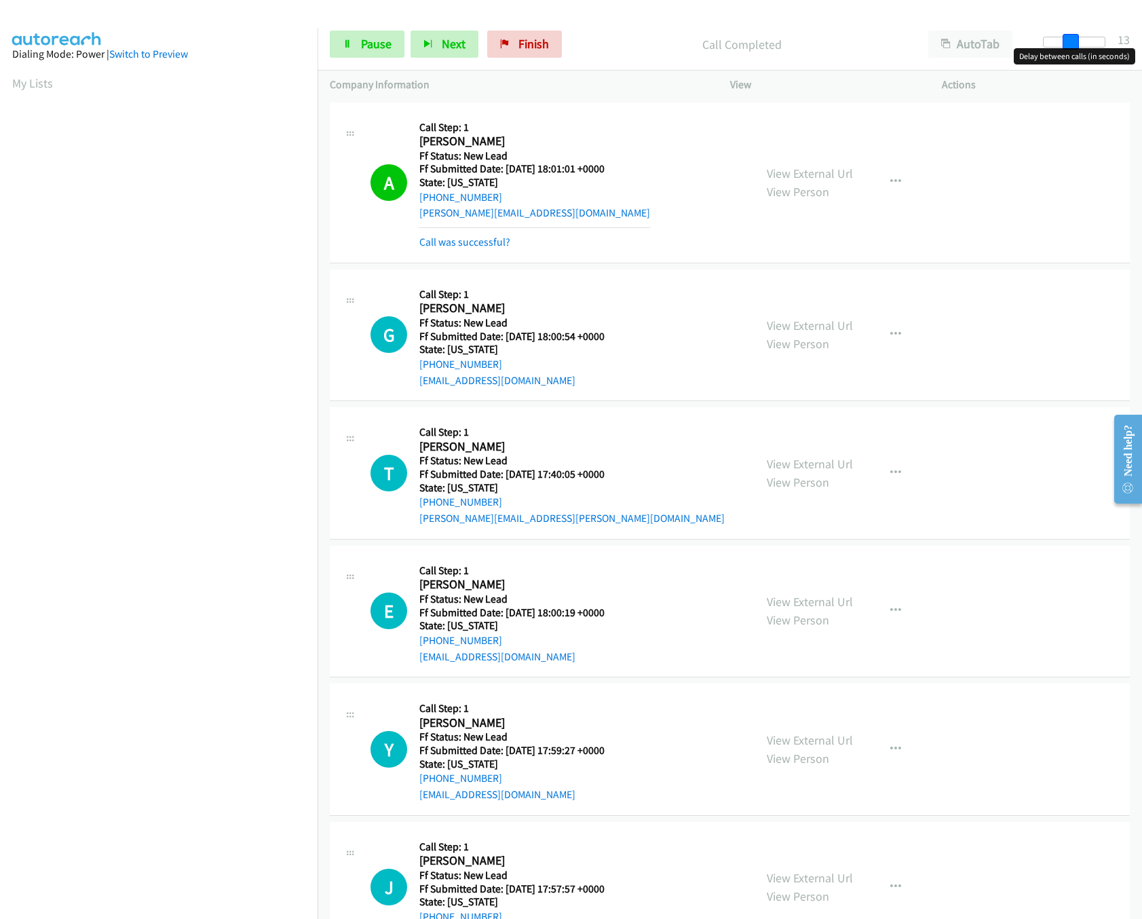
drag, startPoint x: 1081, startPoint y: 37, endPoint x: 1066, endPoint y: 41, distance: 16.0
click at [1069, 41] on span at bounding box center [1071, 42] width 16 height 16
click at [797, 463] on link "View External Url" at bounding box center [810, 464] width 86 height 16
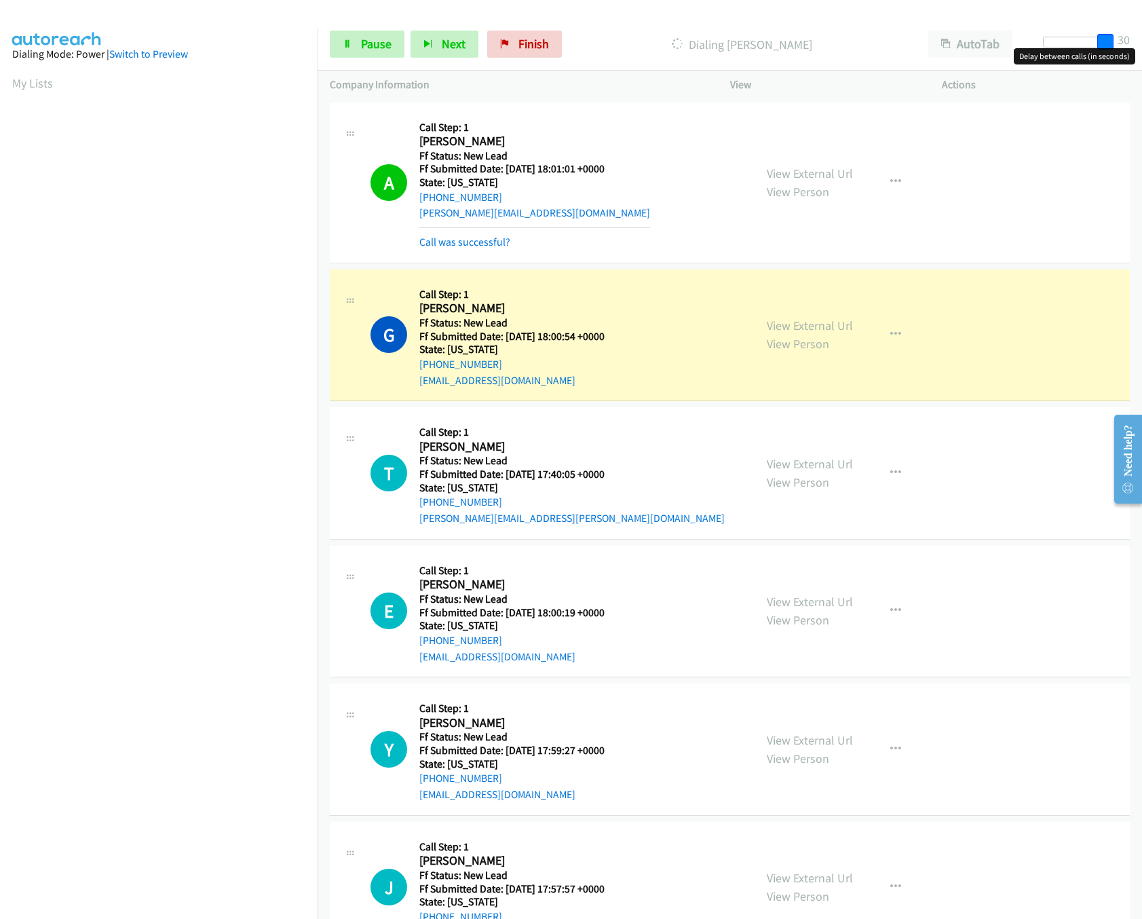
drag, startPoint x: 1061, startPoint y: 41, endPoint x: 1155, endPoint y: 45, distance: 93.7
click at [1142, 45] on html "Start Calls Pause Next Finish Dialing Geetu Babu AutoTab AutoTab 30 Company Inf…" at bounding box center [571, 32] width 1142 height 64
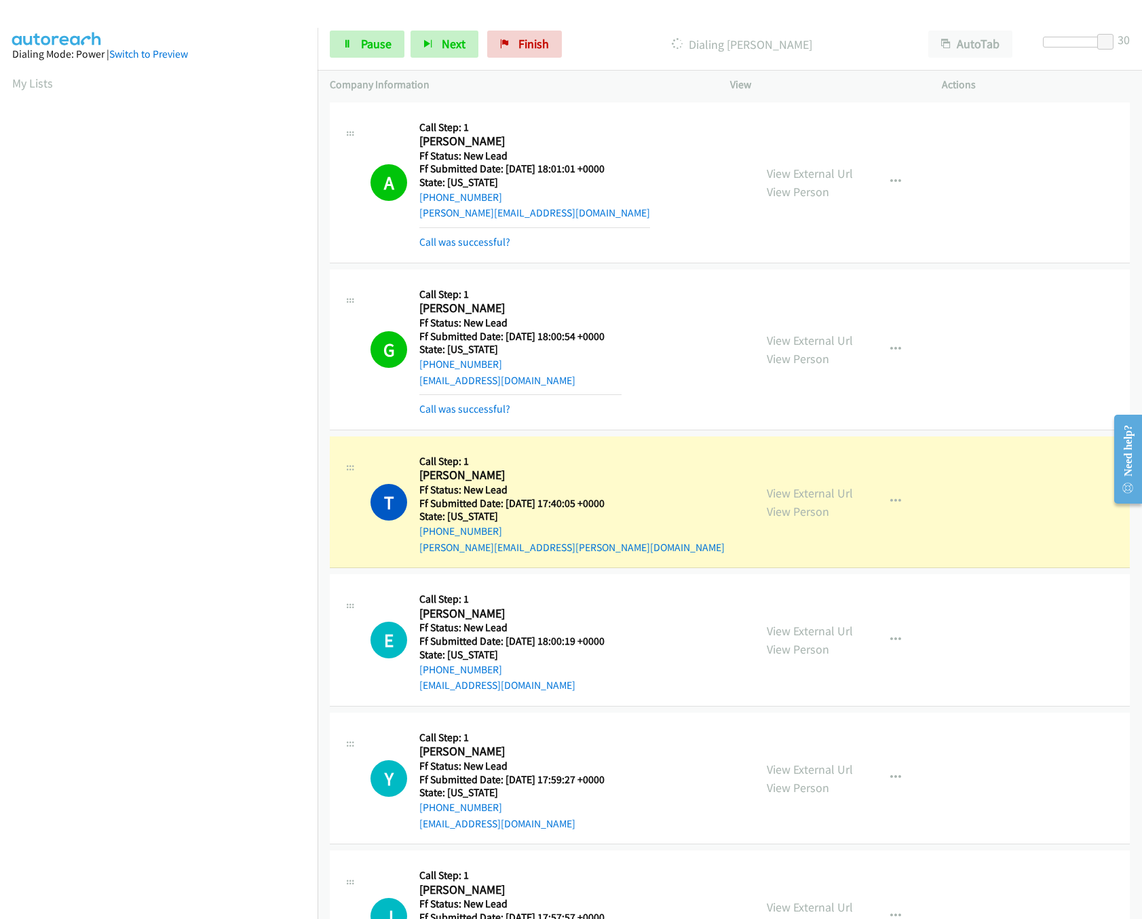
scroll to position [90, 0]
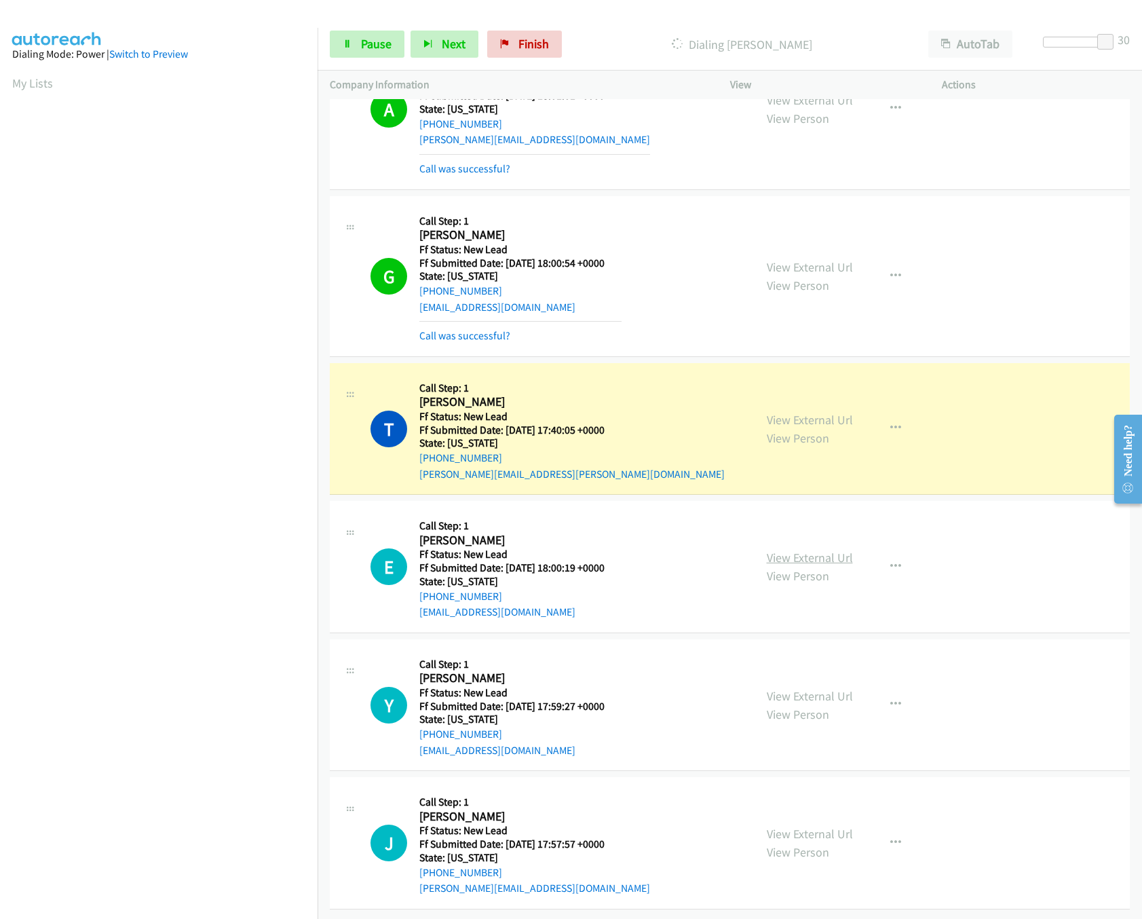
click at [815, 550] on link "View External Url" at bounding box center [810, 558] width 86 height 16
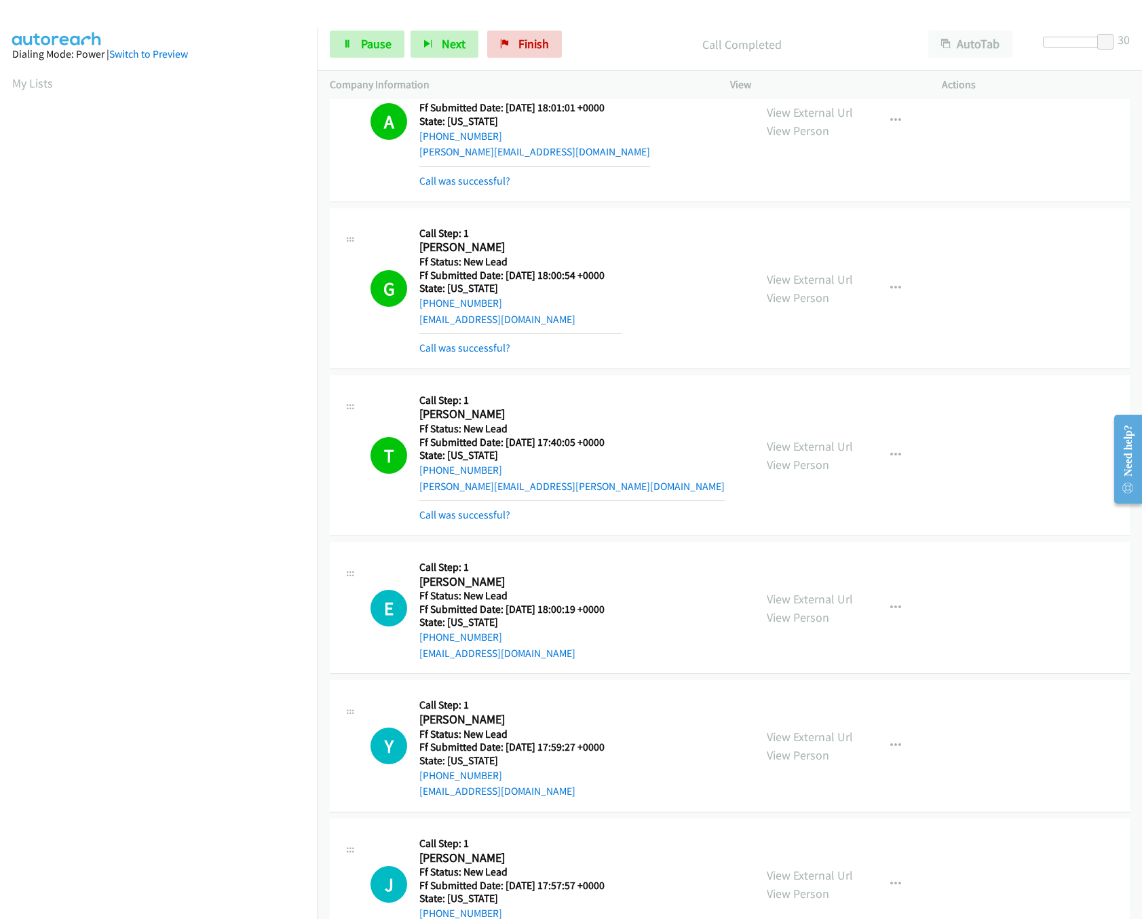
scroll to position [120, 0]
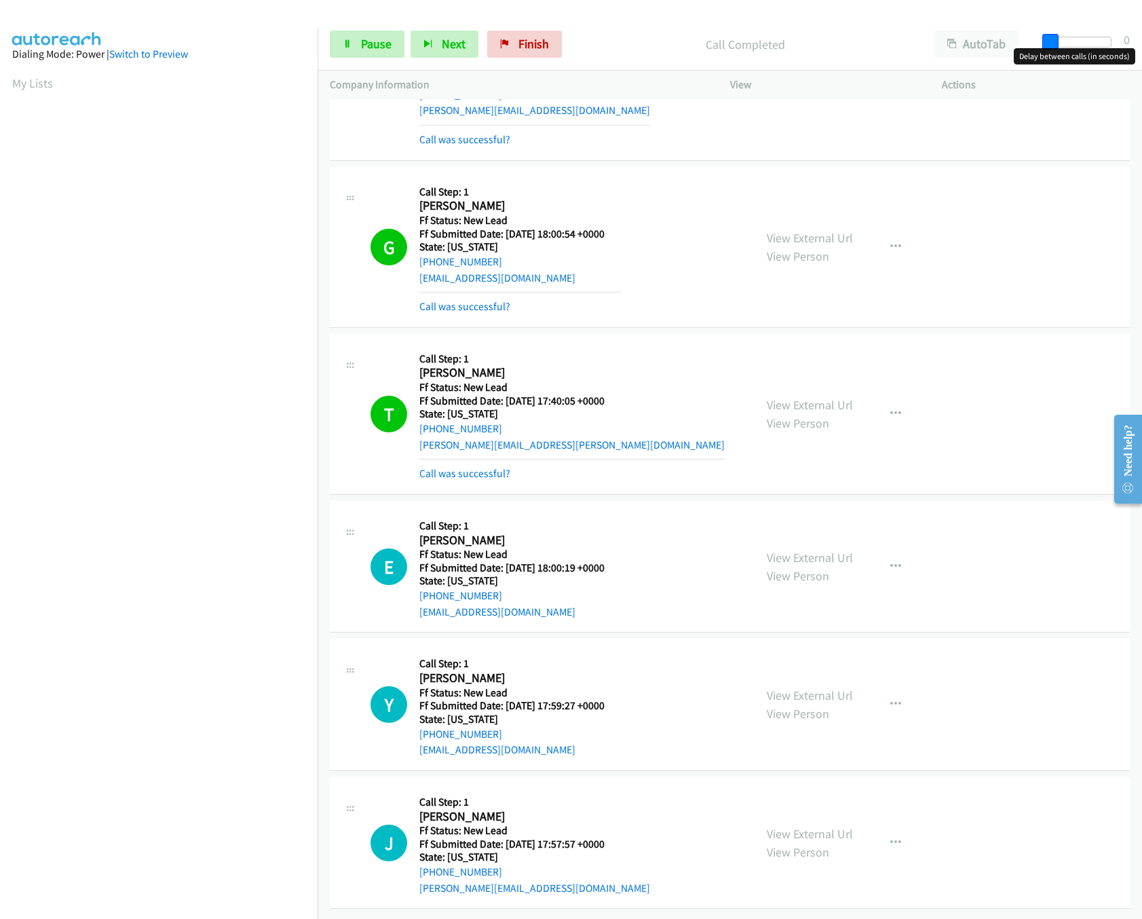
drag, startPoint x: 1107, startPoint y: 39, endPoint x: 929, endPoint y: 63, distance: 179.5
click at [929, 63] on div "Start Calls Pause Next Finish Call Completed AutoTab AutoTab 0" at bounding box center [730, 44] width 825 height 52
click at [793, 688] on link "View External Url" at bounding box center [810, 696] width 86 height 16
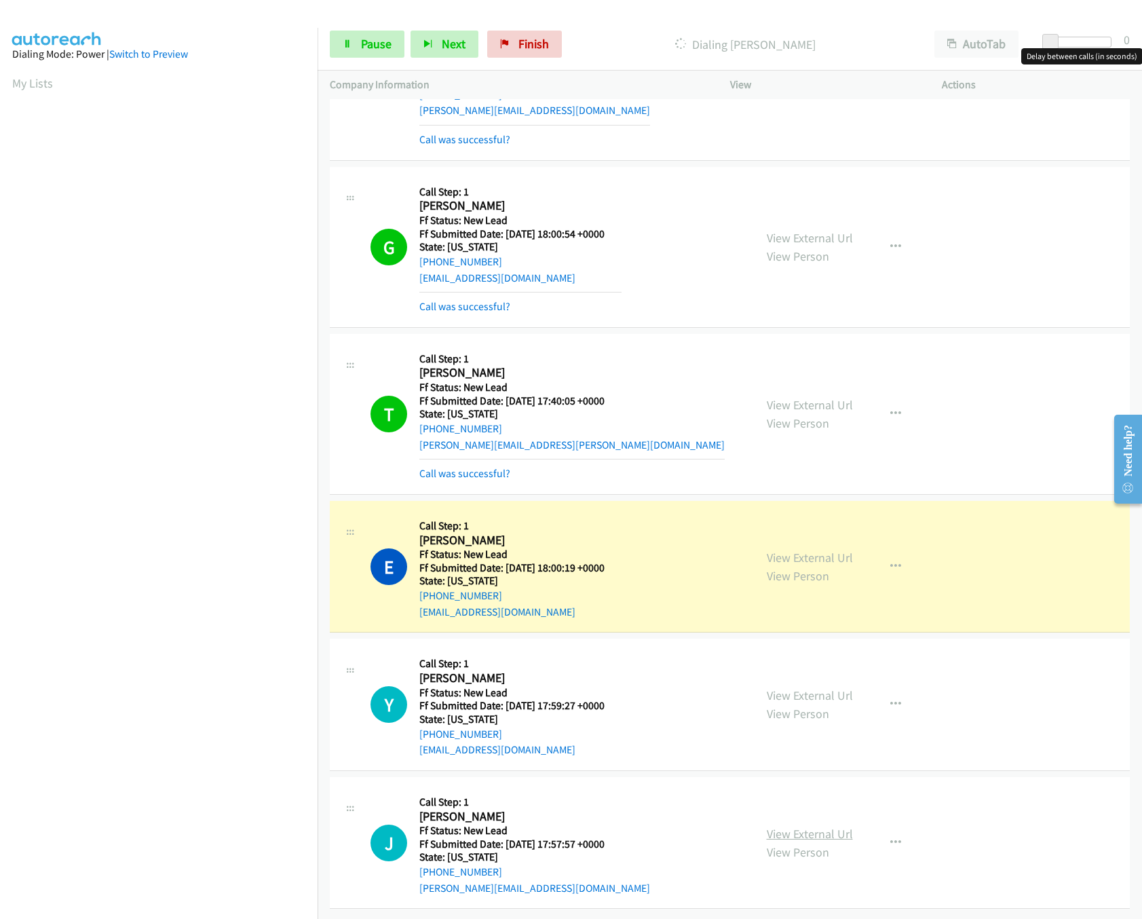
click at [797, 826] on link "View External Url" at bounding box center [810, 834] width 86 height 16
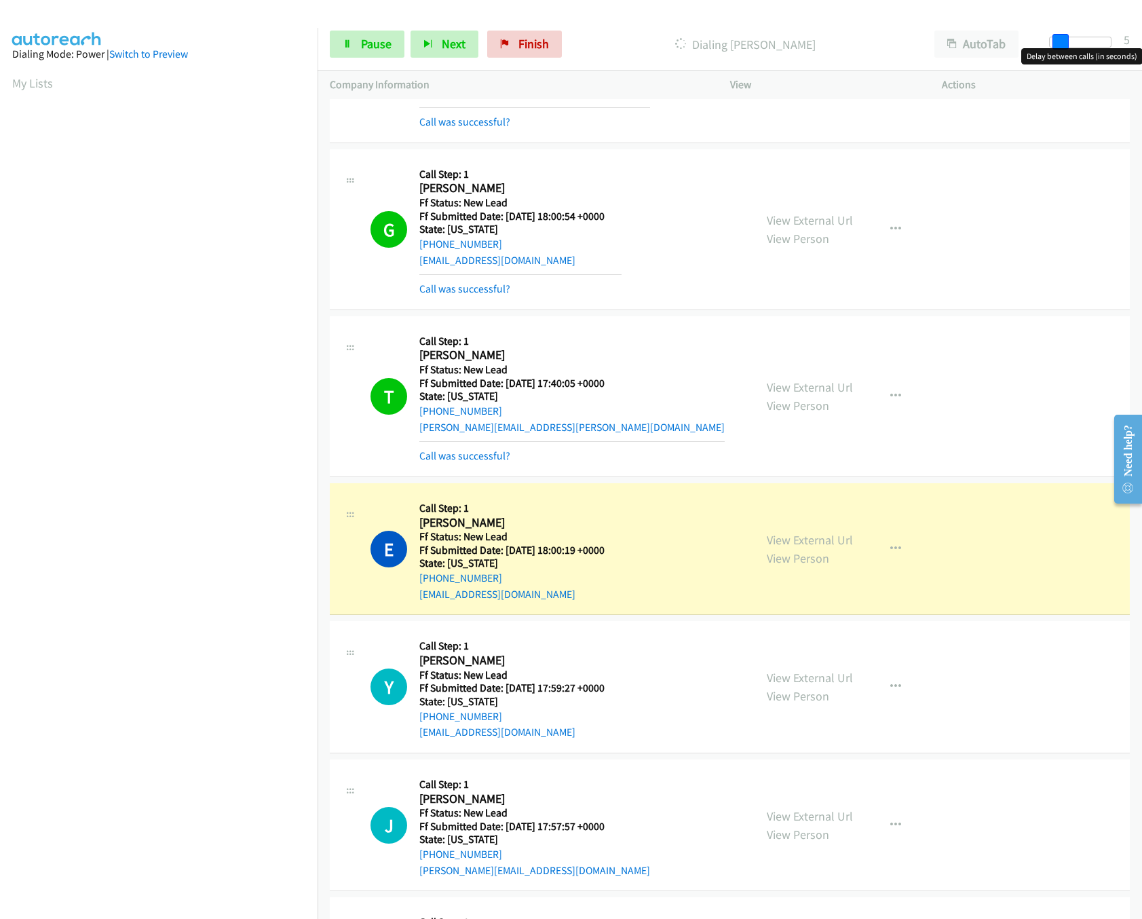
drag, startPoint x: 1043, startPoint y: 41, endPoint x: 1054, endPoint y: 41, distance: 10.2
click at [1054, 41] on span at bounding box center [1061, 42] width 16 height 16
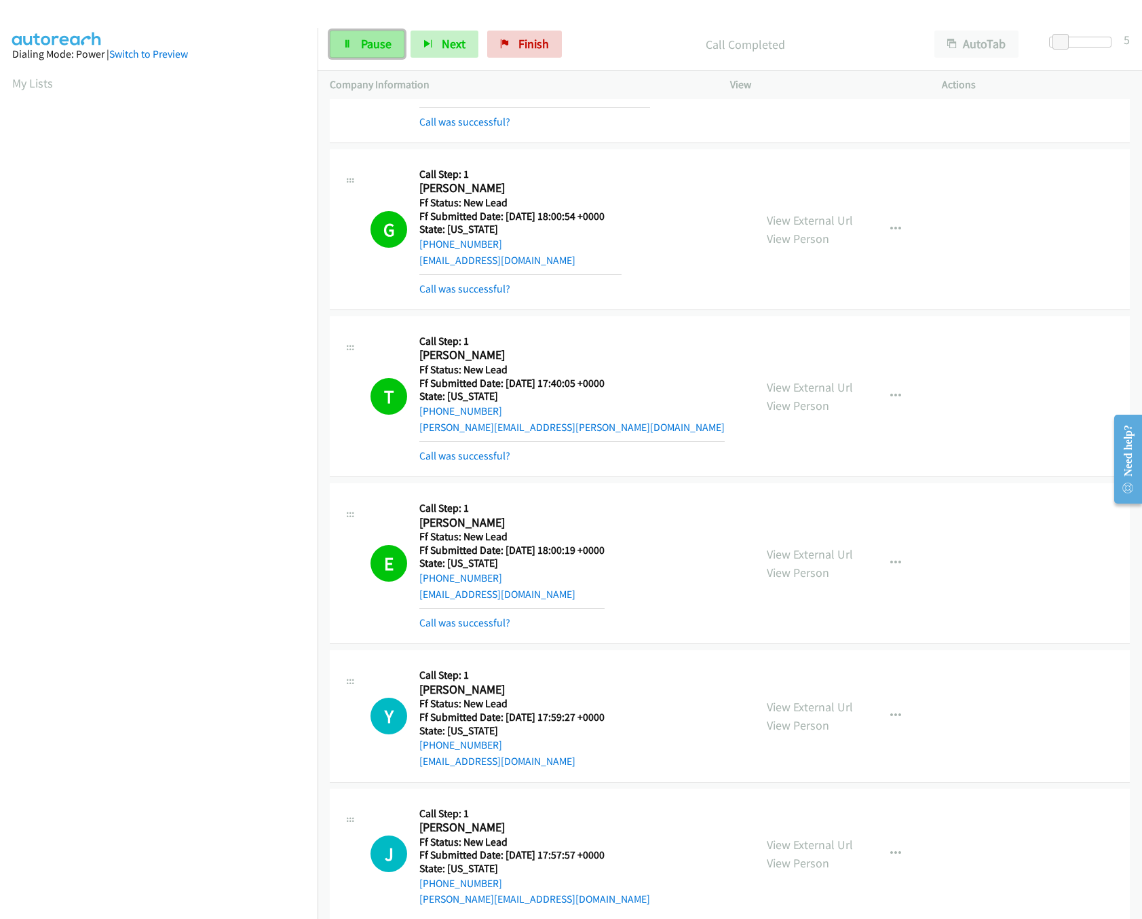
click at [350, 57] on link "Pause" at bounding box center [367, 44] width 75 height 27
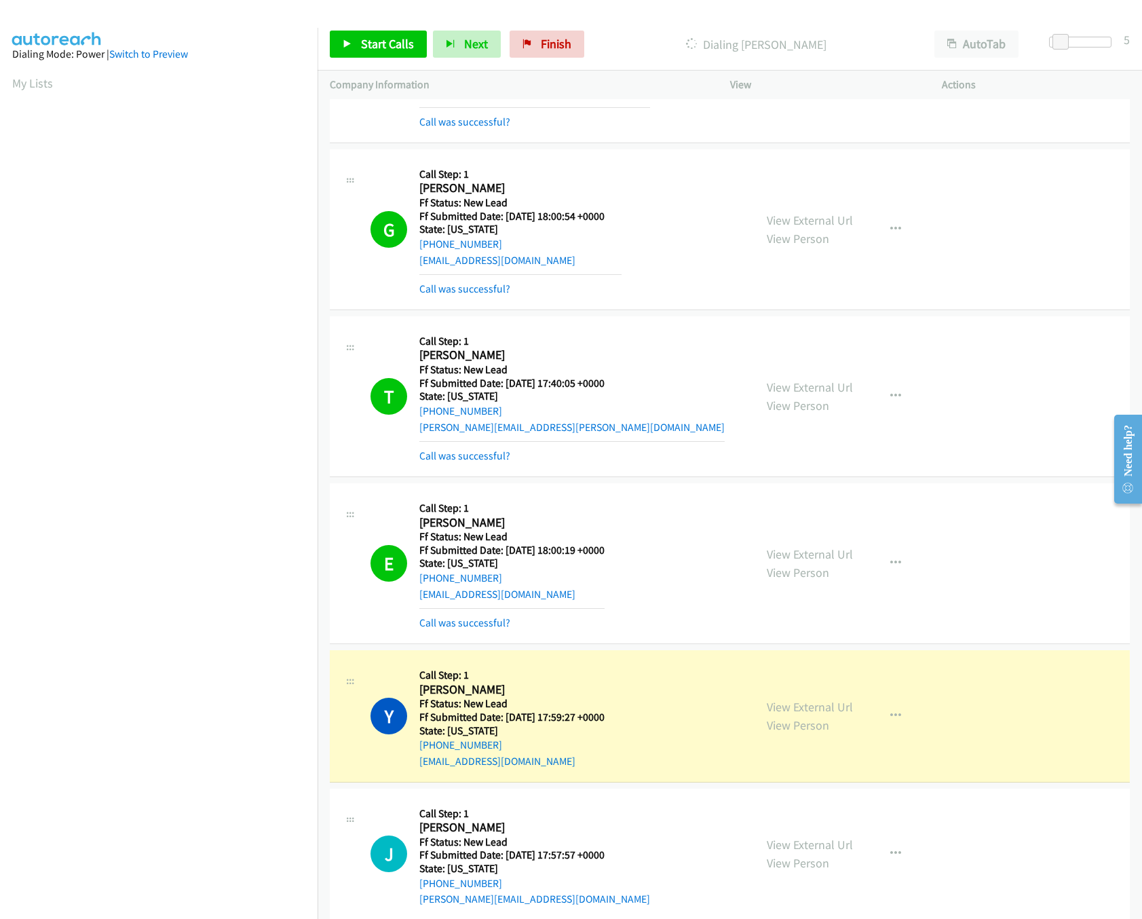
click at [214, 829] on nav "Dialing Mode: Power | Switch to Preview My Lists" at bounding box center [159, 487] width 318 height 919
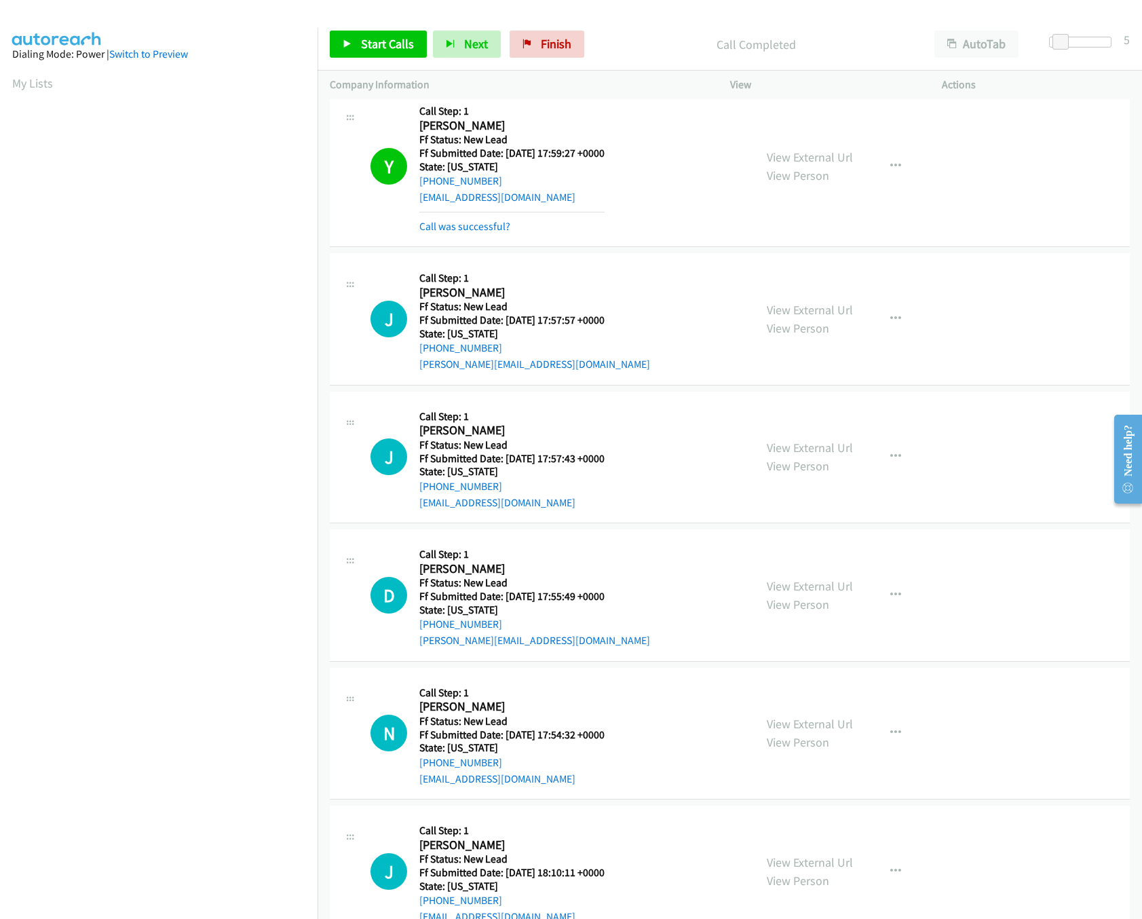
scroll to position [732, 0]
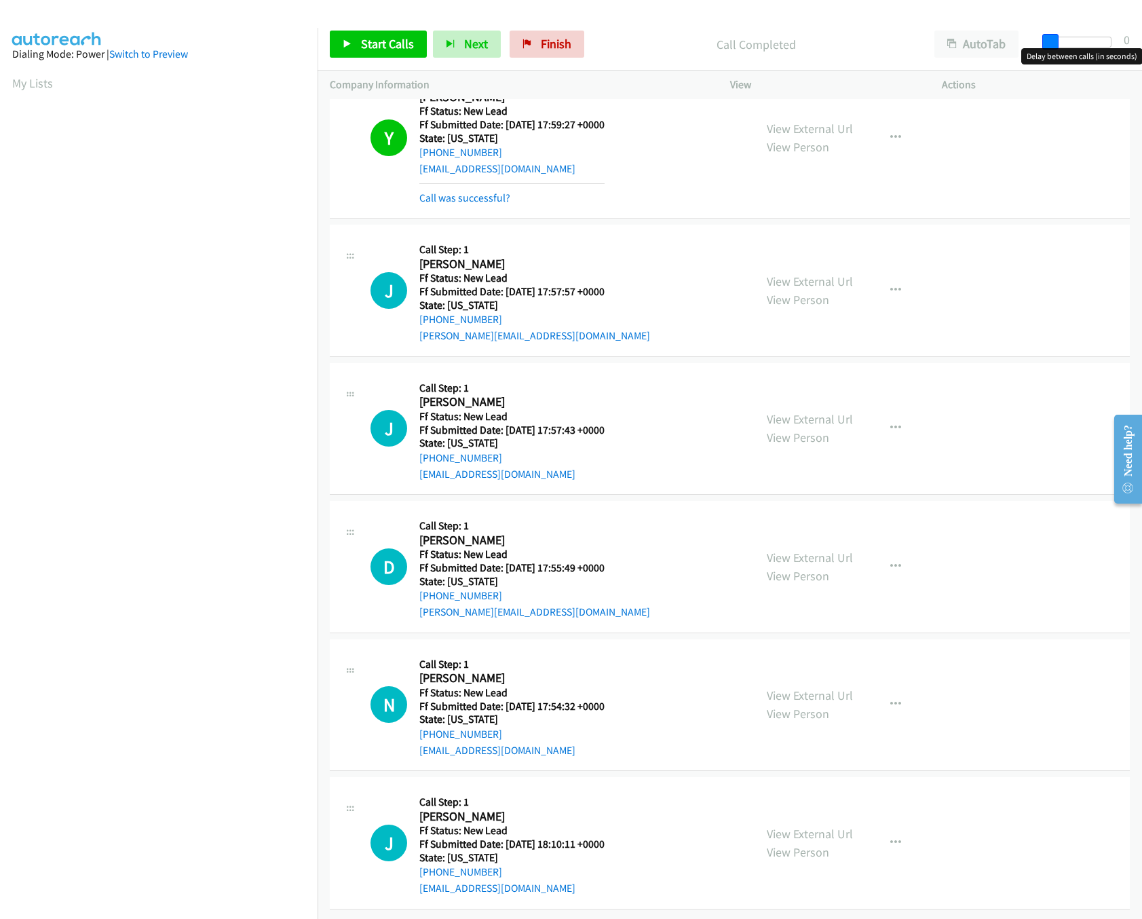
drag, startPoint x: 1065, startPoint y: 37, endPoint x: 1033, endPoint y: 37, distance: 32.6
click at [1033, 37] on div "Start Calls Pause Next Finish Call Completed AutoTab AutoTab 0" at bounding box center [730, 44] width 825 height 52
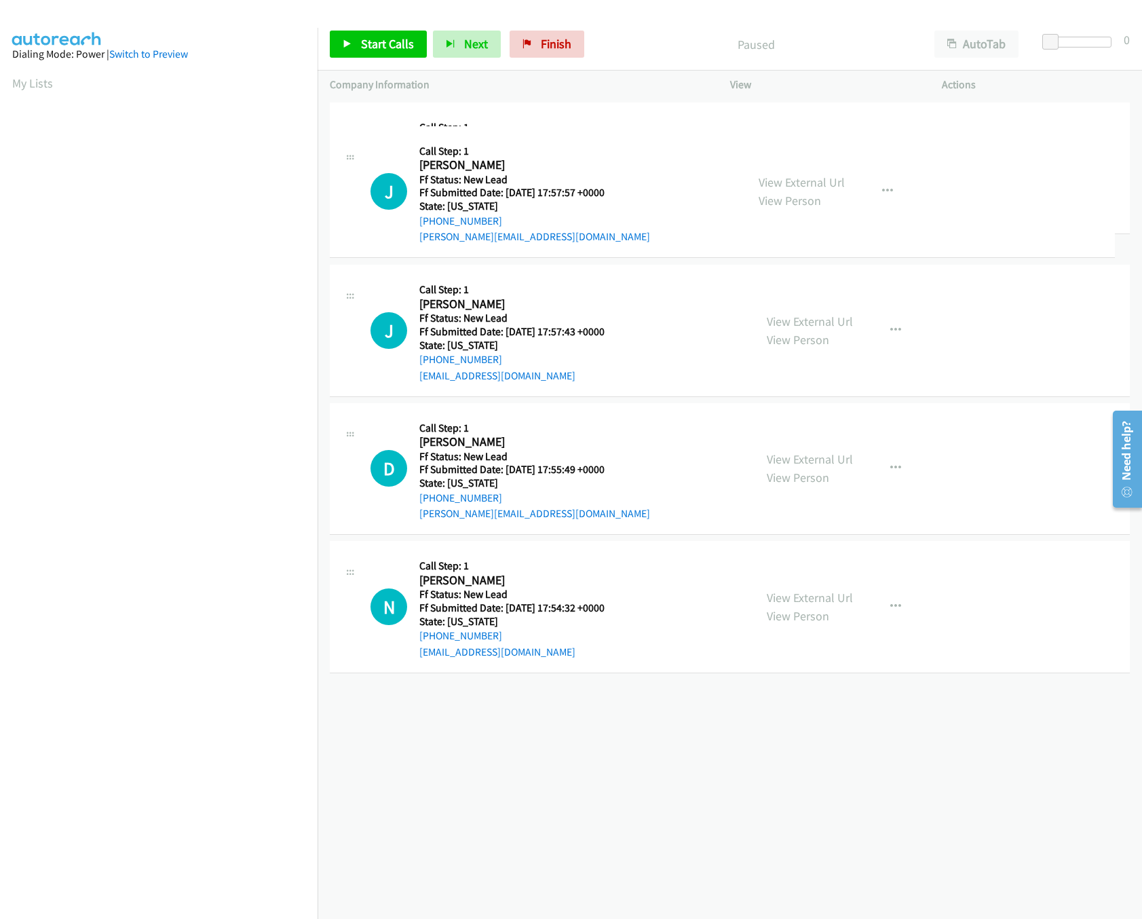
drag, startPoint x: 468, startPoint y: 316, endPoint x: 548, endPoint y: 161, distance: 174.0
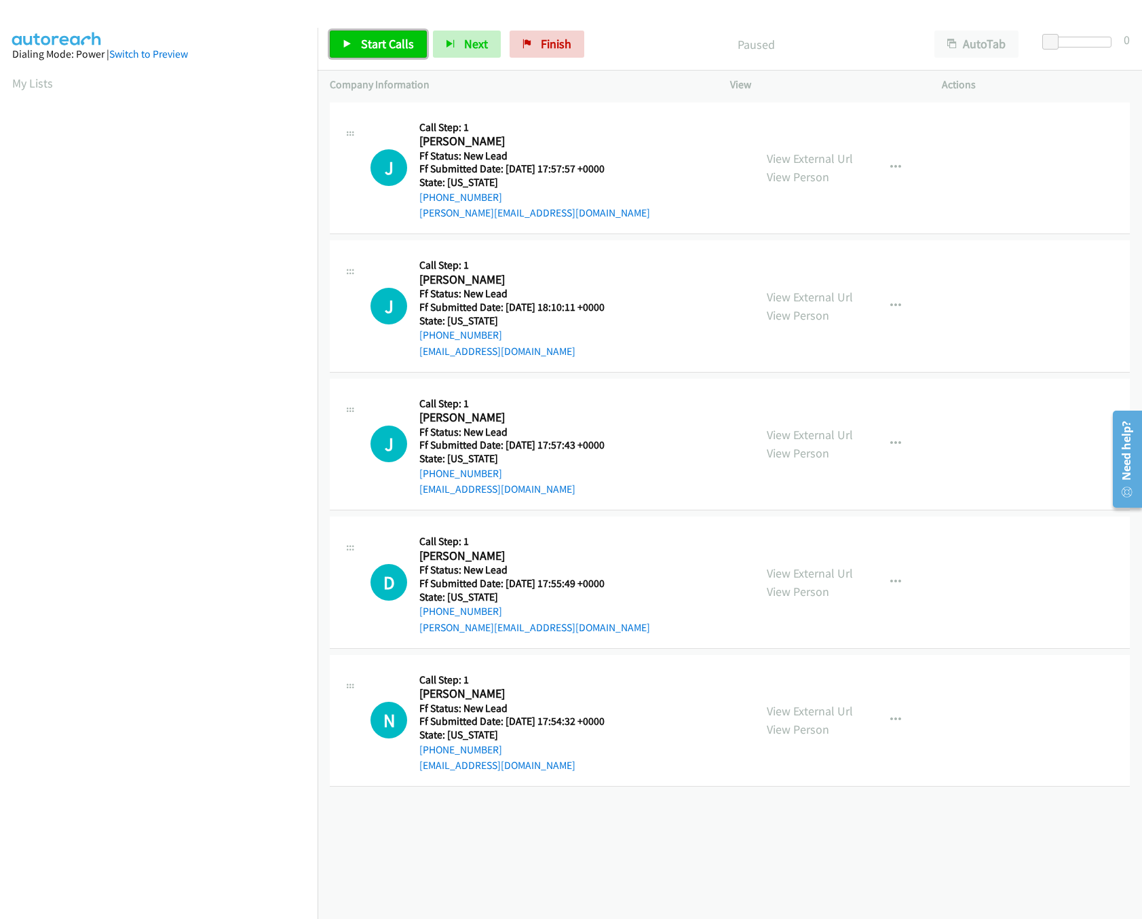
click at [388, 52] on link "Start Calls" at bounding box center [378, 44] width 97 height 27
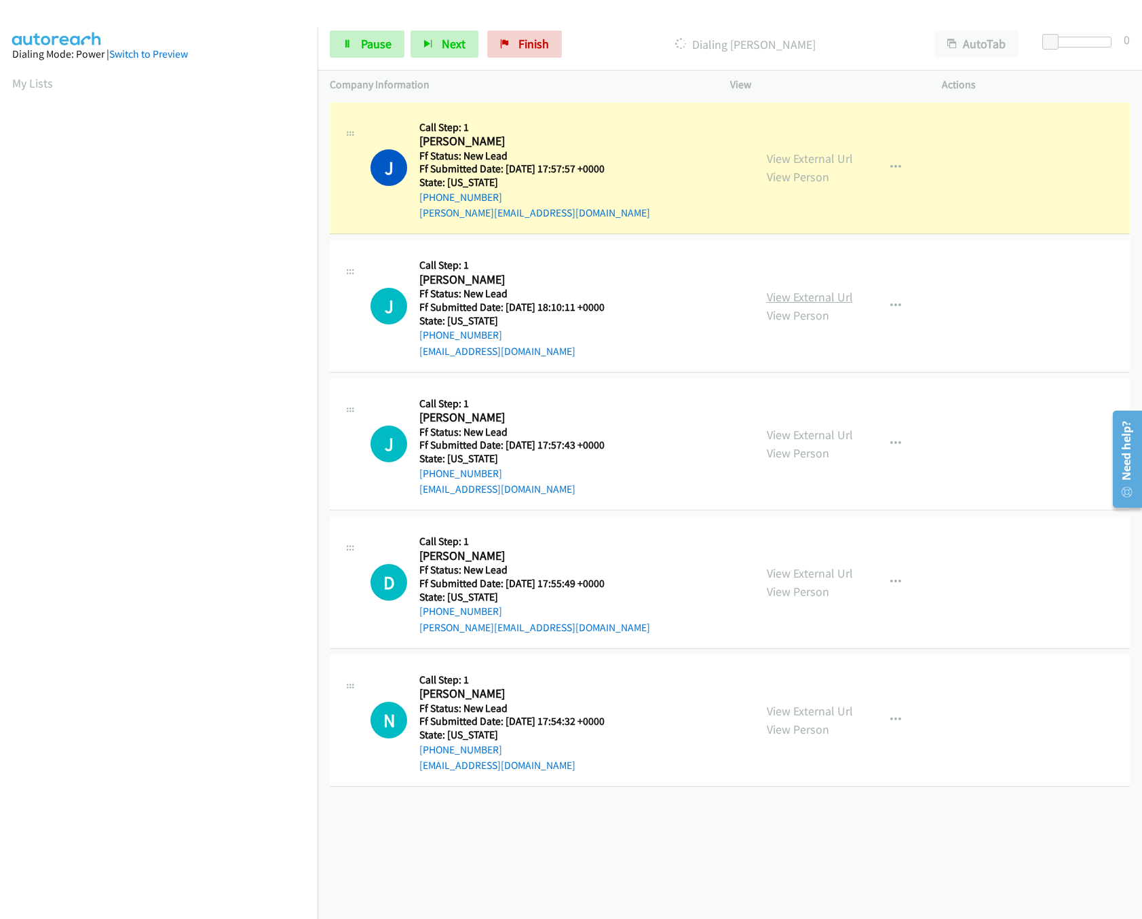
click at [809, 301] on link "View External Url" at bounding box center [810, 297] width 86 height 16
click at [678, 841] on div "+1 415-964-1034 Call failed - Please reload the list and try again The Callbar …" at bounding box center [730, 509] width 825 height 820
drag, startPoint x: 1049, startPoint y: 41, endPoint x: 1111, endPoint y: 41, distance: 61.1
click at [1111, 41] on span at bounding box center [1106, 42] width 16 height 16
click at [850, 20] on div "Start Calls Pause Next Finish Dialing Jeremy Turcaud AutoTab AutoTab 30" at bounding box center [730, 44] width 825 height 52
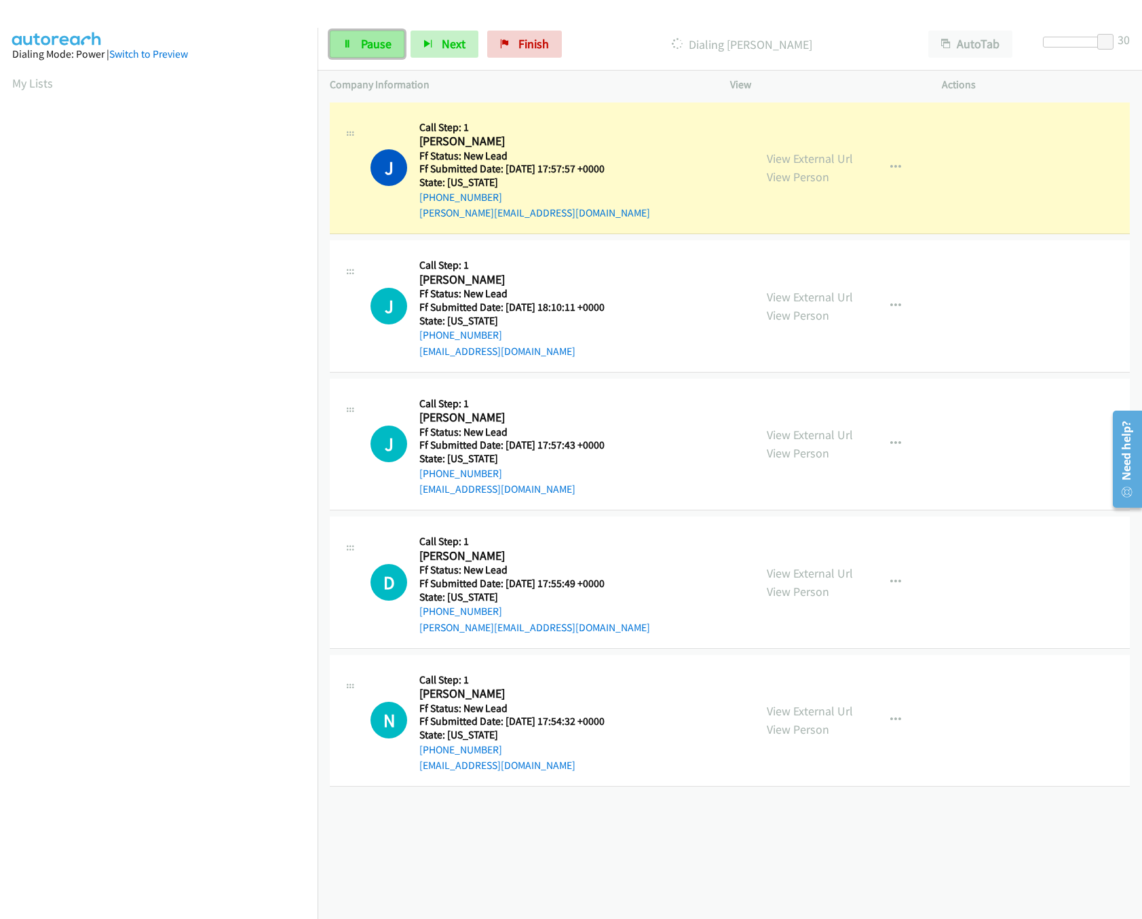
click at [367, 55] on link "Pause" at bounding box center [367, 44] width 75 height 27
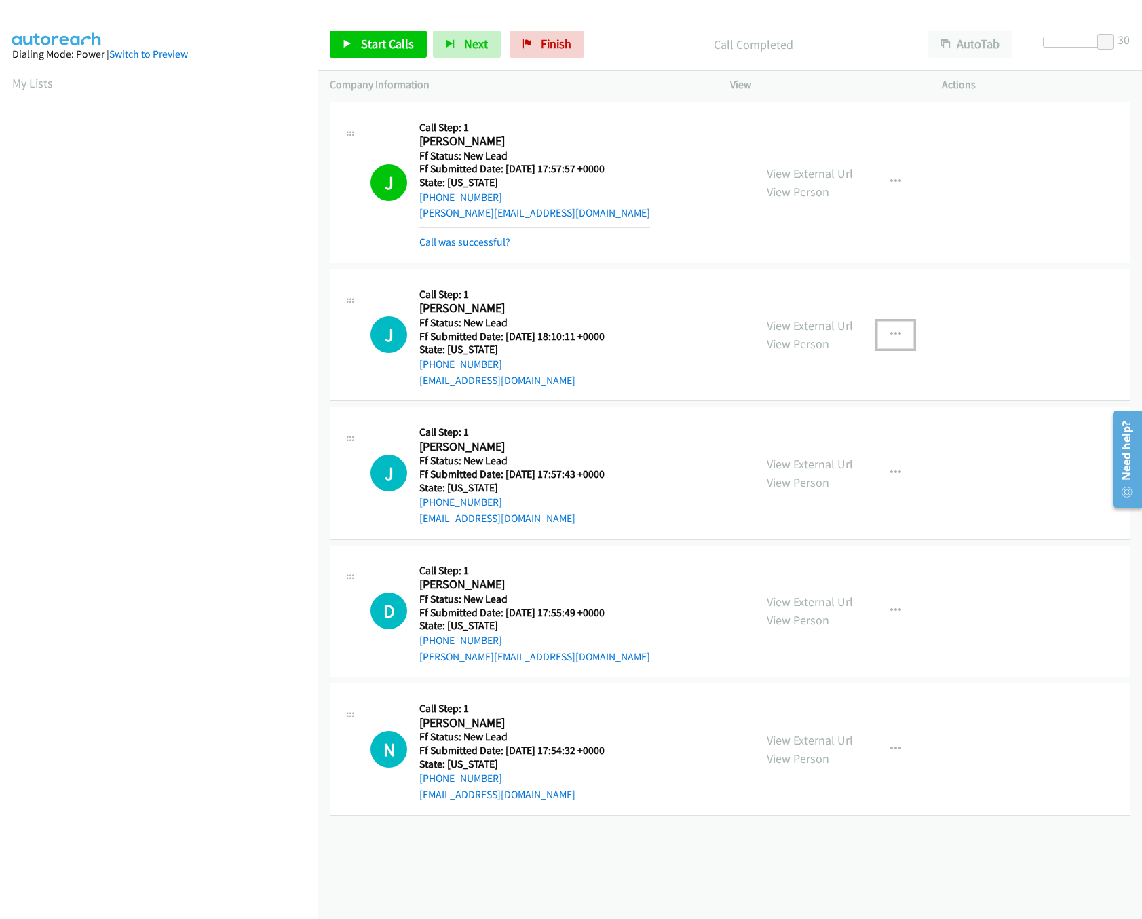
click at [880, 332] on button "button" at bounding box center [896, 334] width 37 height 27
click at [783, 424] on link "Skip Call" at bounding box center [823, 423] width 181 height 27
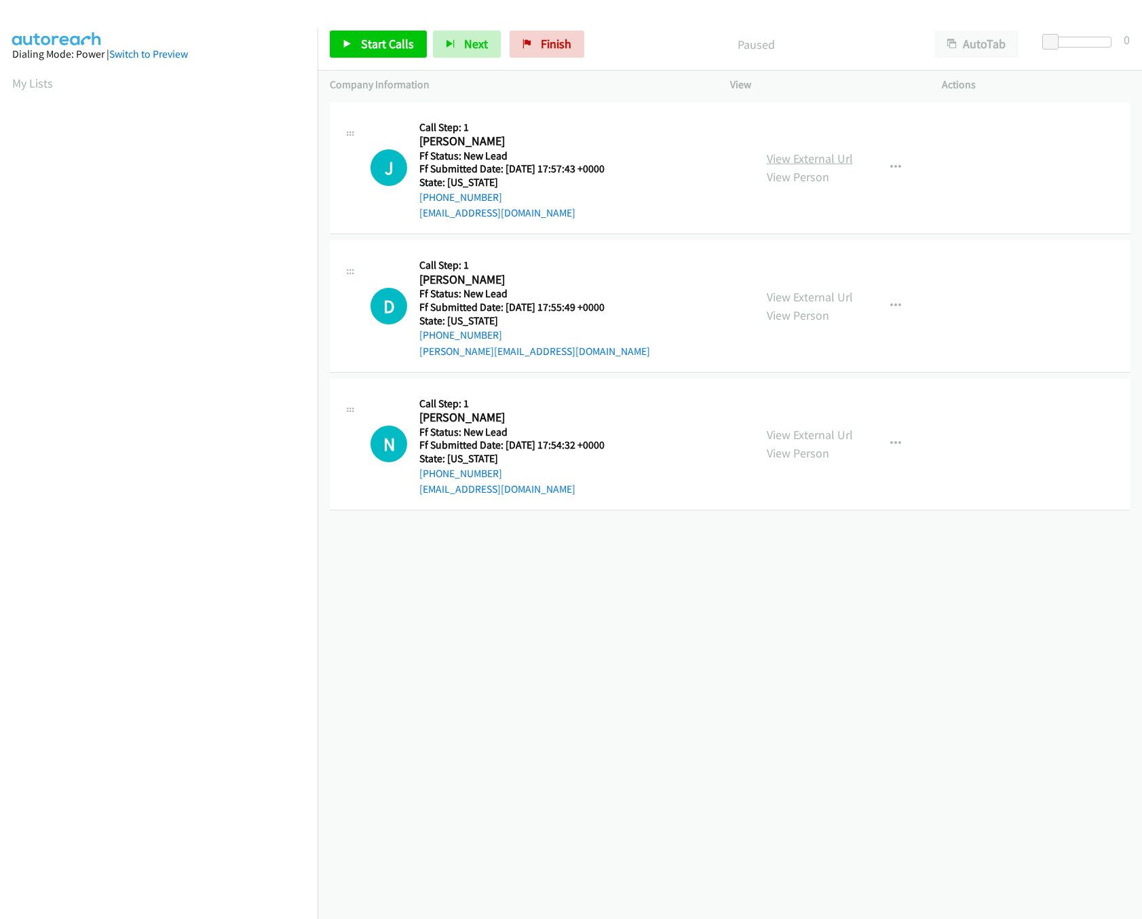
click at [815, 161] on link "View External Url" at bounding box center [810, 159] width 86 height 16
click at [790, 308] on link "View Person" at bounding box center [798, 316] width 62 height 16
click at [790, 294] on link "View External Url" at bounding box center [810, 297] width 86 height 16
drag, startPoint x: 572, startPoint y: 624, endPoint x: 532, endPoint y: 356, distance: 270.4
click at [572, 622] on div "+1 415-964-1034 Call failed - Please reload the list and try again The Callbar …" at bounding box center [730, 509] width 825 height 820
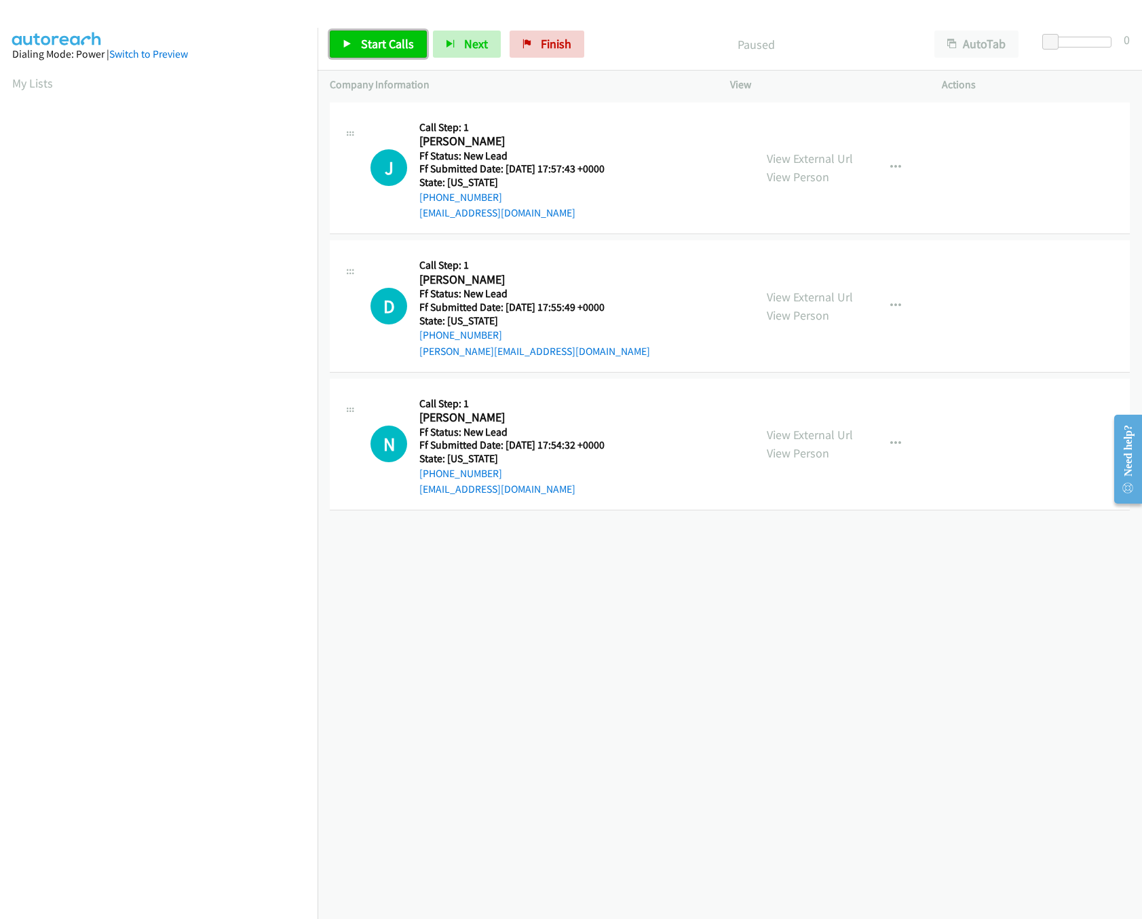
click at [379, 49] on span "Start Calls" at bounding box center [387, 44] width 53 height 16
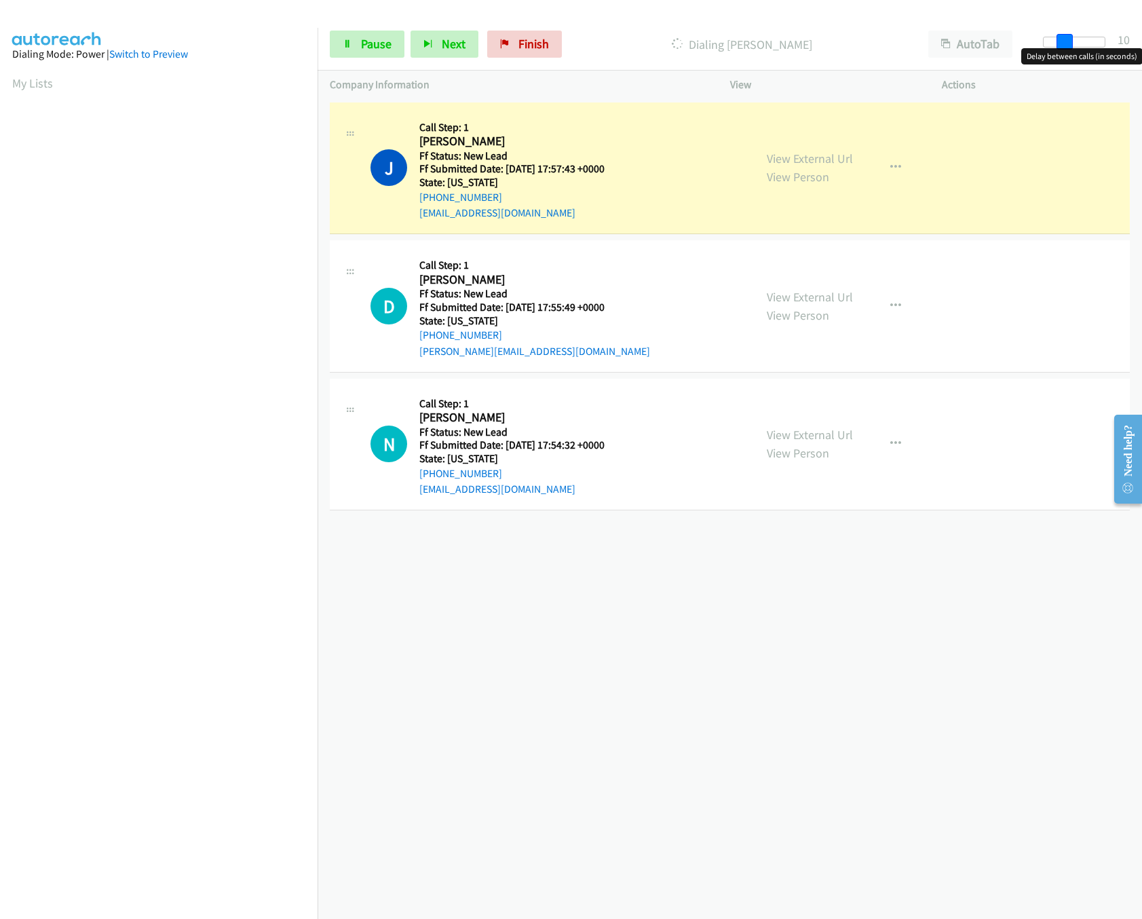
drag, startPoint x: 1053, startPoint y: 37, endPoint x: 1074, endPoint y: 43, distance: 21.9
click at [1074, 43] on div at bounding box center [1074, 42] width 62 height 11
click at [825, 436] on link "View External Url" at bounding box center [810, 435] width 86 height 16
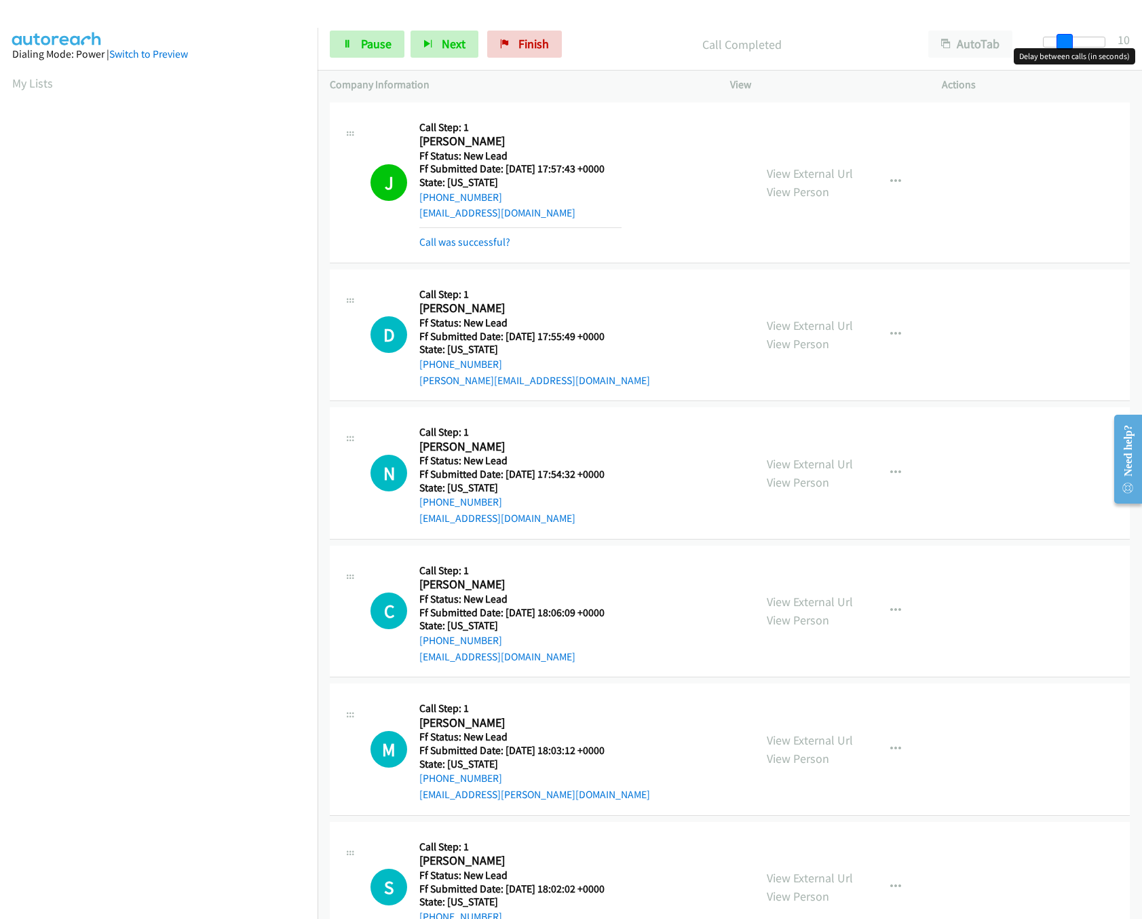
click at [1064, 41] on span at bounding box center [1065, 42] width 16 height 16
drag, startPoint x: 1064, startPoint y: 41, endPoint x: 1073, endPoint y: 35, distance: 11.3
click at [1073, 35] on span at bounding box center [1075, 42] width 16 height 16
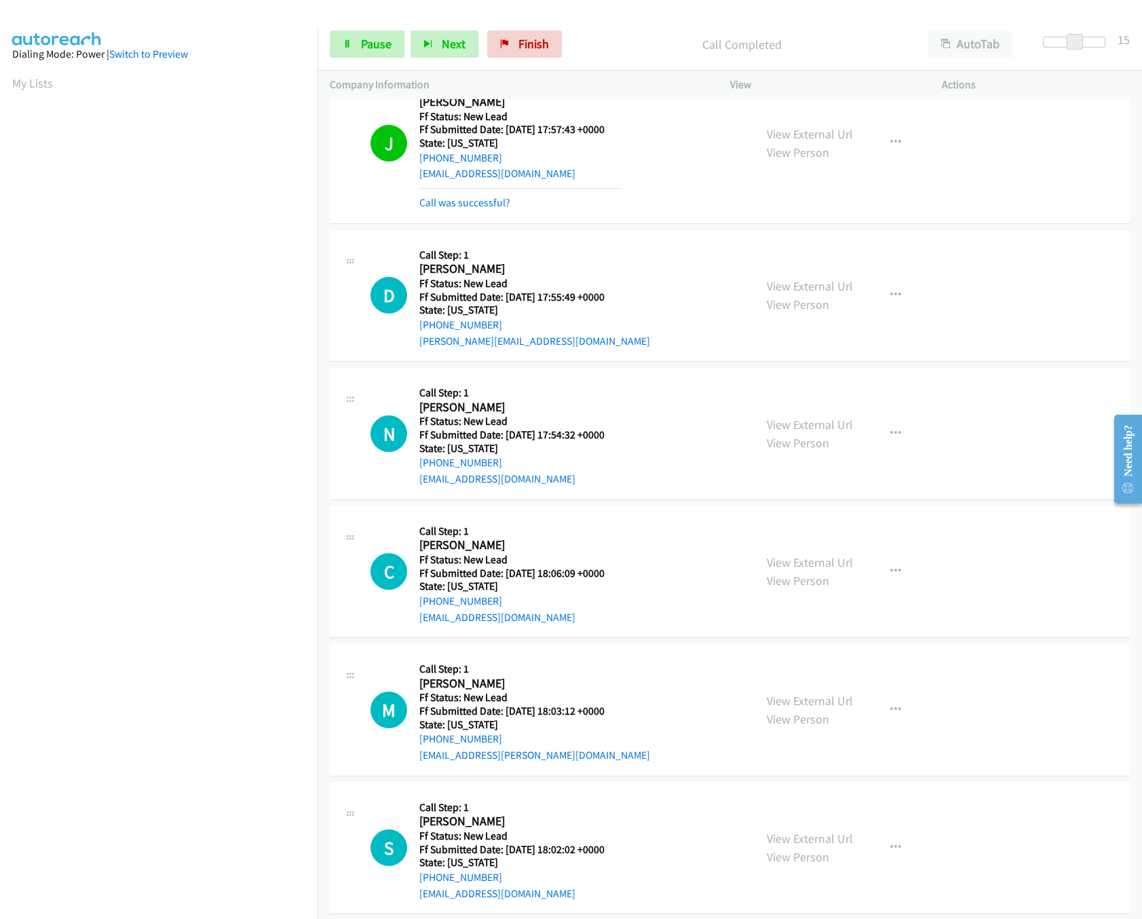
scroll to position [61, 0]
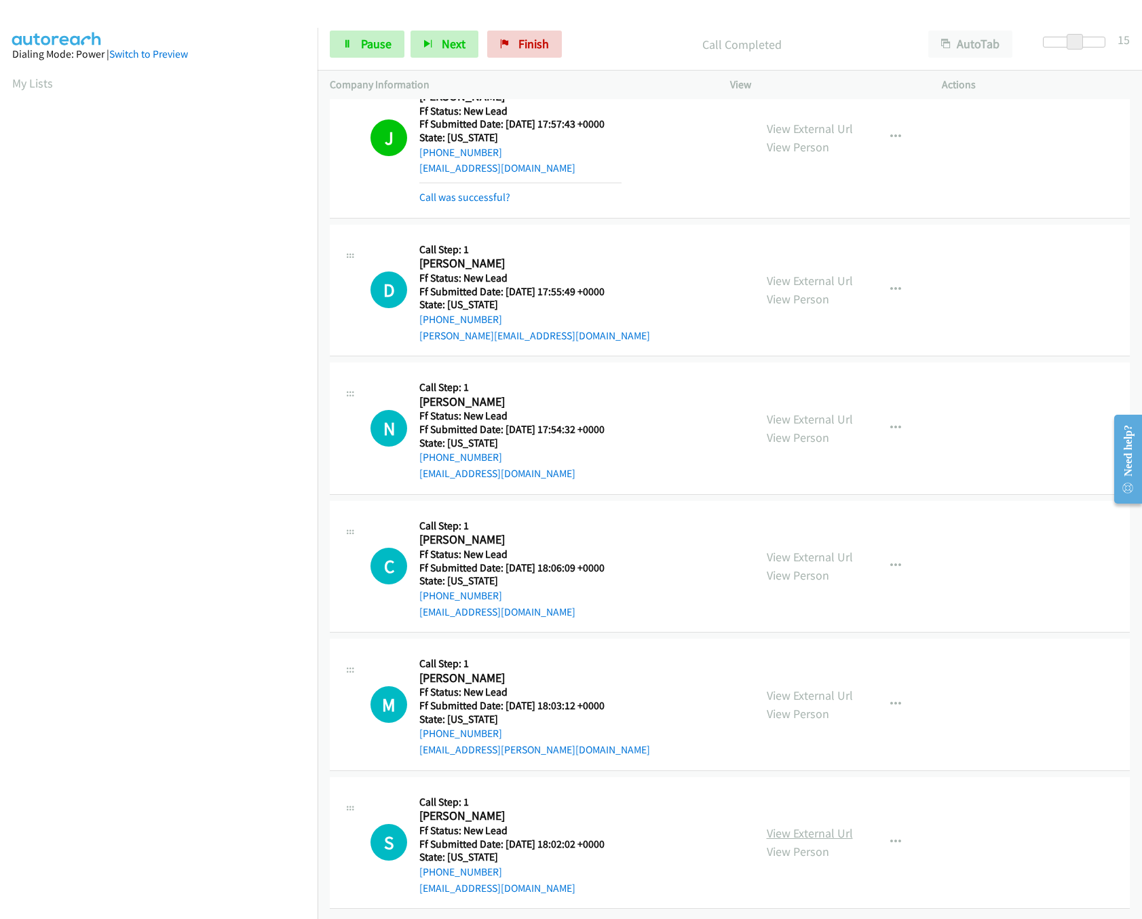
click at [781, 825] on link "View External Url" at bounding box center [810, 833] width 86 height 16
click at [798, 688] on link "View External Url" at bounding box center [810, 696] width 86 height 16
click at [813, 549] on link "View External Url" at bounding box center [810, 557] width 86 height 16
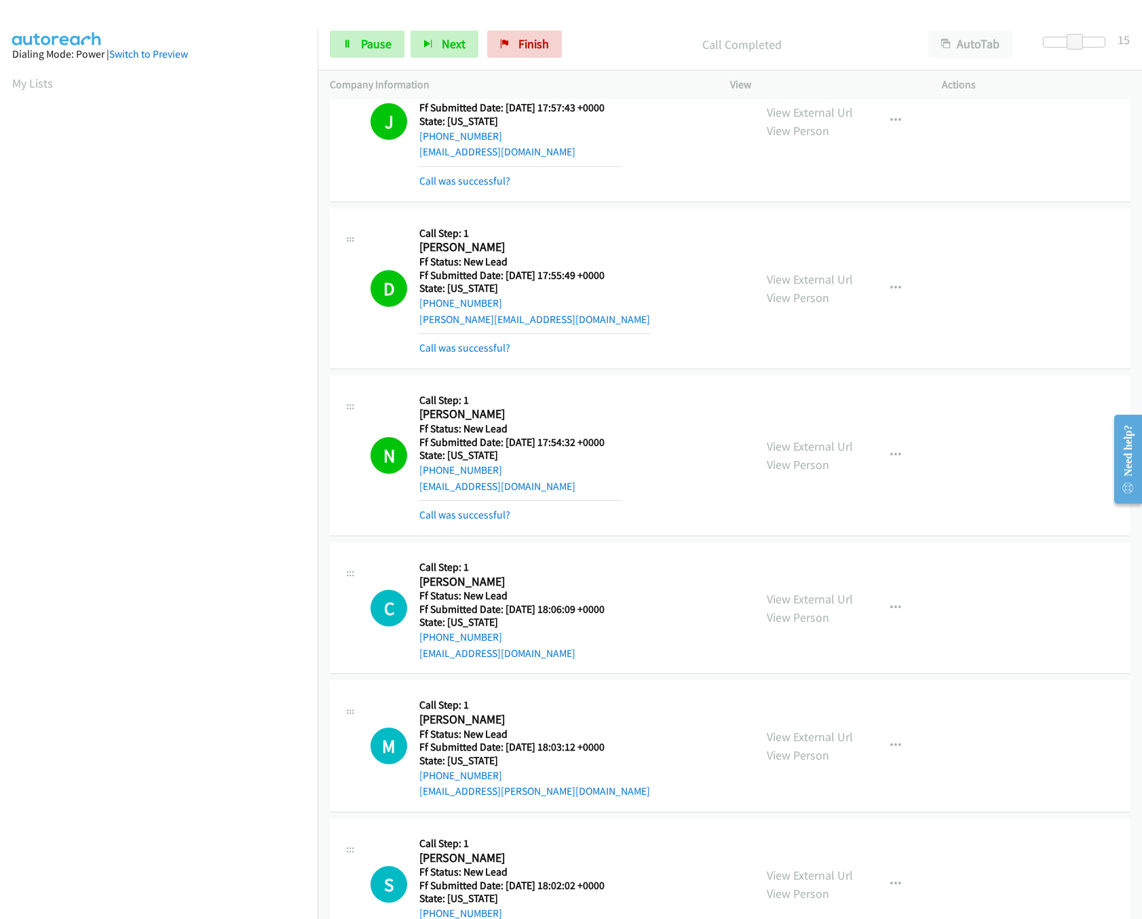
scroll to position [120, 0]
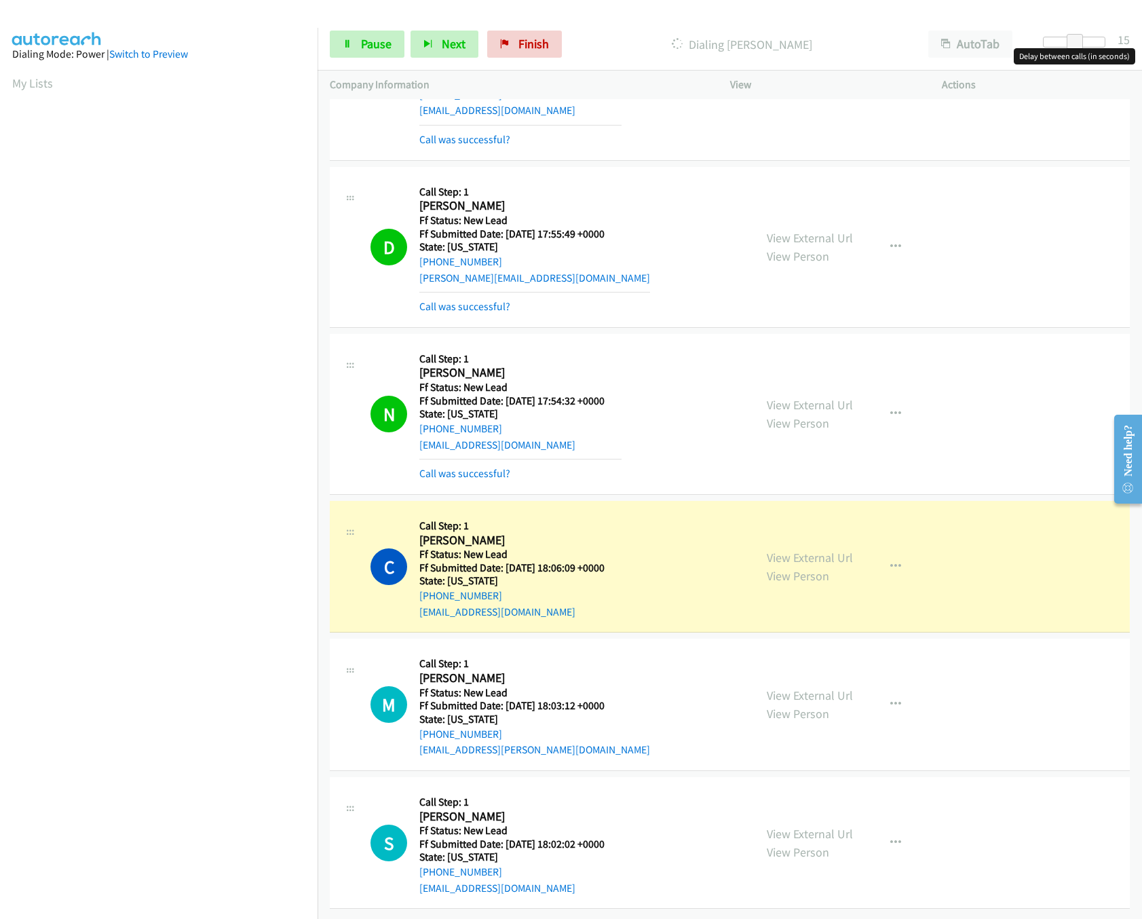
click at [1059, 43] on div at bounding box center [1074, 42] width 62 height 11
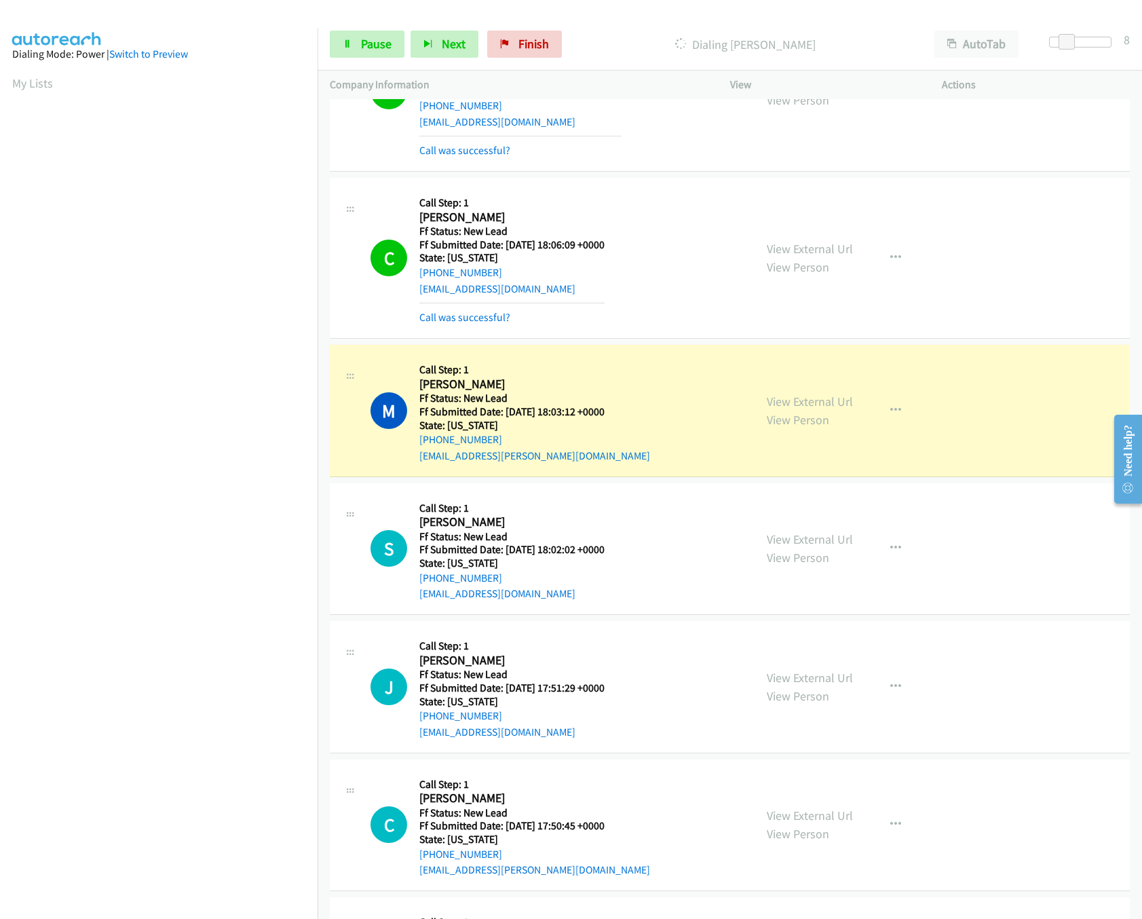
scroll to position [565, 0]
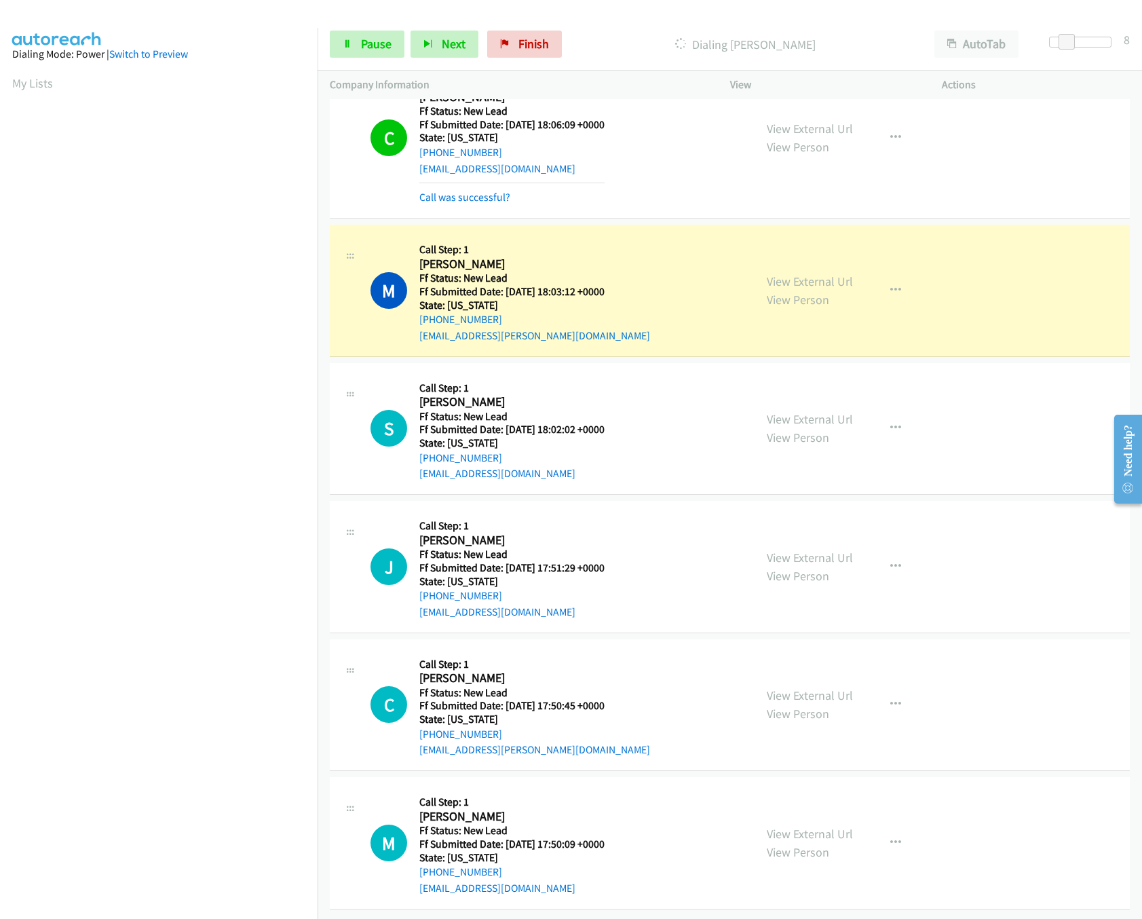
drag, startPoint x: 813, startPoint y: 681, endPoint x: 813, endPoint y: 639, distance: 41.4
click at [813, 688] on link "View External Url" at bounding box center [810, 696] width 86 height 16
click at [805, 550] on link "View External Url" at bounding box center [810, 558] width 86 height 16
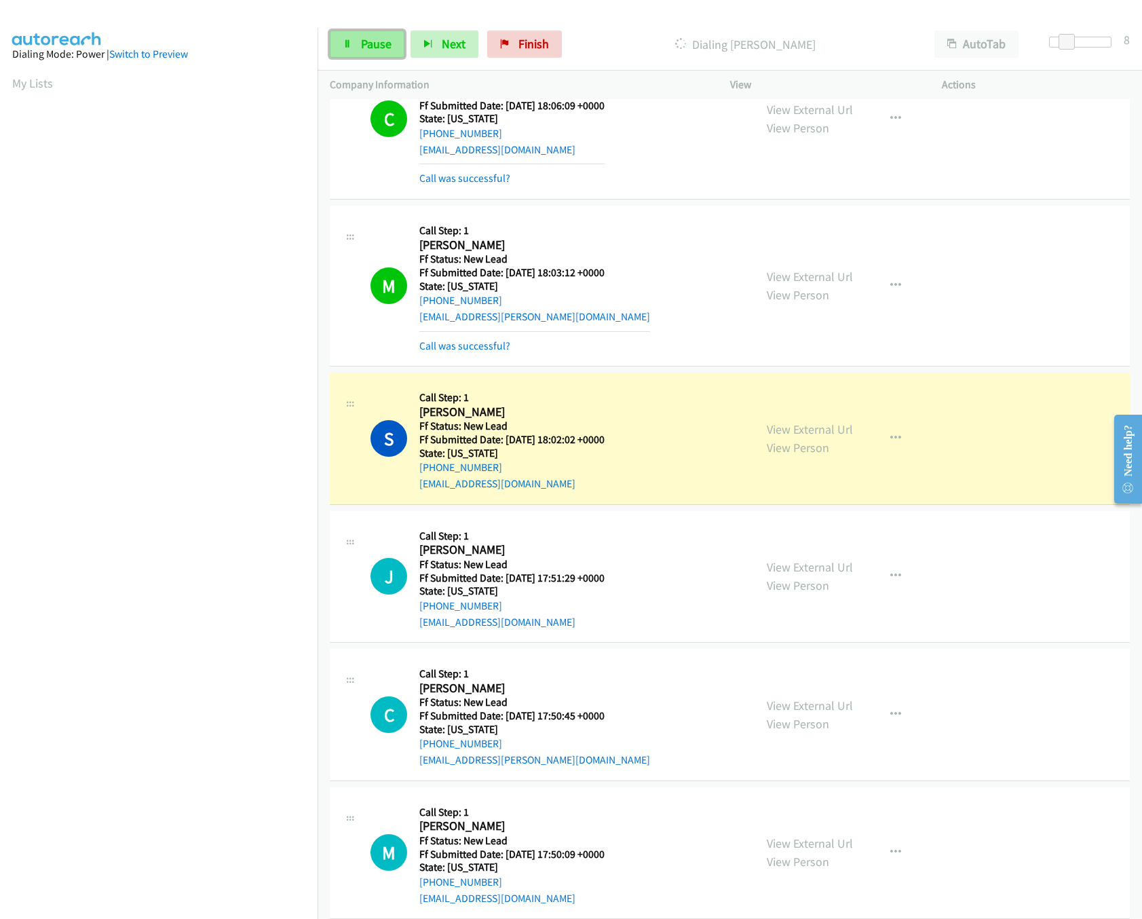
click at [348, 37] on link "Pause" at bounding box center [367, 44] width 75 height 27
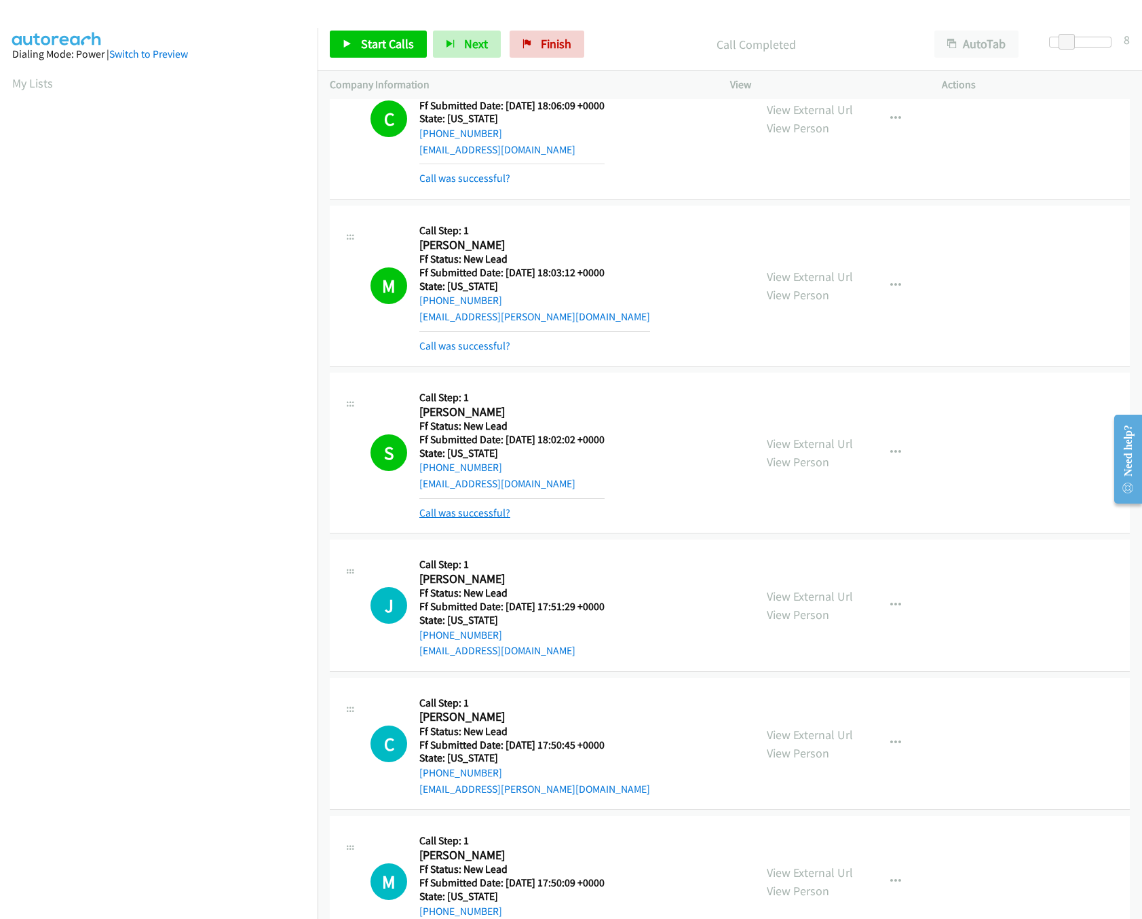
click at [461, 517] on link "Call was successful?" at bounding box center [465, 512] width 91 height 13
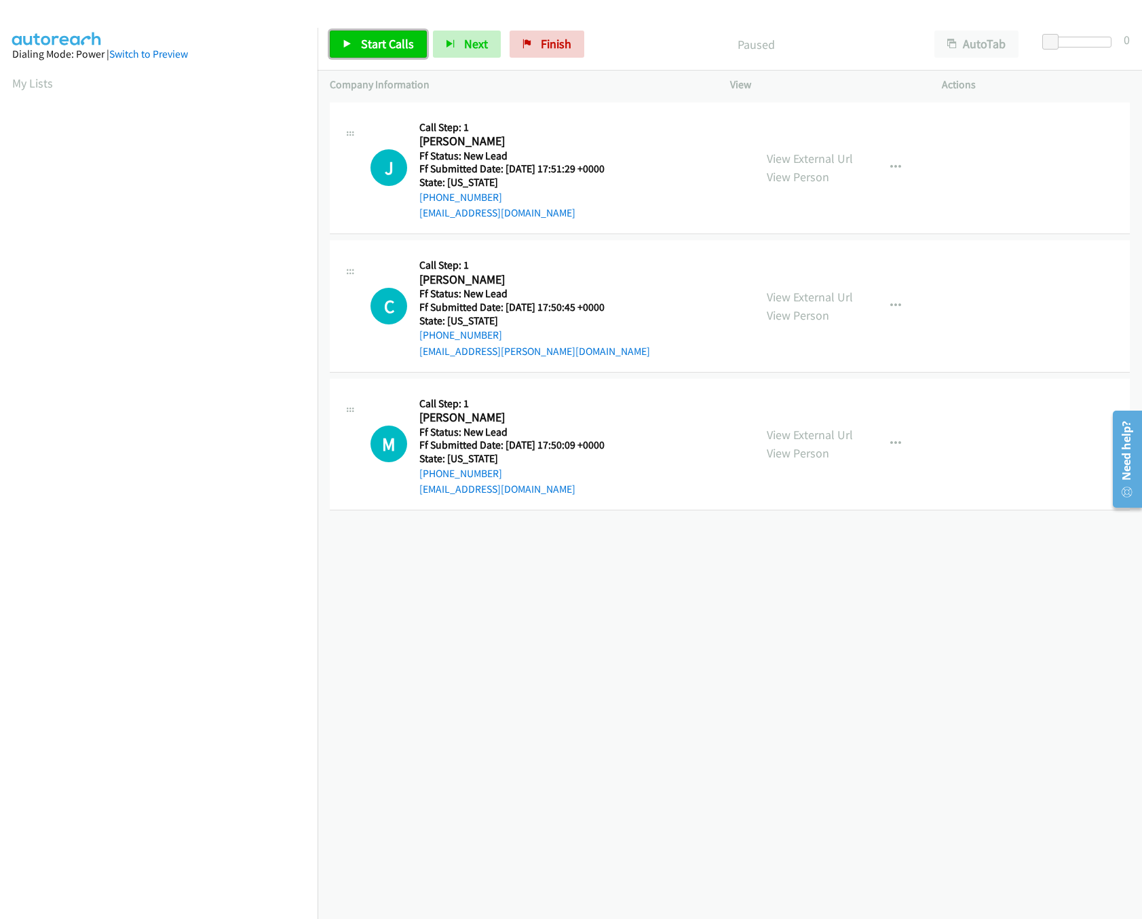
click at [391, 39] on span "Start Calls" at bounding box center [387, 44] width 53 height 16
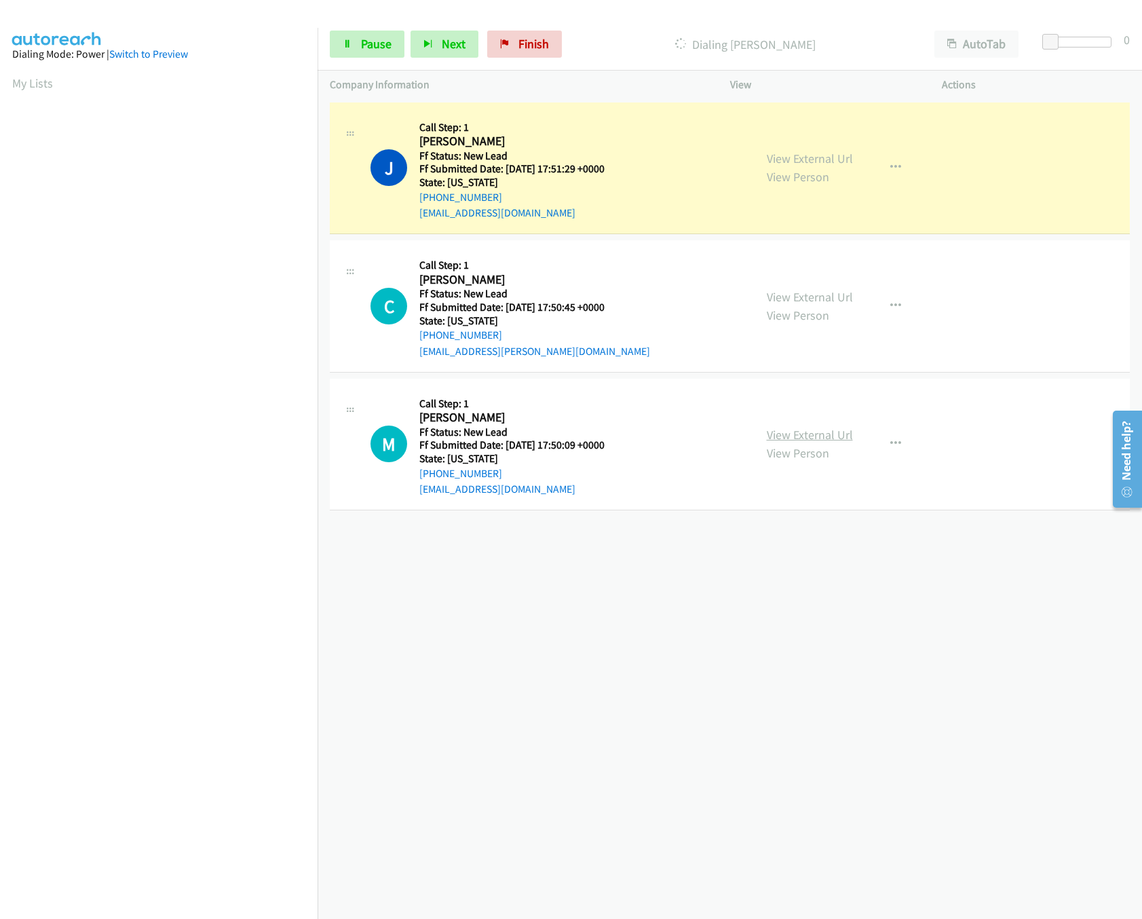
click at [819, 432] on link "View External Url" at bounding box center [810, 435] width 86 height 16
click at [348, 43] on icon at bounding box center [348, 45] width 10 height 10
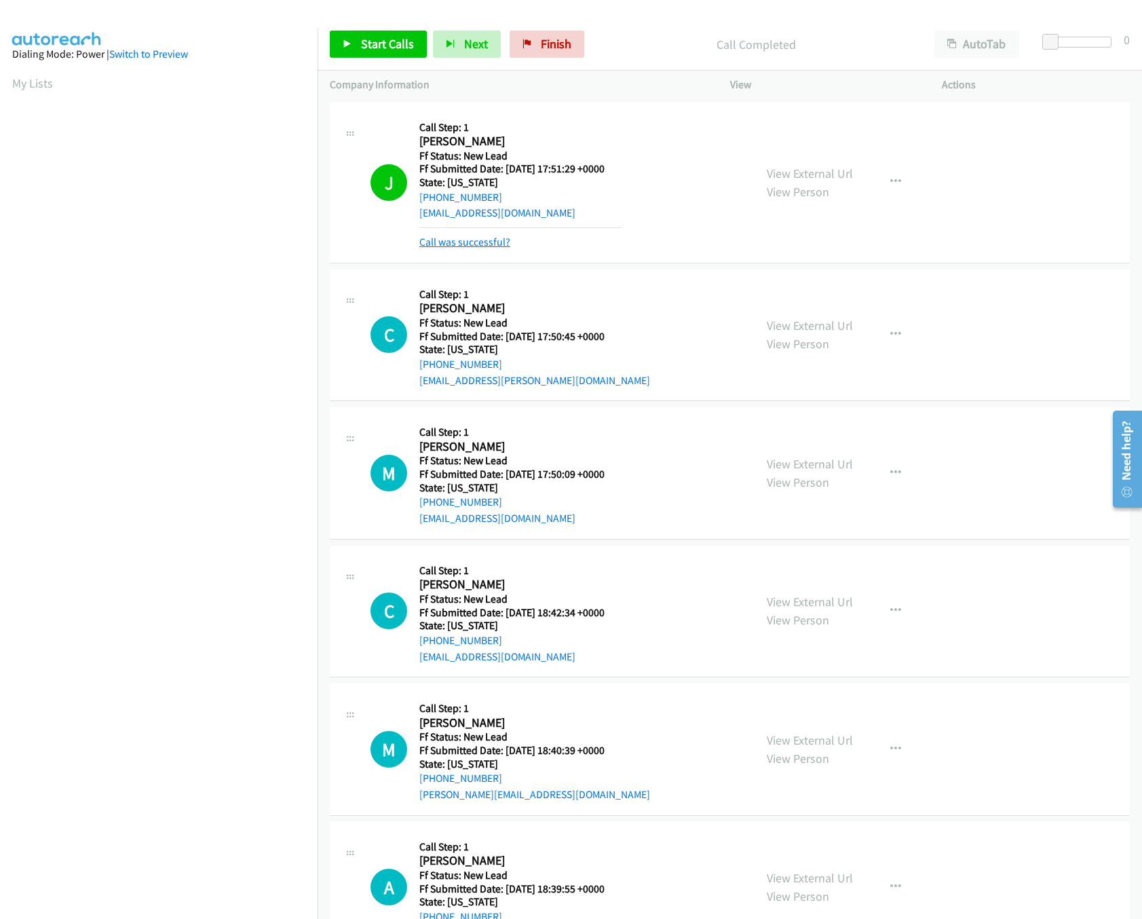
click at [485, 239] on link "Call was successful?" at bounding box center [465, 242] width 91 height 13
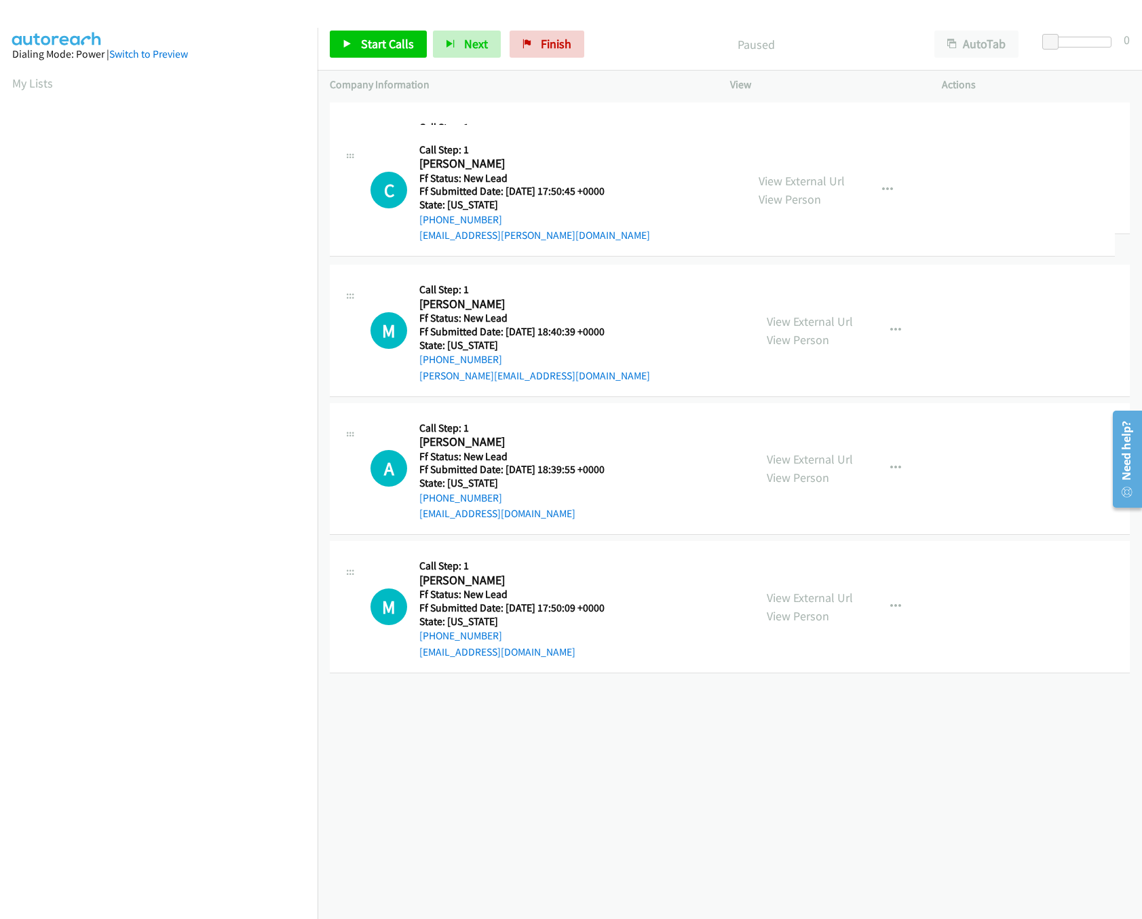
drag, startPoint x: 624, startPoint y: 599, endPoint x: 656, endPoint y: 206, distance: 394.4
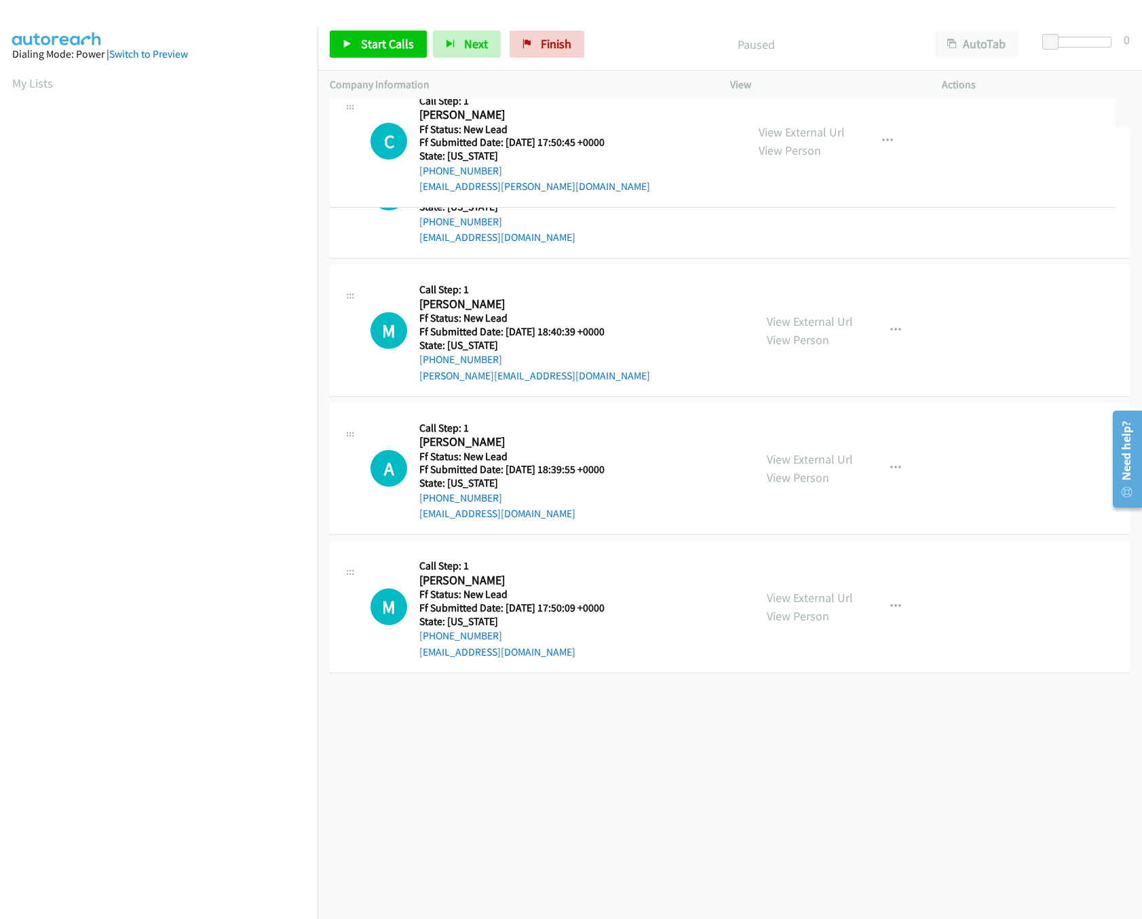
drag, startPoint x: 489, startPoint y: 326, endPoint x: 582, endPoint y: 161, distance: 189.7
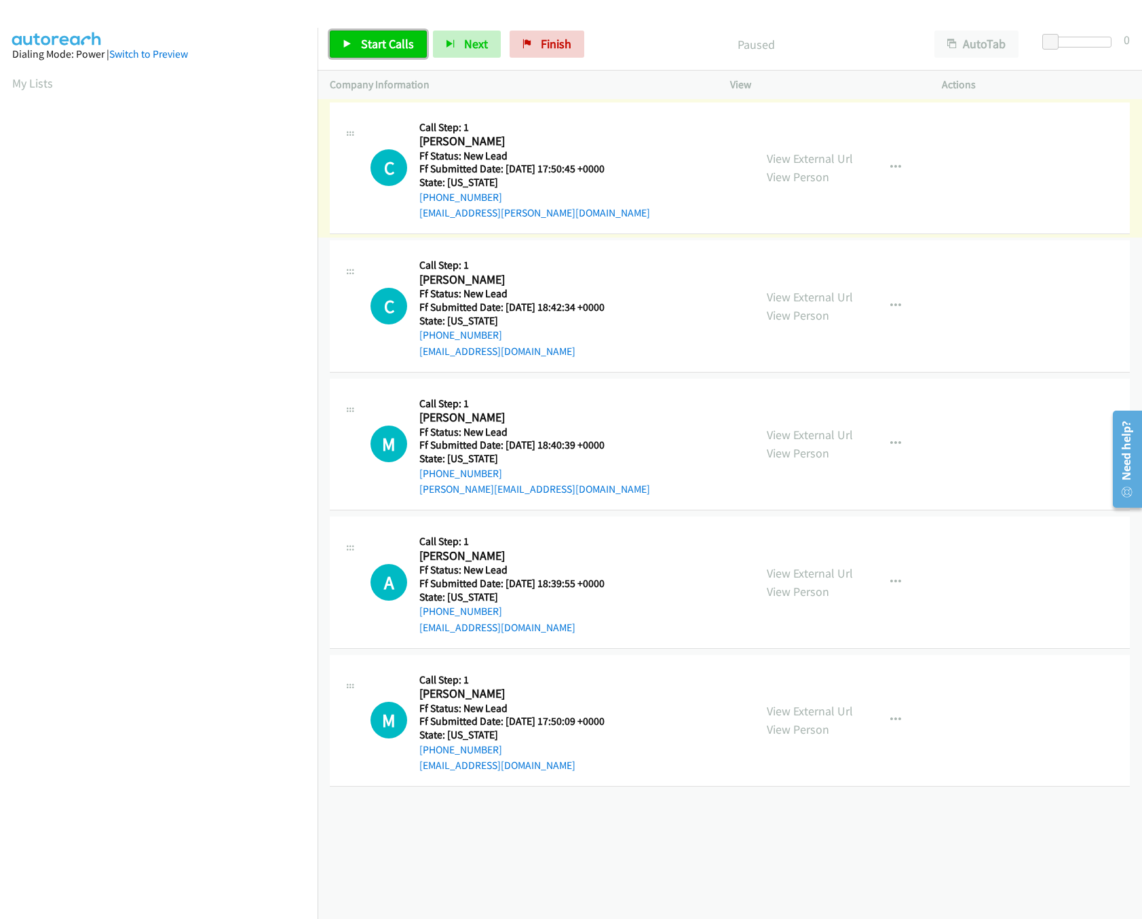
click at [390, 33] on link "Start Calls" at bounding box center [378, 44] width 97 height 27
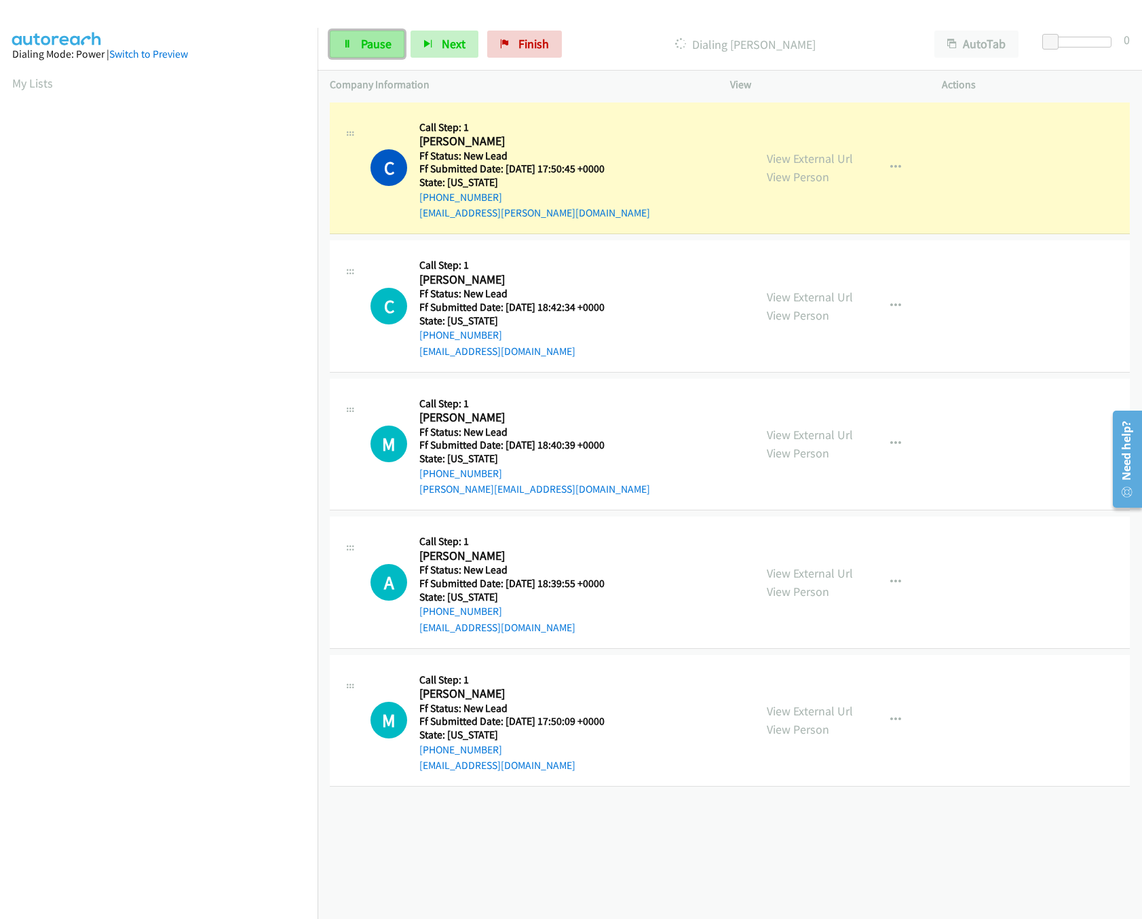
click at [375, 43] on span "Pause" at bounding box center [376, 44] width 31 height 16
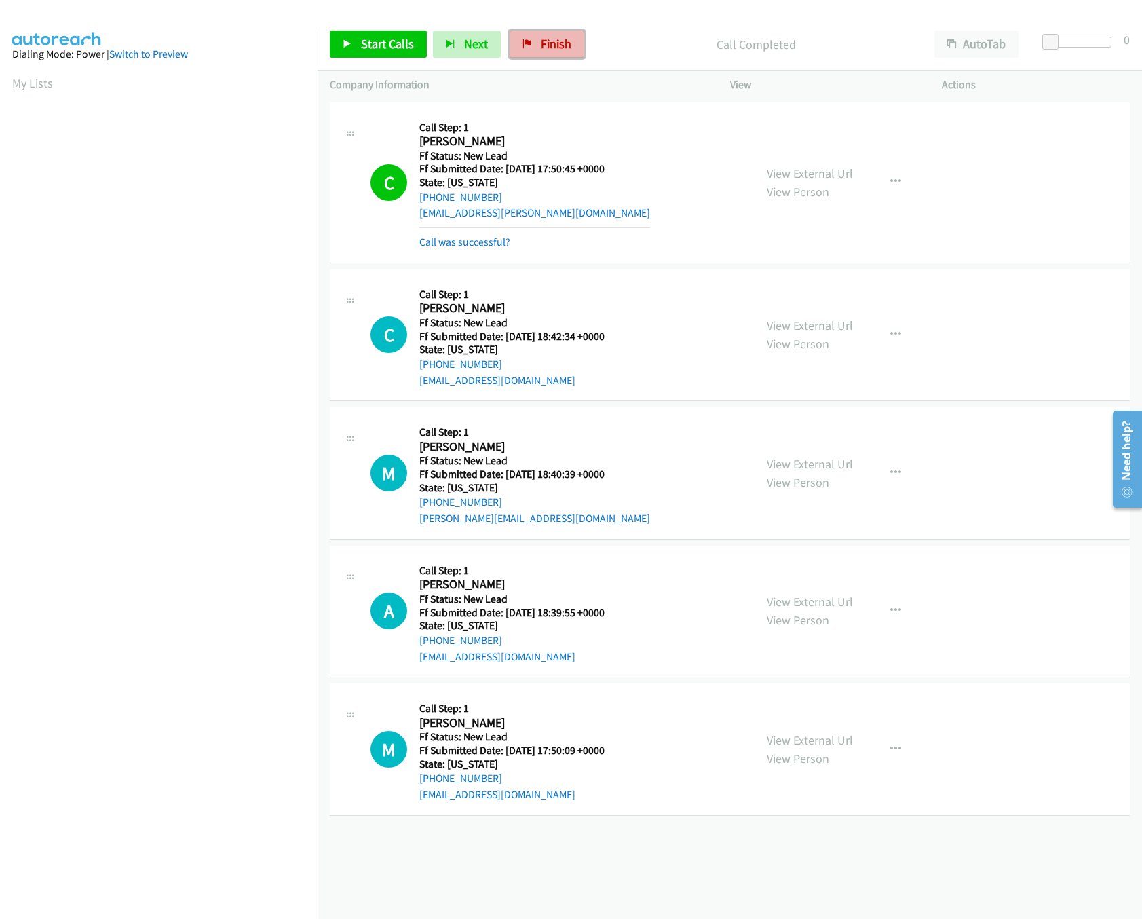
click at [530, 41] on link "Finish" at bounding box center [547, 44] width 75 height 27
drag, startPoint x: 613, startPoint y: 864, endPoint x: 658, endPoint y: 406, distance: 460.4
click at [615, 862] on div "[PHONE_NUMBER] Call failed - Please reload the list and try again The Callbar F…" at bounding box center [730, 509] width 825 height 820
drag, startPoint x: 544, startPoint y: 43, endPoint x: 663, endPoint y: 65, distance: 120.1
click at [544, 43] on span "Finish" at bounding box center [556, 44] width 31 height 16
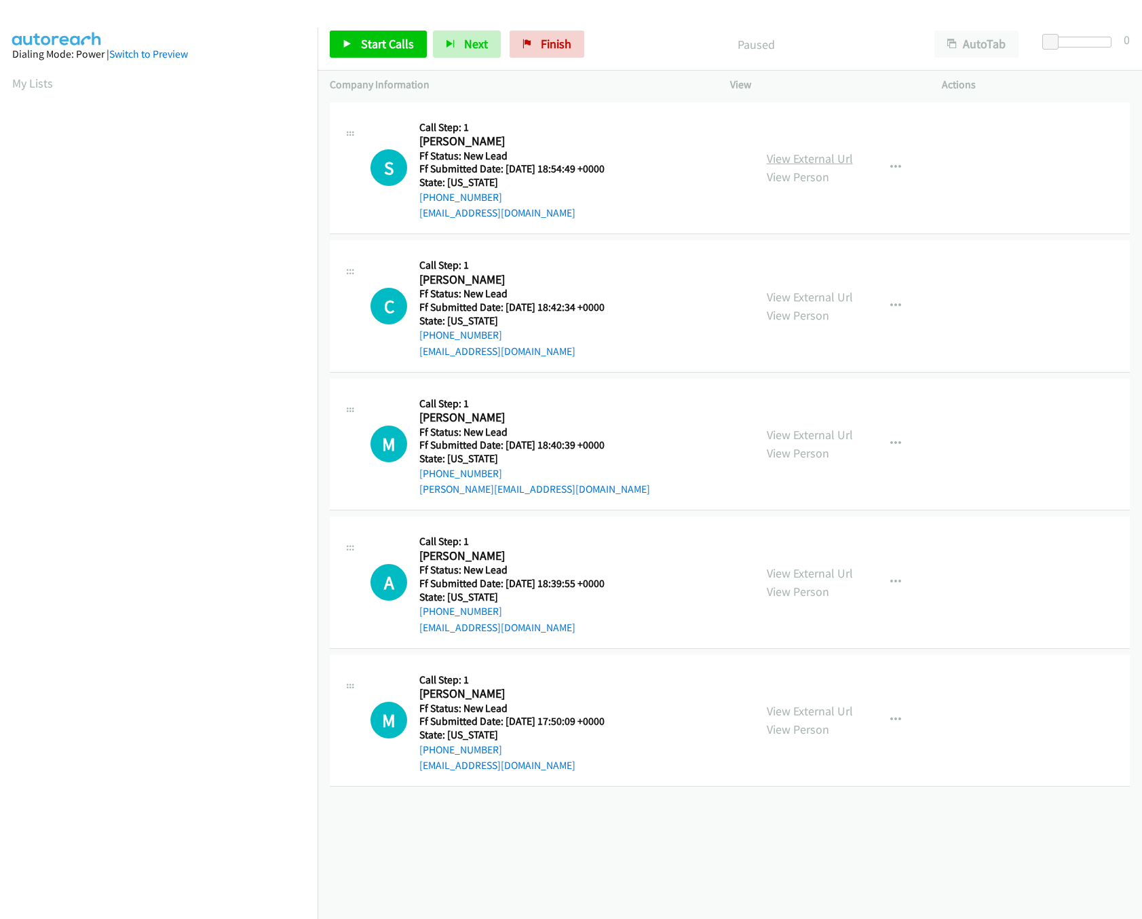
click at [789, 155] on link "View External Url" at bounding box center [810, 159] width 86 height 16
click at [840, 292] on link "View External Url" at bounding box center [810, 297] width 86 height 16
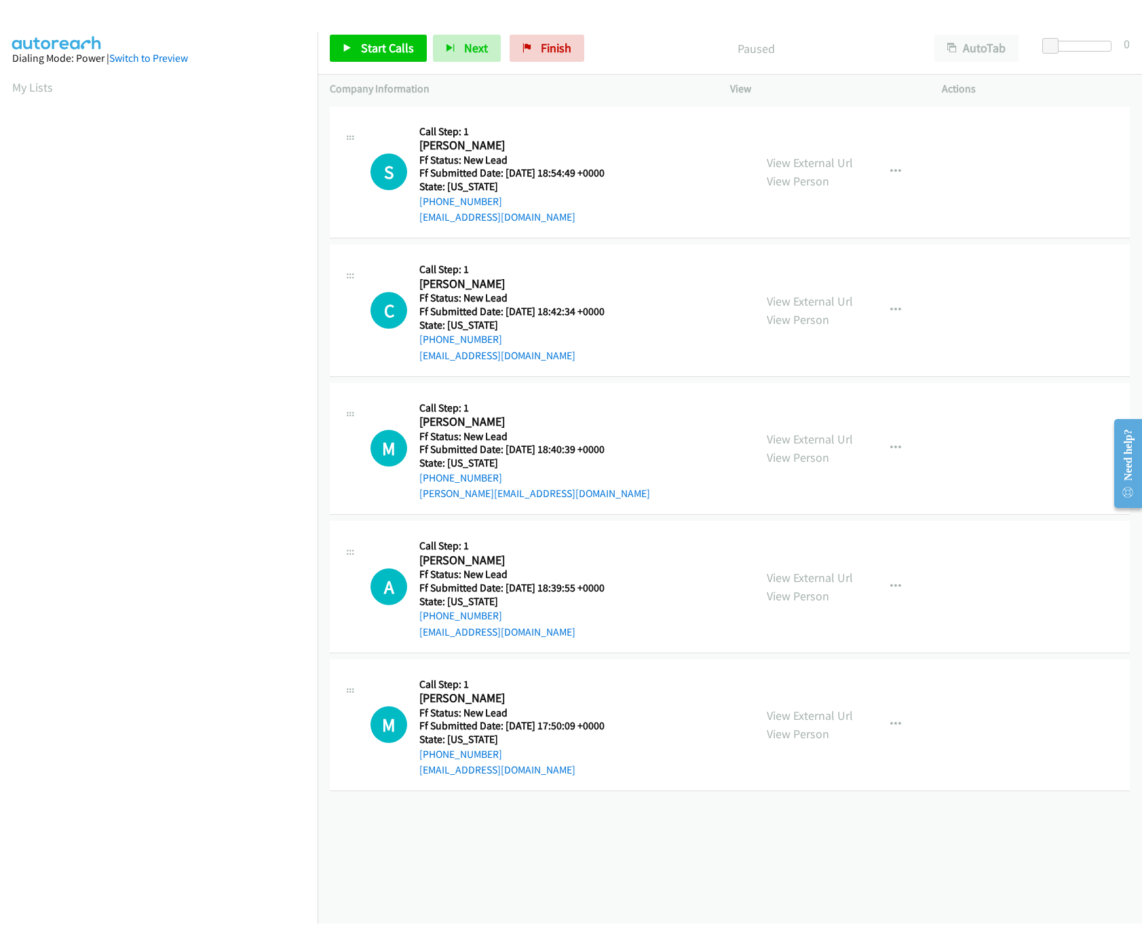
scroll to position [0, 5]
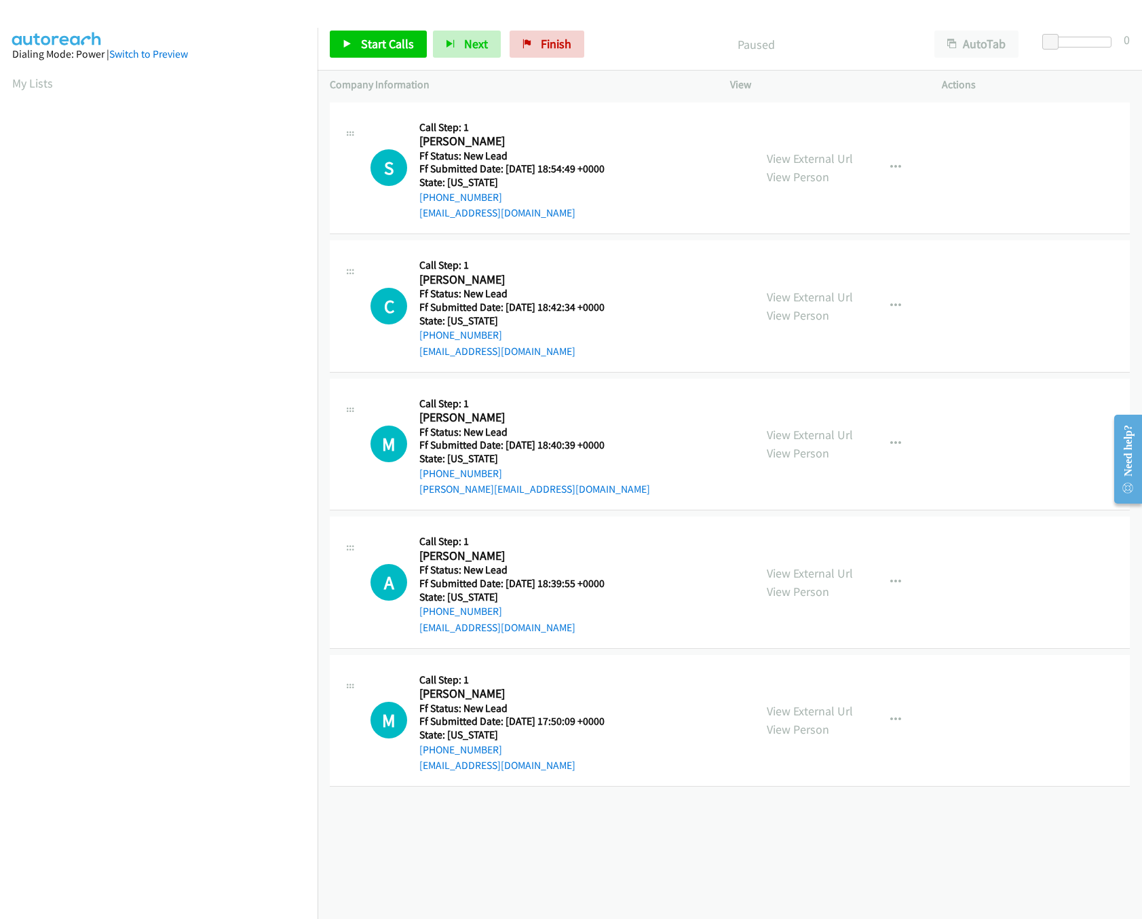
click at [289, 100] on aside "Dialing Mode: Power | Switch to Preview My Lists" at bounding box center [159, 403] width 318 height 751
click at [363, 47] on span "Start Calls" at bounding box center [387, 44] width 53 height 16
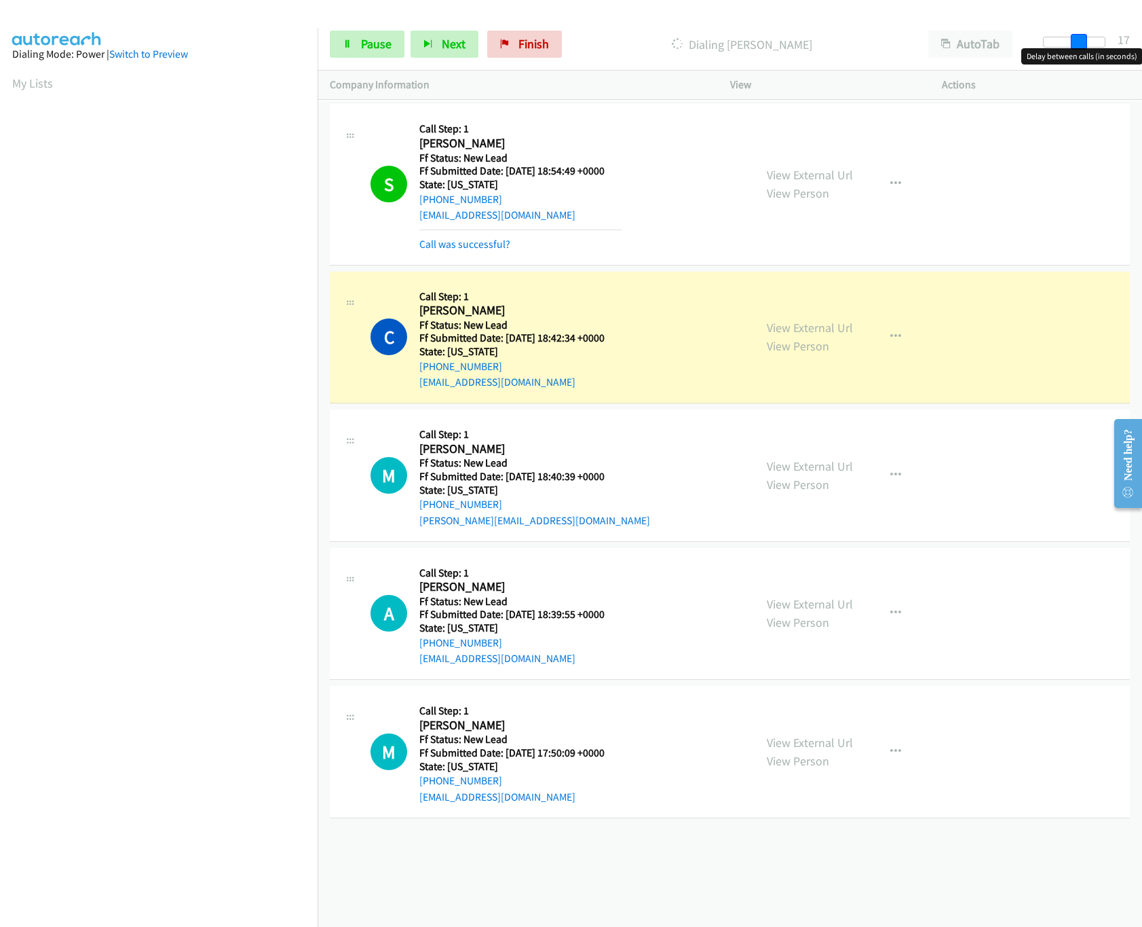
click at [1088, 41] on div at bounding box center [1074, 42] width 62 height 11
click at [811, 466] on link "View External Url" at bounding box center [810, 466] width 86 height 16
click at [794, 609] on link "View External Url" at bounding box center [810, 604] width 86 height 16
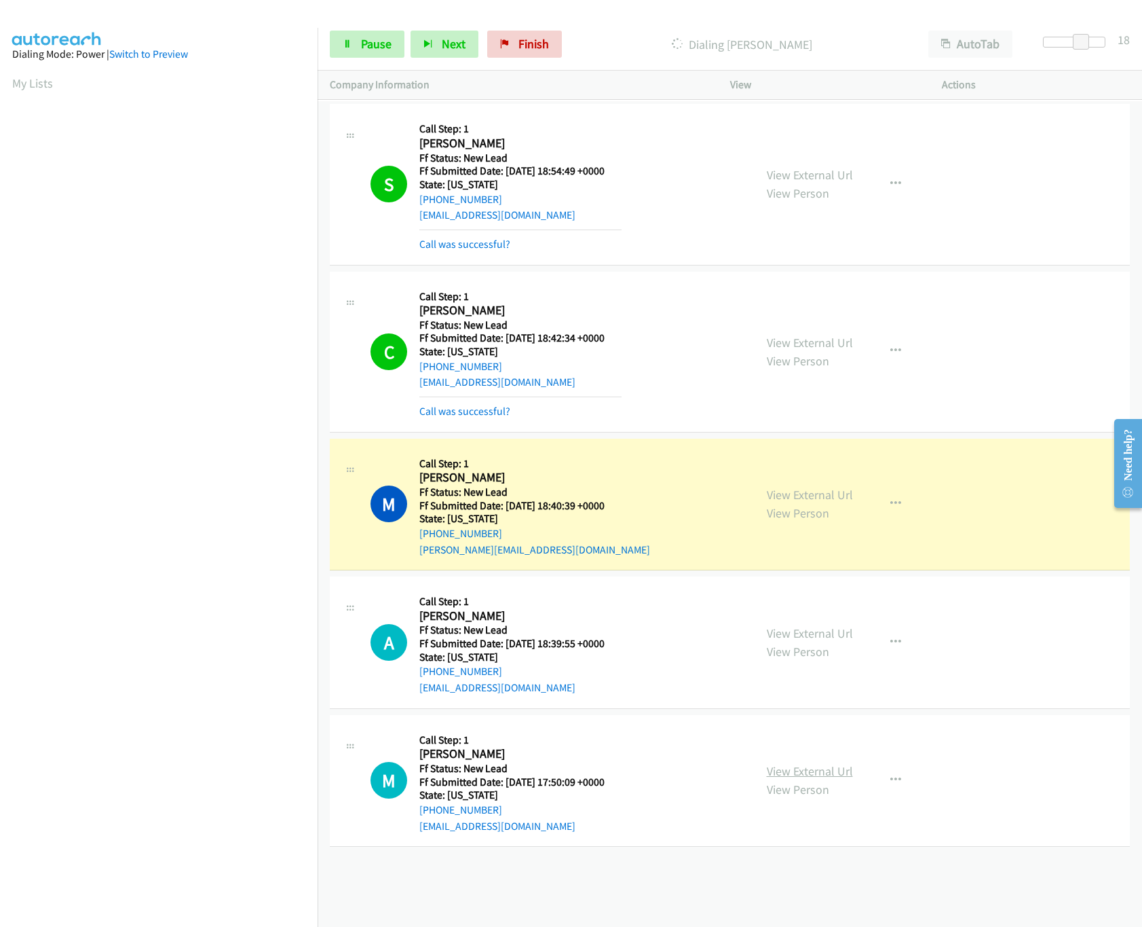
click at [782, 770] on link "View External Url" at bounding box center [810, 771] width 86 height 16
drag, startPoint x: 1086, startPoint y: 45, endPoint x: 1064, endPoint y: 45, distance: 22.4
click at [1064, 45] on span at bounding box center [1065, 42] width 16 height 16
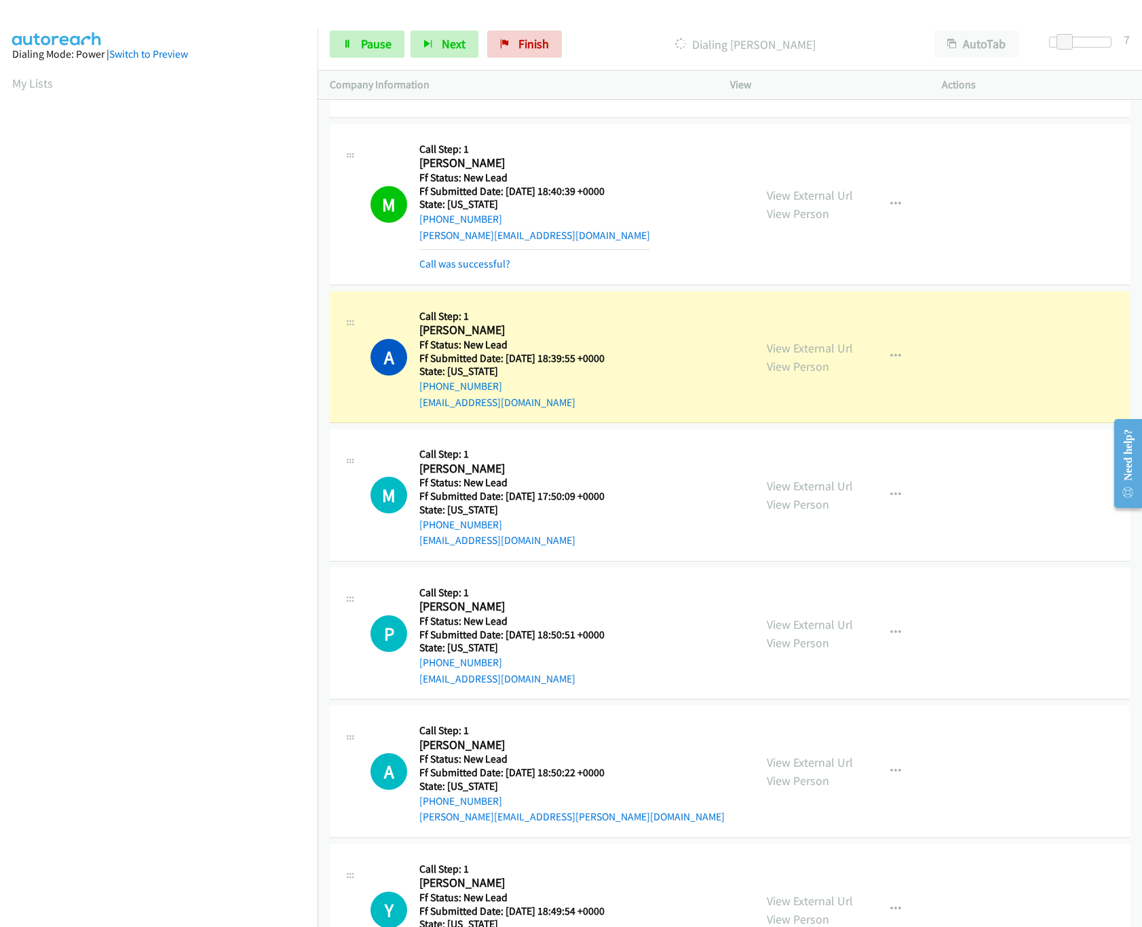
scroll to position [392, 0]
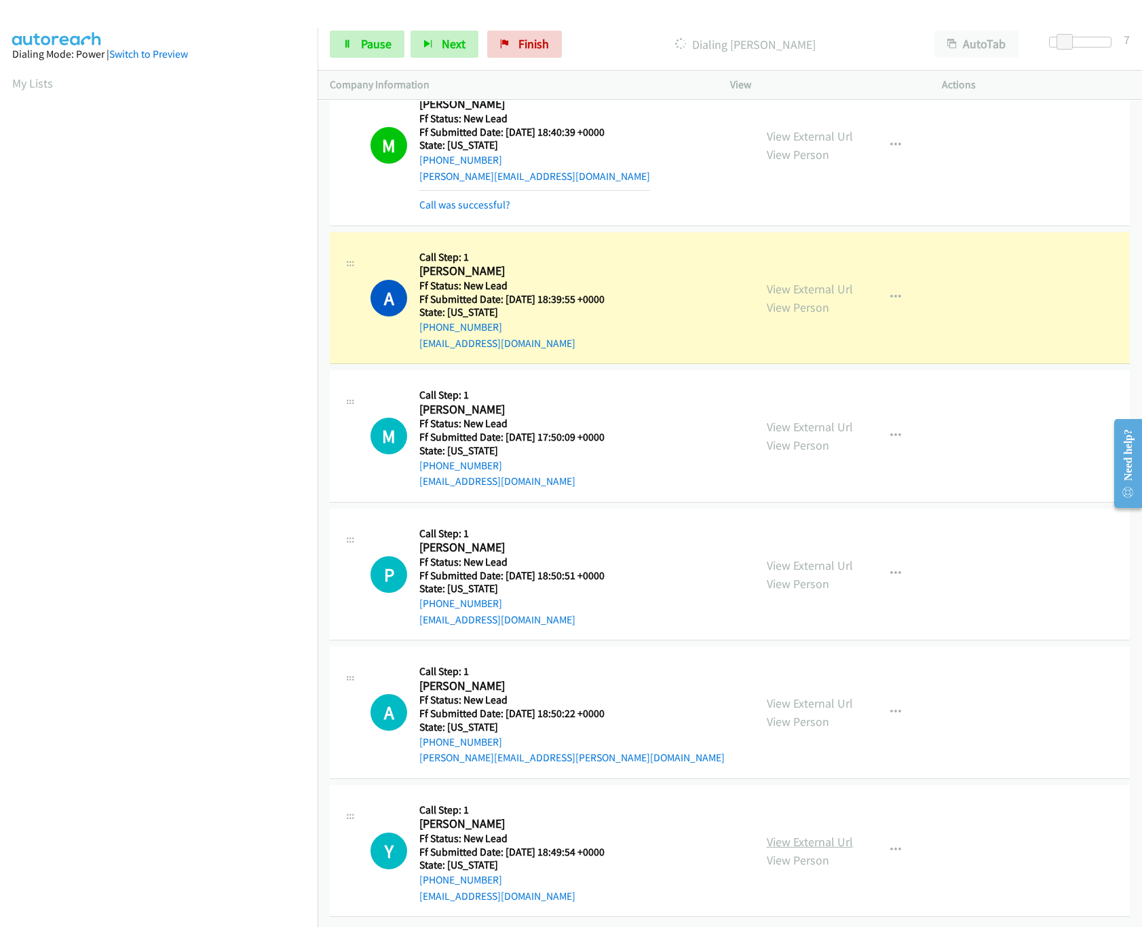
click at [799, 834] on link "View External Url" at bounding box center [810, 842] width 86 height 16
click at [838, 695] on link "View External Url" at bounding box center [810, 703] width 86 height 16
click at [817, 557] on link "View External Url" at bounding box center [810, 565] width 86 height 16
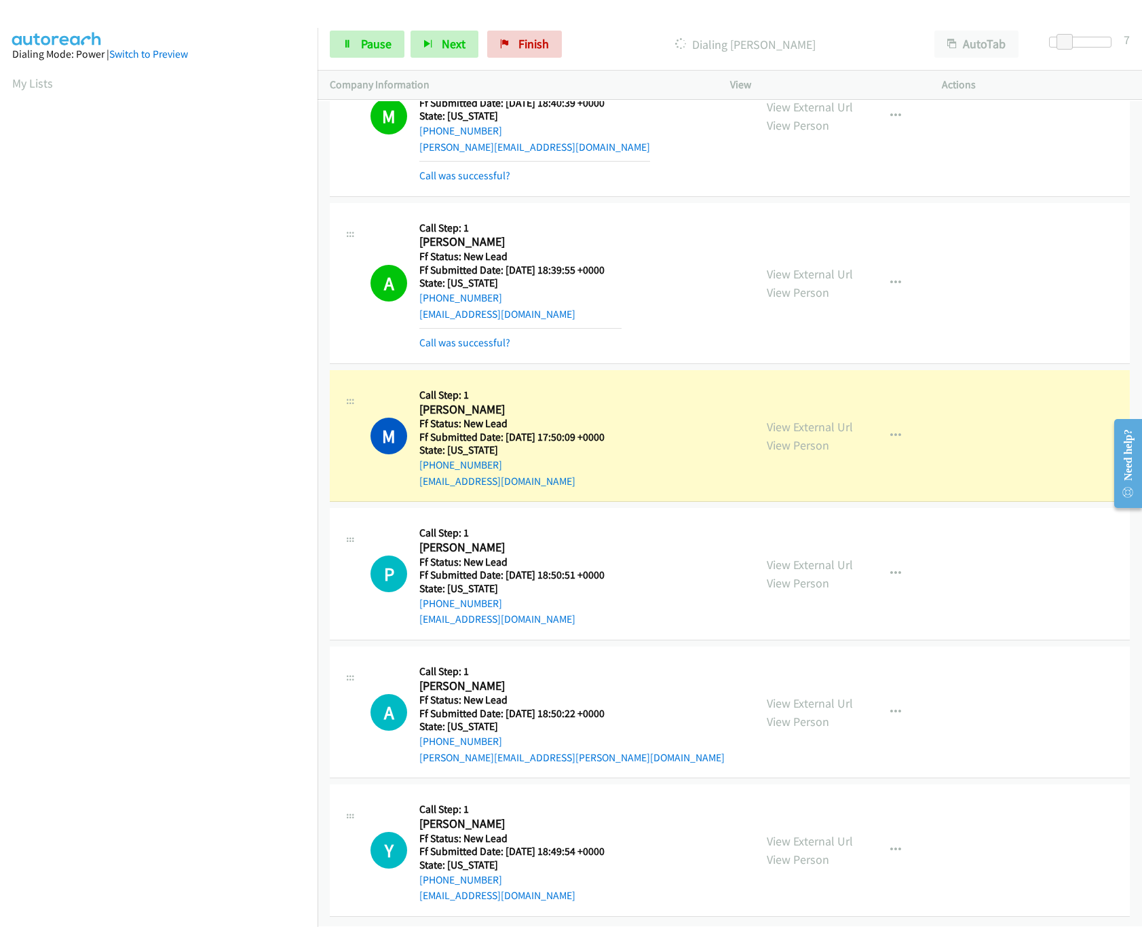
scroll to position [422, 0]
drag, startPoint x: 1065, startPoint y: 47, endPoint x: 1165, endPoint y: 49, distance: 99.8
click at [1142, 49] on html "Start Calls Pause Next Finish Dialing Maryam Shafiee AutoTab AutoTab 8 Company …" at bounding box center [571, 32] width 1142 height 64
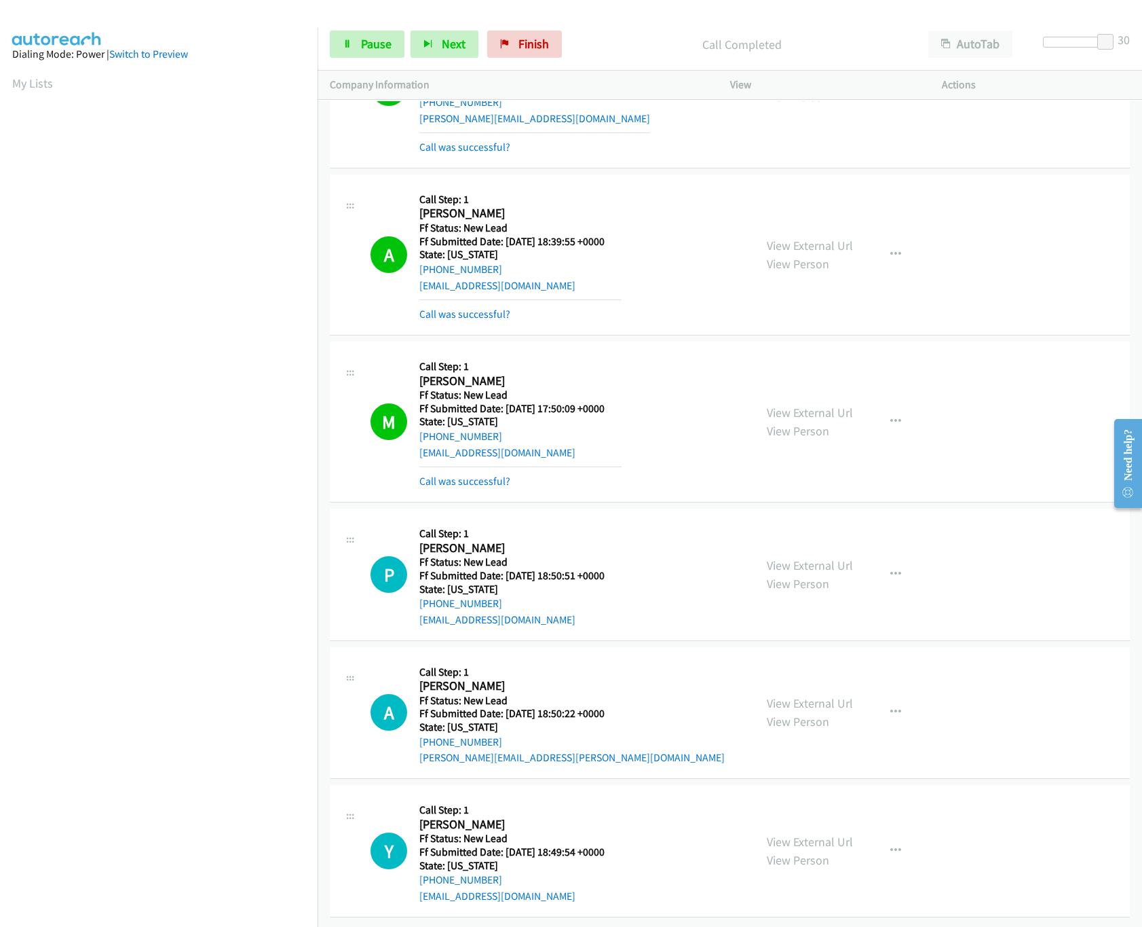
scroll to position [450, 0]
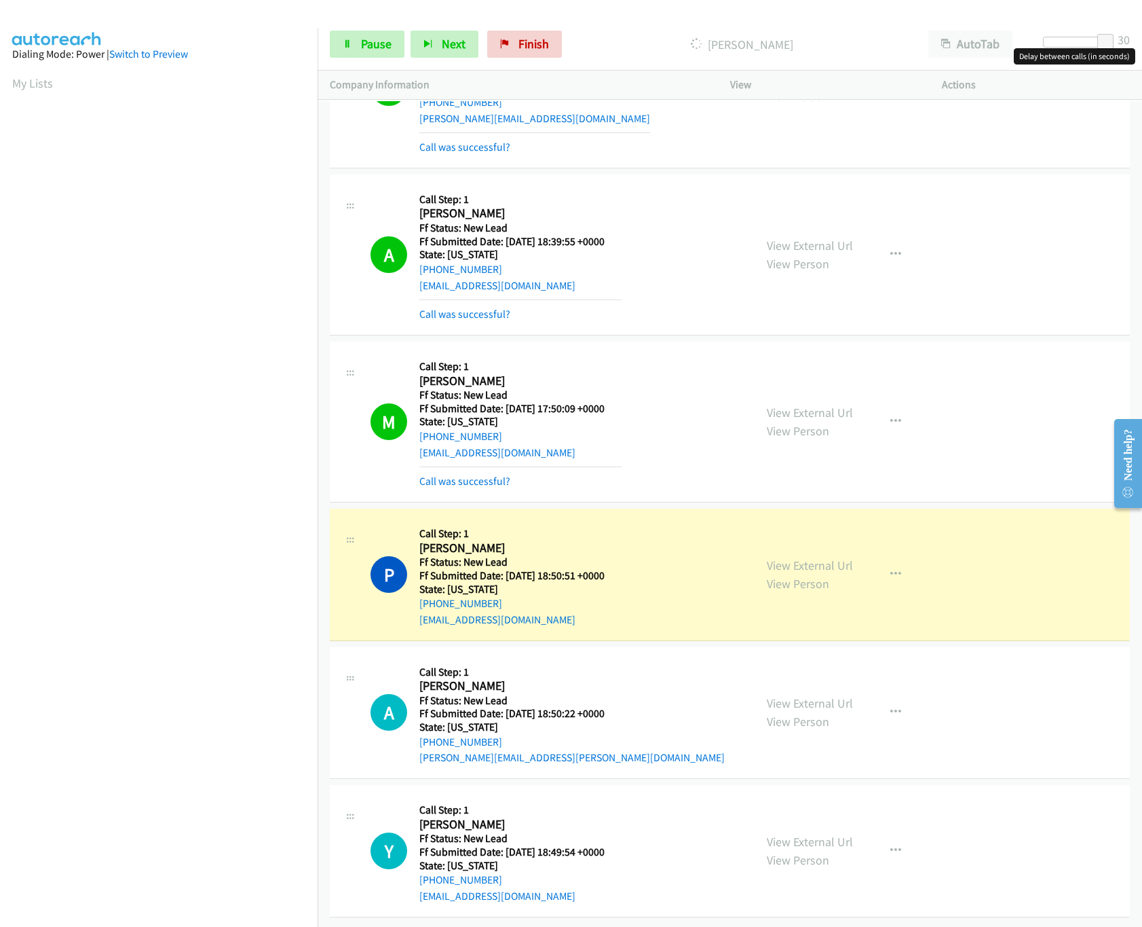
drag, startPoint x: 1058, startPoint y: 41, endPoint x: 1047, endPoint y: 43, distance: 10.3
click at [1054, 43] on div at bounding box center [1074, 42] width 62 height 11
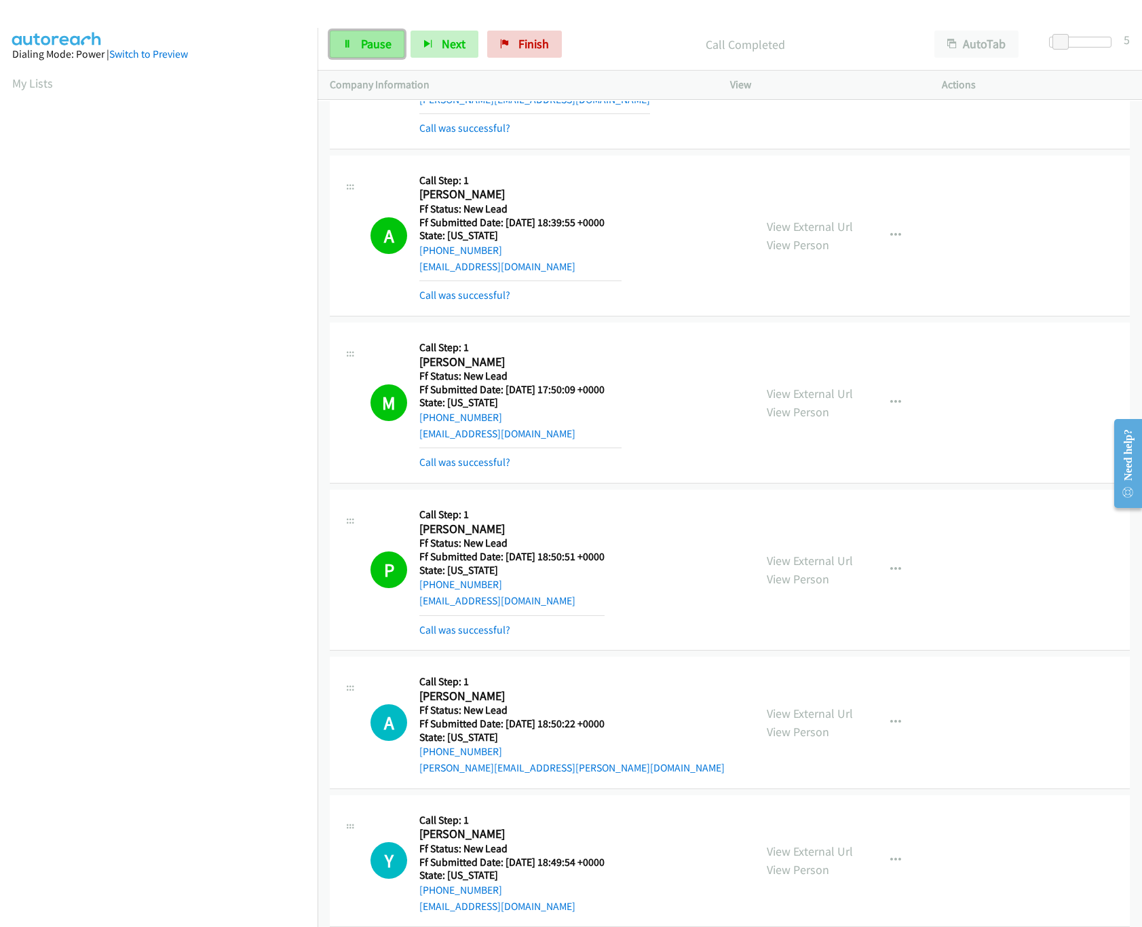
click at [340, 41] on link "Pause" at bounding box center [367, 44] width 75 height 27
click at [240, 838] on nav "Dialing Mode: Power | Switch to Preview My Lists" at bounding box center [159, 491] width 318 height 927
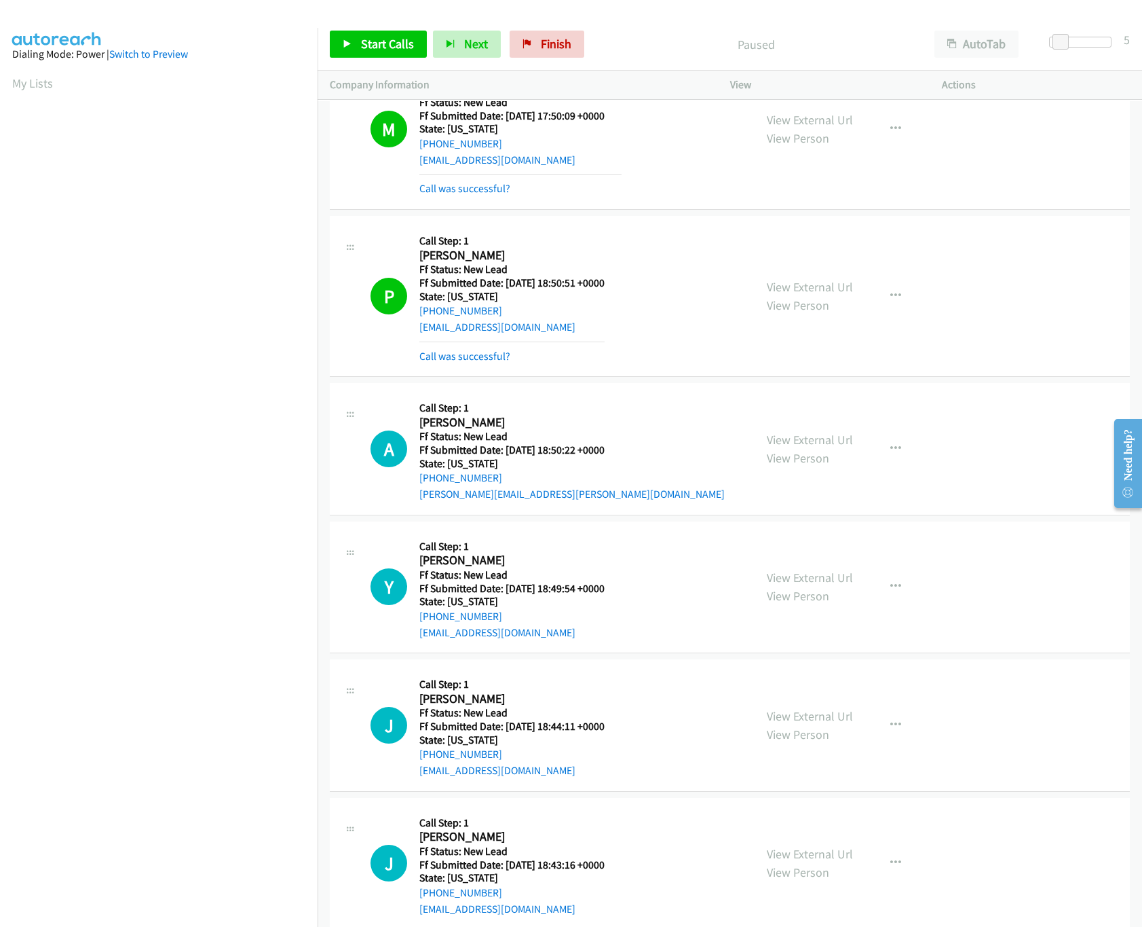
scroll to position [895, 0]
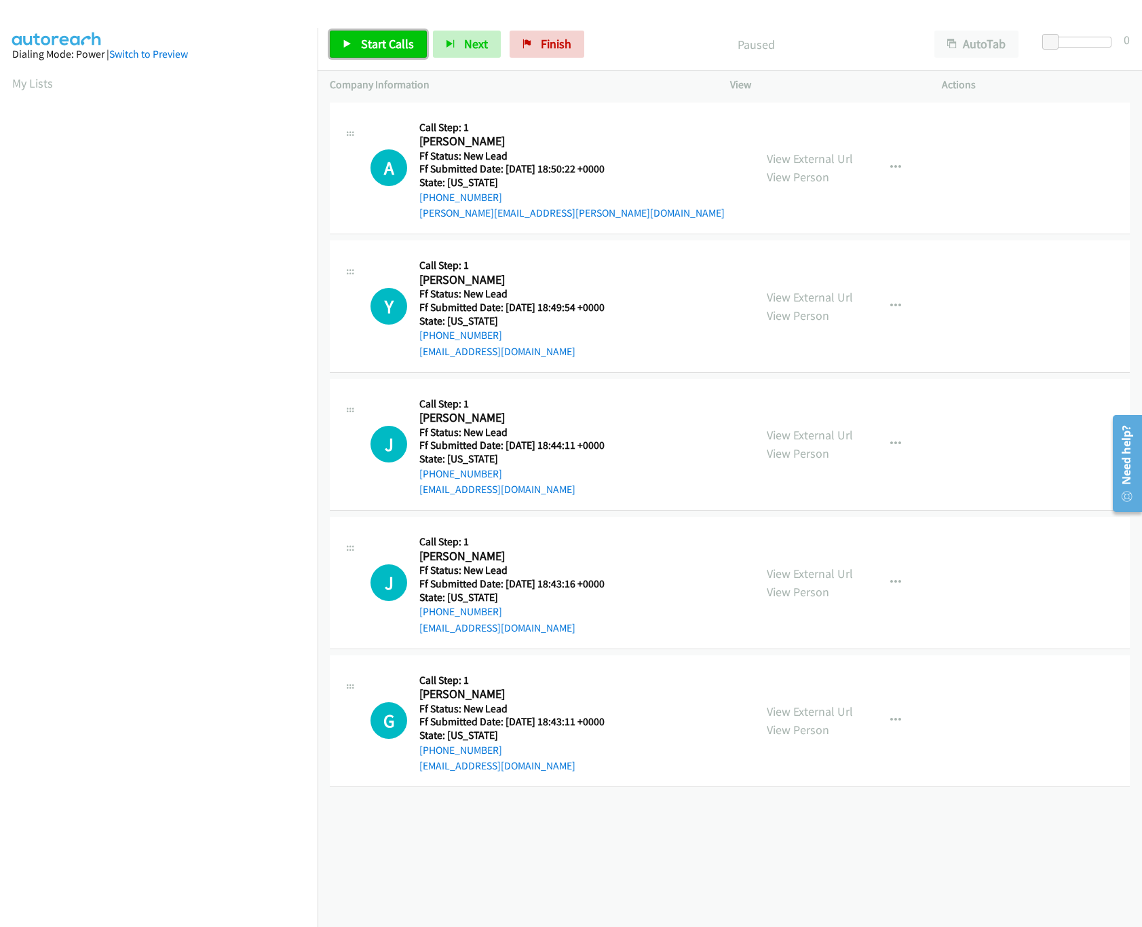
click at [384, 43] on span "Start Calls" at bounding box center [387, 44] width 53 height 16
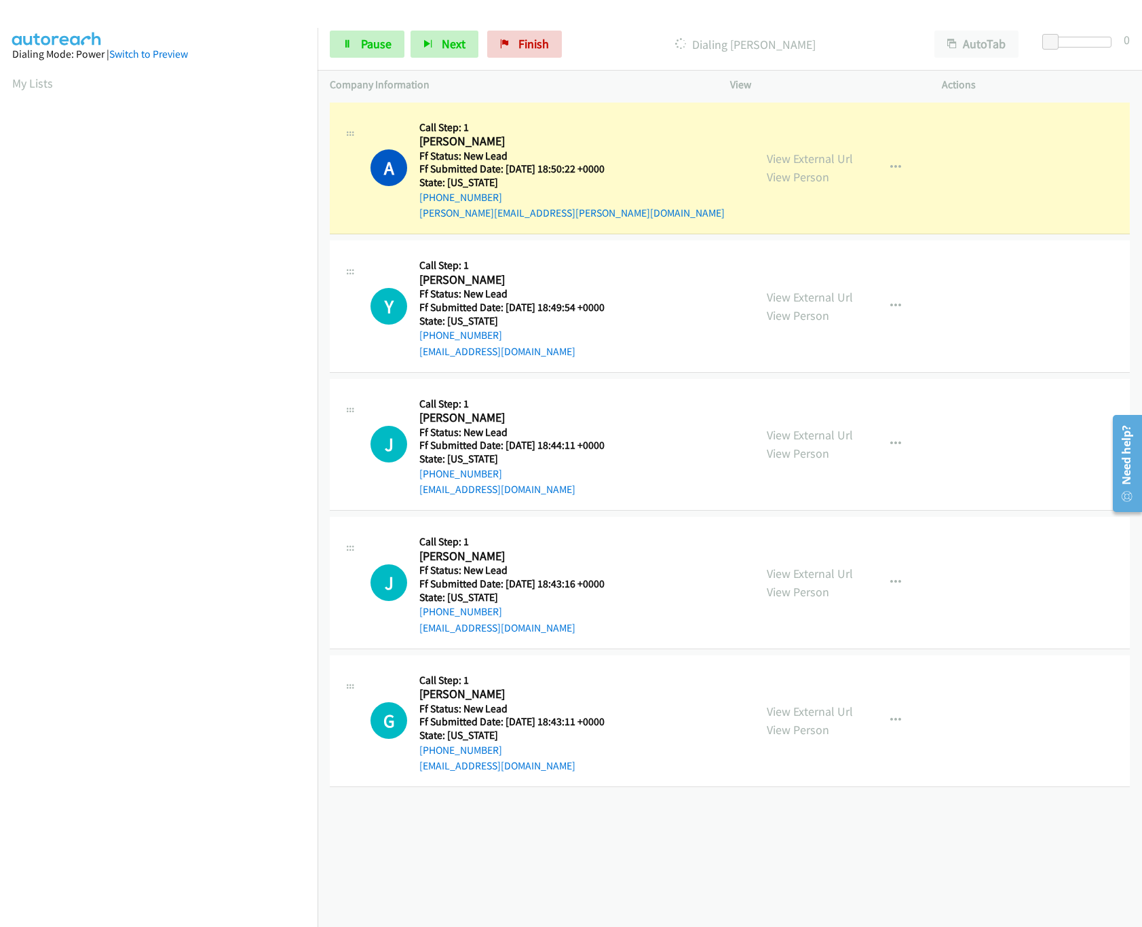
click at [784, 705] on link "View External Url" at bounding box center [810, 711] width 86 height 16
click at [819, 571] on link "View External Url" at bounding box center [810, 573] width 86 height 16
click at [834, 424] on div "View External Url View Person View External Url Email Schedule/Manage Callback …" at bounding box center [867, 444] width 225 height 107
click at [834, 430] on link "View External Url" at bounding box center [810, 435] width 86 height 16
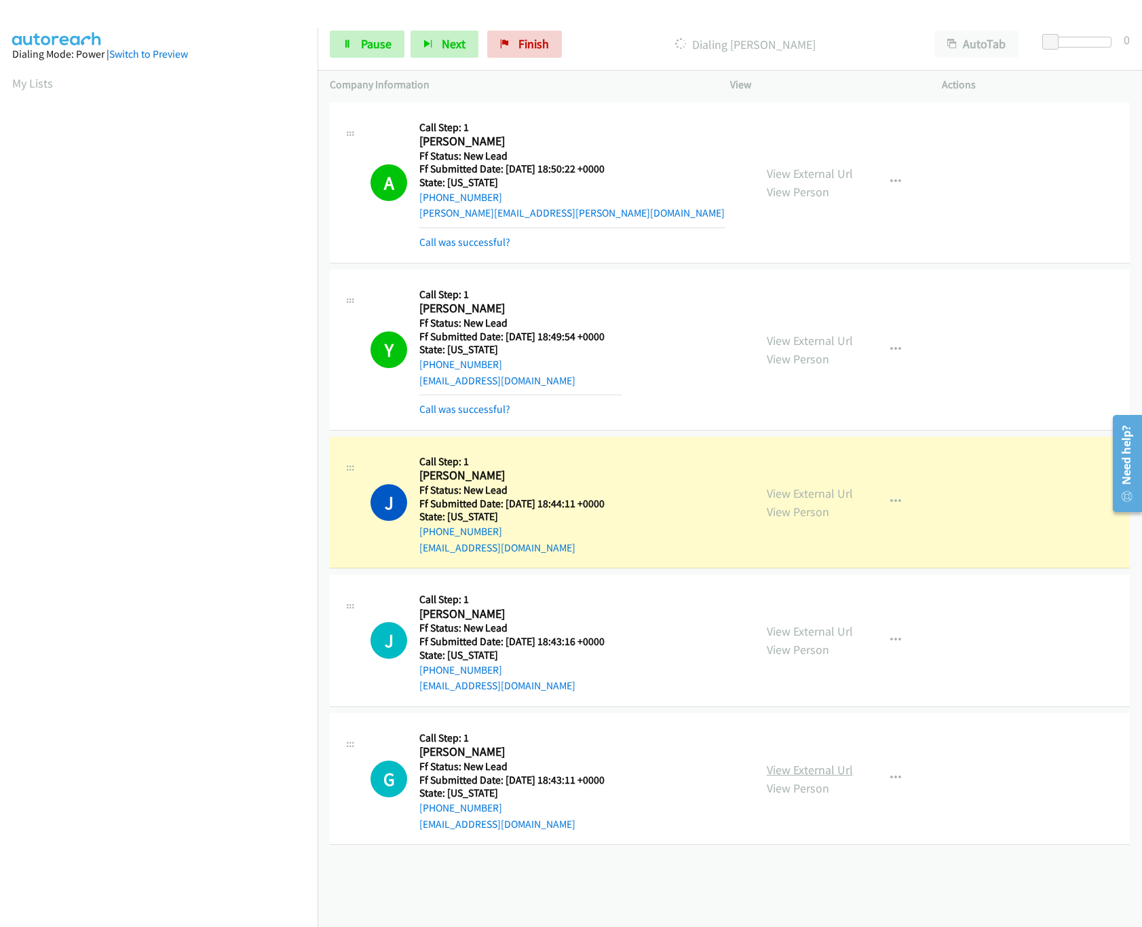
click at [798, 775] on link "View External Url" at bounding box center [810, 770] width 86 height 16
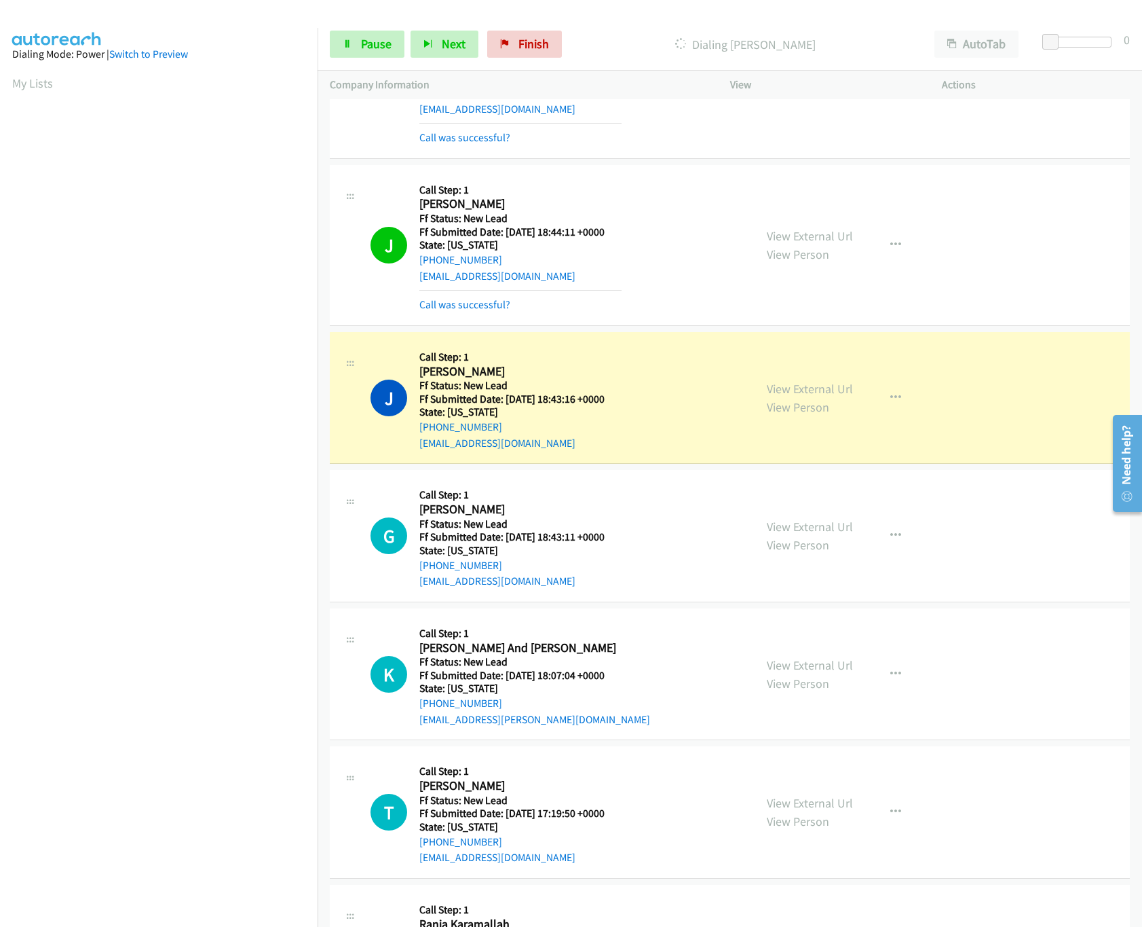
scroll to position [390, 0]
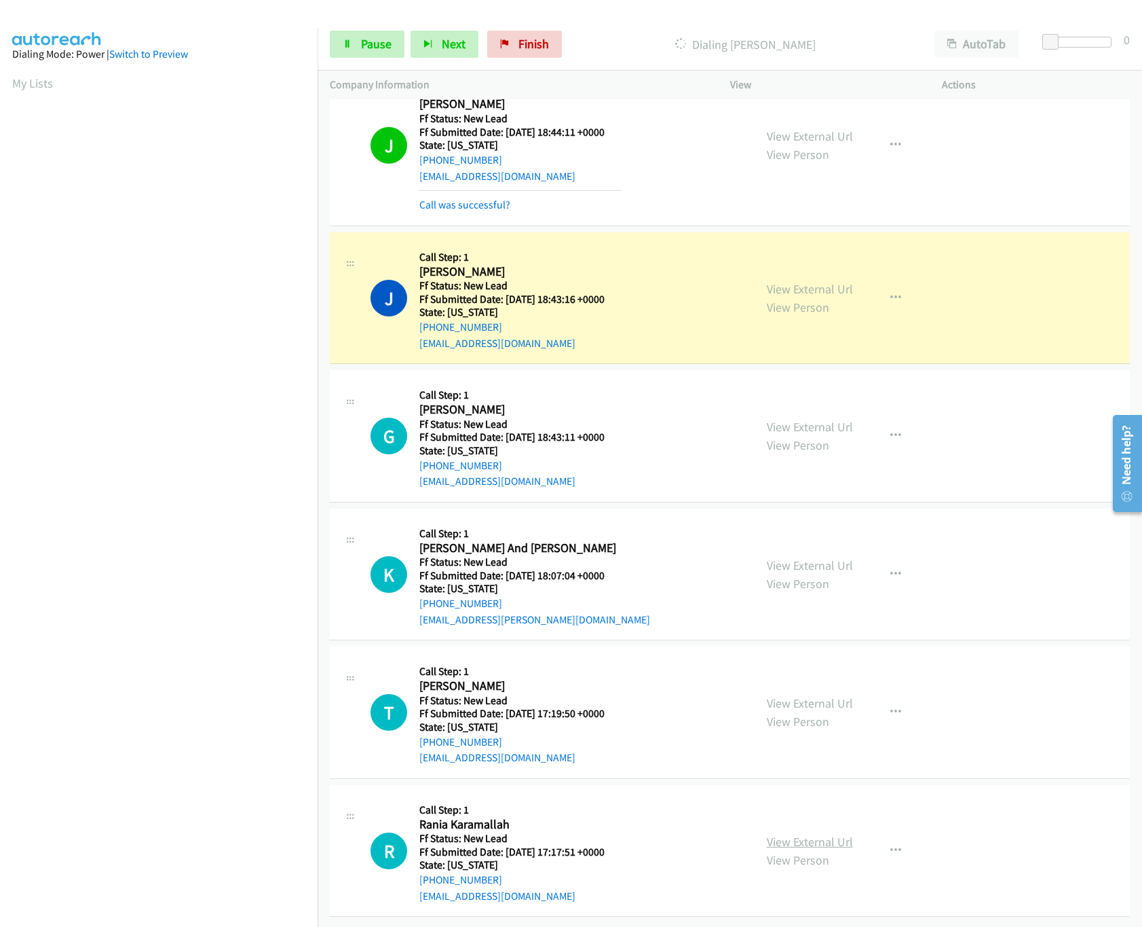
click at [792, 834] on link "View External Url" at bounding box center [810, 842] width 86 height 16
click at [804, 695] on link "View External Url" at bounding box center [810, 703] width 86 height 16
click at [821, 557] on link "View External Url" at bounding box center [810, 565] width 86 height 16
click at [1100, 41] on div at bounding box center [1074, 42] width 62 height 11
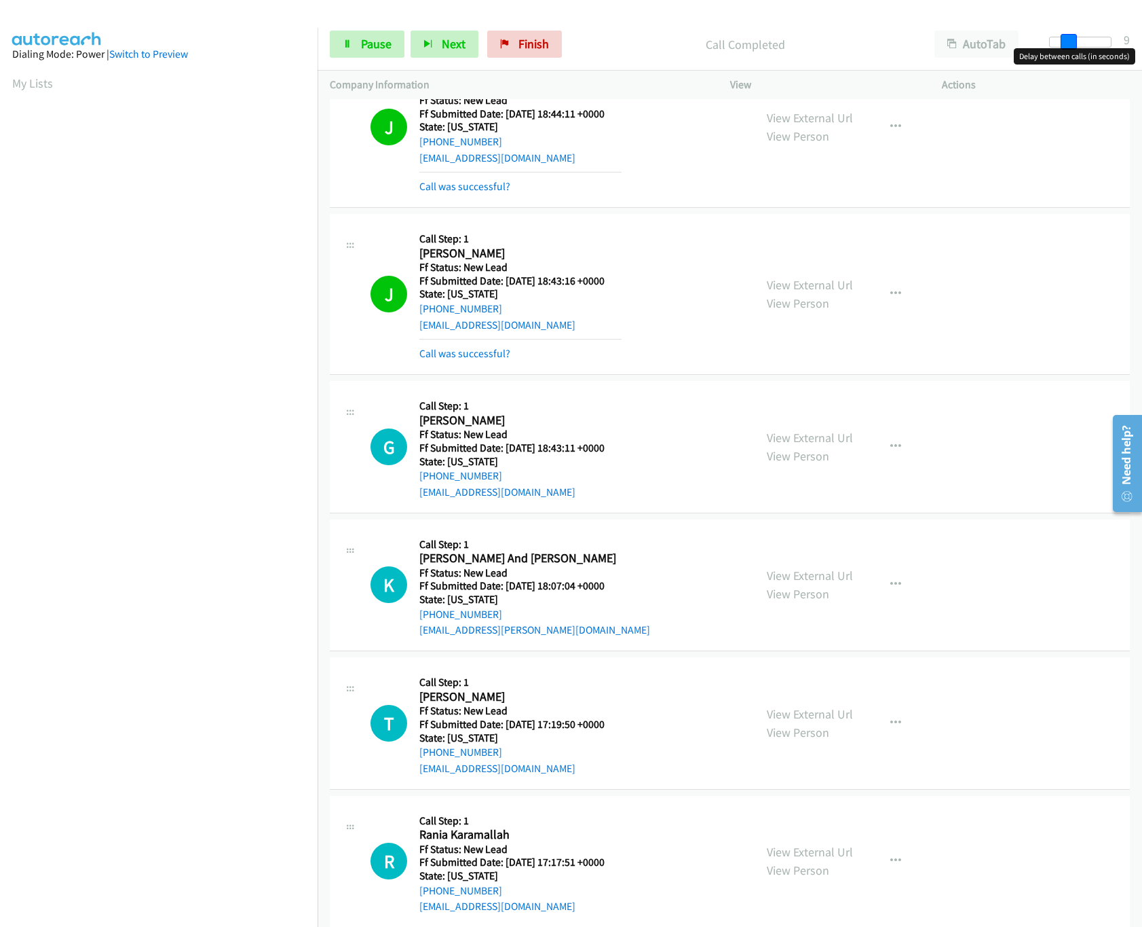
drag, startPoint x: 1098, startPoint y: 41, endPoint x: 1067, endPoint y: 48, distance: 31.8
click at [1067, 48] on body "Start Calls Pause Next Finish Call Completed AutoTab AutoTab 9 Company Informat…" at bounding box center [571, 32] width 1142 height 64
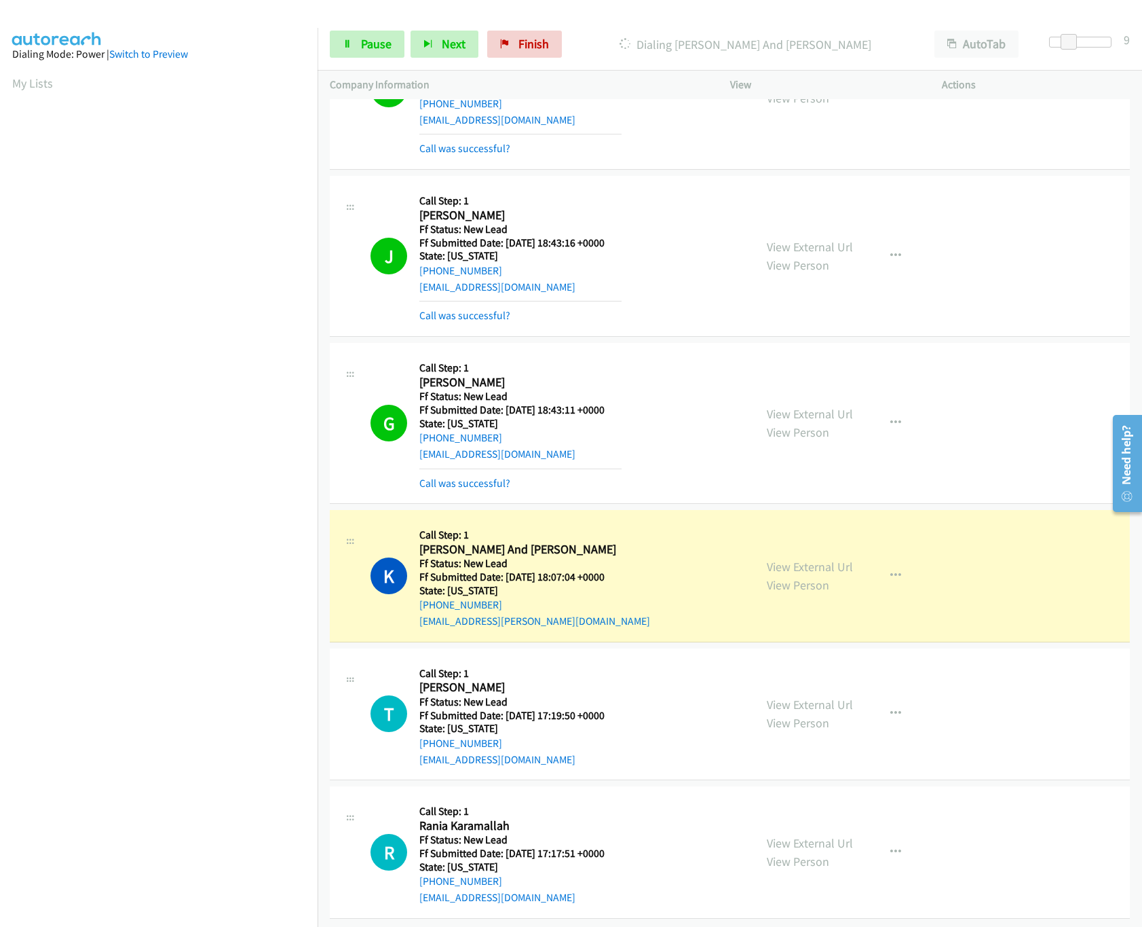
scroll to position [448, 0]
click at [351, 50] on link "Pause" at bounding box center [367, 44] width 75 height 27
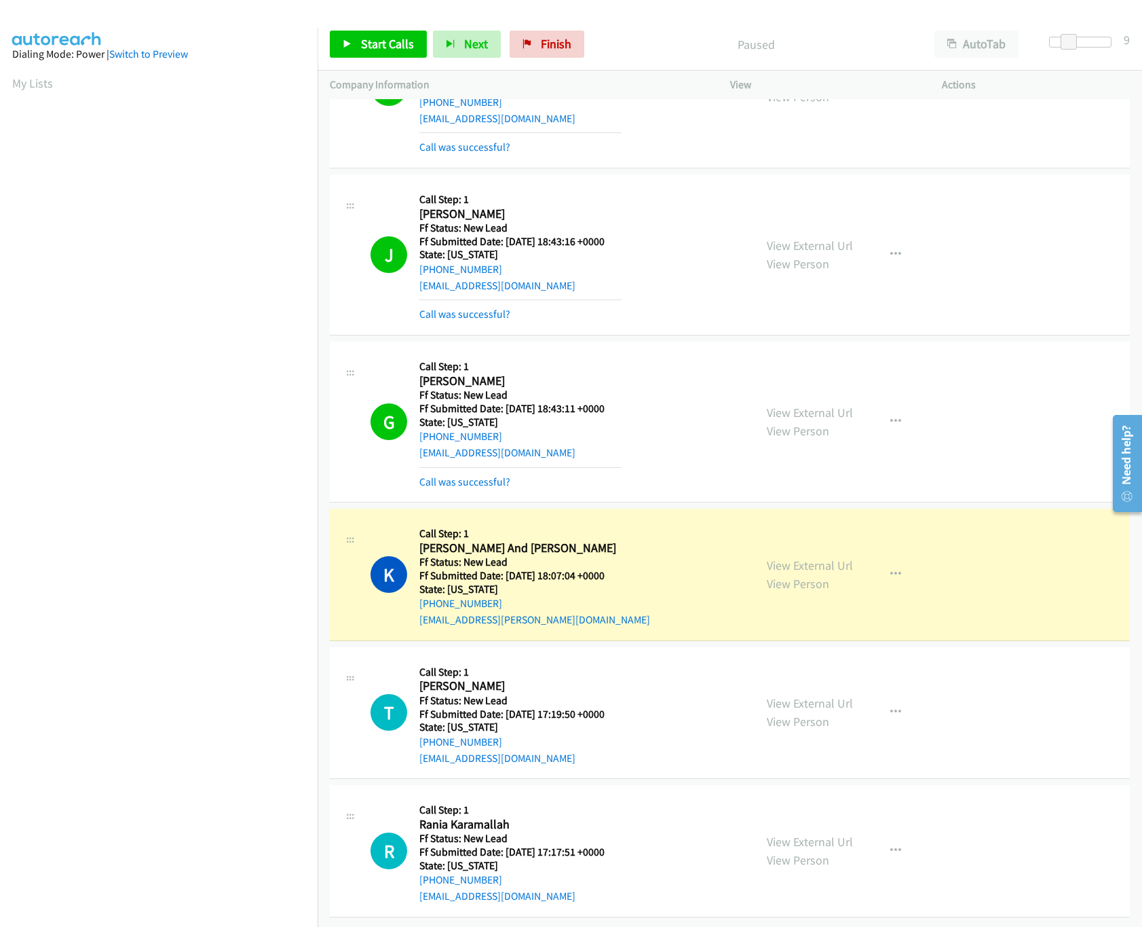
click at [193, 806] on nav "Dialing Mode: Power | Switch to Preview My Lists" at bounding box center [159, 491] width 318 height 927
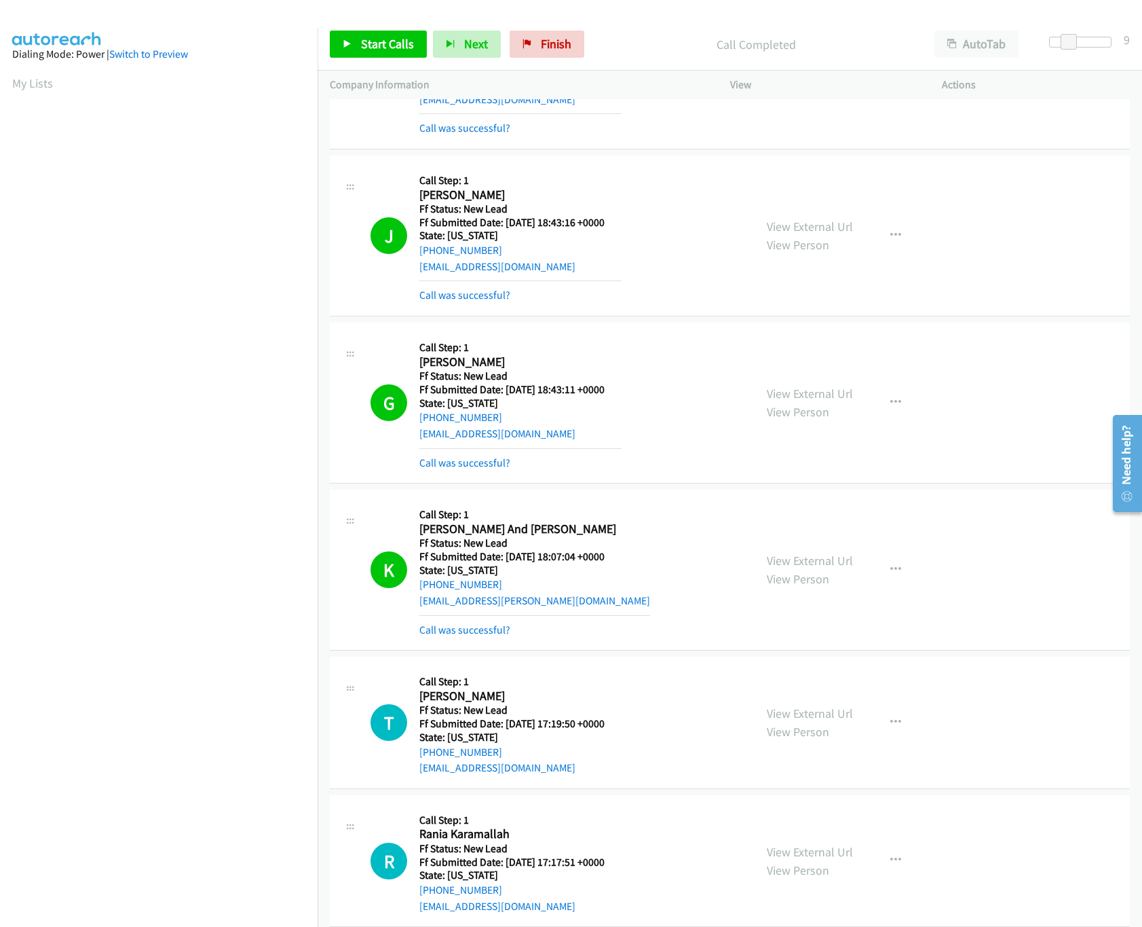
click at [103, 835] on nav "Dialing Mode: Power | Switch to Preview My Lists" at bounding box center [159, 491] width 318 height 927
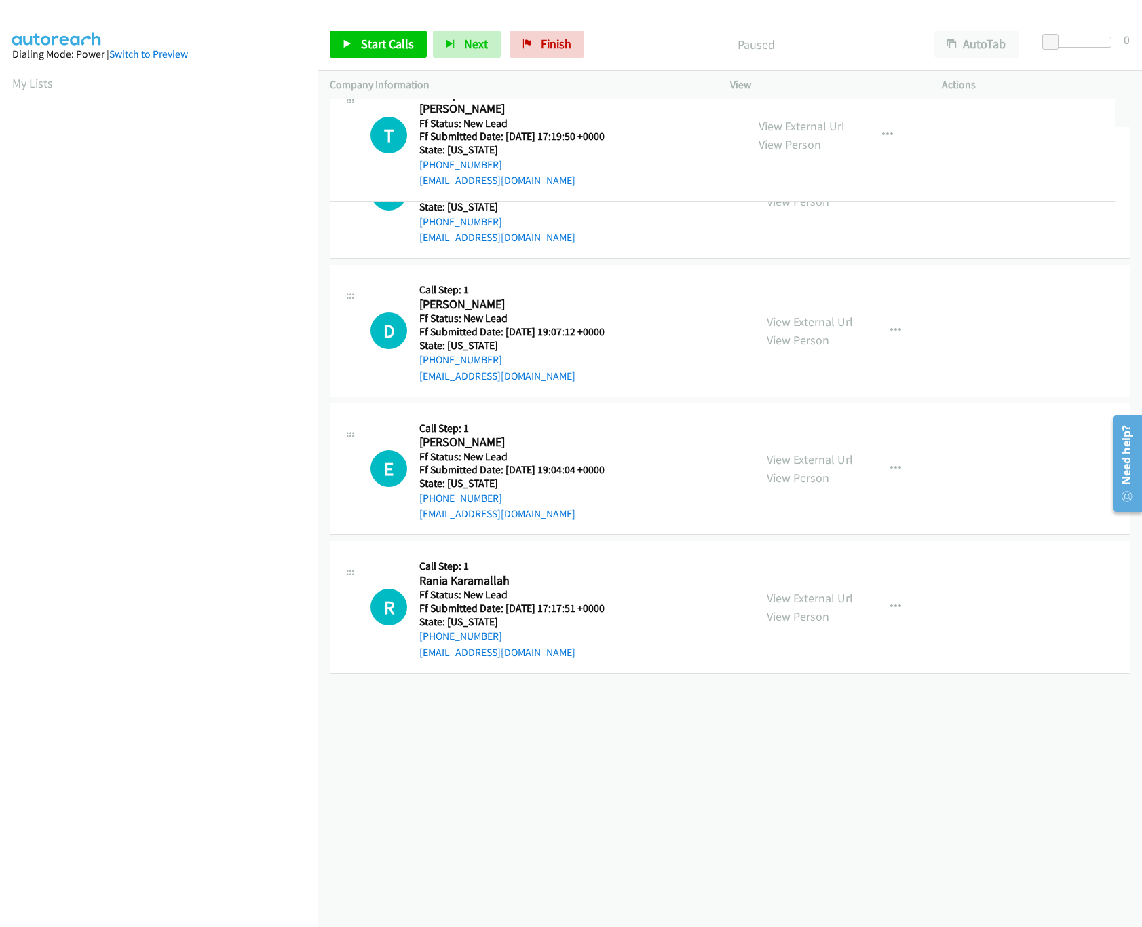
drag, startPoint x: 538, startPoint y: 570, endPoint x: 603, endPoint y: 122, distance: 452.8
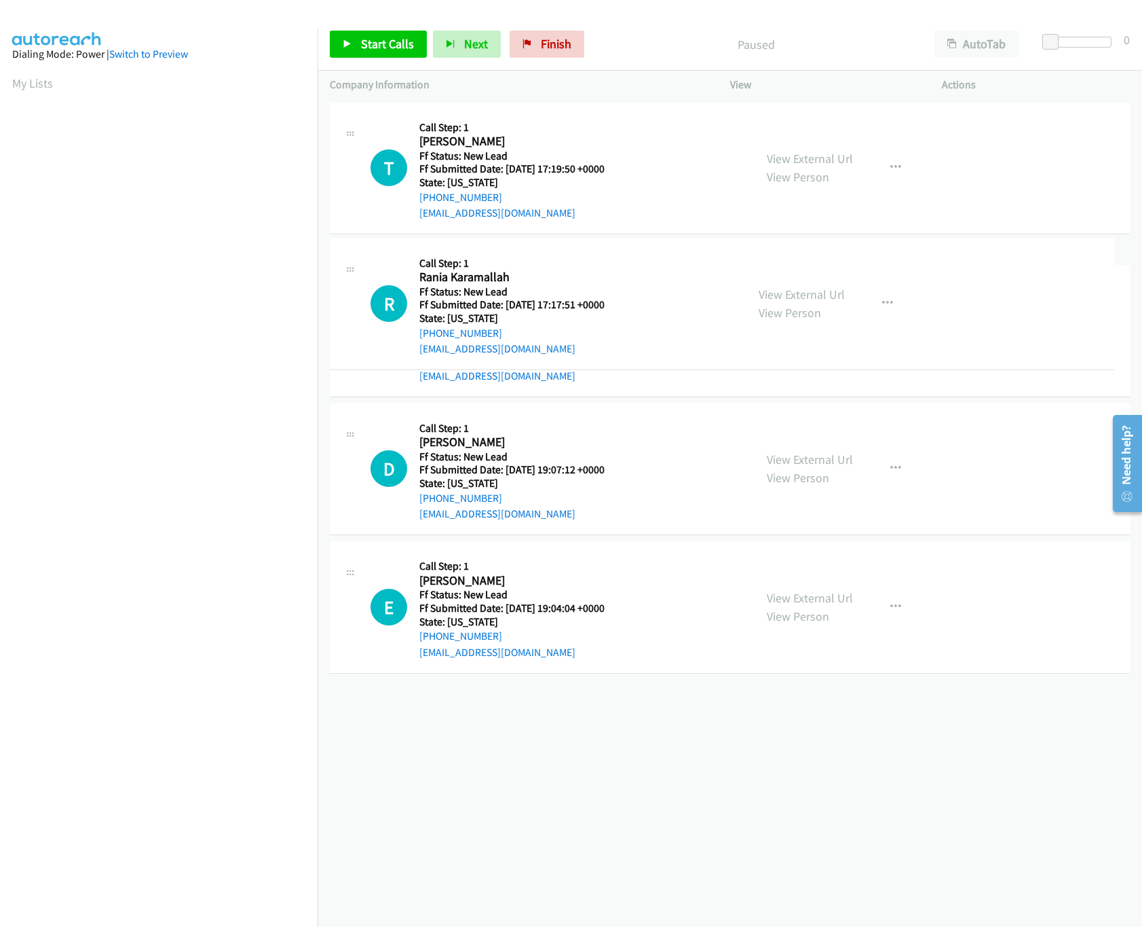
drag, startPoint x: 515, startPoint y: 459, endPoint x: 523, endPoint y: 250, distance: 208.6
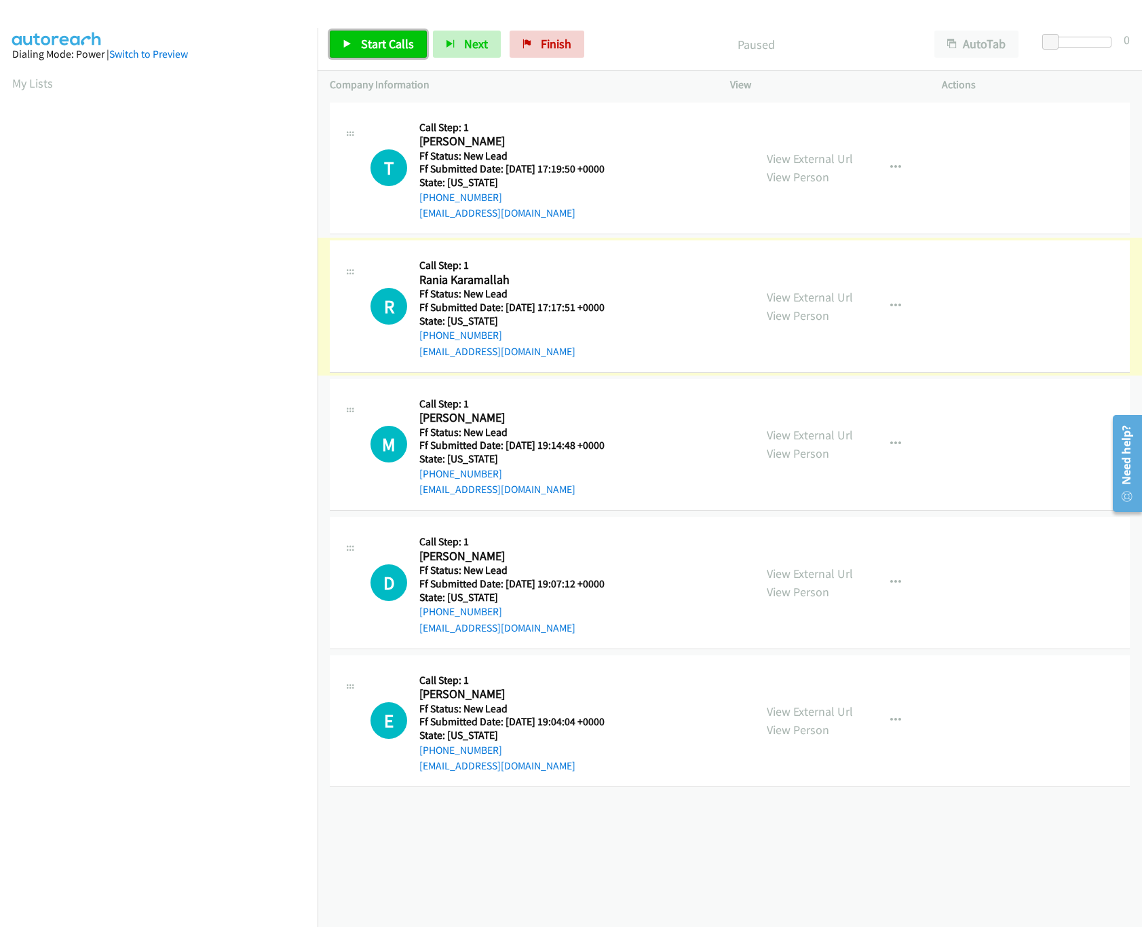
click at [367, 48] on span "Start Calls" at bounding box center [387, 44] width 53 height 16
click at [356, 50] on link "Pause" at bounding box center [367, 44] width 75 height 27
click at [382, 29] on div "Start Calls Pause Next Finish Paused AutoTab AutoTab 0" at bounding box center [730, 44] width 825 height 52
click at [379, 78] on p "Company Information" at bounding box center [518, 85] width 376 height 16
click at [377, 43] on span "Start Calls" at bounding box center [387, 44] width 53 height 16
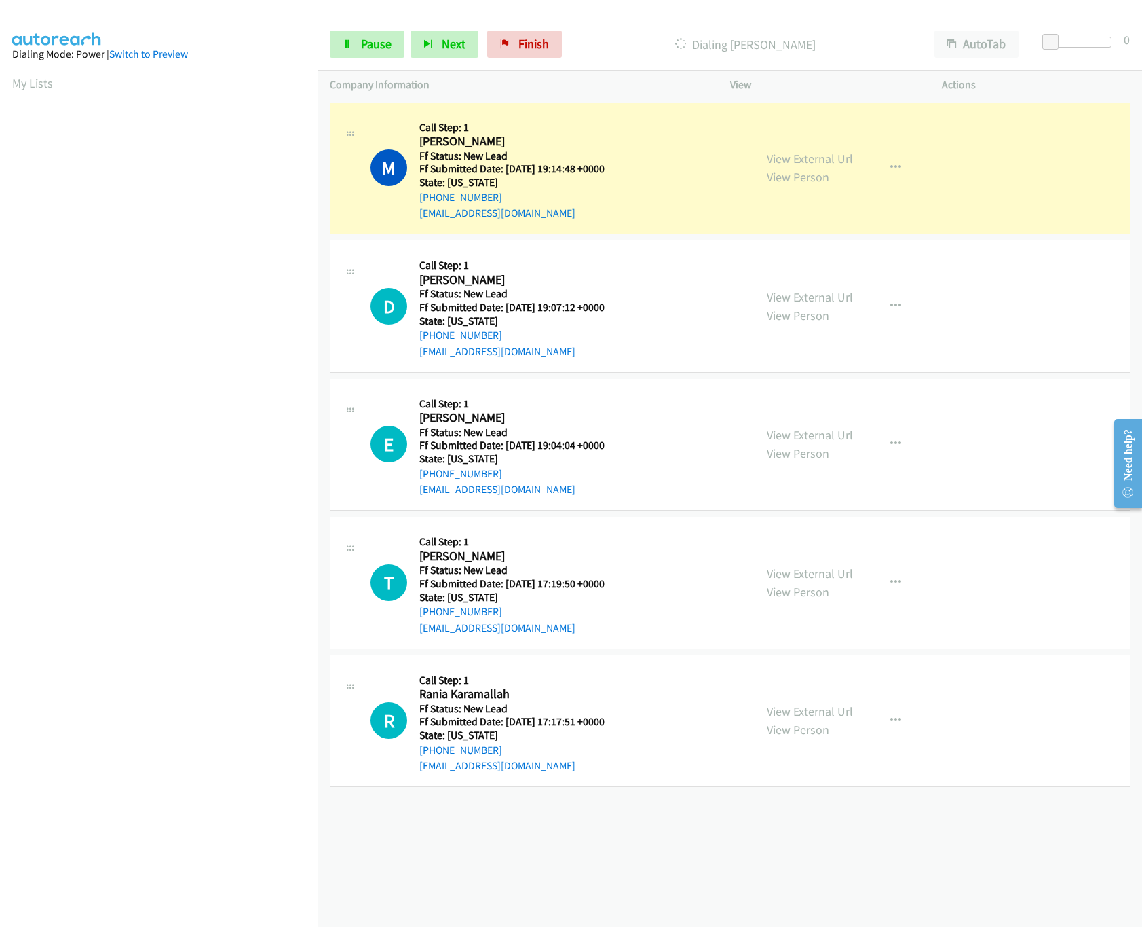
click at [578, 833] on div "[PHONE_NUMBER] Call failed - Please reload the list and try again The Callbar F…" at bounding box center [730, 513] width 825 height 828
click at [815, 165] on link "View External Url" at bounding box center [810, 159] width 86 height 16
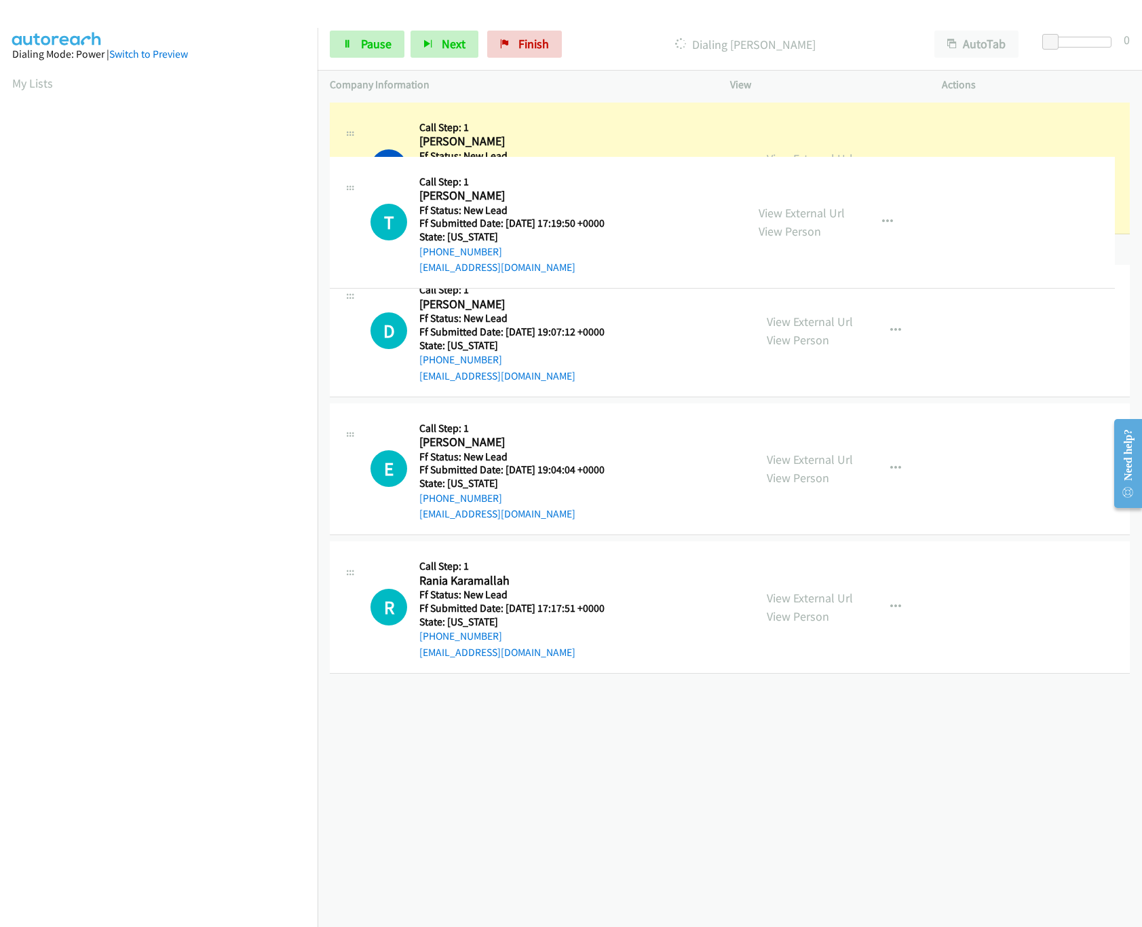
drag, startPoint x: 566, startPoint y: 593, endPoint x: 652, endPoint y: 232, distance: 371.1
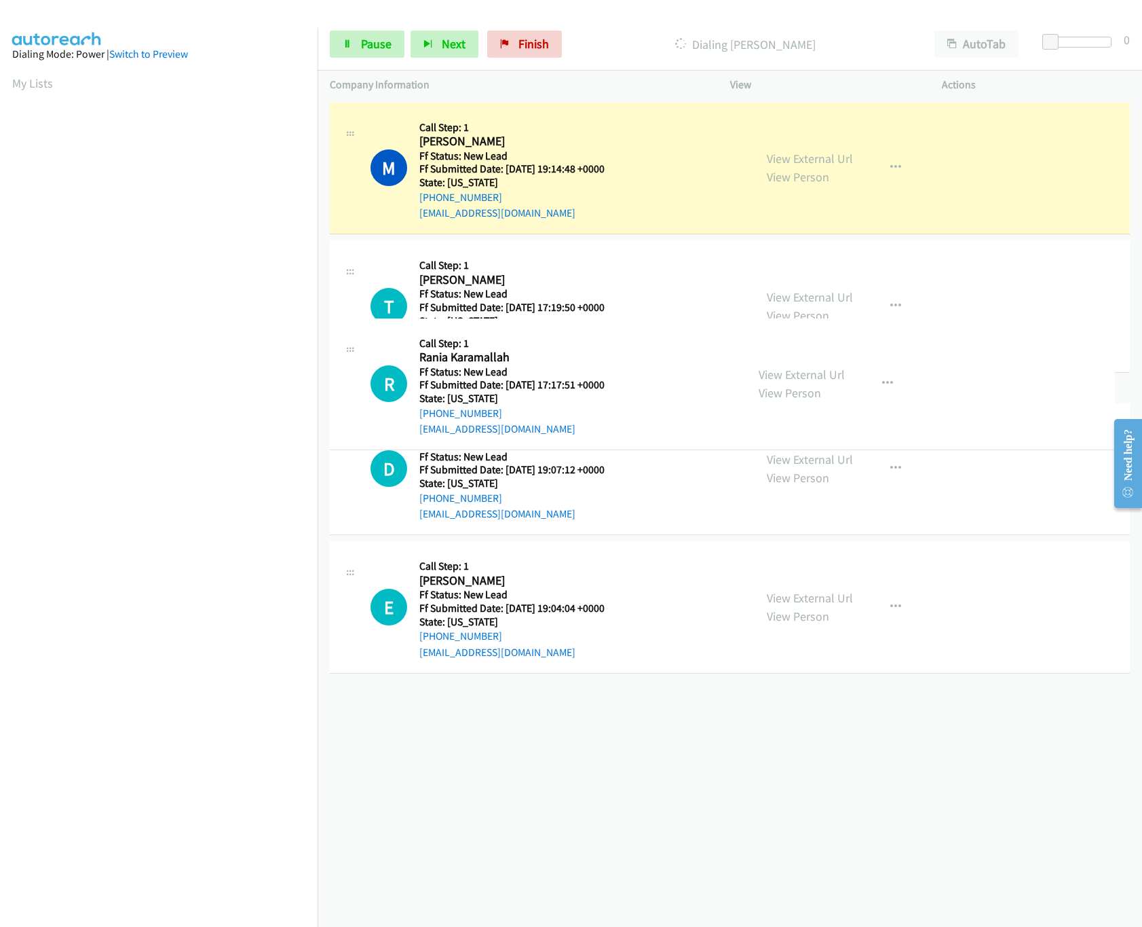
drag, startPoint x: 542, startPoint y: 722, endPoint x: 593, endPoint y: 384, distance: 341.9
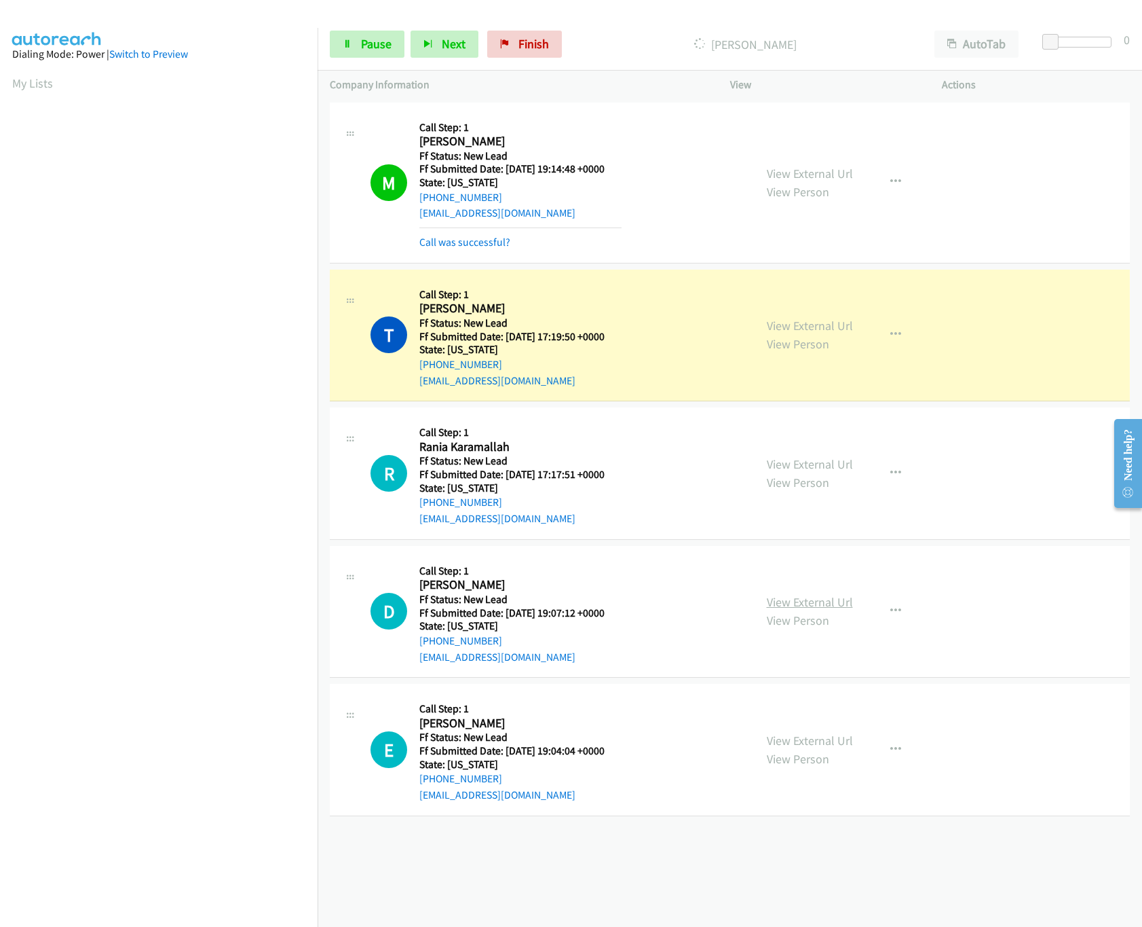
click at [789, 597] on link "View External Url" at bounding box center [810, 602] width 86 height 16
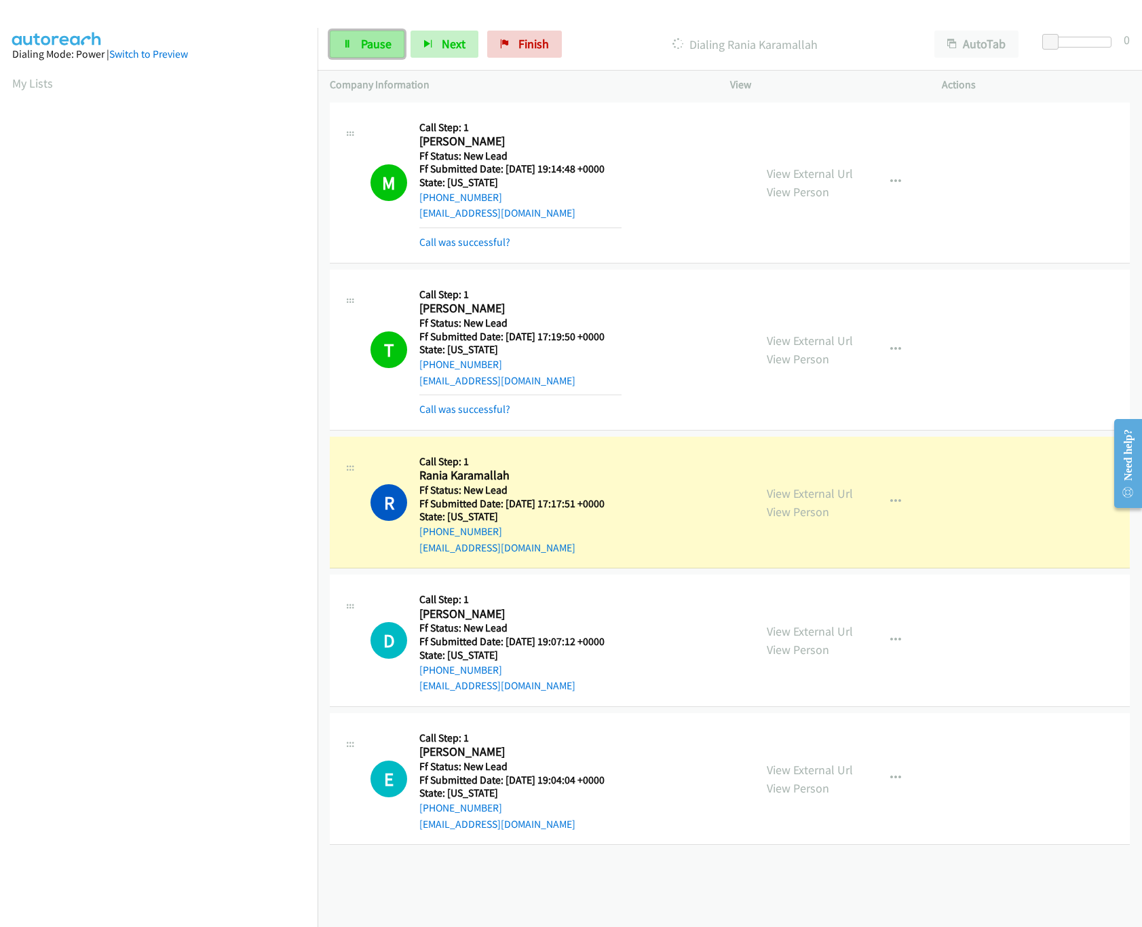
click at [367, 43] on span "Pause" at bounding box center [376, 44] width 31 height 16
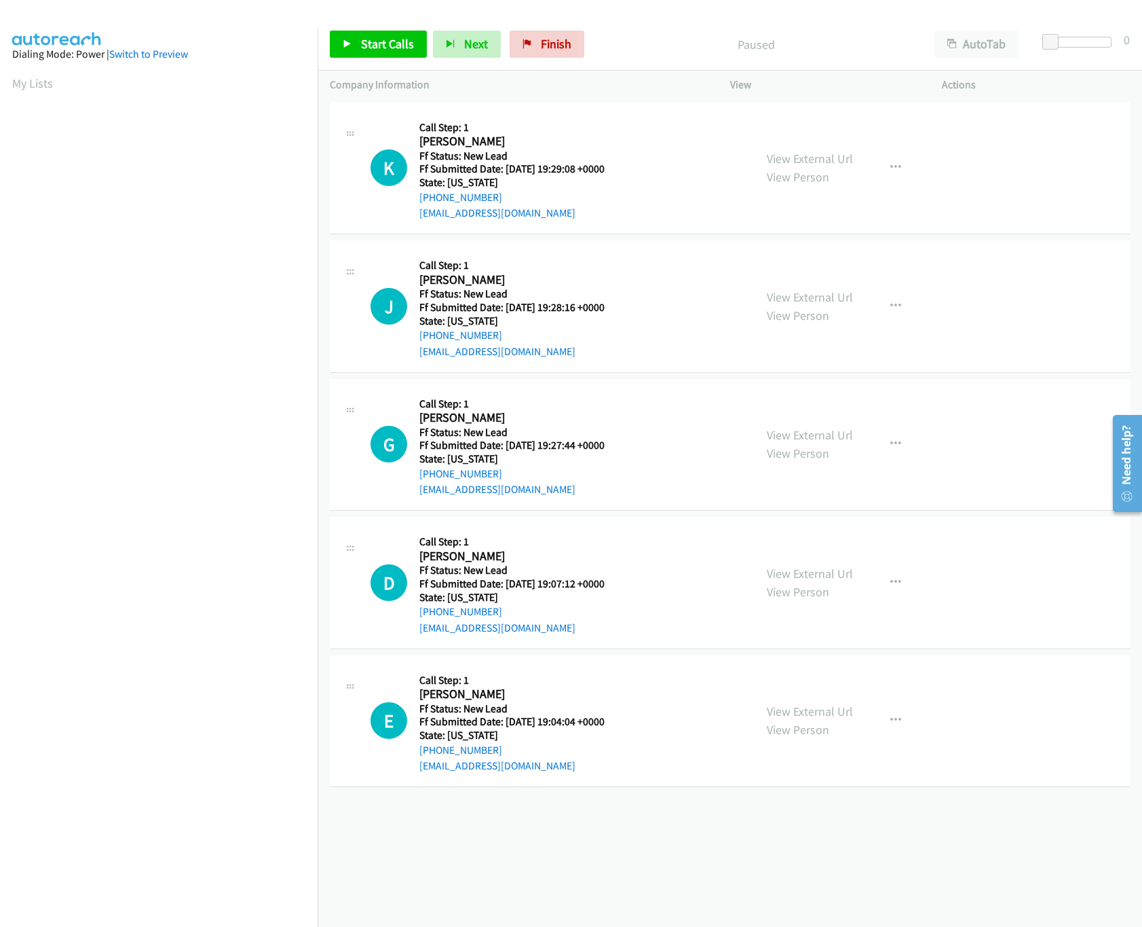
click at [697, 844] on div "[PHONE_NUMBER] Call failed - Please reload the list and try again The Callbar F…" at bounding box center [730, 513] width 825 height 828
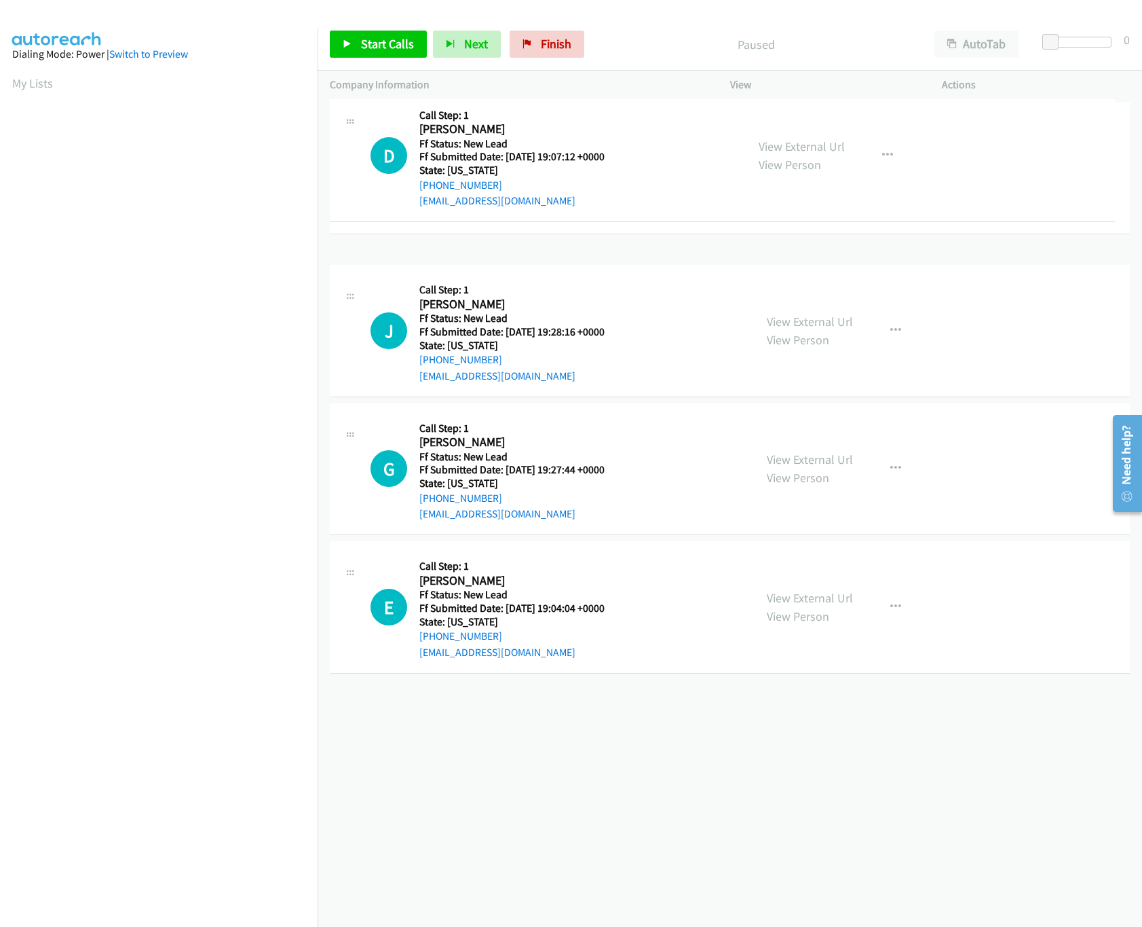
drag, startPoint x: 563, startPoint y: 611, endPoint x: 637, endPoint y: 183, distance: 434.1
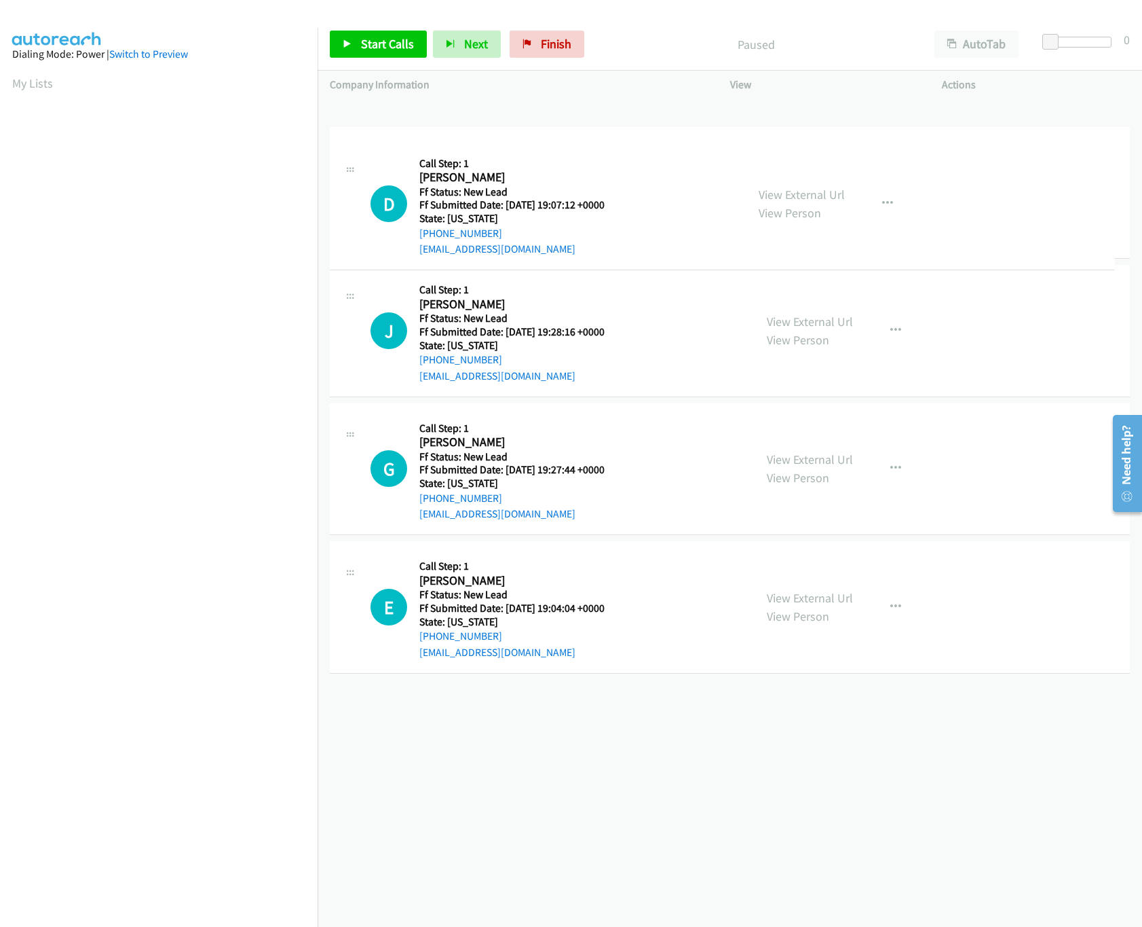
drag, startPoint x: 479, startPoint y: 265, endPoint x: 578, endPoint y: 59, distance: 229.2
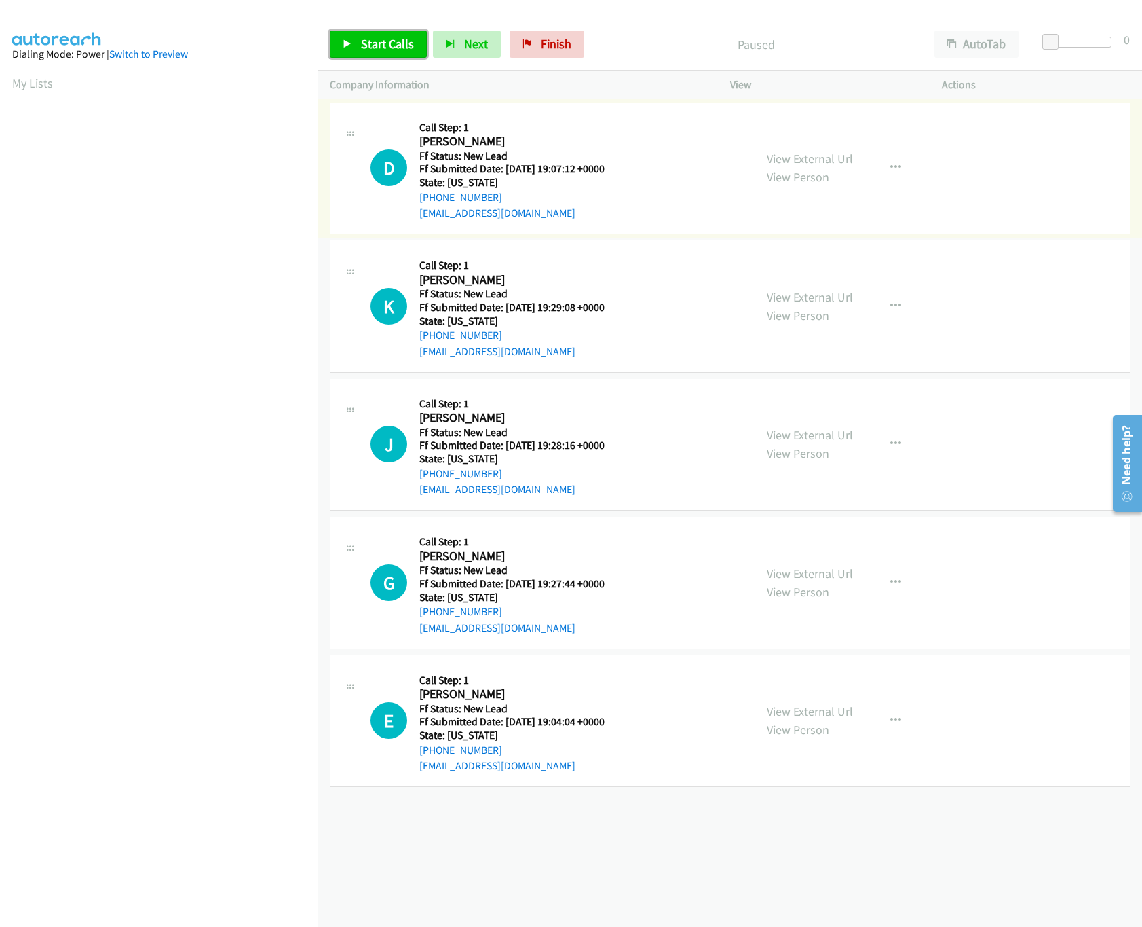
click at [369, 35] on link "Start Calls" at bounding box center [378, 44] width 97 height 27
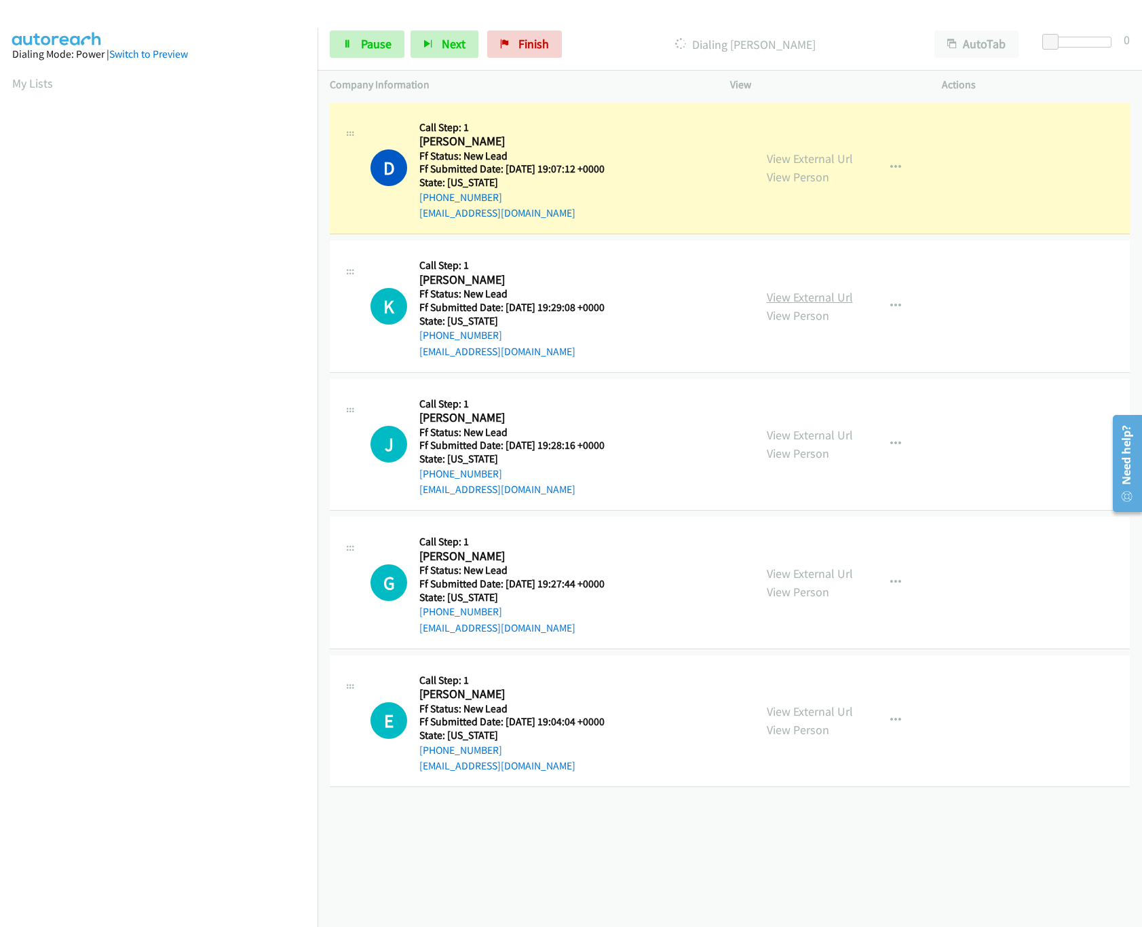
click at [796, 297] on link "View External Url" at bounding box center [810, 297] width 86 height 16
click at [1074, 39] on div at bounding box center [1080, 42] width 62 height 11
click at [772, 438] on link "View External Url" at bounding box center [810, 435] width 86 height 16
click at [891, 439] on icon "button" at bounding box center [896, 444] width 11 height 11
click at [785, 540] on link "Skip Call" at bounding box center [823, 532] width 181 height 27
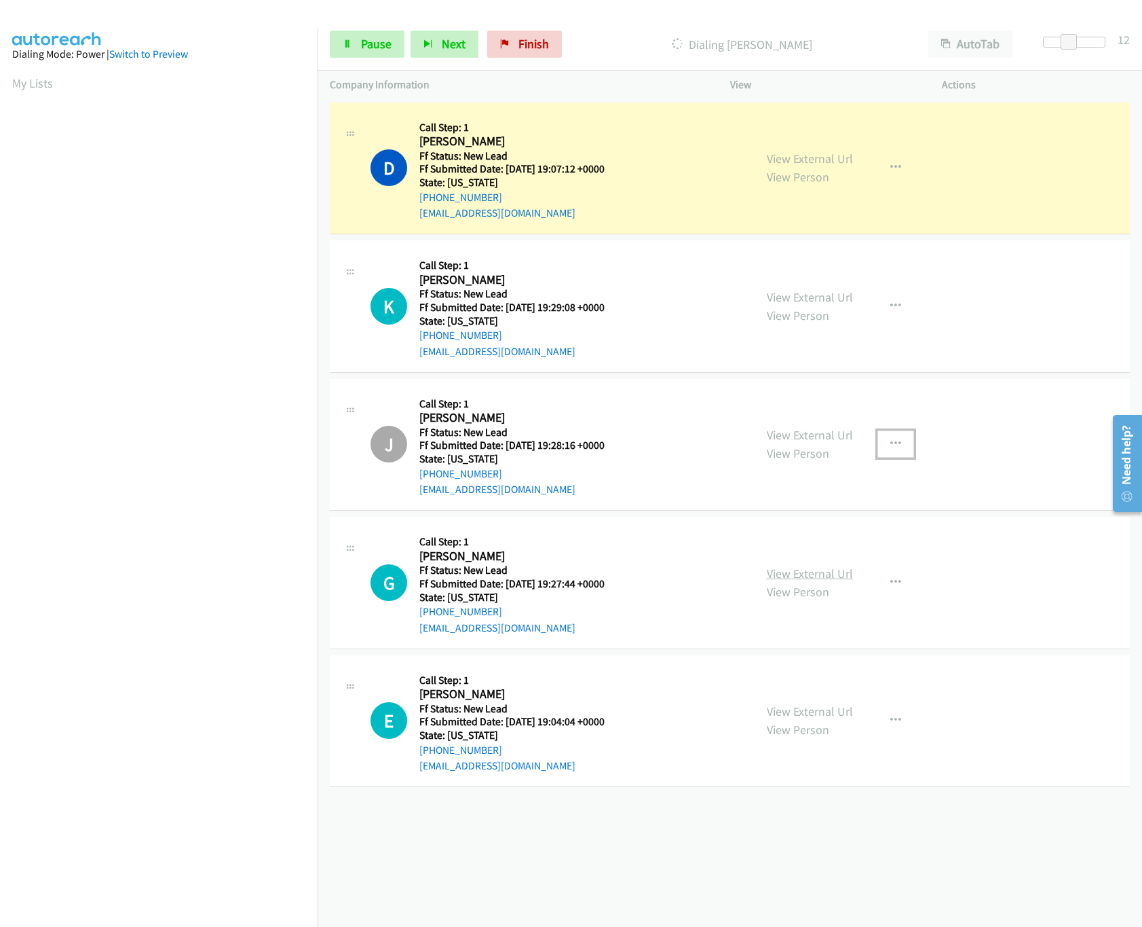
click at [819, 570] on link "View External Url" at bounding box center [810, 573] width 86 height 16
click at [1056, 33] on div "Start Calls Pause Next Finish Dialing [PERSON_NAME] AutoTab AutoTab 12" at bounding box center [730, 44] width 825 height 52
click at [1056, 37] on div at bounding box center [1080, 42] width 62 height 11
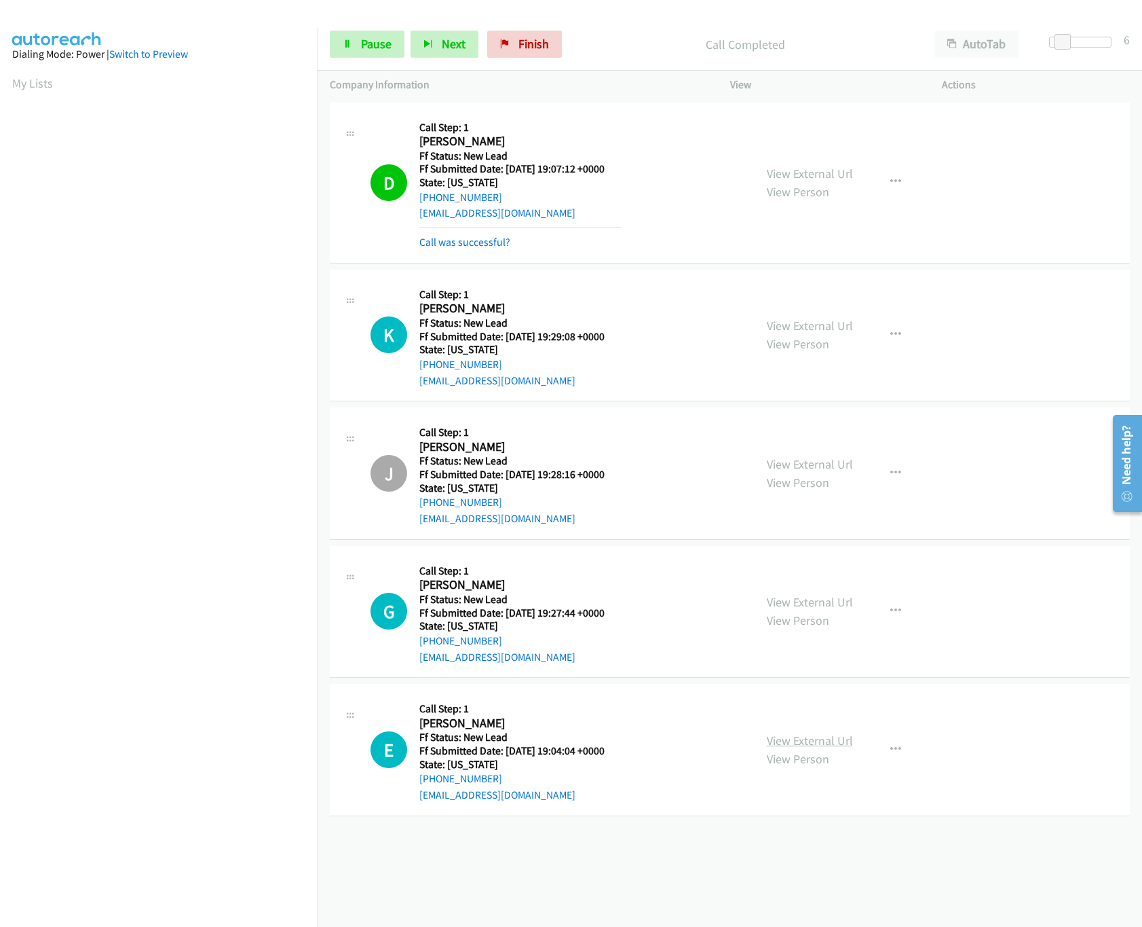
click at [794, 748] on link "View External Url" at bounding box center [810, 740] width 86 height 16
click at [377, 35] on link "Pause" at bounding box center [367, 44] width 75 height 27
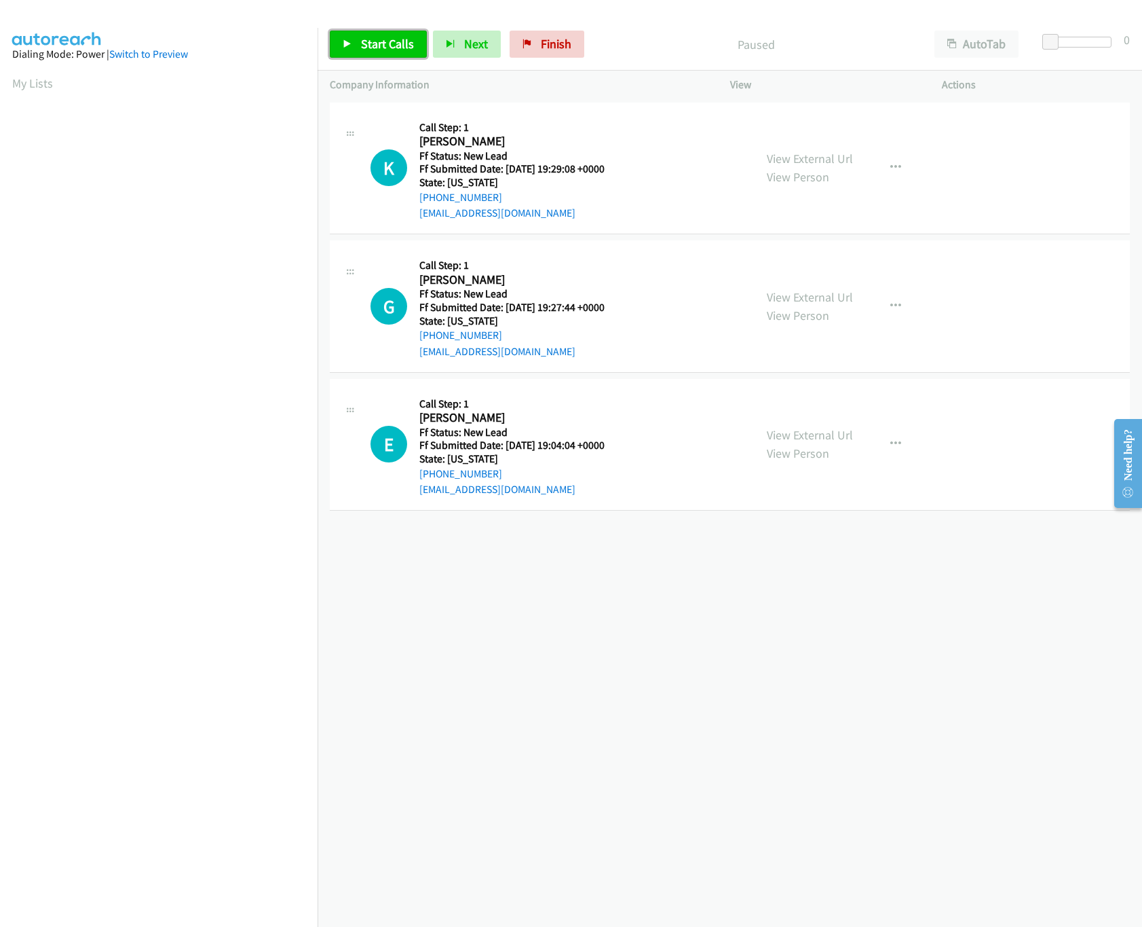
click at [377, 37] on span "Start Calls" at bounding box center [387, 44] width 53 height 16
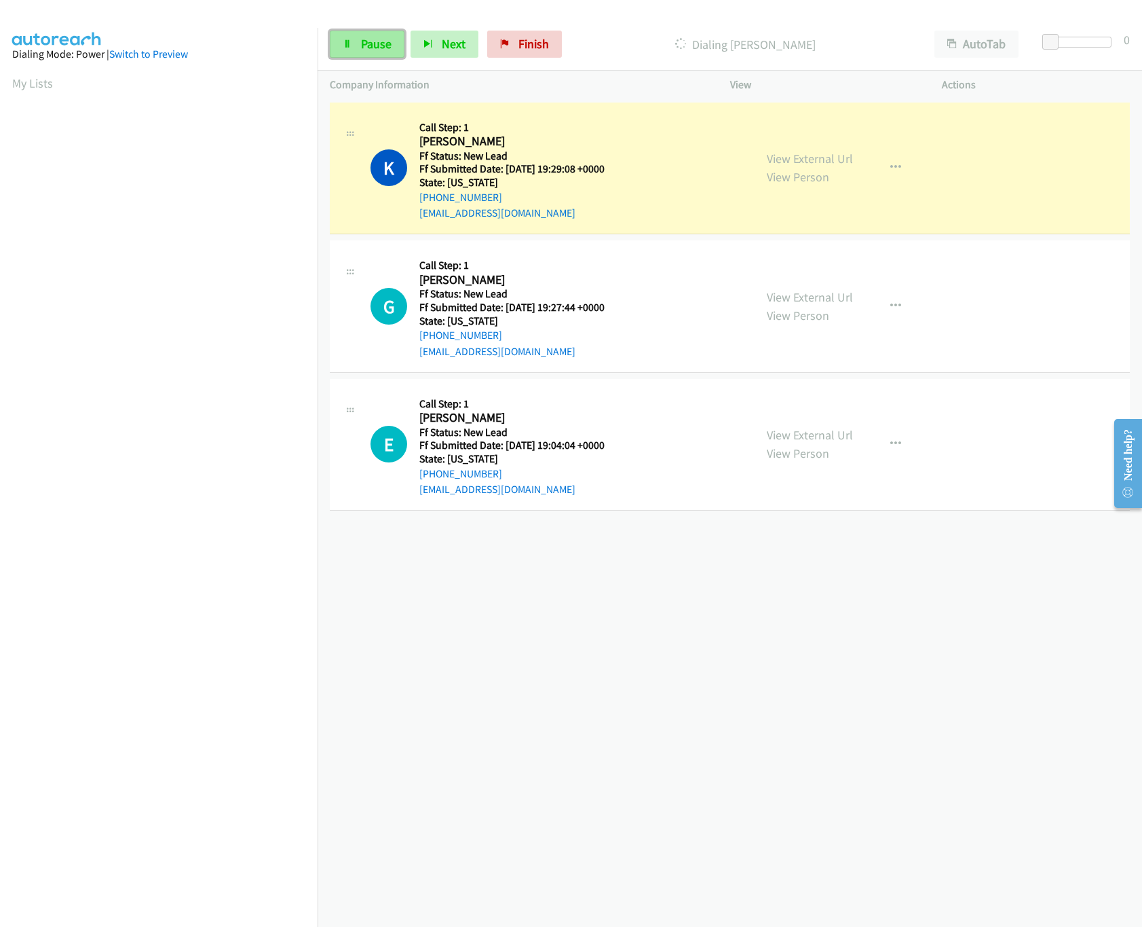
click at [356, 41] on link "Pause" at bounding box center [367, 44] width 75 height 27
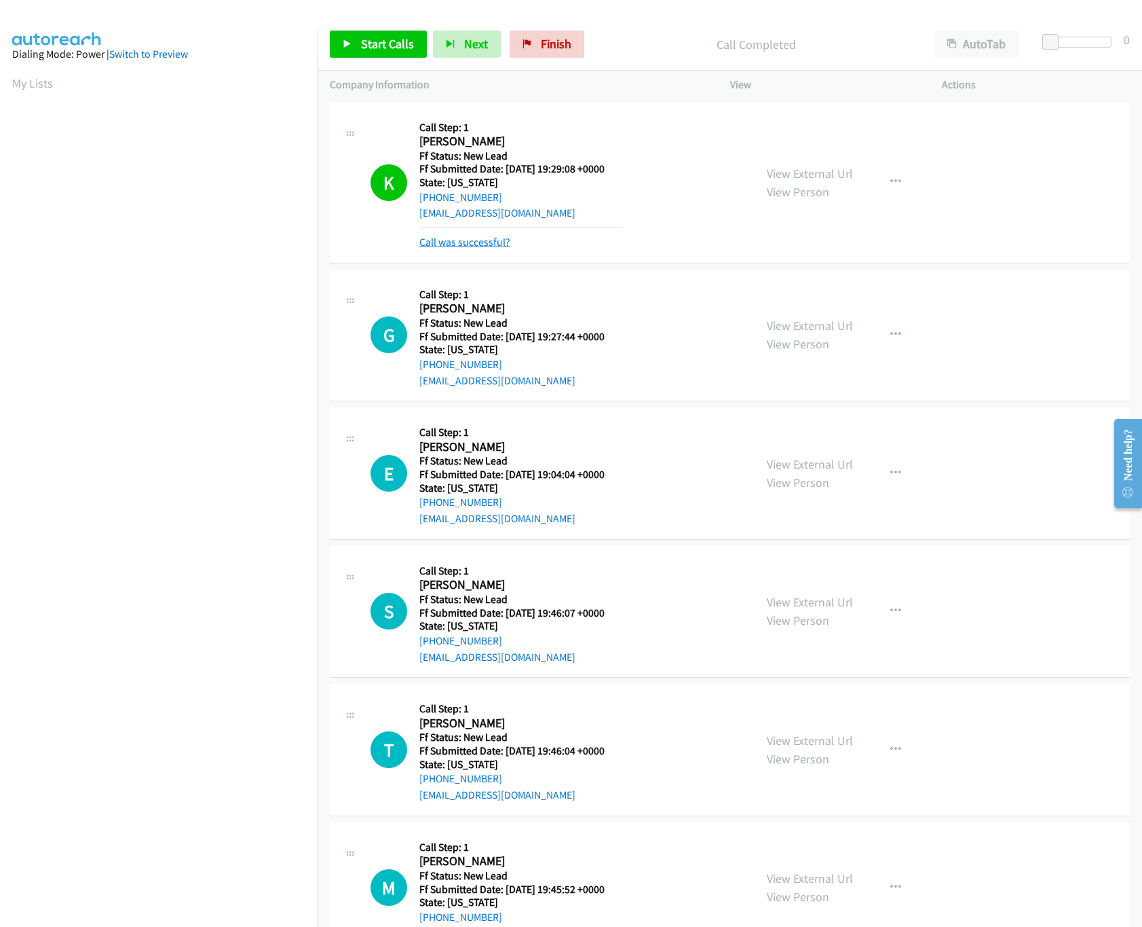
click at [447, 242] on link "Call was successful?" at bounding box center [465, 242] width 91 height 13
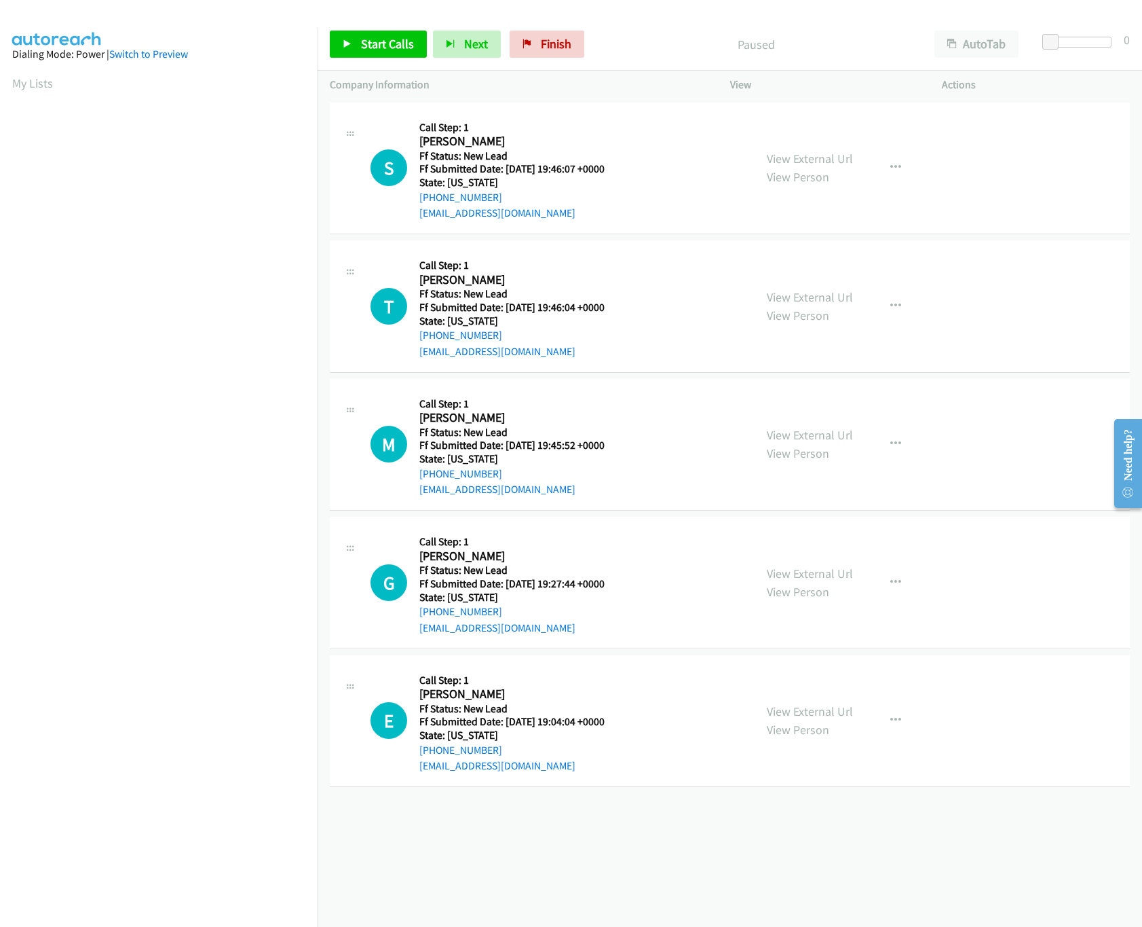
click at [579, 829] on div "[PHONE_NUMBER] Call failed - Please reload the list and try again The Callbar F…" at bounding box center [730, 513] width 825 height 828
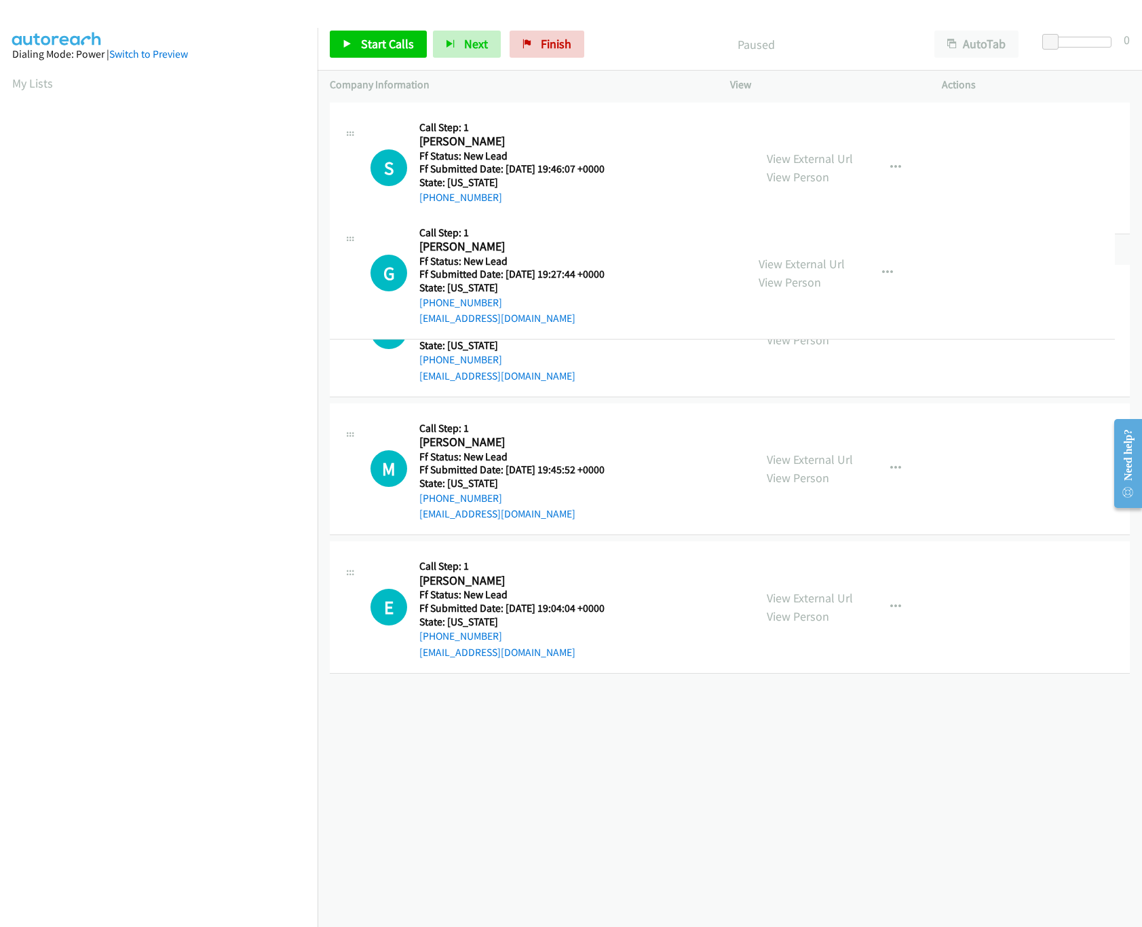
drag, startPoint x: 573, startPoint y: 530, endPoint x: 612, endPoint y: 105, distance: 427.4
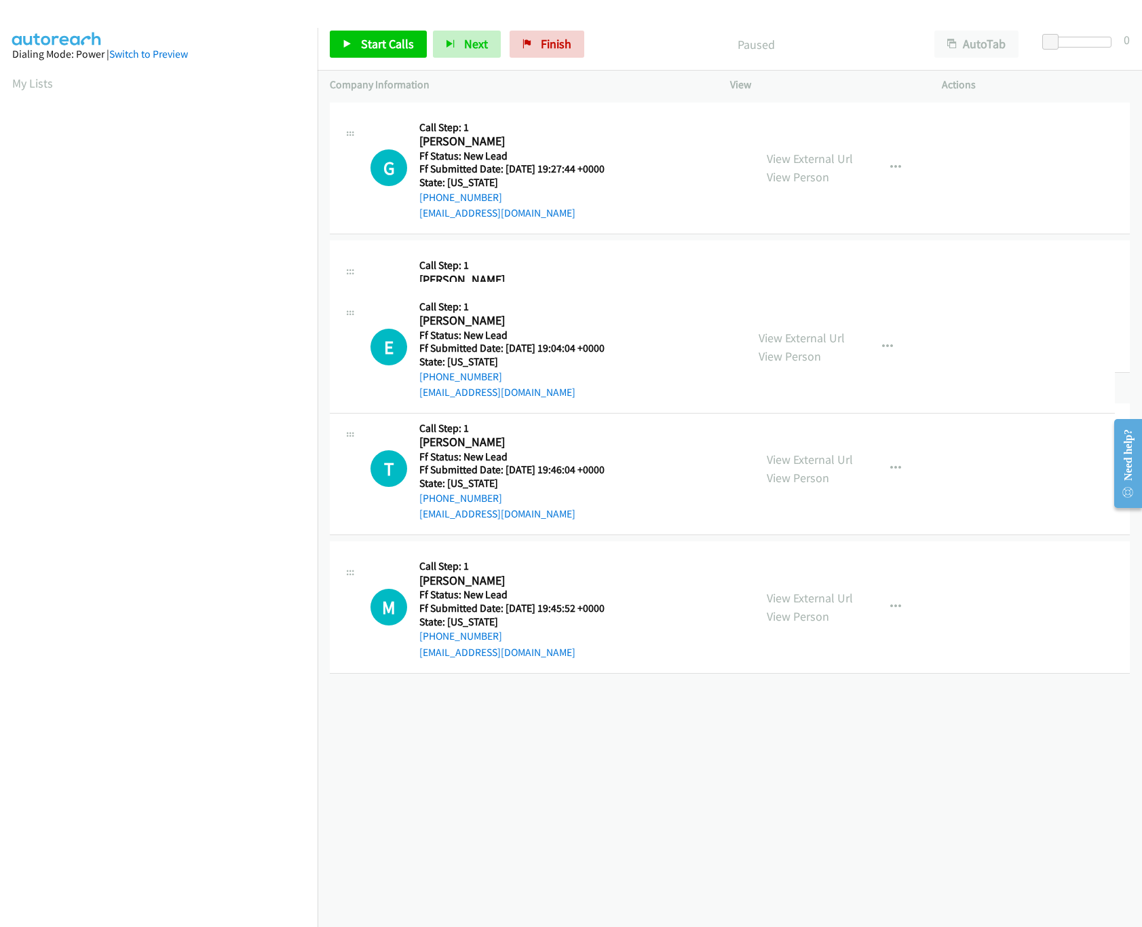
drag, startPoint x: 544, startPoint y: 732, endPoint x: 656, endPoint y: 206, distance: 537.9
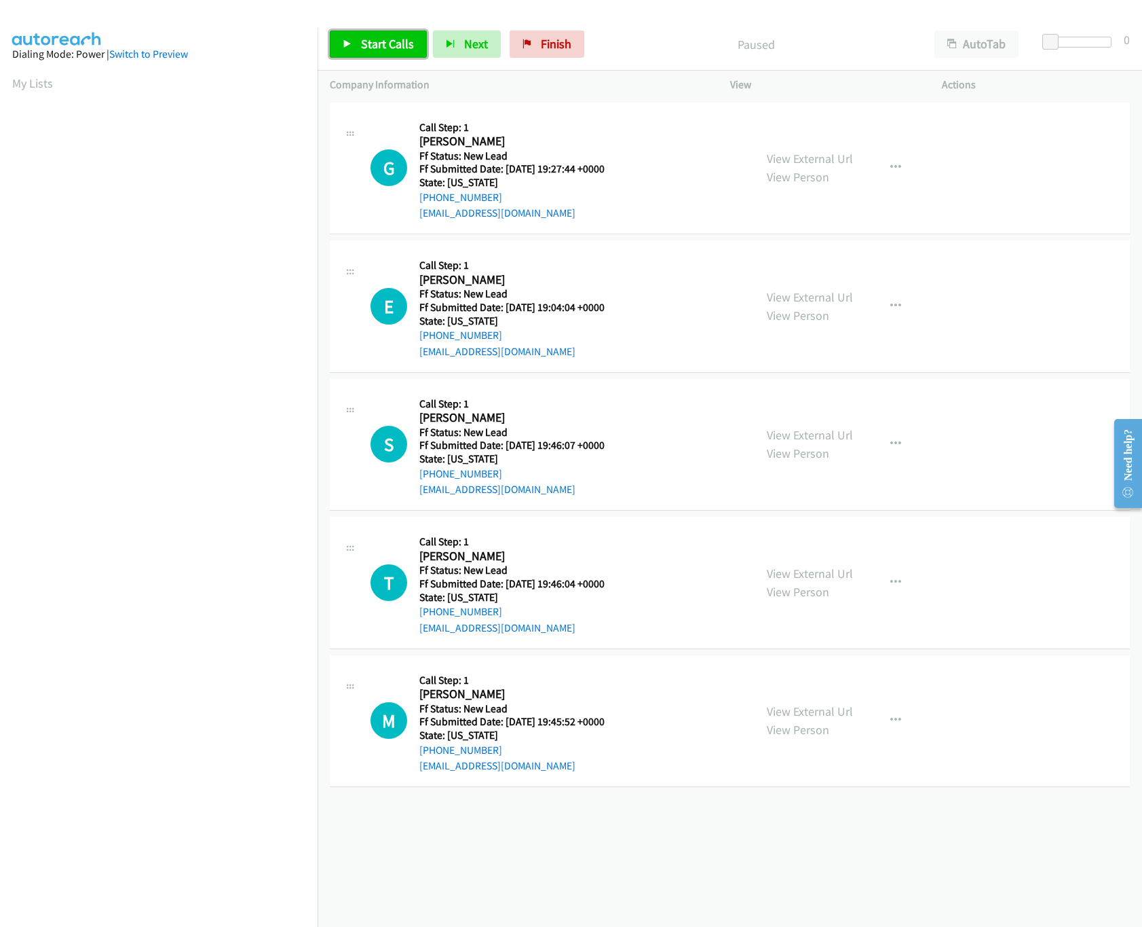
click at [400, 41] on span "Start Calls" at bounding box center [387, 44] width 53 height 16
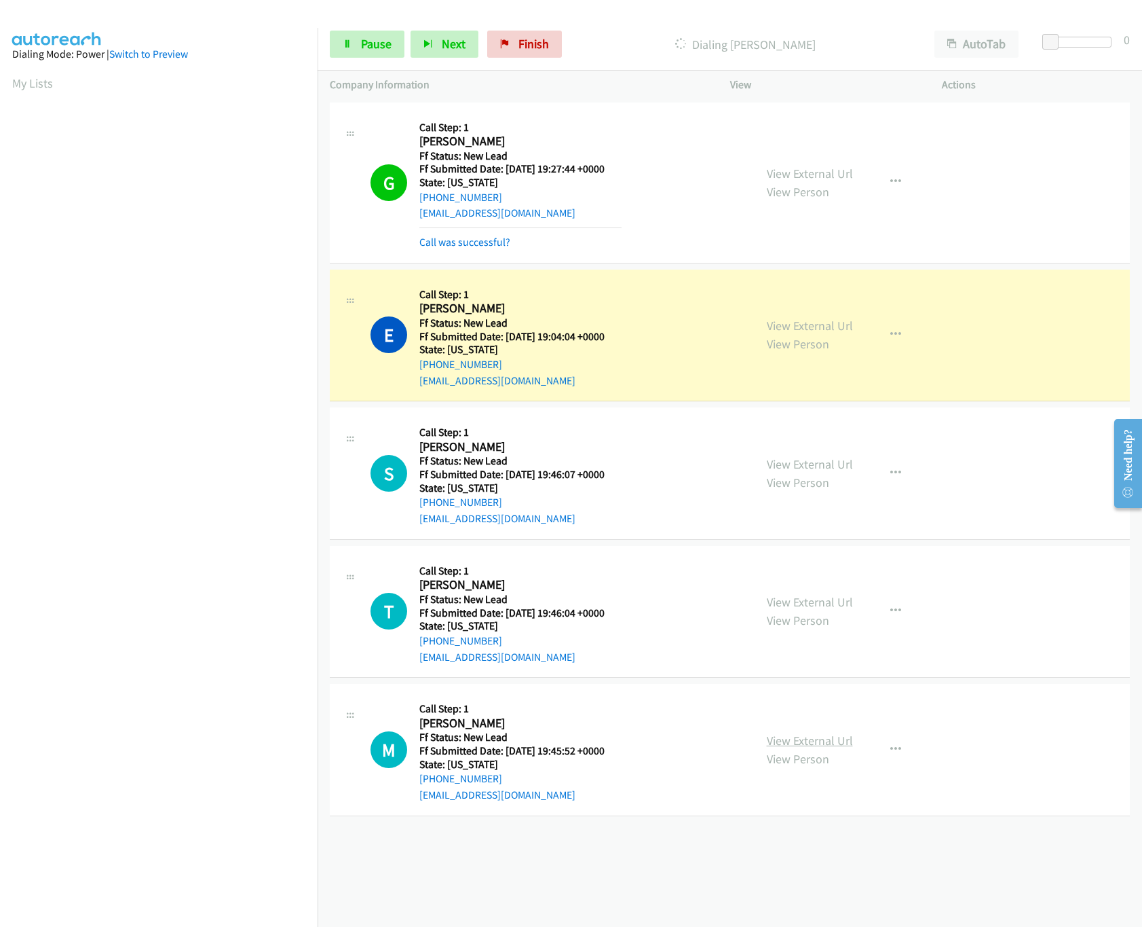
click at [801, 741] on link "View External Url" at bounding box center [810, 740] width 86 height 16
click at [813, 599] on link "View External Url" at bounding box center [810, 602] width 86 height 16
click at [825, 467] on link "View External Url" at bounding box center [810, 464] width 86 height 16
drag, startPoint x: 1047, startPoint y: 41, endPoint x: 1084, endPoint y: 55, distance: 39.7
click at [1084, 55] on body "Start Calls Pause Next Finish Dialing [PERSON_NAME] AutoTab AutoTab 17 Company …" at bounding box center [571, 32] width 1142 height 64
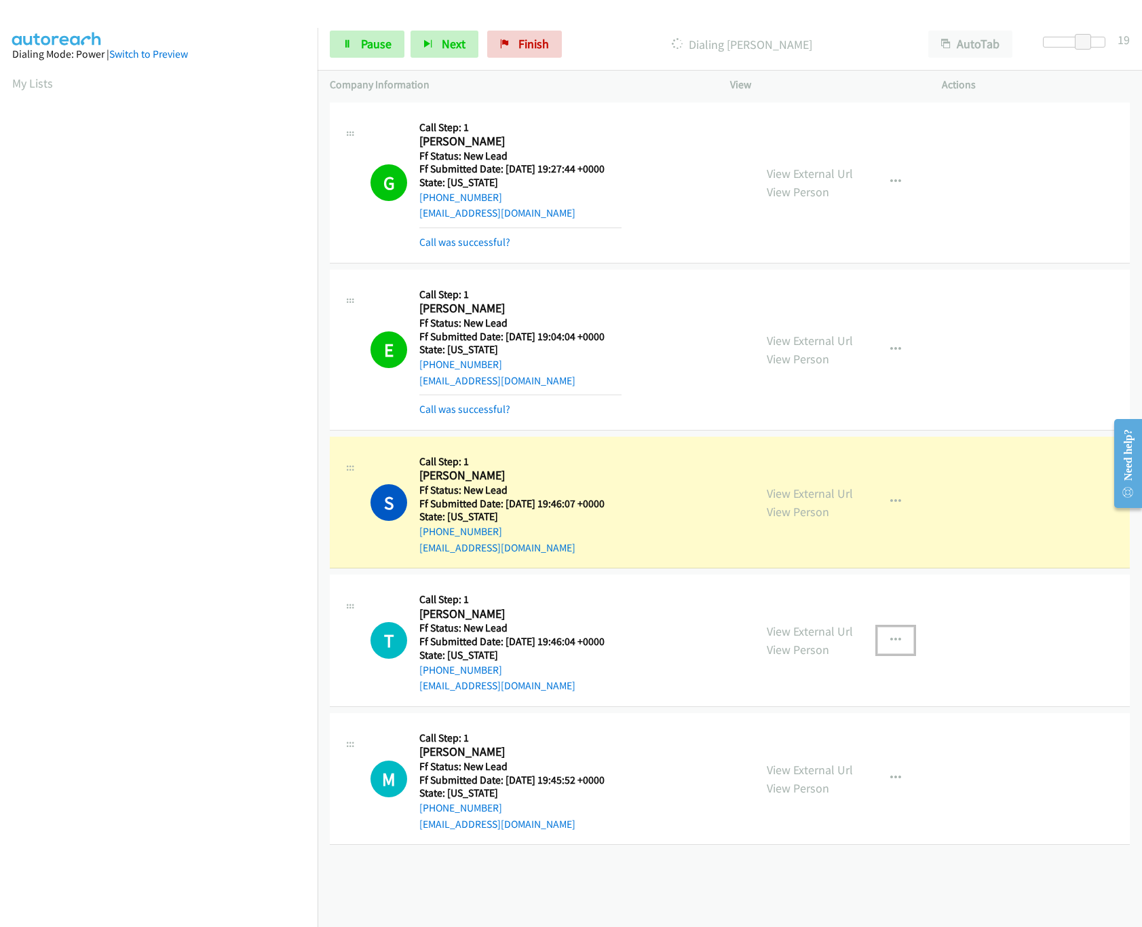
click at [893, 630] on button "button" at bounding box center [896, 640] width 37 height 27
click at [797, 730] on link "Skip Call" at bounding box center [823, 729] width 181 height 27
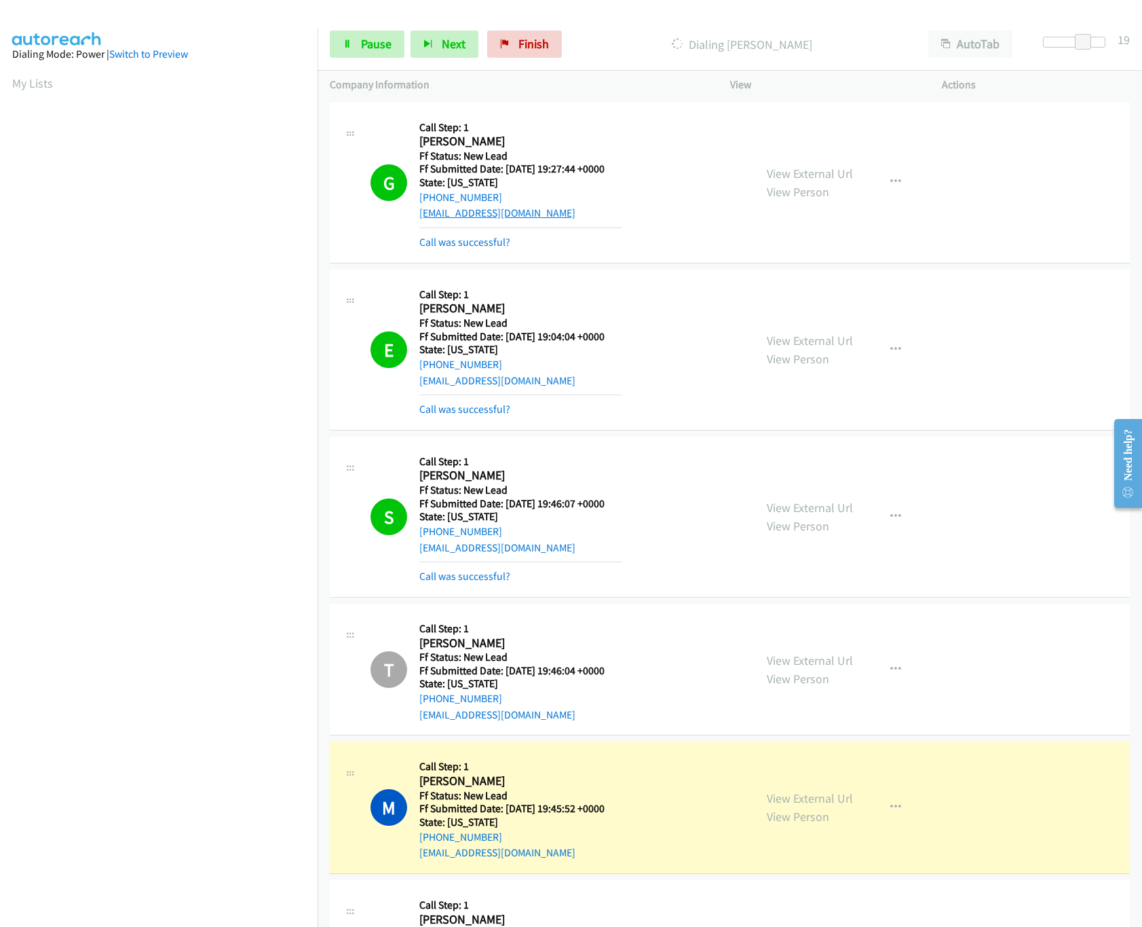
scroll to position [113, 0]
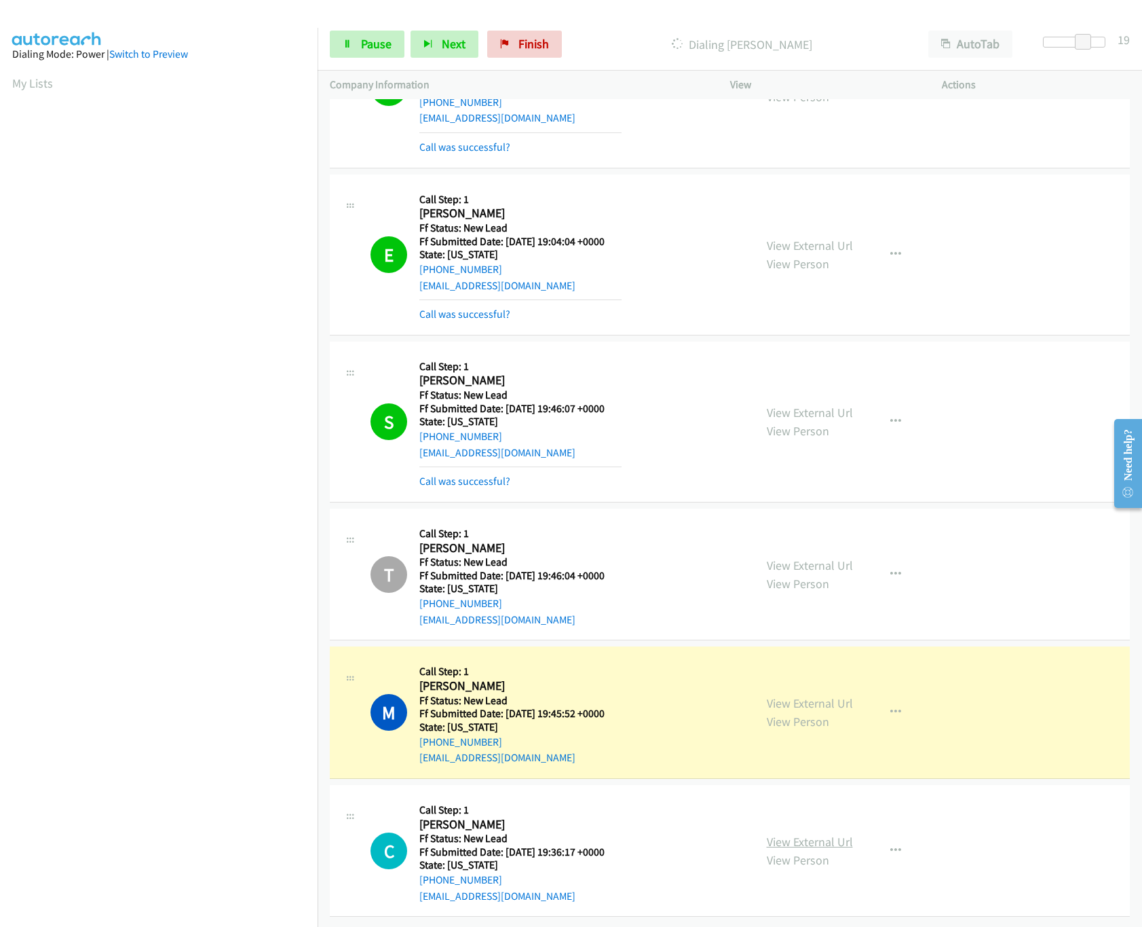
click at [775, 834] on link "View External Url" at bounding box center [810, 842] width 86 height 16
click at [1054, 43] on div at bounding box center [1080, 42] width 62 height 11
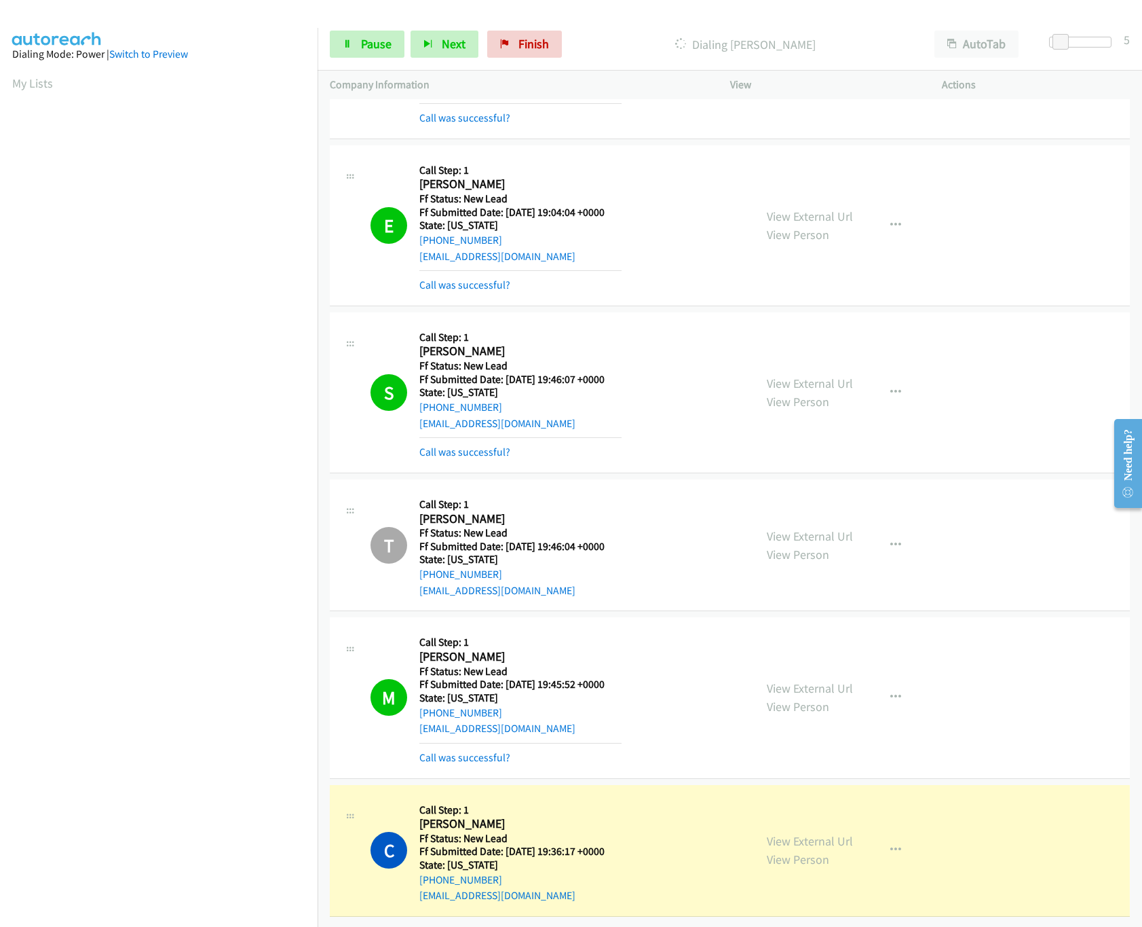
scroll to position [143, 0]
click at [359, 43] on link "Pause" at bounding box center [367, 44] width 75 height 27
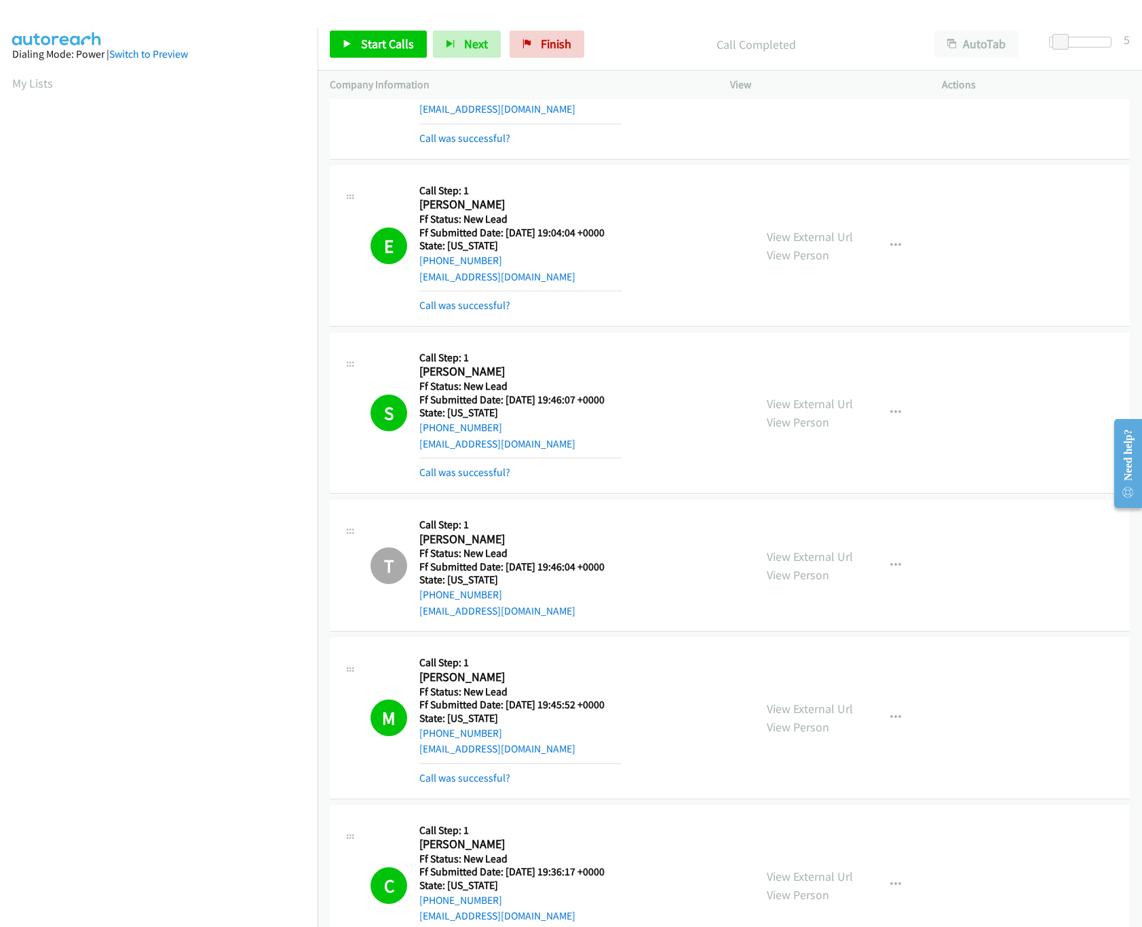
scroll to position [171, 0]
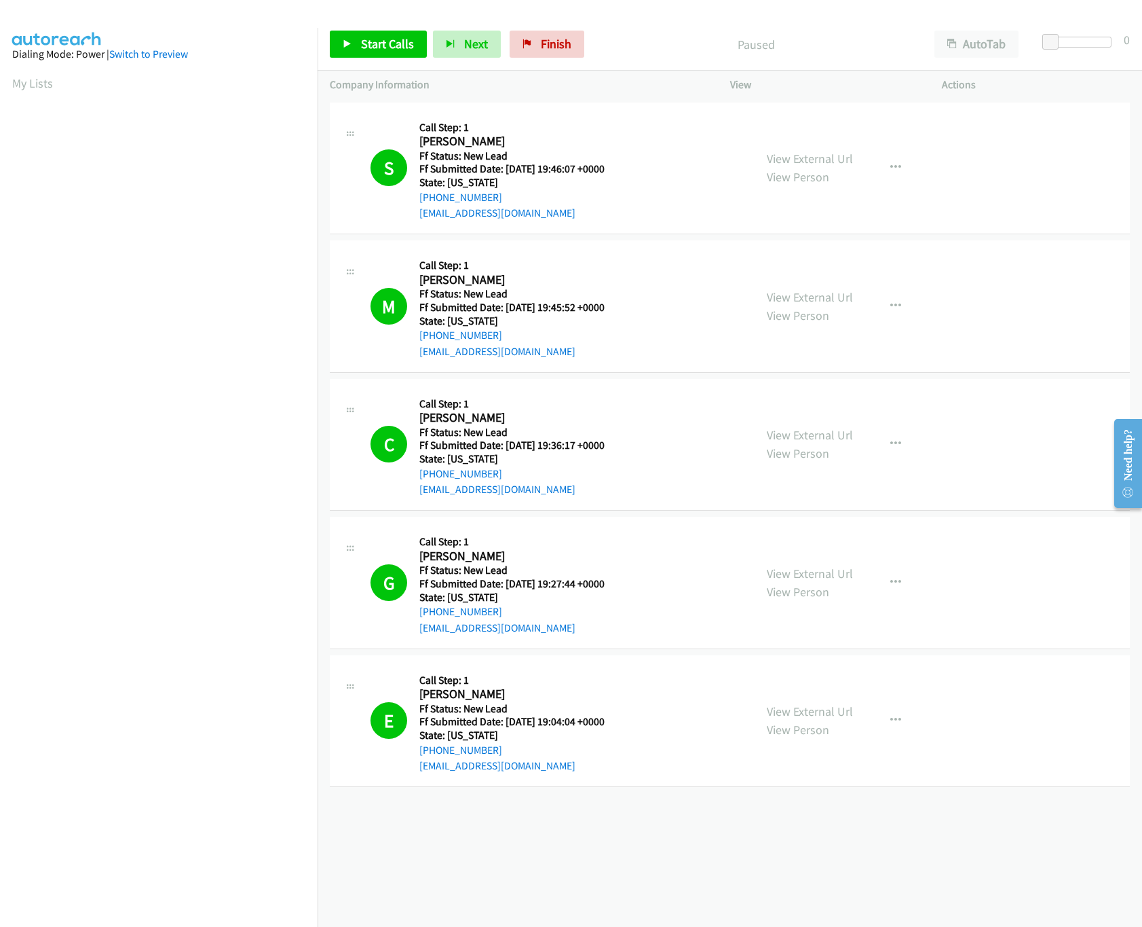
click at [591, 41] on div "Paused" at bounding box center [757, 44] width 332 height 27
click at [542, 49] on span "Finish" at bounding box center [556, 44] width 31 height 16
click at [597, 866] on div "[PHONE_NUMBER] Call failed - Please reload the list and try again The Callbar F…" at bounding box center [730, 513] width 825 height 828
click at [563, 33] on link "Finish" at bounding box center [547, 44] width 75 height 27
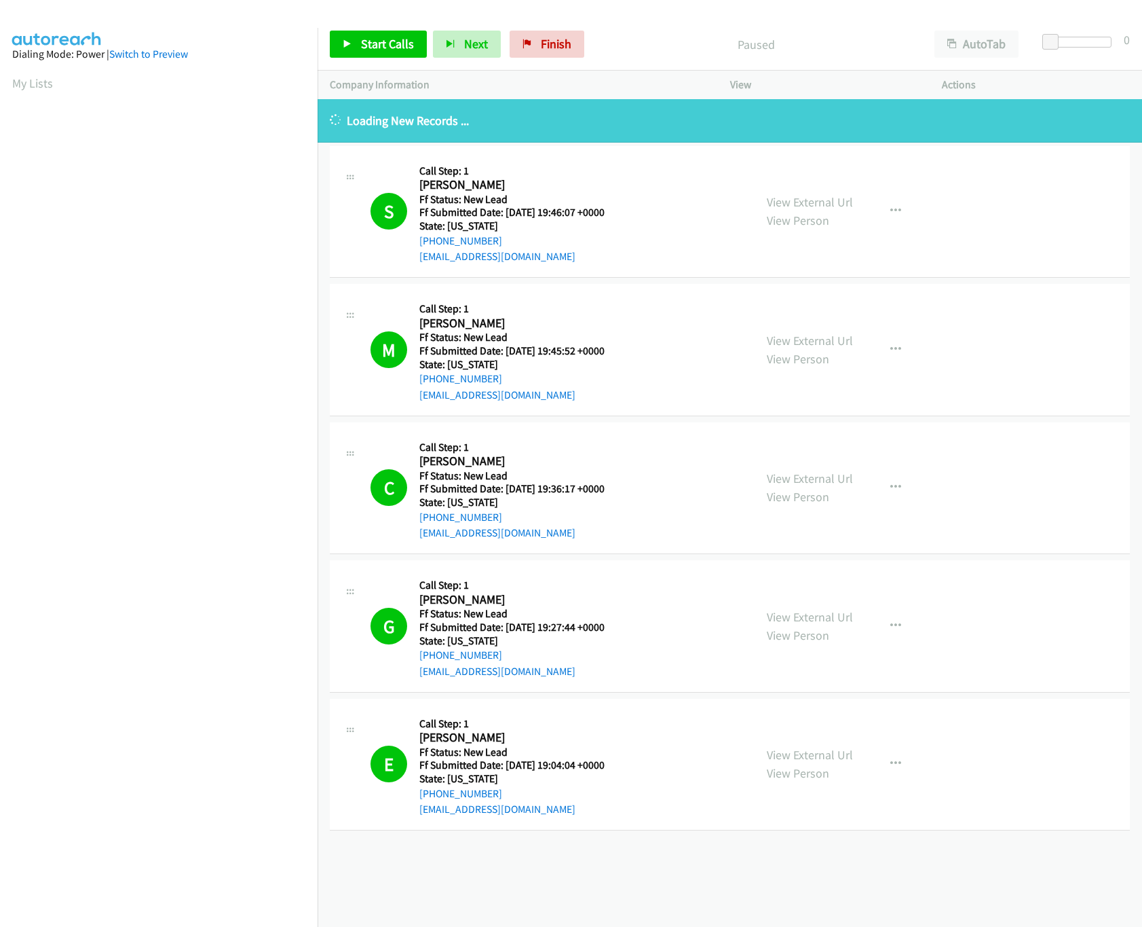
click at [412, 856] on div "[PHONE_NUMBER] Call failed - Please reload the list and try again The Callbar F…" at bounding box center [730, 513] width 825 height 828
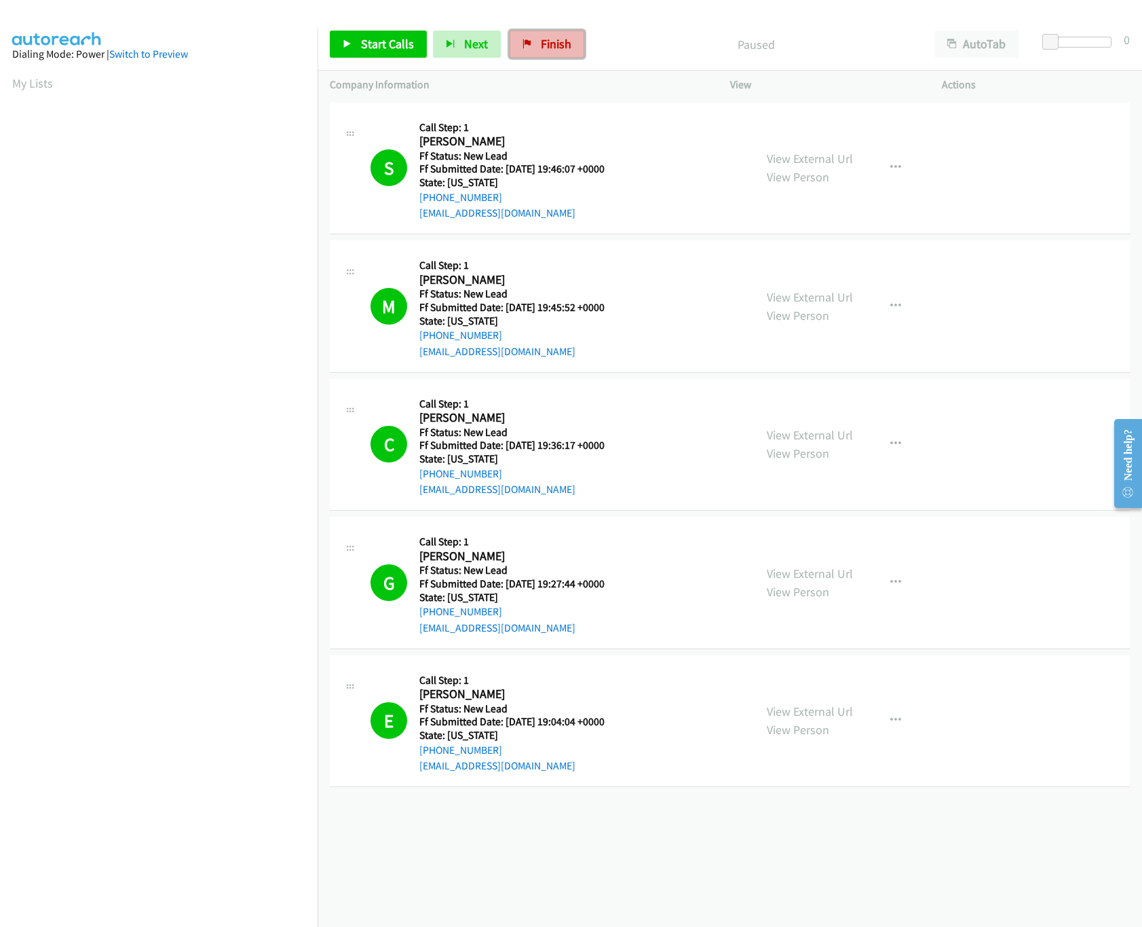
click at [558, 49] on span "Finish" at bounding box center [556, 44] width 31 height 16
click at [546, 37] on span "Finish" at bounding box center [556, 44] width 31 height 16
click at [672, 840] on div "[PHONE_NUMBER] Call failed - Please reload the list and try again The Callbar F…" at bounding box center [730, 513] width 825 height 828
click at [524, 831] on div "[PHONE_NUMBER] Call failed - Please reload the list and try again The Callbar F…" at bounding box center [730, 513] width 825 height 828
click at [832, 292] on link "View External Url" at bounding box center [810, 297] width 86 height 16
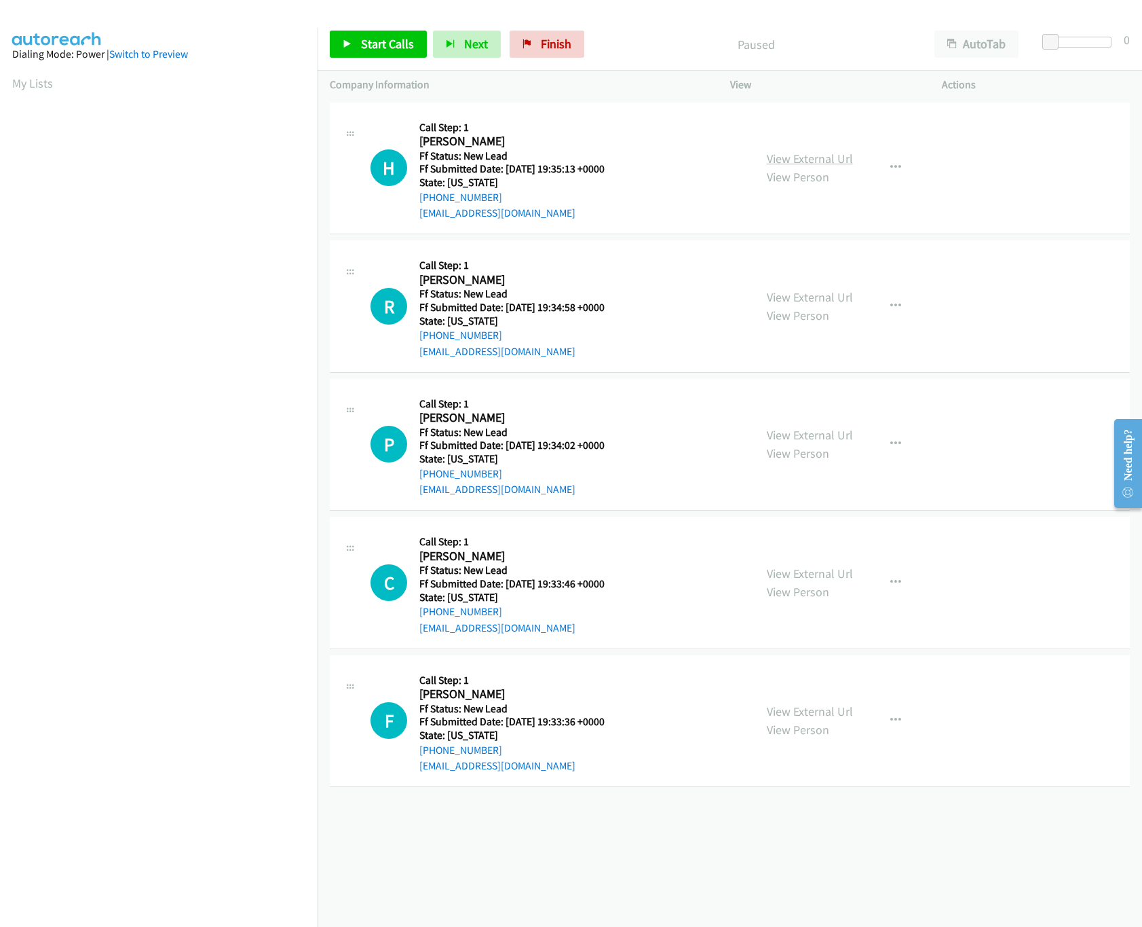
click at [833, 153] on link "View External Url" at bounding box center [810, 159] width 86 height 16
click at [821, 441] on link "View External Url" at bounding box center [810, 435] width 86 height 16
click at [825, 885] on div "+1 415-964-1034 Call failed - Please reload the list and try again The Callbar …" at bounding box center [730, 513] width 825 height 828
click at [402, 50] on span "Start Calls" at bounding box center [387, 44] width 53 height 16
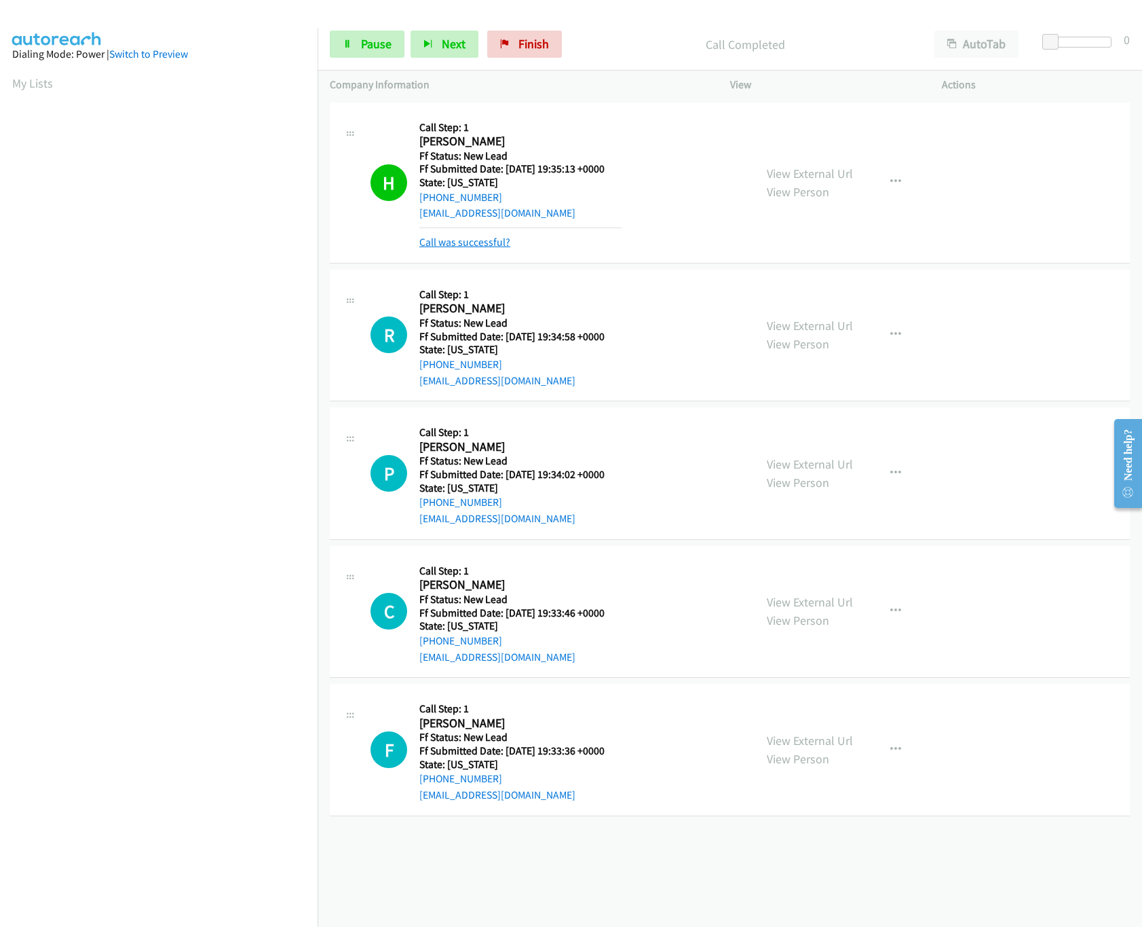
click at [443, 239] on link "Call was successful?" at bounding box center [465, 242] width 91 height 13
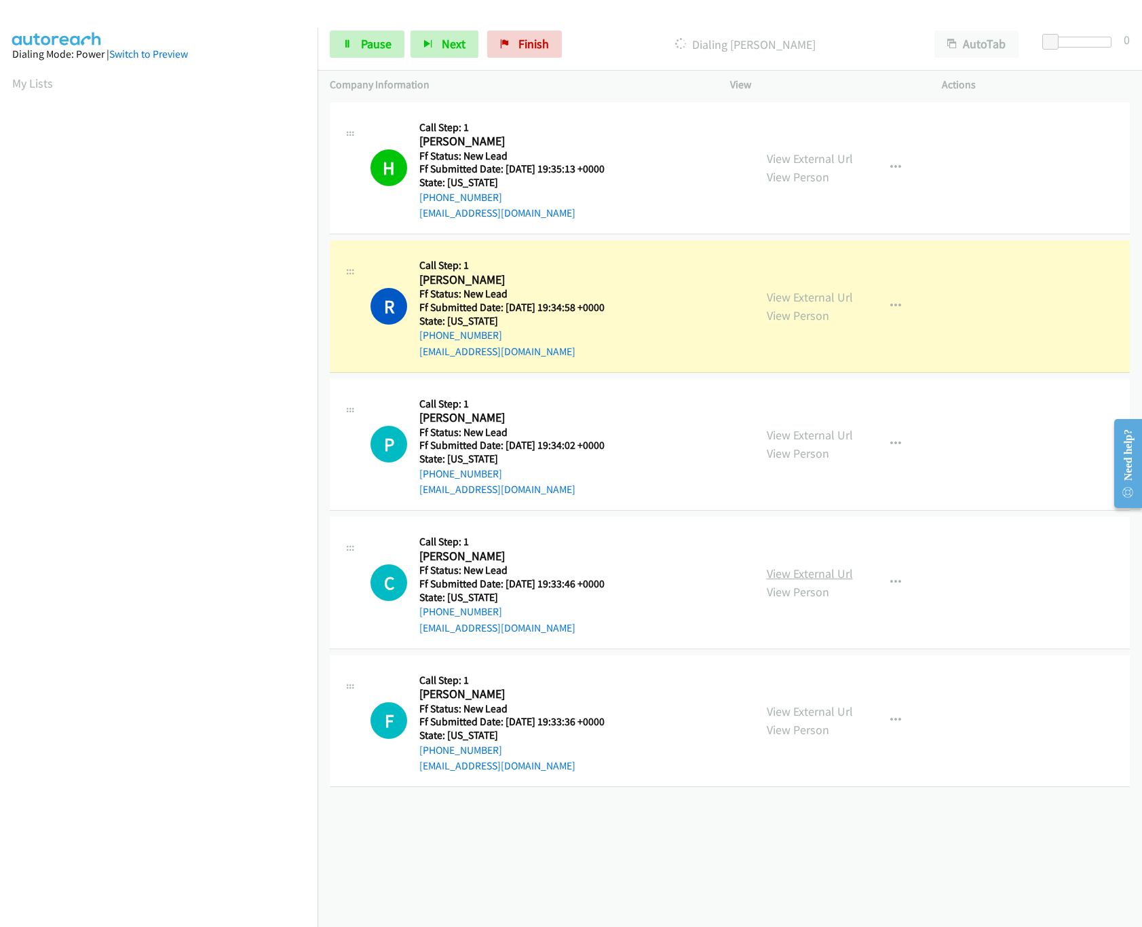
click at [821, 574] on link "View External Url" at bounding box center [810, 573] width 86 height 16
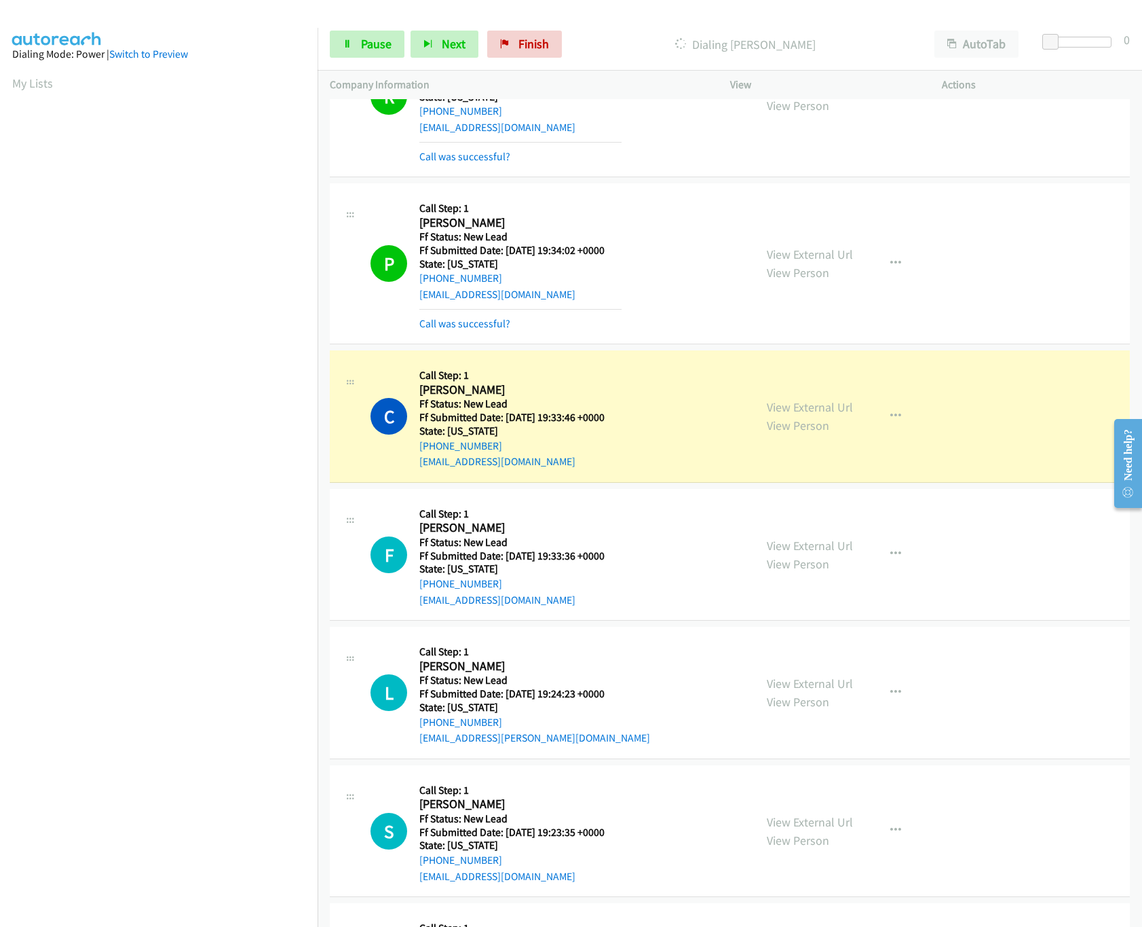
scroll to position [360, 0]
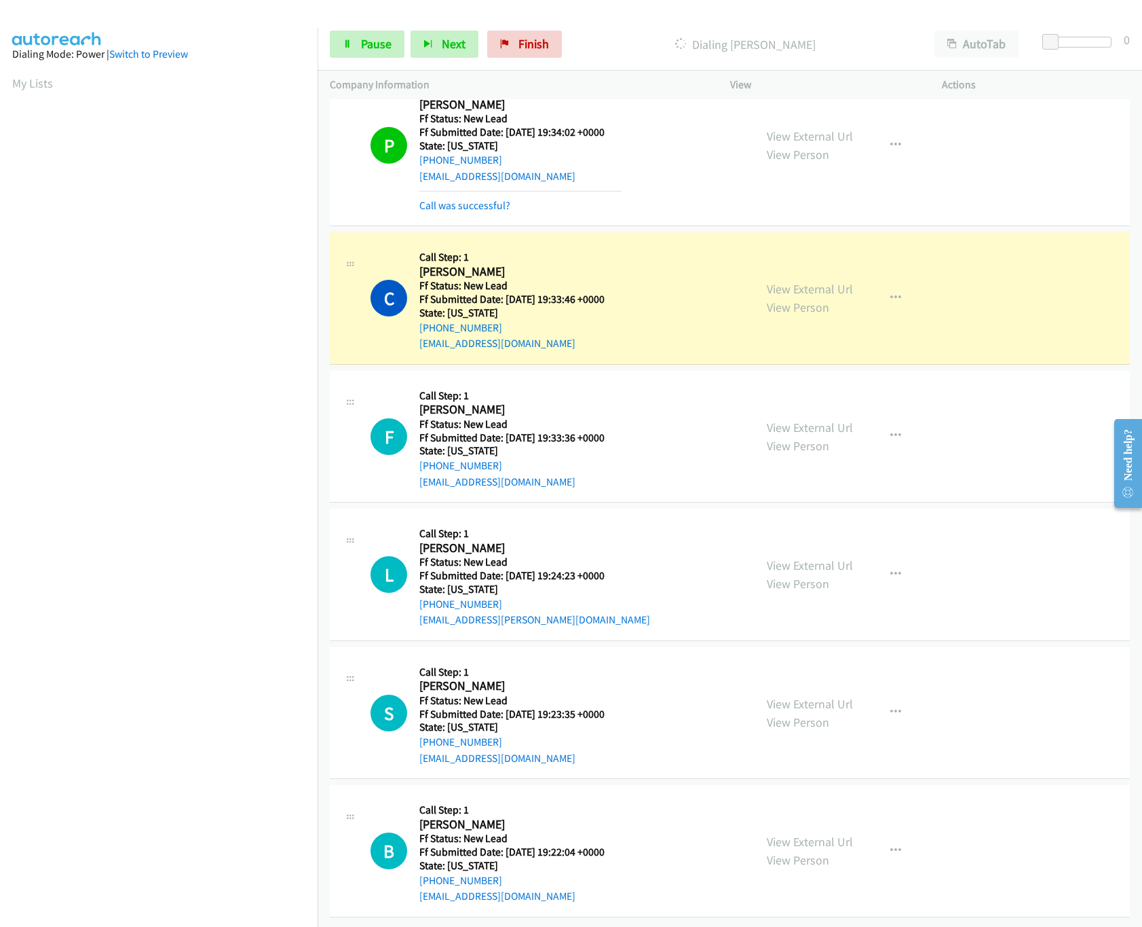
click at [635, 77] on p "Company Information" at bounding box center [518, 85] width 376 height 16
drag, startPoint x: 1051, startPoint y: 41, endPoint x: 1177, endPoint y: 49, distance: 126.5
click at [1142, 49] on html "Start Calls Pause Next Finish Dialing Christina Kilduff AutoTab AutoTab 30 Comp…" at bounding box center [571, 32] width 1142 height 64
click at [830, 420] on link "View External Url" at bounding box center [810, 428] width 86 height 16
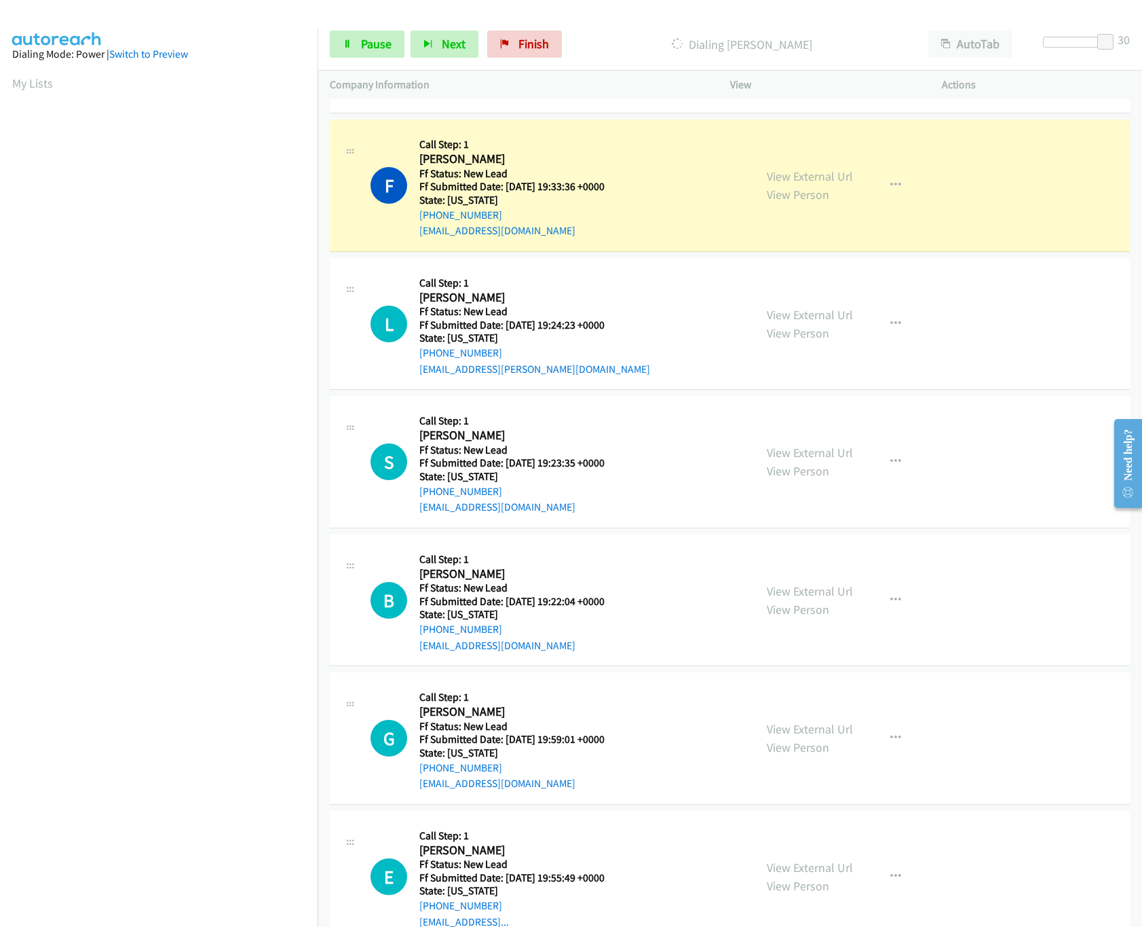
scroll to position [632, 0]
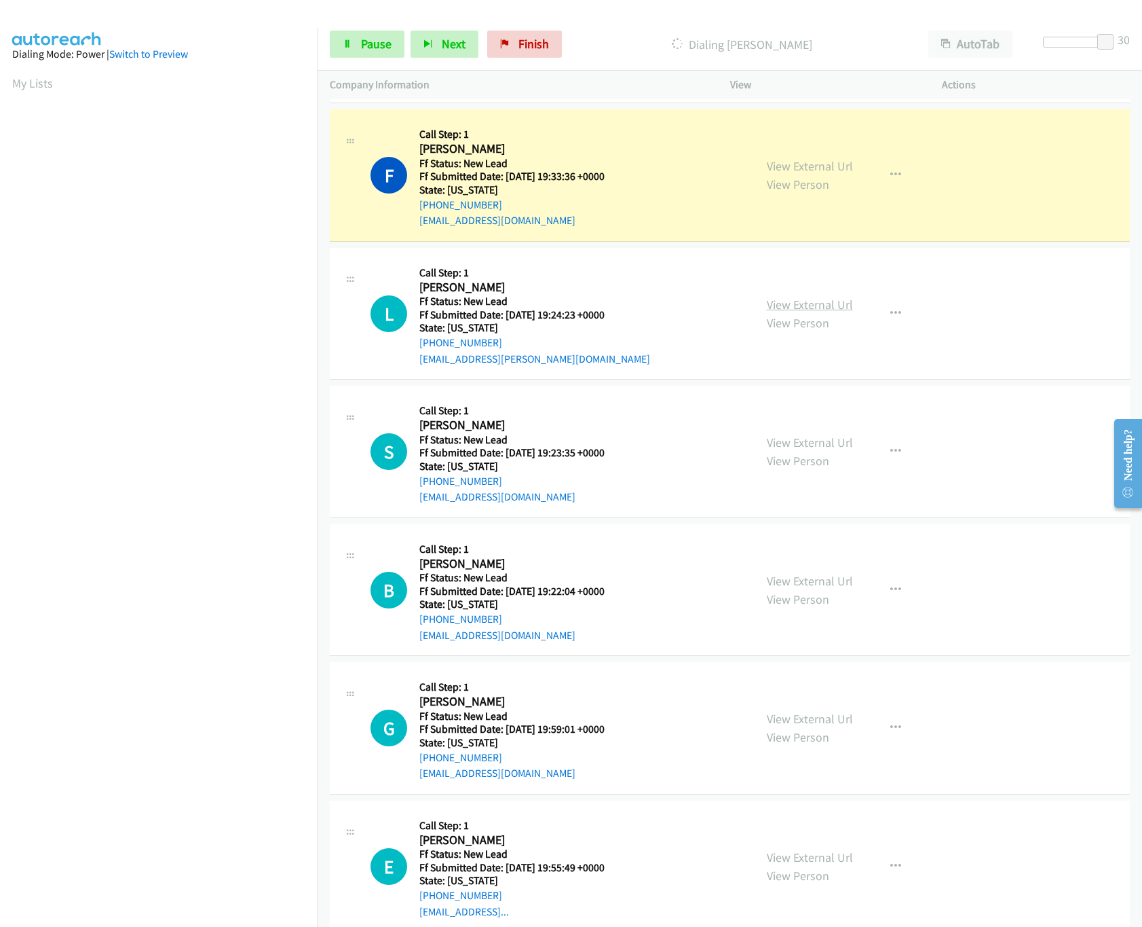
click at [791, 312] on link "View External Url" at bounding box center [810, 305] width 86 height 16
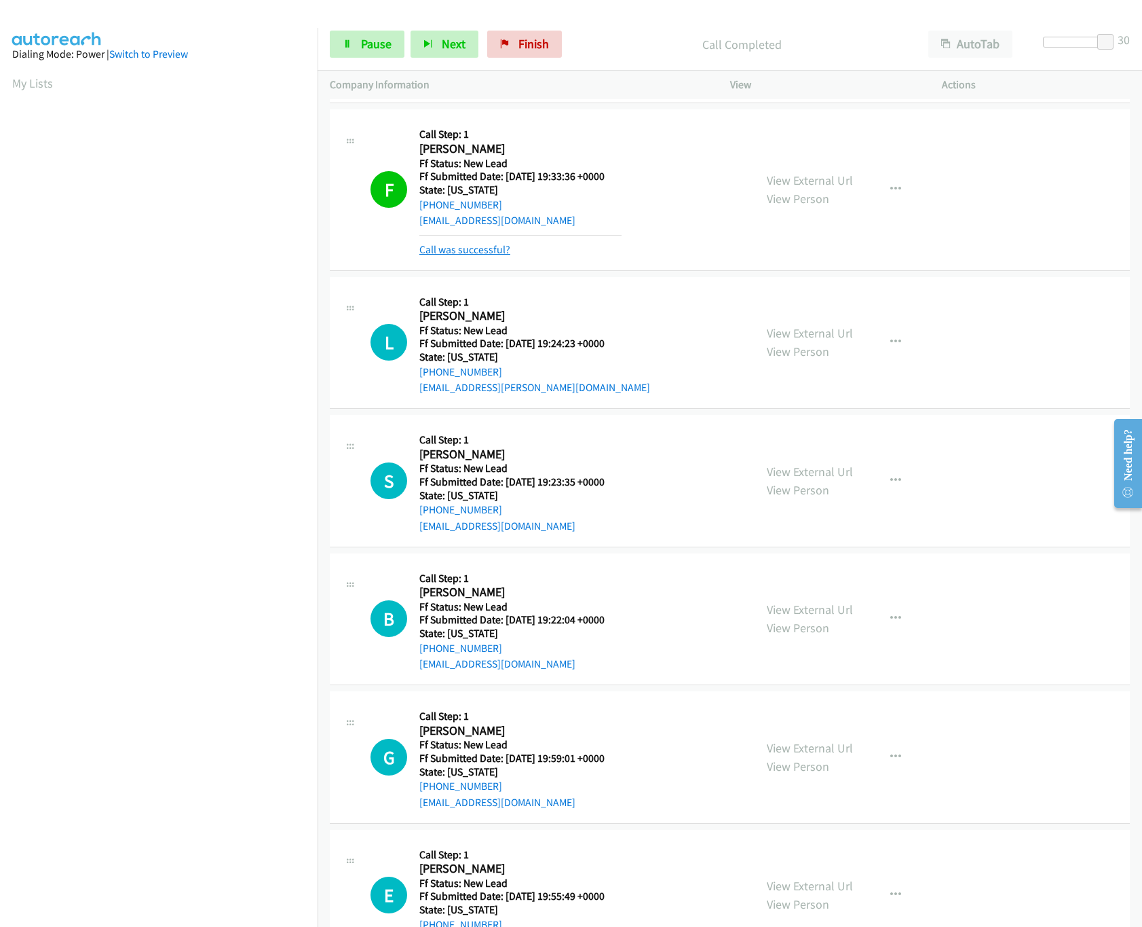
click at [465, 248] on link "Call was successful?" at bounding box center [465, 249] width 91 height 13
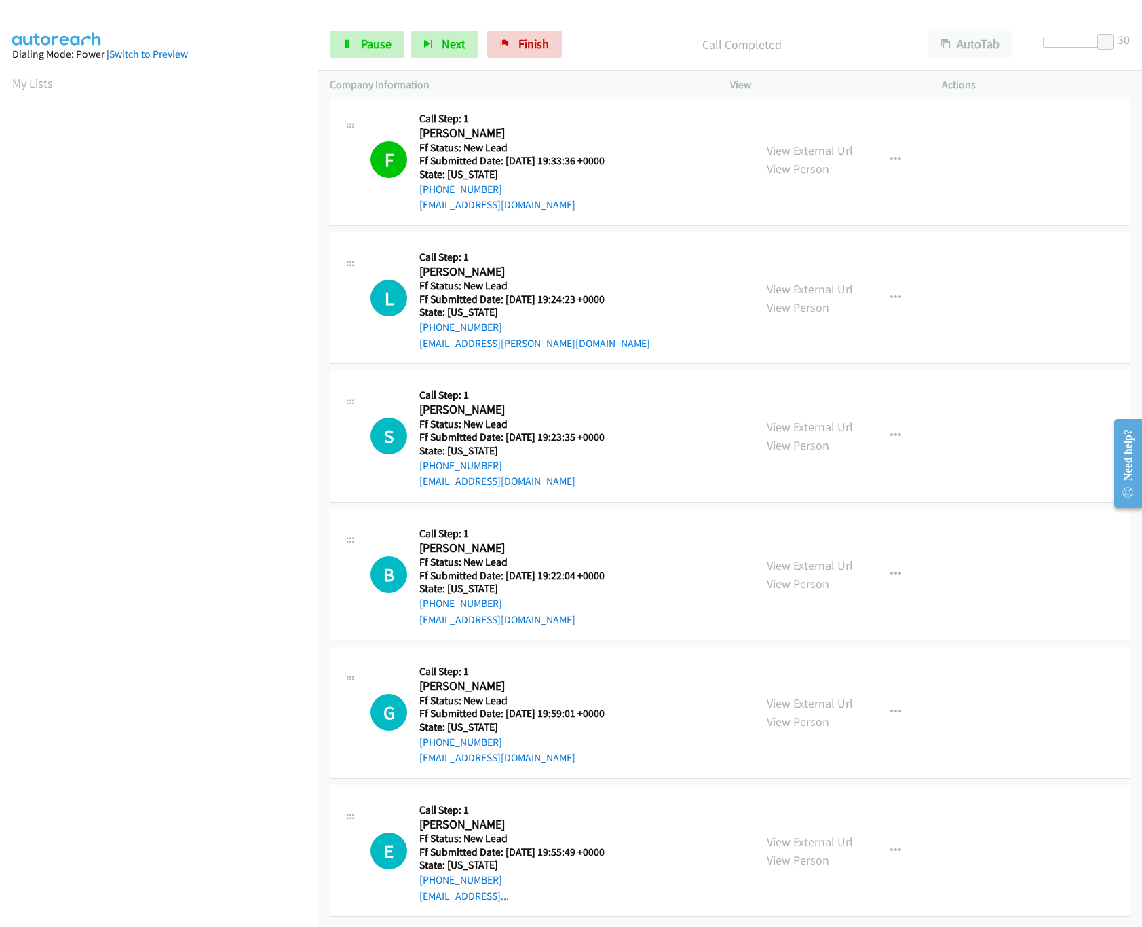
scroll to position [667, 0]
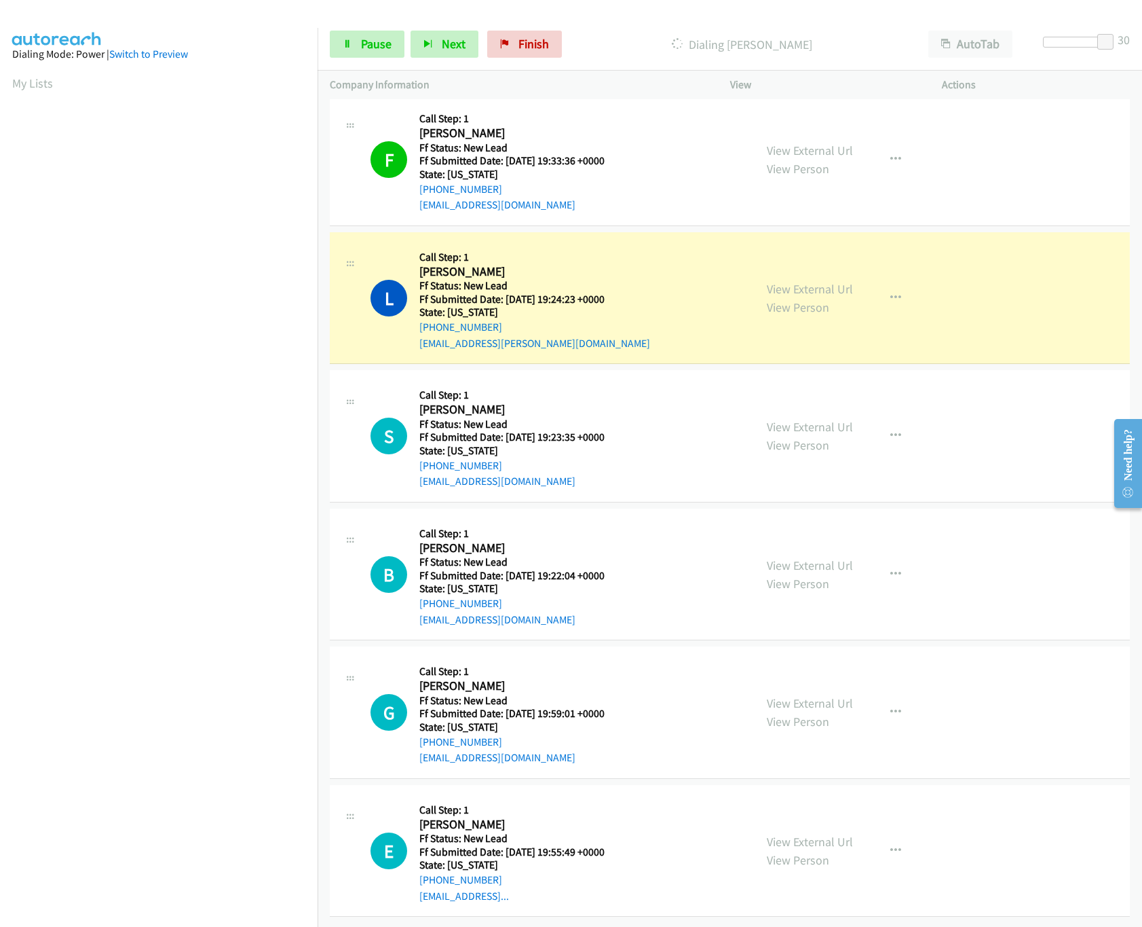
click at [675, 174] on div "F Callback Scheduled Call Step: 1 Feifan Xie America/Los_Angeles Ff Status: New…" at bounding box center [557, 159] width 372 height 107
click at [793, 419] on link "View External Url" at bounding box center [810, 427] width 86 height 16
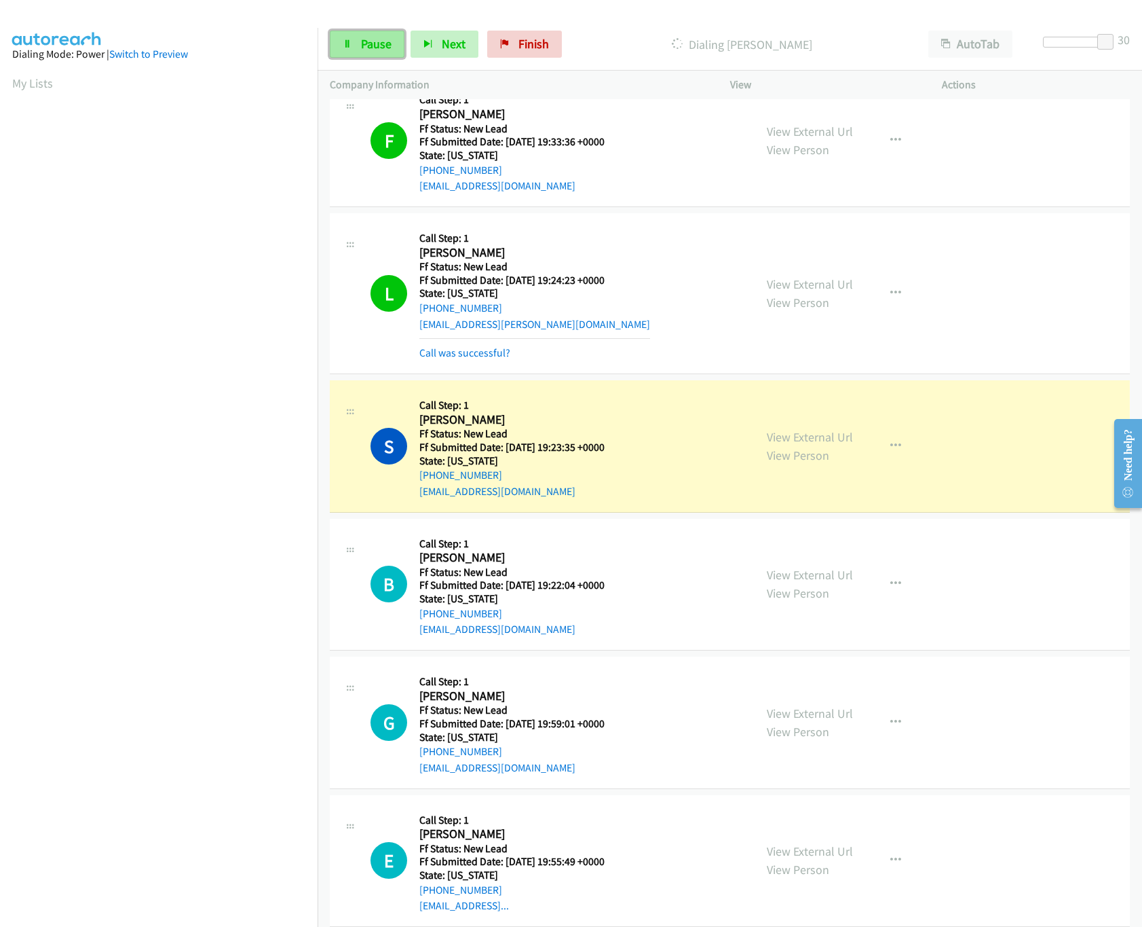
click at [365, 52] on link "Pause" at bounding box center [367, 44] width 75 height 27
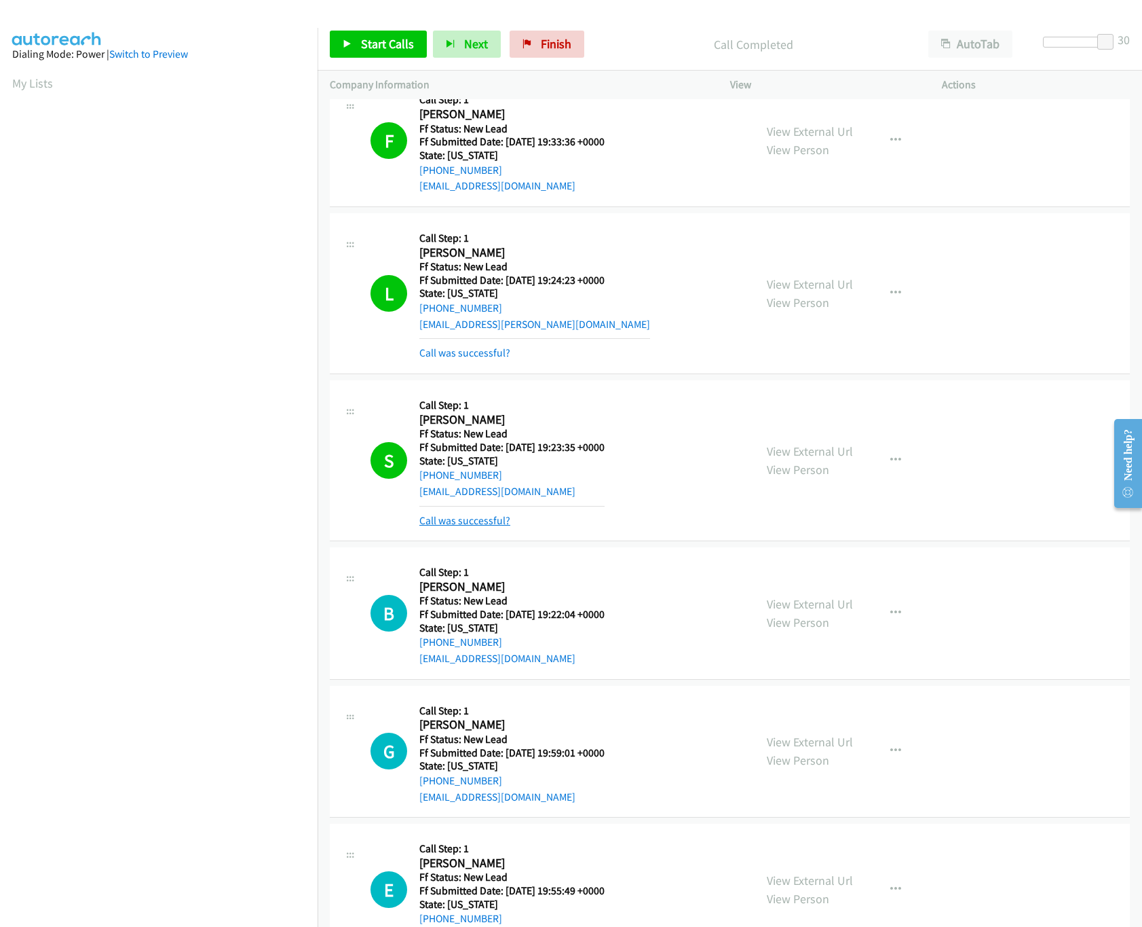
click at [479, 527] on link "Call was successful?" at bounding box center [465, 520] width 91 height 13
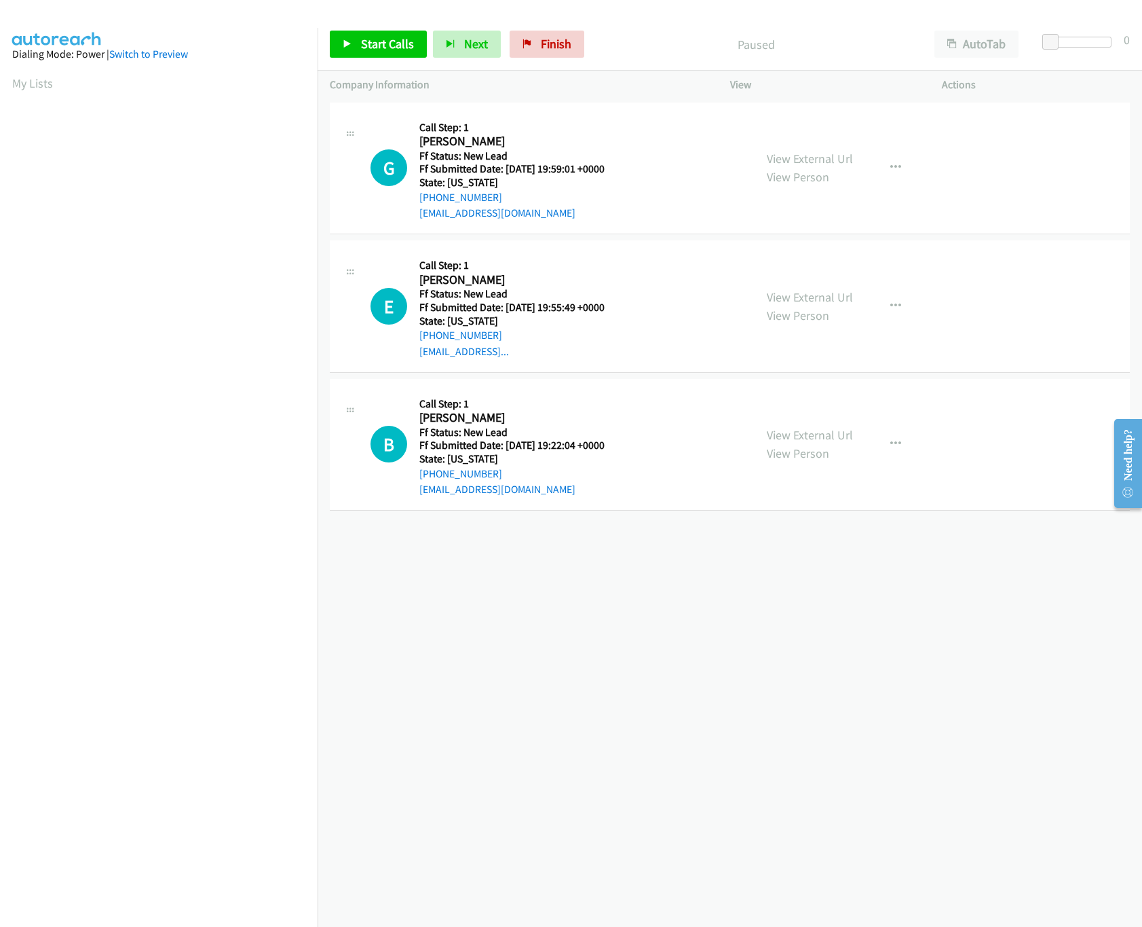
click at [635, 637] on div "[PHONE_NUMBER] Call failed - Please reload the list and try again The Callbar F…" at bounding box center [730, 513] width 825 height 828
click at [581, 35] on link "Finish" at bounding box center [547, 44] width 75 height 27
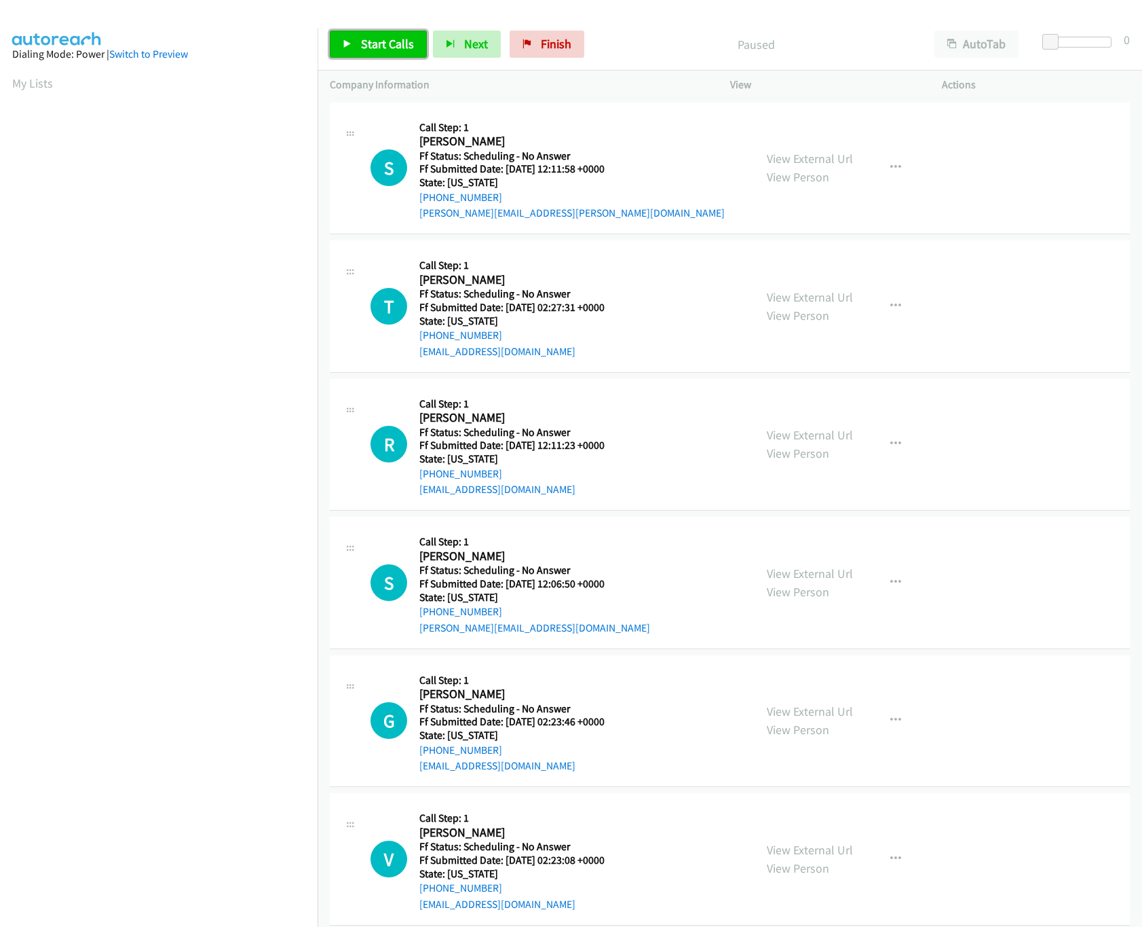
click at [377, 45] on span "Start Calls" at bounding box center [387, 44] width 53 height 16
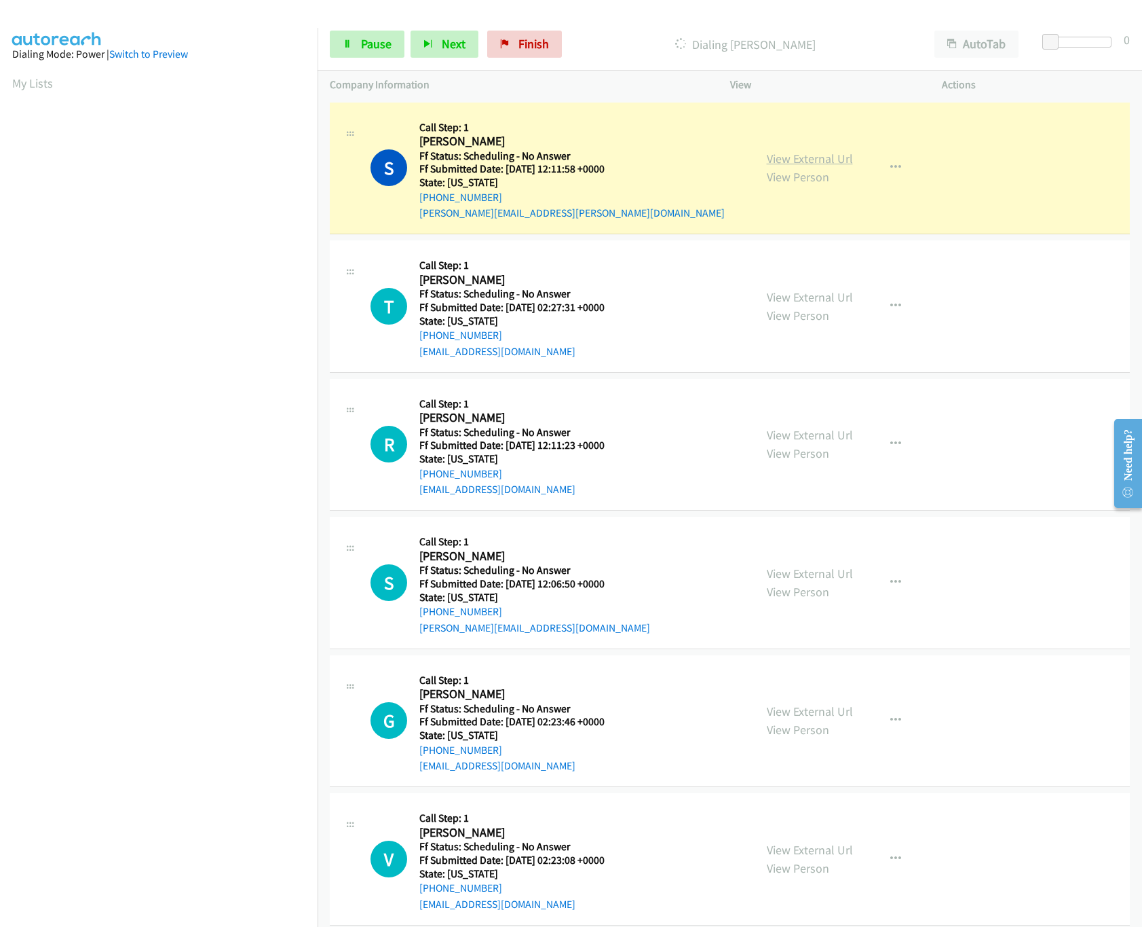
click at [803, 153] on link "View External Url" at bounding box center [810, 159] width 86 height 16
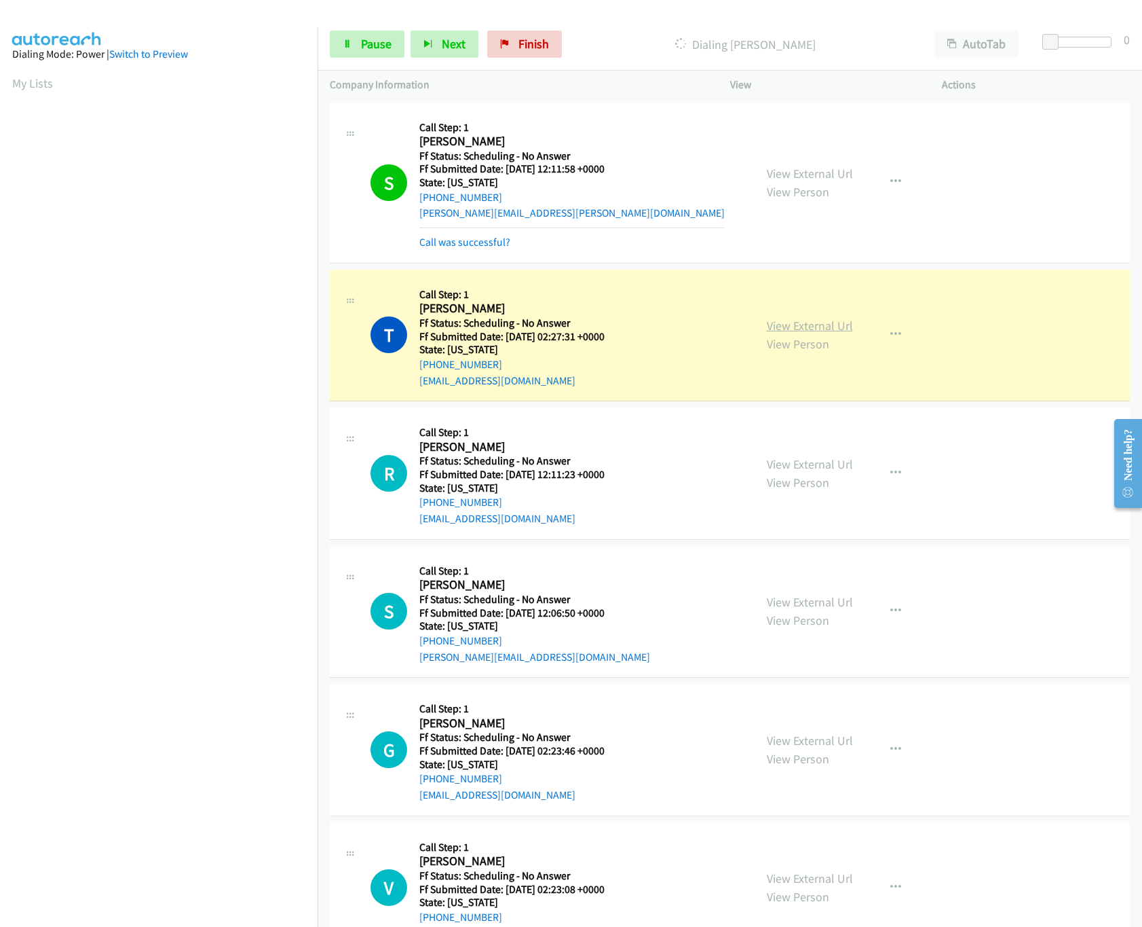
click at [800, 322] on link "View External Url" at bounding box center [810, 326] width 86 height 16
click at [390, 52] on link "Pause" at bounding box center [367, 44] width 75 height 27
